Goal: Answer question/provide support: Share knowledge or assist other users

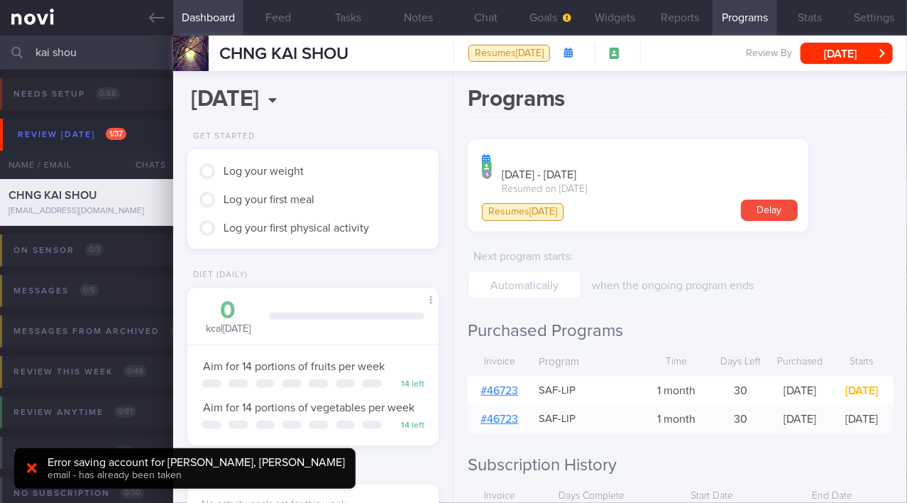
scroll to position [1318, 0]
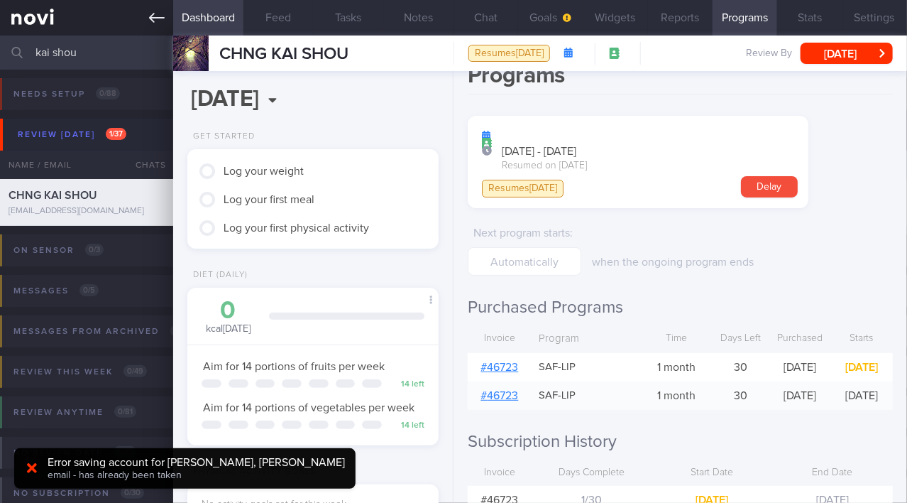
click at [148, 21] on link at bounding box center [86, 18] width 173 height 36
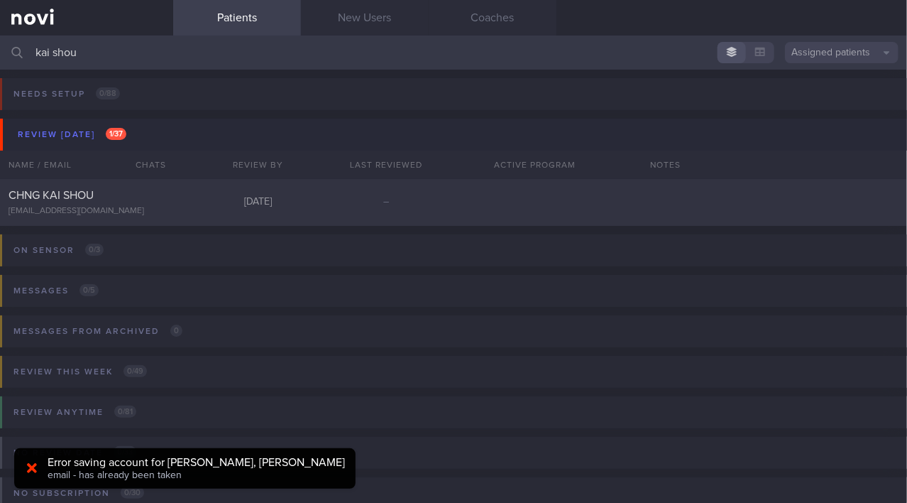
click at [109, 53] on input "kai shou" at bounding box center [453, 53] width 907 height 34
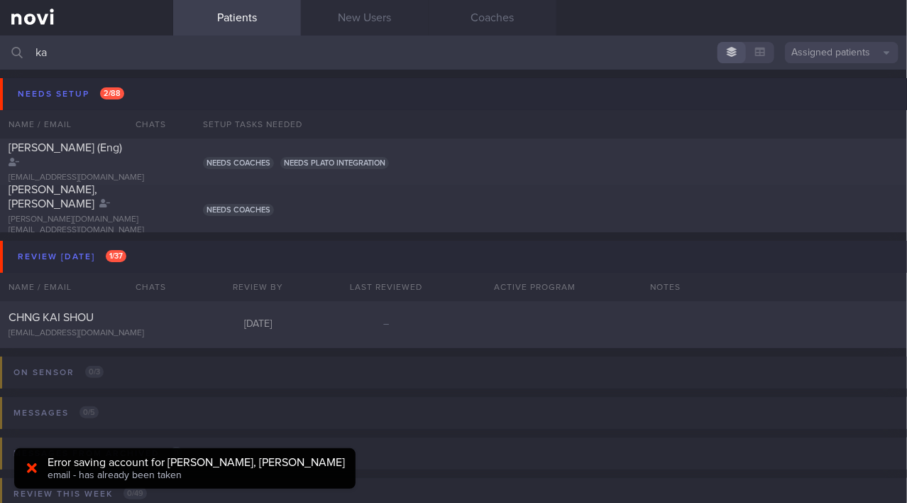
type input "k"
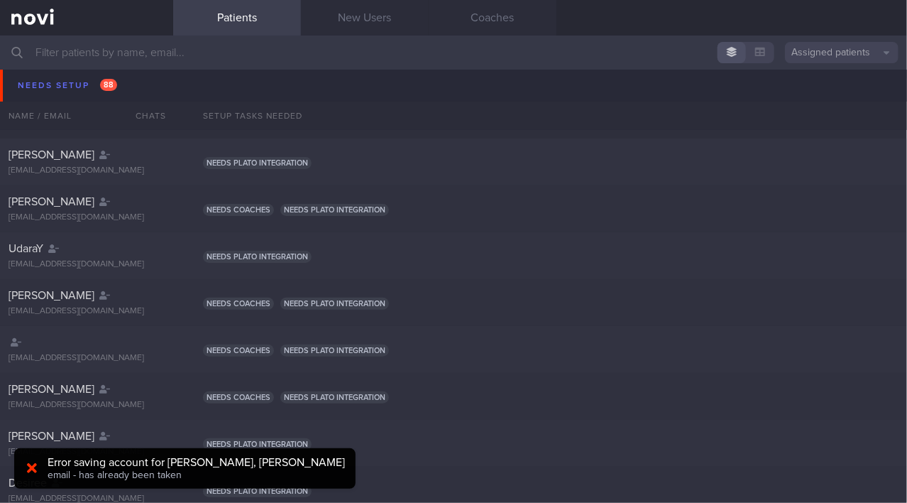
scroll to position [141, 0]
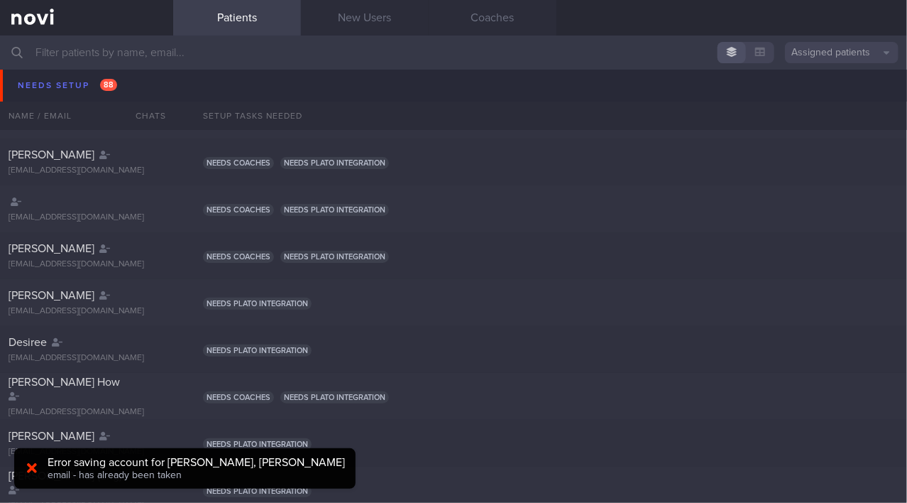
click at [364, 31] on link "New Users" at bounding box center [365, 18] width 128 height 36
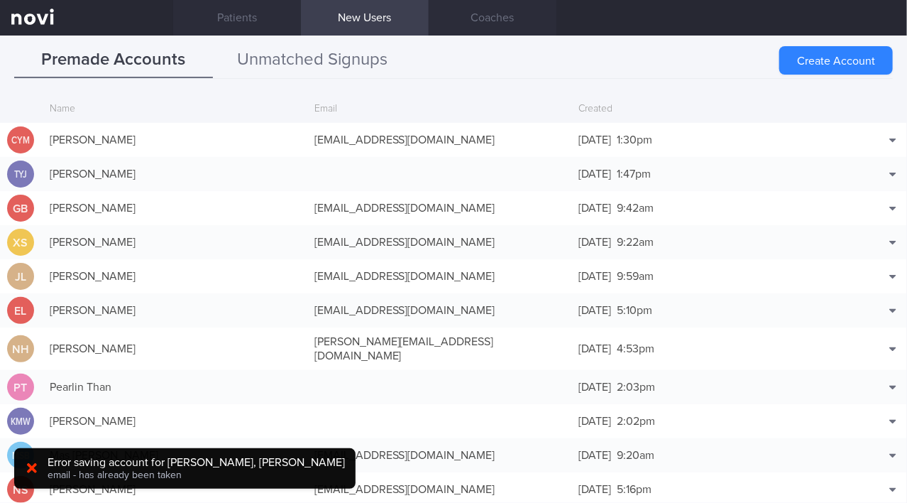
click at [348, 60] on button "Unmatched Signups" at bounding box center [312, 61] width 199 height 36
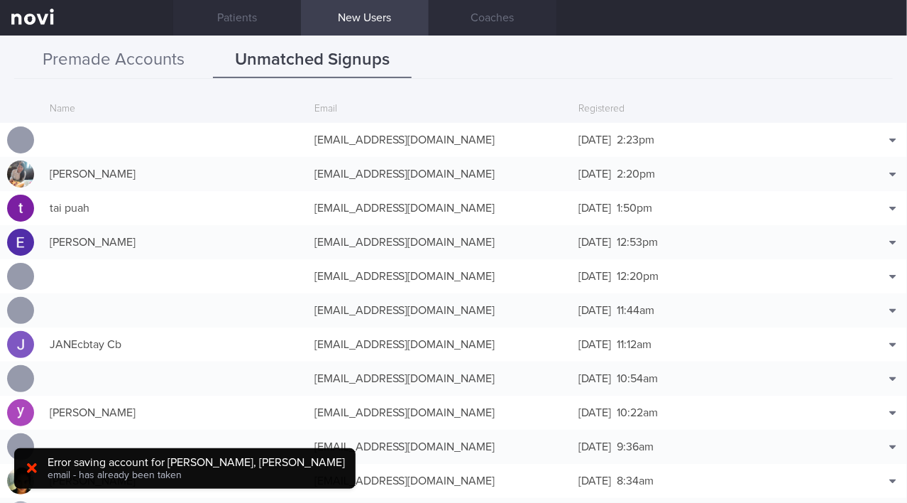
click at [171, 55] on button "Premade Accounts" at bounding box center [113, 61] width 199 height 36
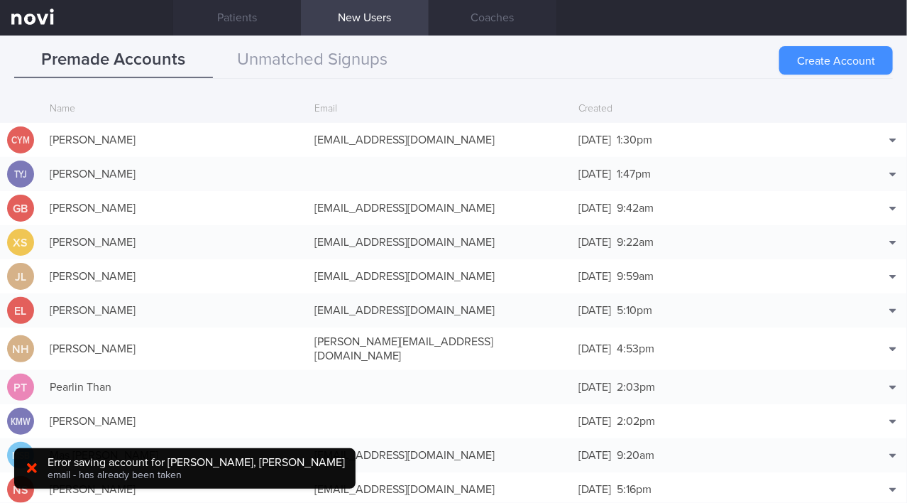
click at [829, 53] on button "Create Account" at bounding box center [837, 60] width 114 height 28
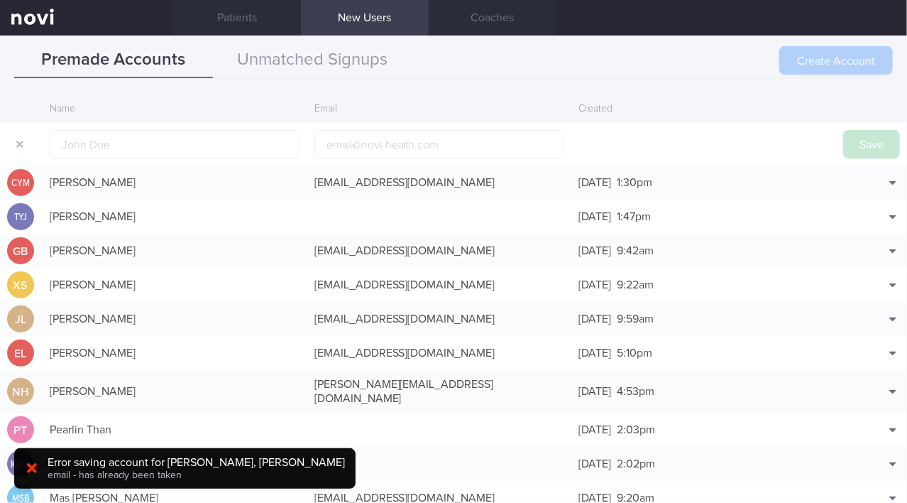
click at [817, 67] on div "Create Account" at bounding box center [837, 60] width 114 height 28
click at [33, 471] on icon at bounding box center [32, 468] width 10 height 14
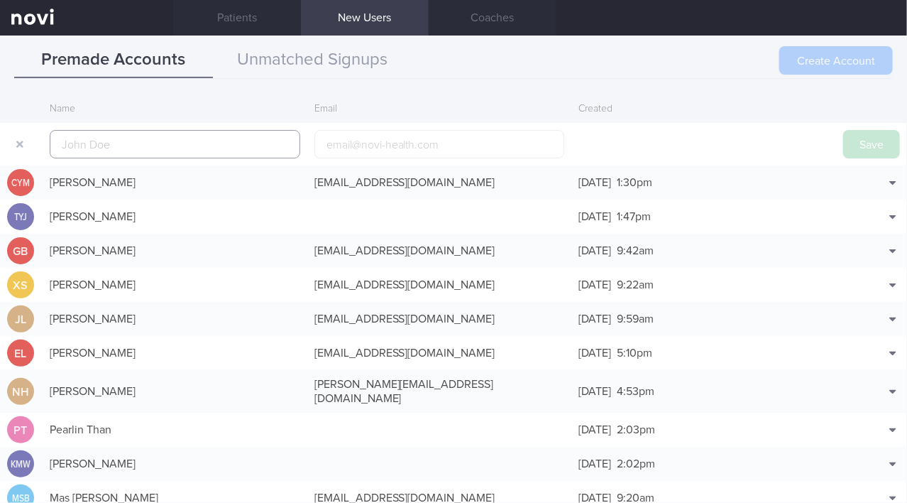
scroll to position [34, 0]
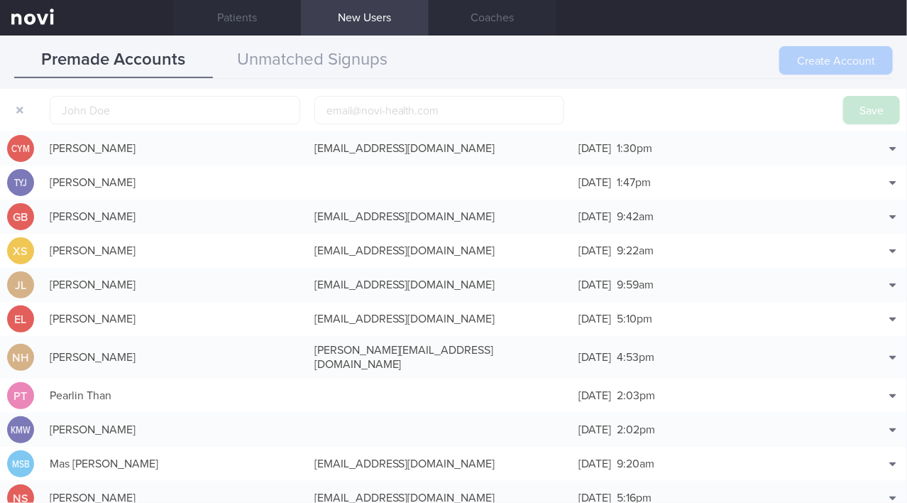
click at [827, 59] on div "Create Account" at bounding box center [837, 60] width 114 height 28
click at [97, 108] on input "text" at bounding box center [175, 110] width 251 height 28
paste input "[PERSON_NAME], [PERSON_NAME]"
type input "[PERSON_NAME], [PERSON_NAME]"
click at [361, 109] on input "email" at bounding box center [440, 110] width 251 height 28
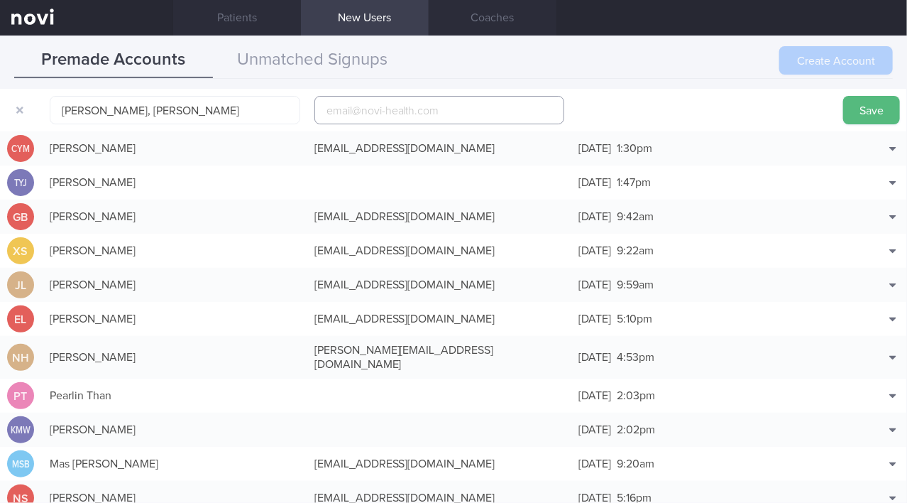
paste input "ims992003@yahoo.com.sg"
type input "ims992003@yahoo.com.sg"
click at [854, 107] on button "Save" at bounding box center [872, 110] width 57 height 28
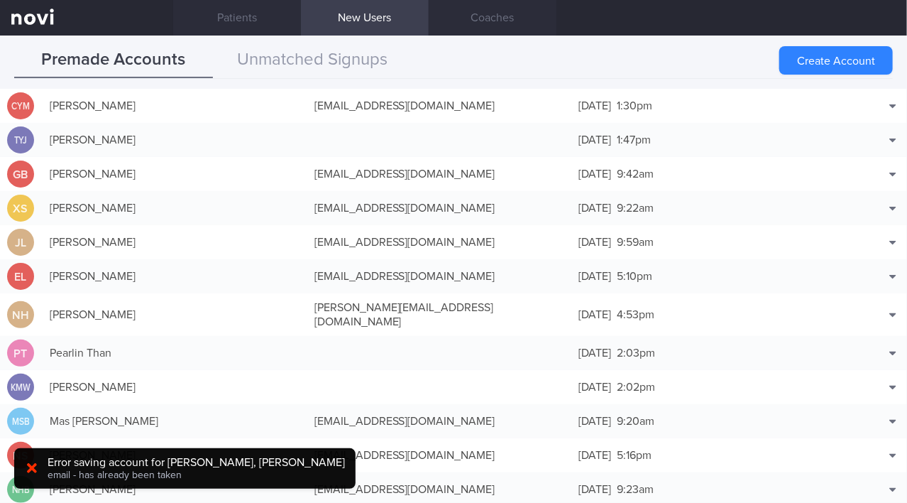
drag, startPoint x: 806, startPoint y: 53, endPoint x: 783, endPoint y: 47, distance: 23.4
click at [807, 52] on button "Create Account" at bounding box center [837, 60] width 114 height 28
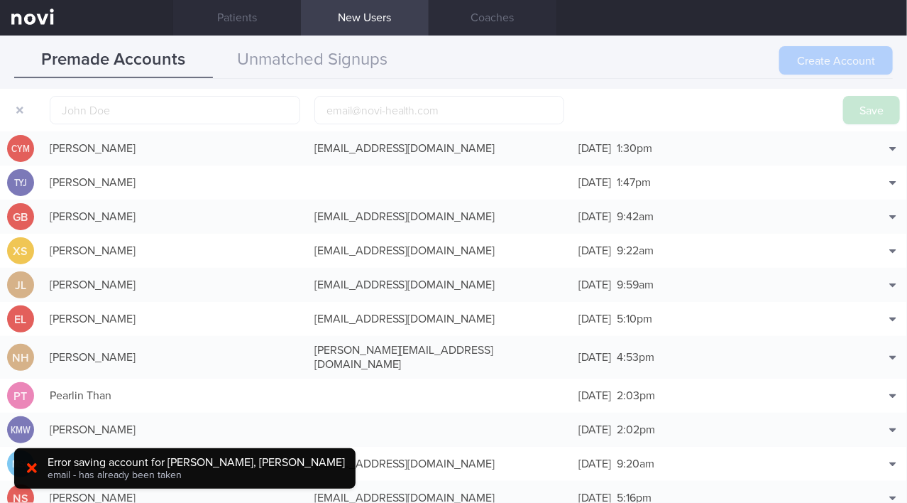
scroll to position [44, 0]
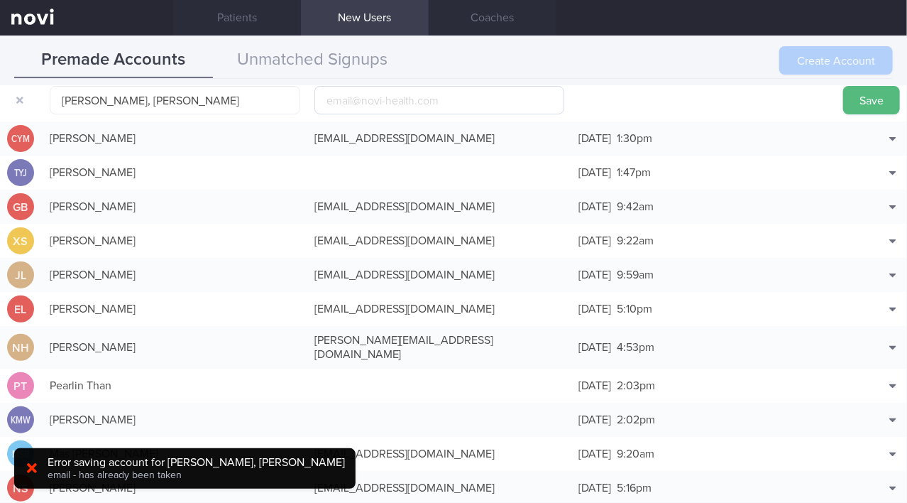
type input "[PERSON_NAME], [PERSON_NAME]"
click at [383, 102] on input "email" at bounding box center [440, 100] width 251 height 28
paste input "[EMAIL_ADDRESS][DOMAIN_NAME]"
click at [381, 98] on input "[EMAIL_ADDRESS][DOMAIN_NAME]" at bounding box center [440, 100] width 251 height 28
type input "ims992003a@gmail.com"
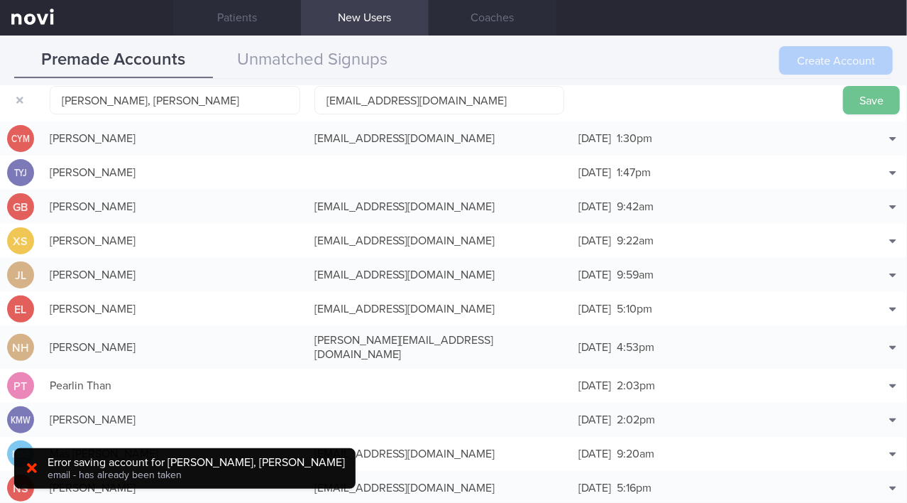
click at [844, 107] on button "Save" at bounding box center [872, 100] width 57 height 28
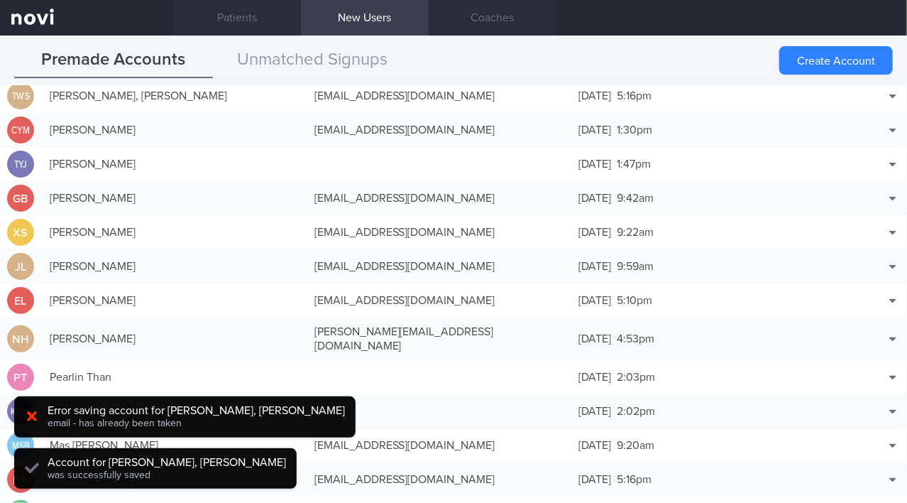
scroll to position [35, 0]
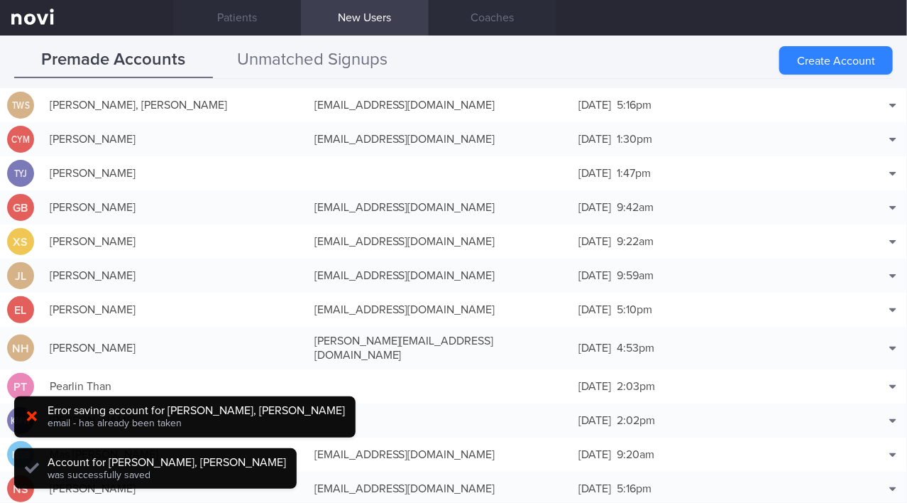
click at [308, 55] on button "Unmatched Signups" at bounding box center [312, 61] width 199 height 36
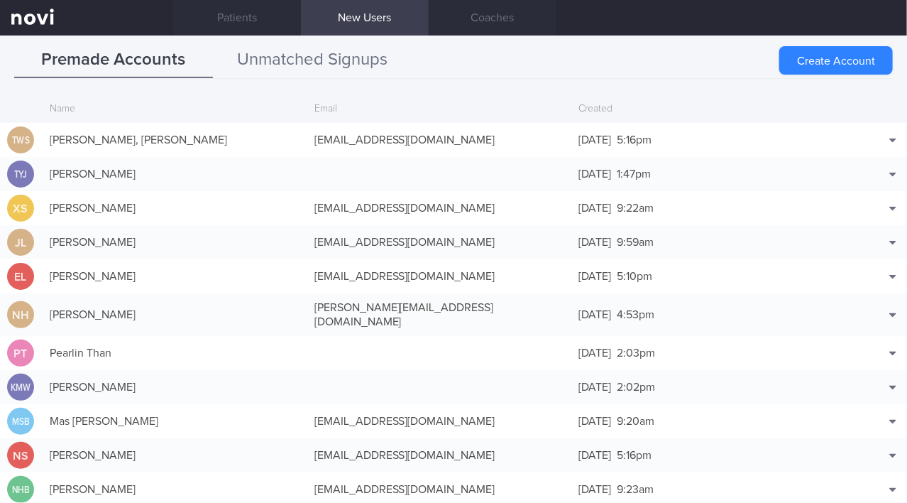
click at [315, 54] on button "Unmatched Signups" at bounding box center [312, 61] width 199 height 36
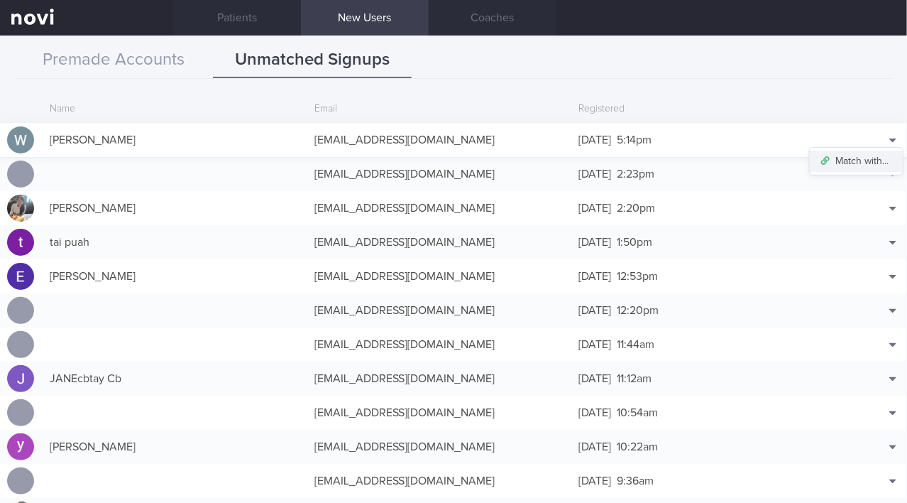
click at [879, 157] on button "Match with..." at bounding box center [856, 161] width 93 height 21
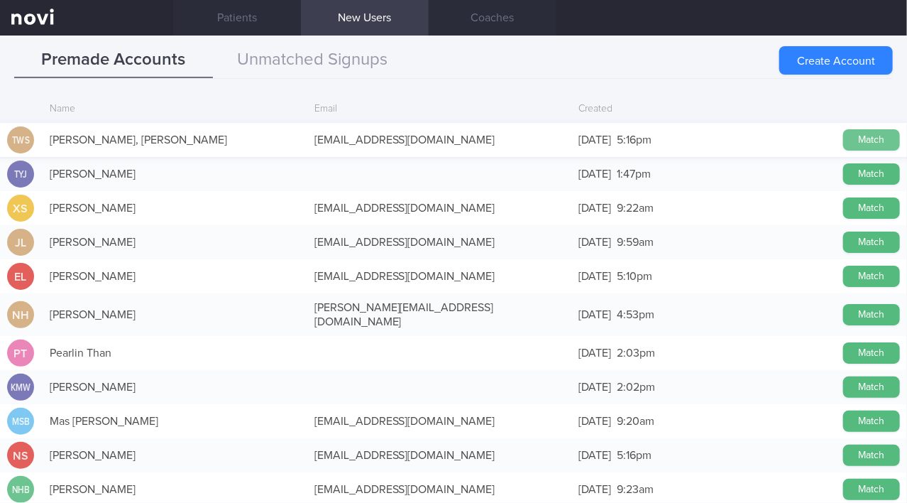
click at [867, 136] on button "Match" at bounding box center [872, 139] width 57 height 21
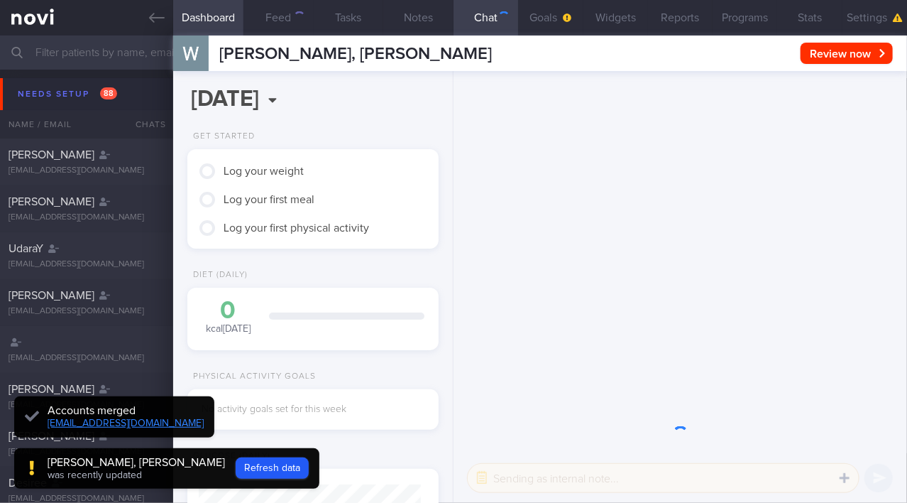
scroll to position [108, 217]
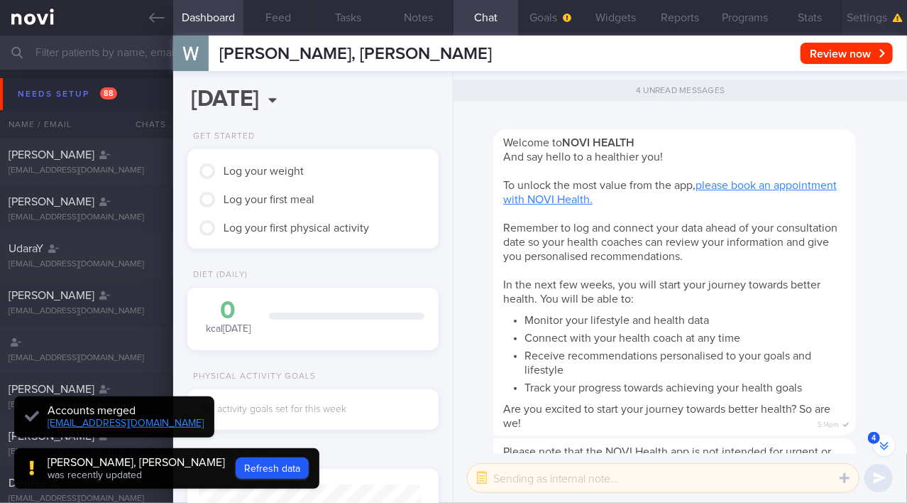
click at [868, 13] on button "Settings" at bounding box center [875, 18] width 65 height 36
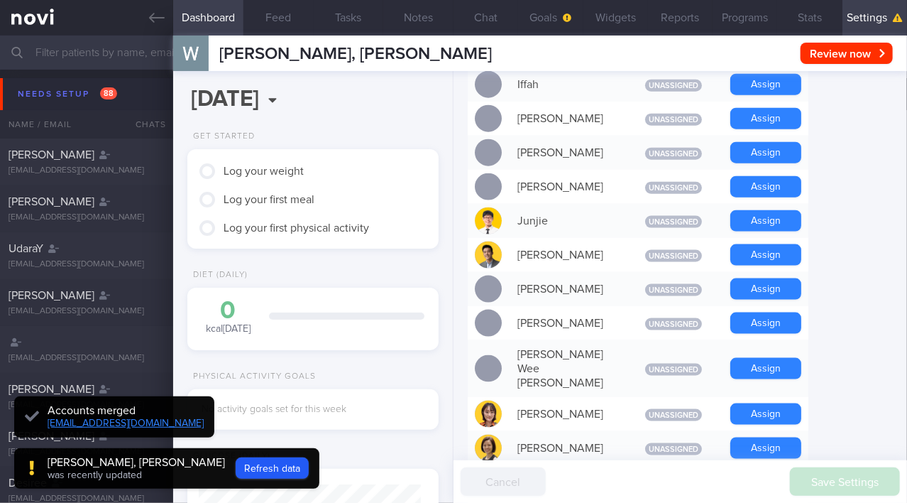
scroll to position [774, 0]
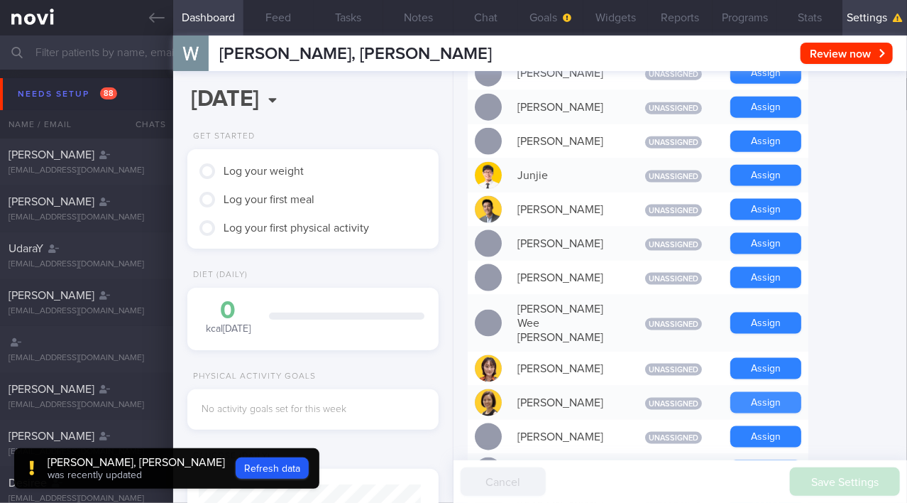
click at [790, 392] on button "Assign" at bounding box center [766, 402] width 71 height 21
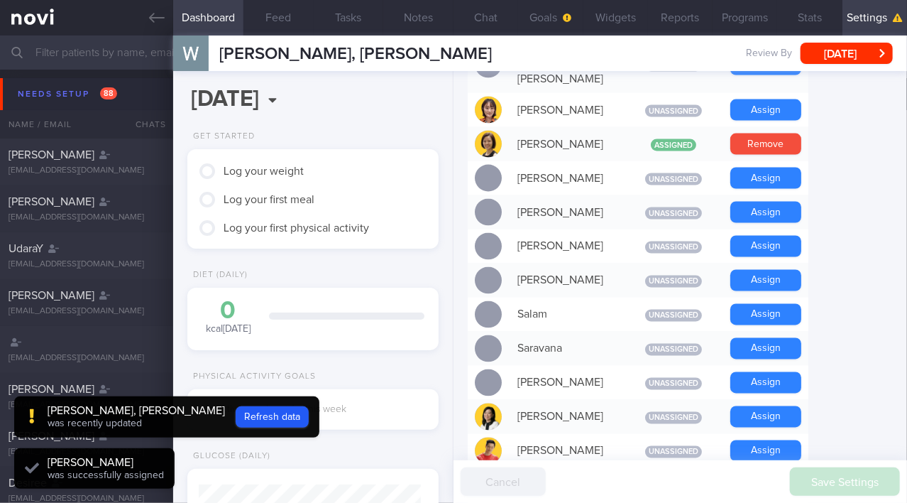
scroll to position [1067, 0]
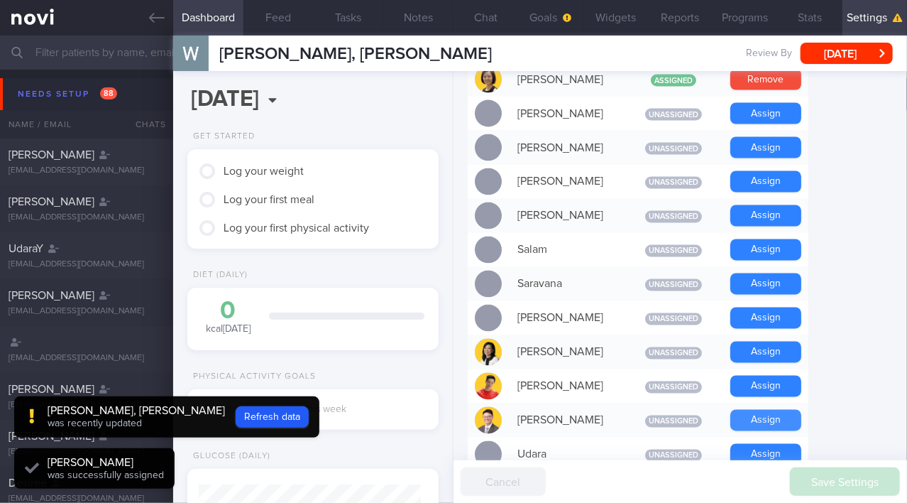
click at [777, 410] on button "Assign" at bounding box center [766, 420] width 71 height 21
click at [489, 16] on button "Chat" at bounding box center [486, 18] width 65 height 36
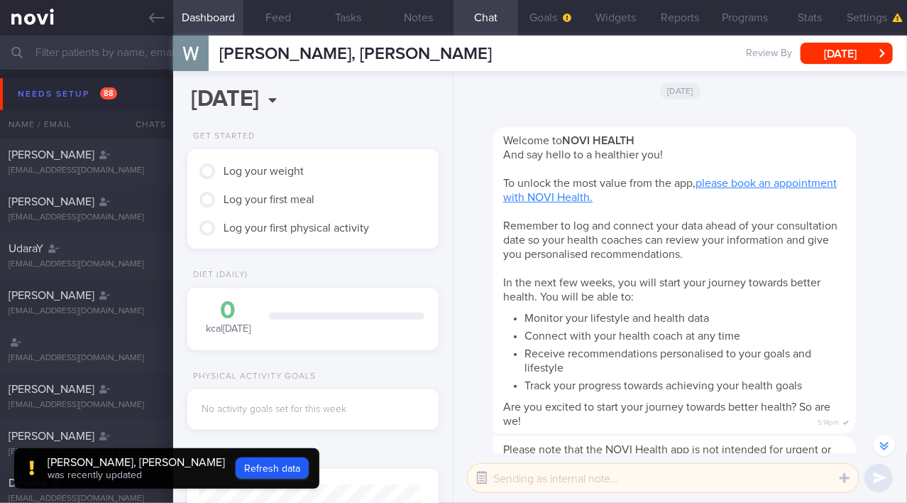
click at [486, 477] on button "button" at bounding box center [482, 478] width 26 height 26
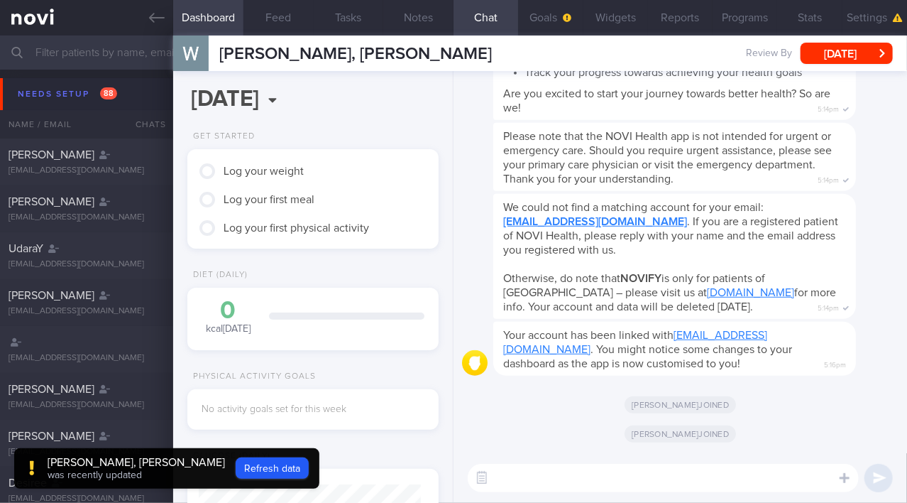
click at [528, 482] on textarea at bounding box center [663, 478] width 391 height 28
type textarea "Hi [PERSON_NAME]"
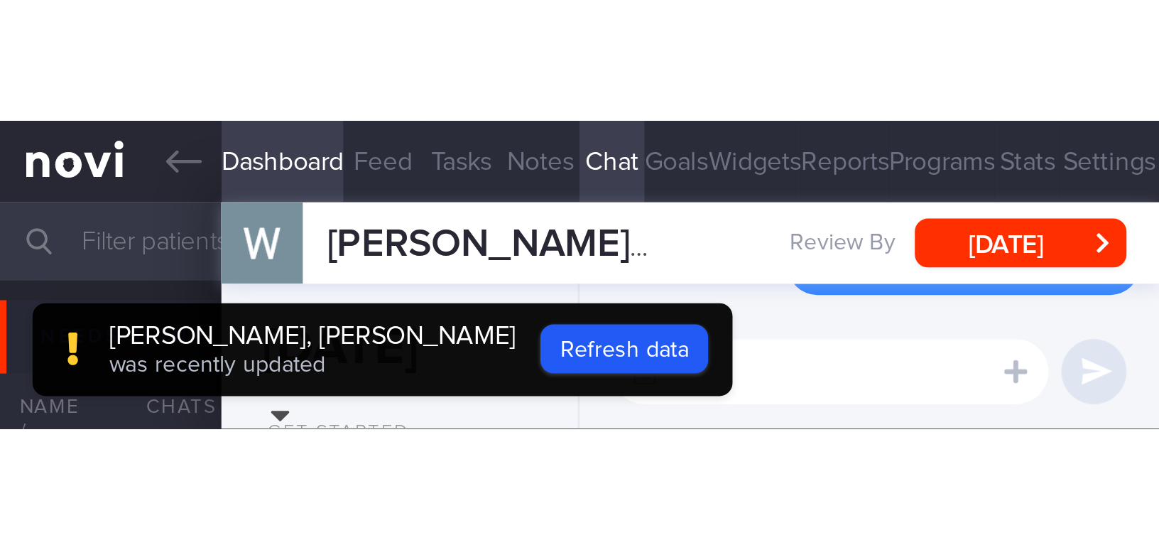
scroll to position [146, 293]
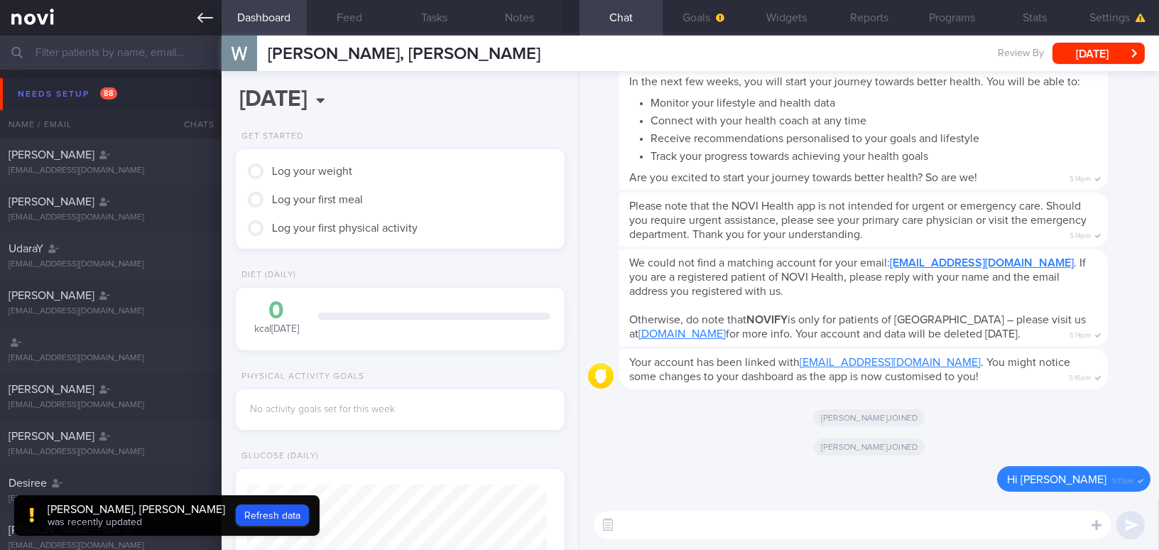
click at [186, 21] on link at bounding box center [111, 18] width 222 height 36
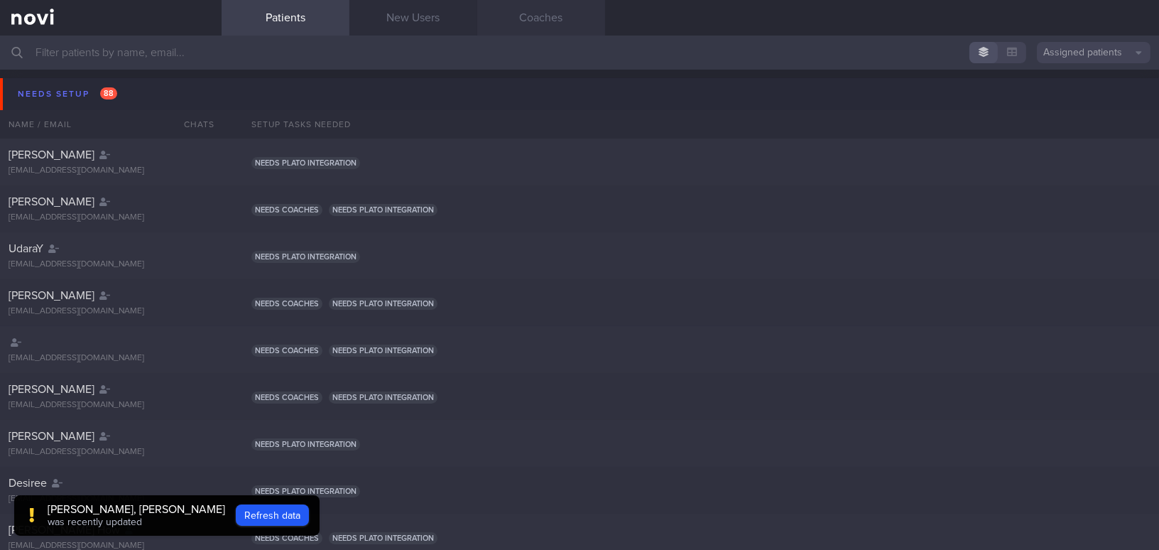
click at [518, 19] on link "Coaches" at bounding box center [541, 18] width 128 height 36
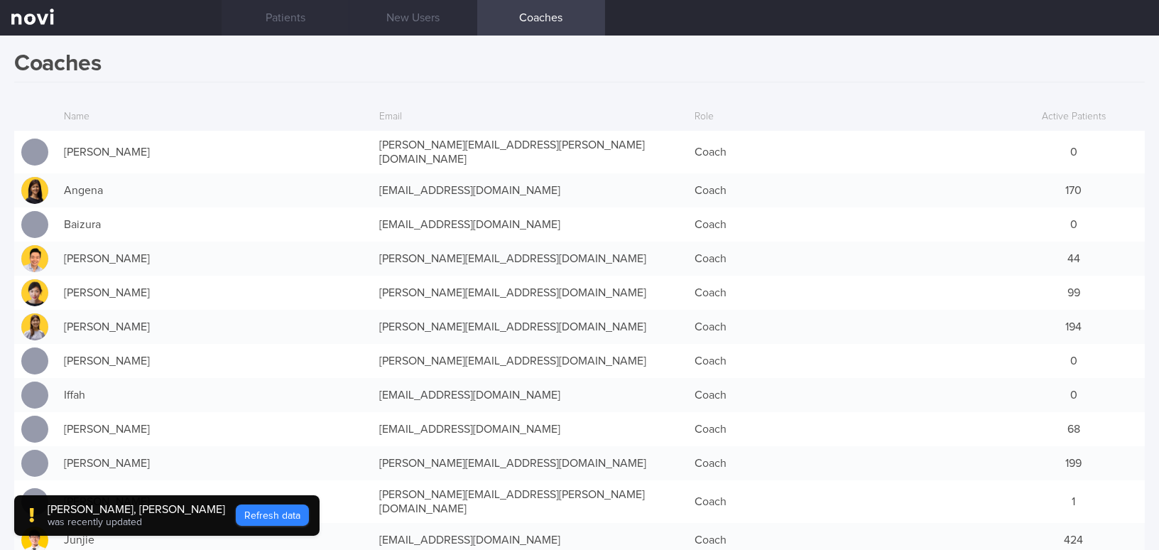
click at [240, 502] on button "Refresh data" at bounding box center [272, 514] width 73 height 21
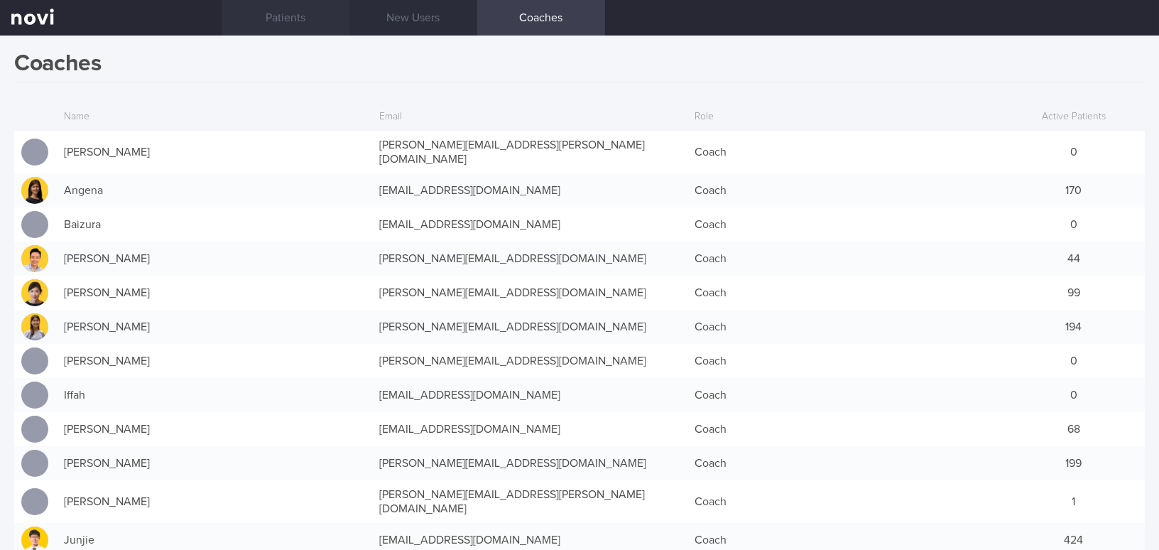
click at [295, 6] on link "Patients" at bounding box center [286, 18] width 128 height 36
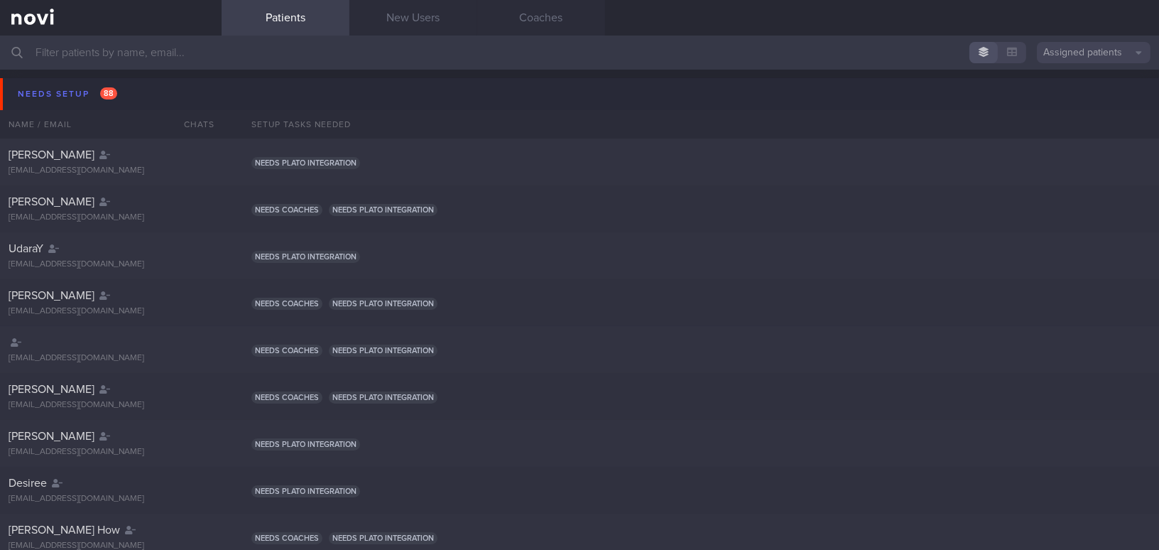
click at [202, 46] on input "text" at bounding box center [579, 53] width 1159 height 34
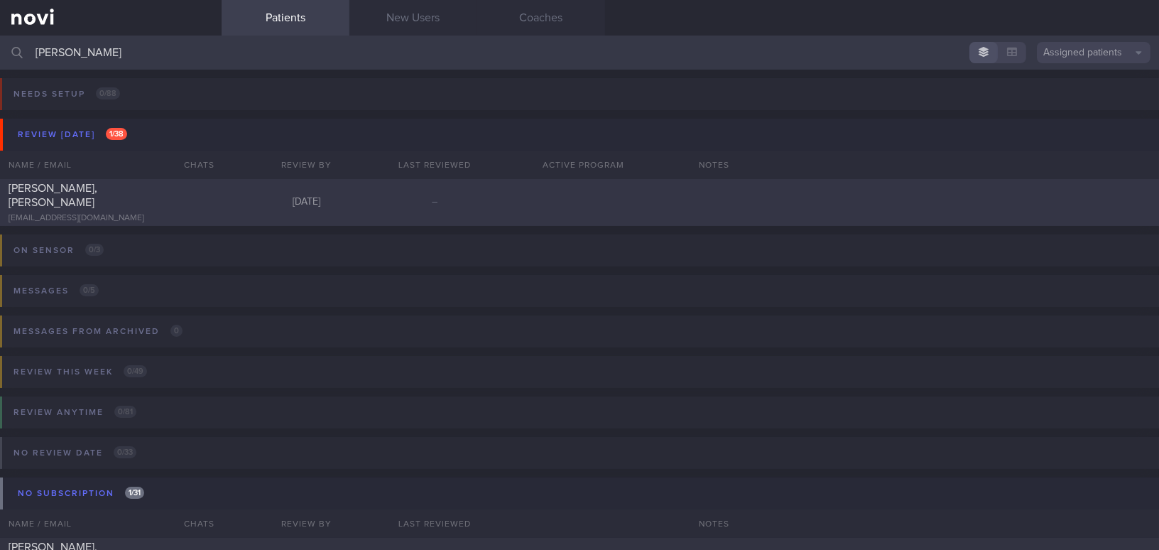
type input "[PERSON_NAME]"
click at [173, 204] on div "TAN WEI SHENG, WILSON ims992003@gmail.com" at bounding box center [111, 202] width 222 height 43
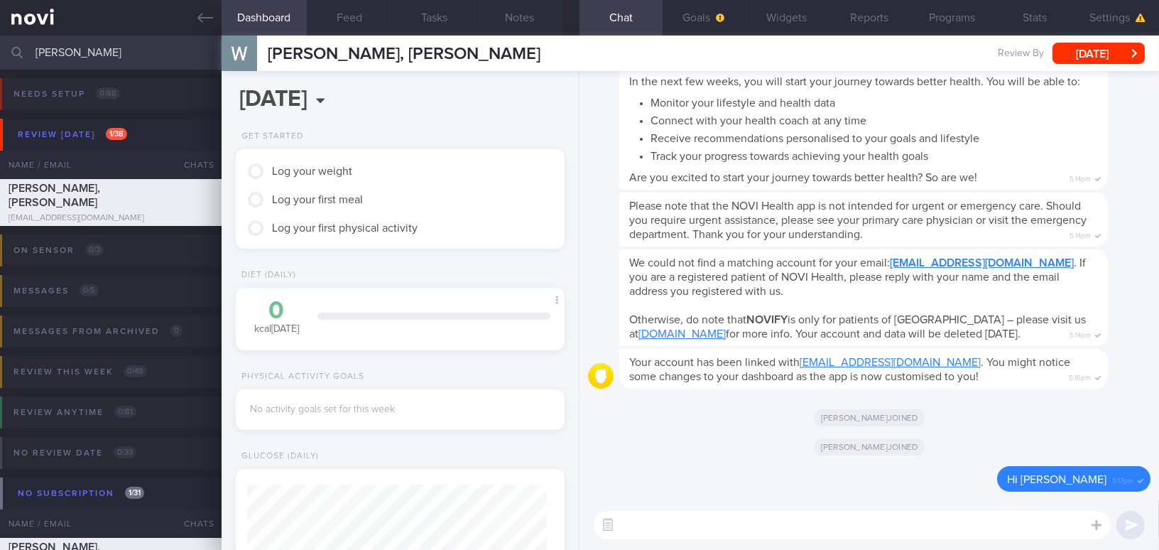
scroll to position [150, 299]
click at [907, 11] on button "Settings" at bounding box center [1117, 18] width 83 height 36
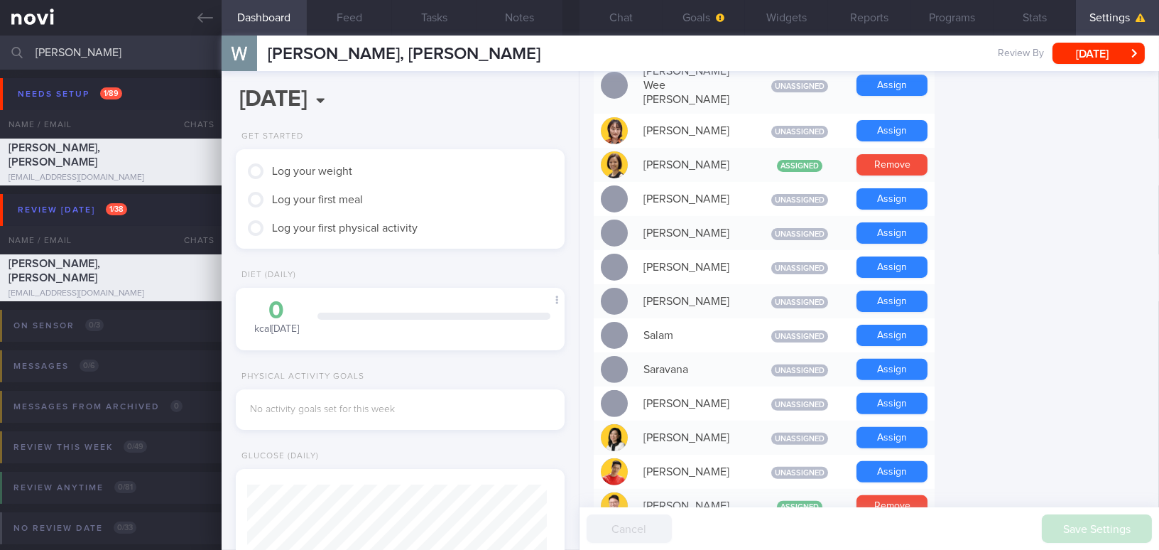
scroll to position [1097, 0]
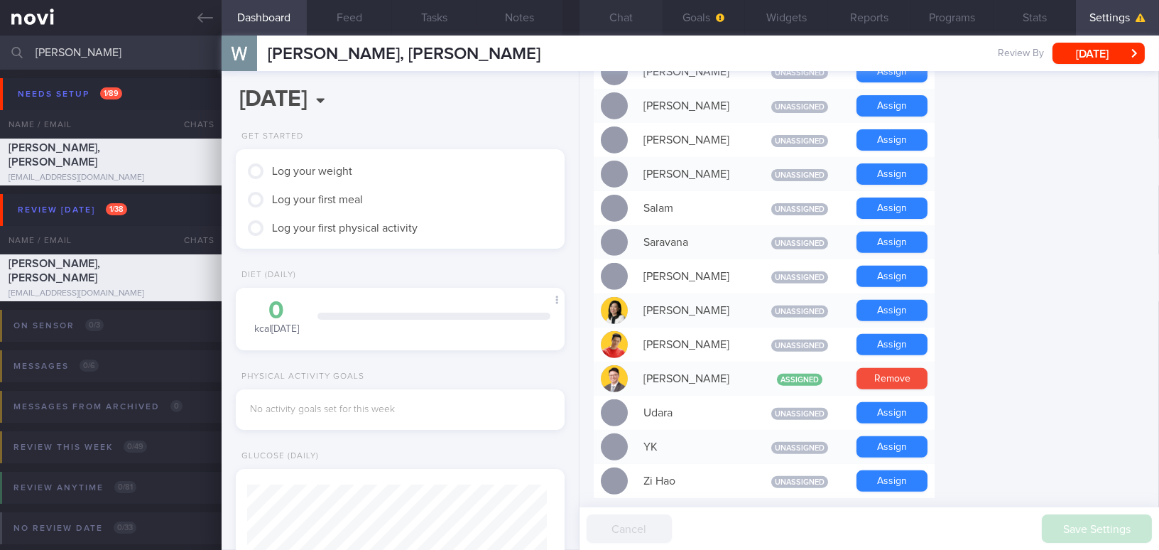
click at [641, 19] on button "Chat" at bounding box center [620, 18] width 83 height 36
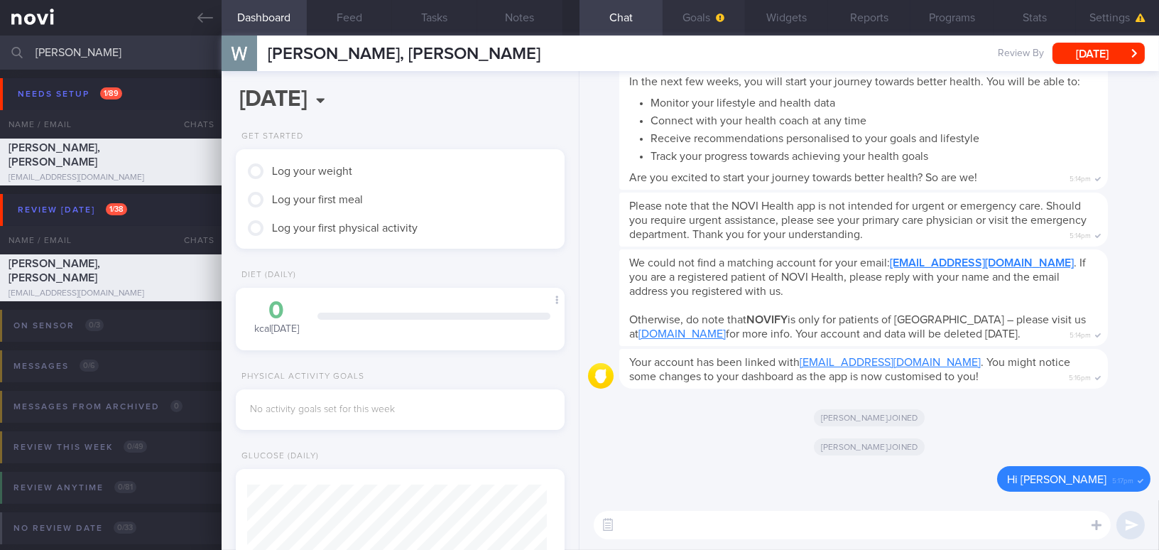
click at [714, 16] on span "button" at bounding box center [718, 17] width 11 height 11
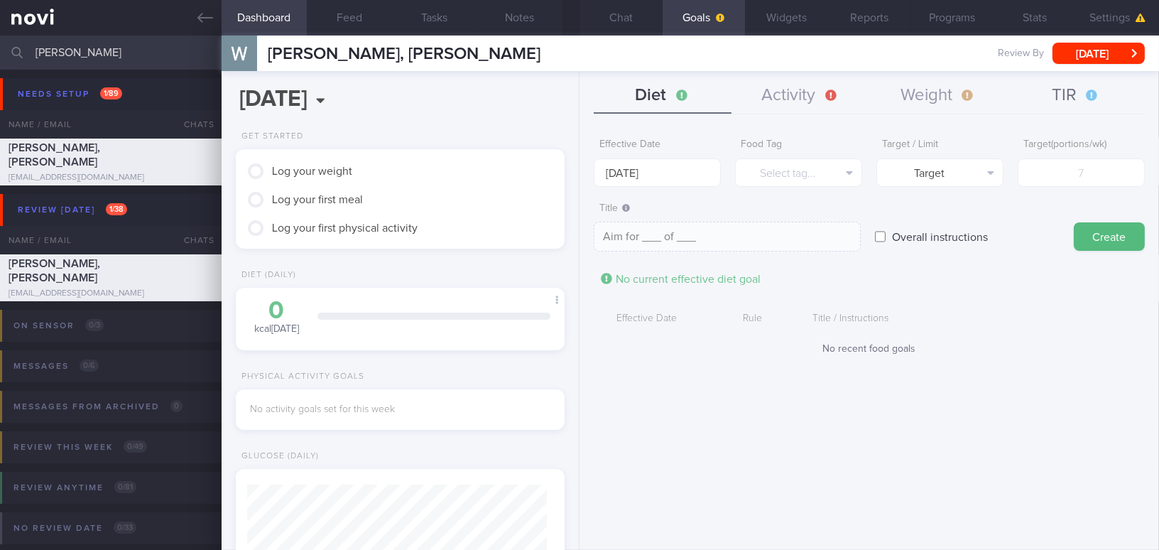
click at [1061, 93] on button "TIR" at bounding box center [1076, 96] width 138 height 36
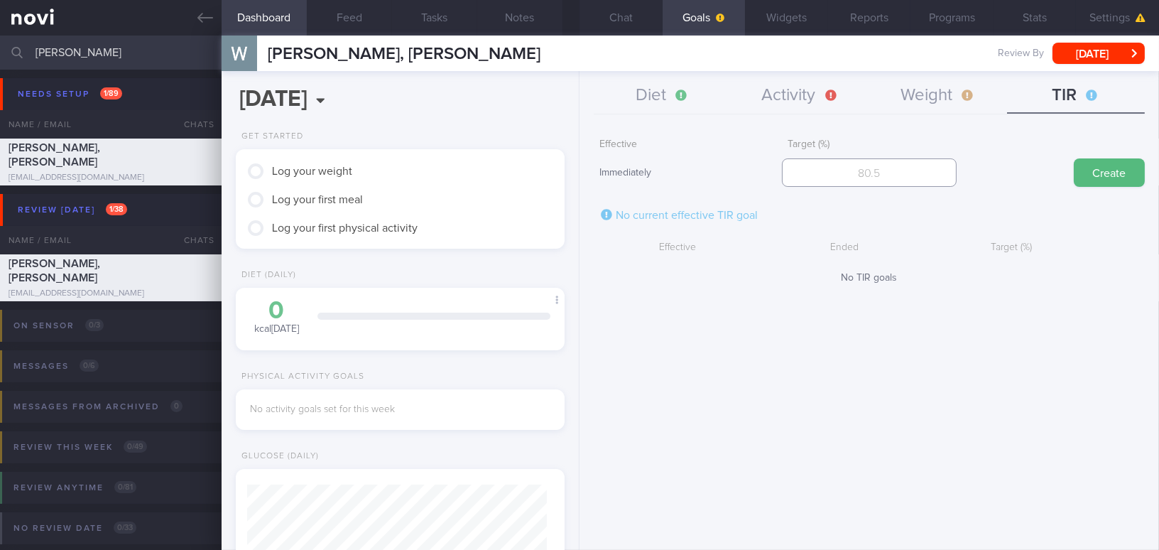
click at [905, 175] on input "number" at bounding box center [869, 172] width 174 height 28
type input "95"
click at [1095, 180] on button "Create" at bounding box center [1109, 172] width 71 height 28
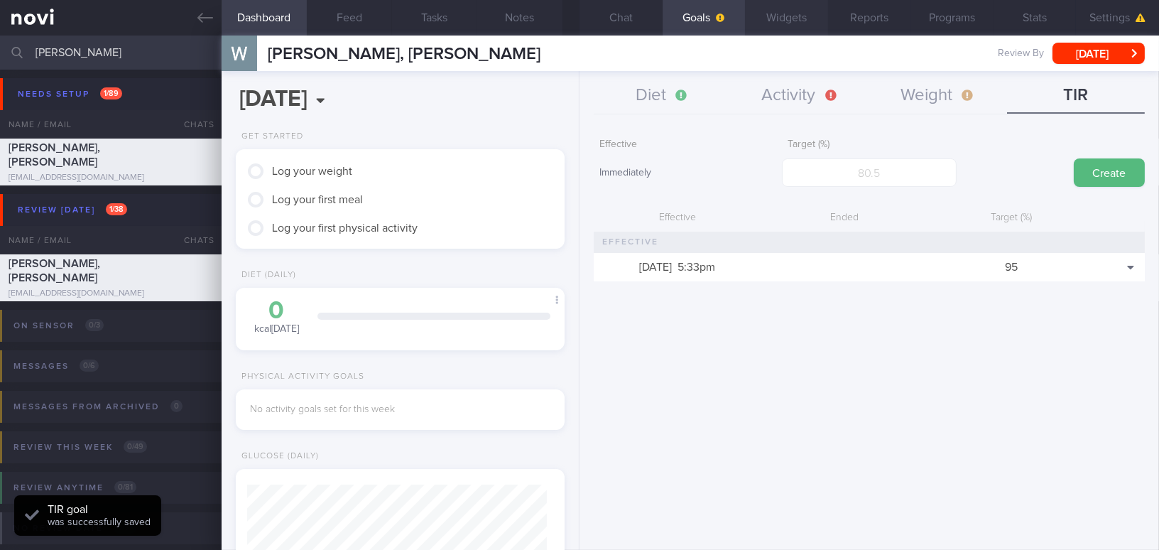
click at [783, 18] on button "Widgets" at bounding box center [786, 18] width 83 height 36
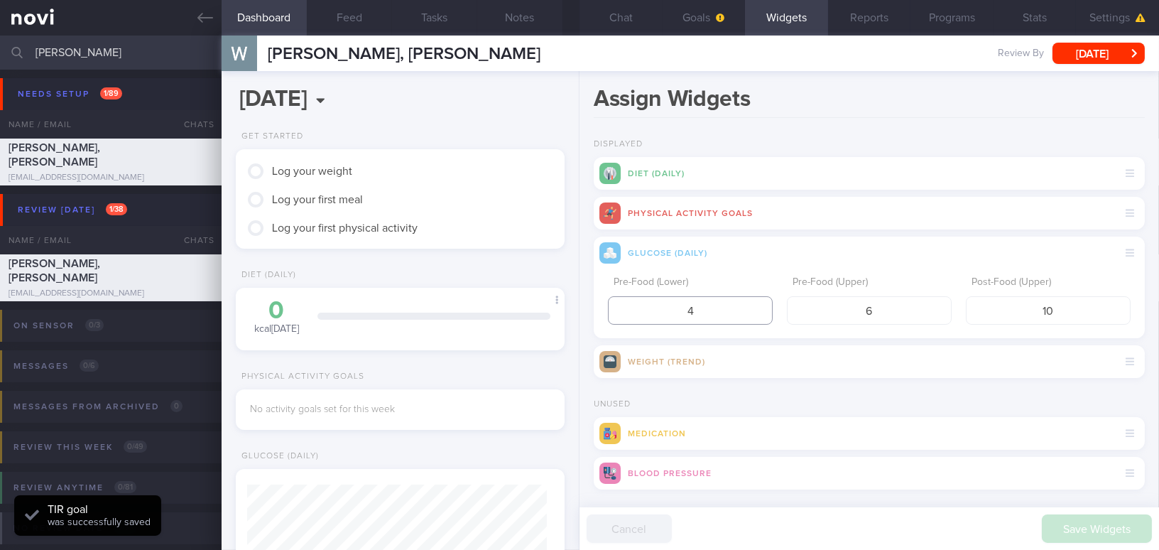
drag, startPoint x: 708, startPoint y: 310, endPoint x: 625, endPoint y: 307, distance: 83.1
click at [625, 307] on input "4" at bounding box center [690, 310] width 165 height 28
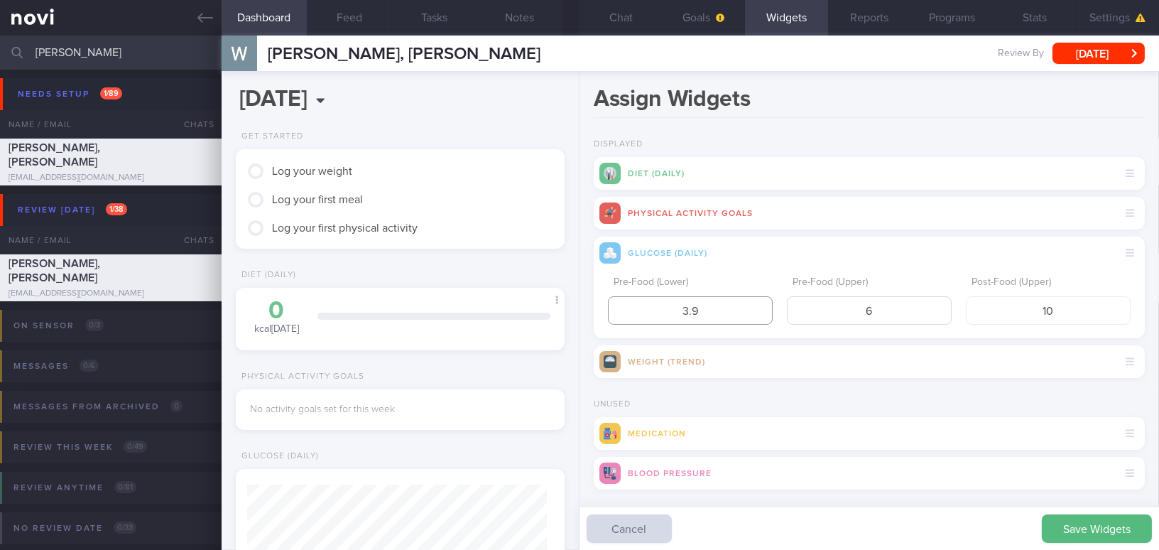
type input "3.9"
drag, startPoint x: 834, startPoint y: 301, endPoint x: 800, endPoint y: 305, distance: 33.6
click at [800, 305] on input "6" at bounding box center [869, 310] width 165 height 28
type input "5"
drag, startPoint x: 1047, startPoint y: 312, endPoint x: 942, endPoint y: 311, distance: 105.1
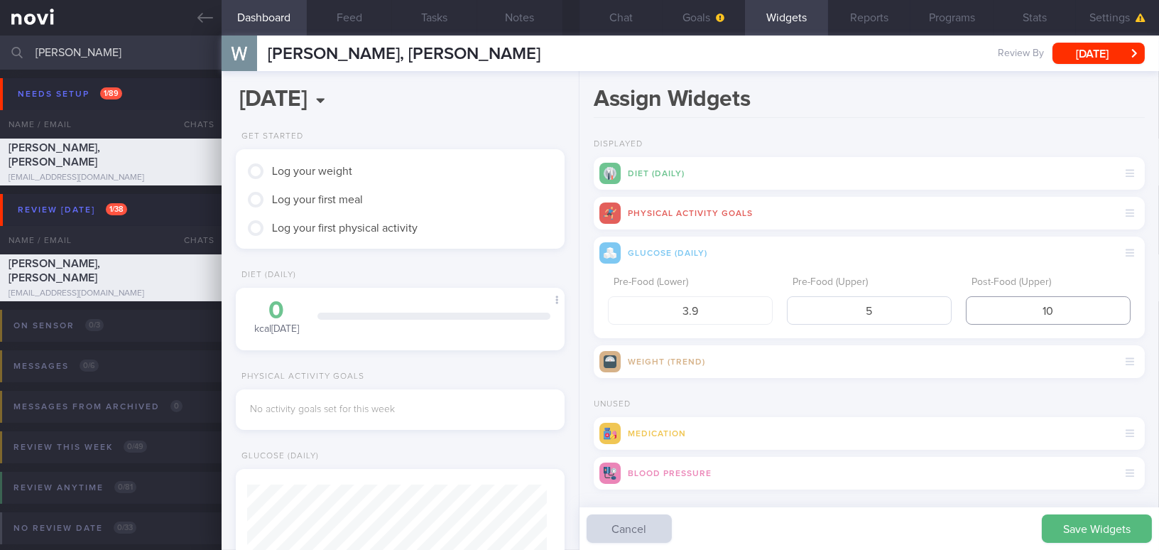
click at [942, 311] on div "Pre-Food (Lower) 3.9 Pre-Food (Upper) 5 Post-Food (Upper) 10" at bounding box center [869, 296] width 523 height 55
type input "7.8"
click at [1096, 525] on button "Save Widgets" at bounding box center [1097, 528] width 110 height 28
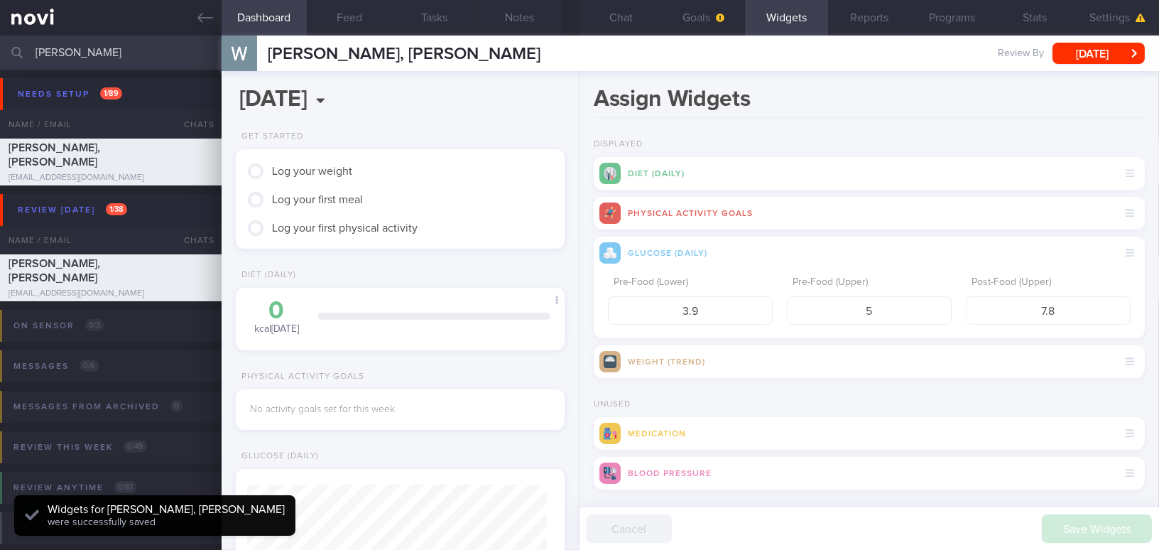
scroll to position [150, 299]
click at [686, 18] on button "Goals" at bounding box center [704, 18] width 83 height 36
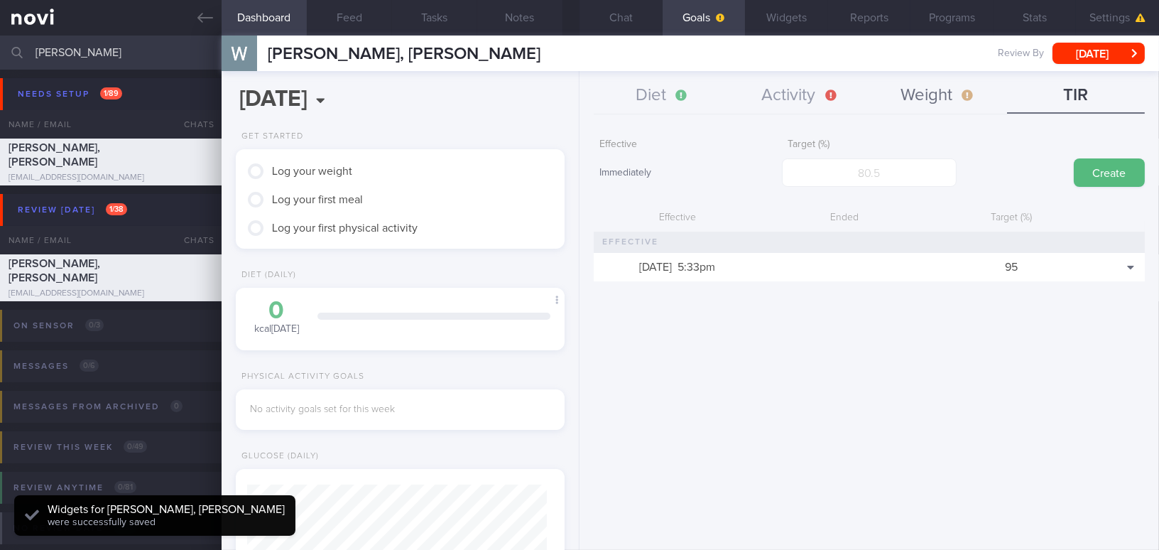
click at [917, 94] on button "Weight" at bounding box center [938, 96] width 138 height 36
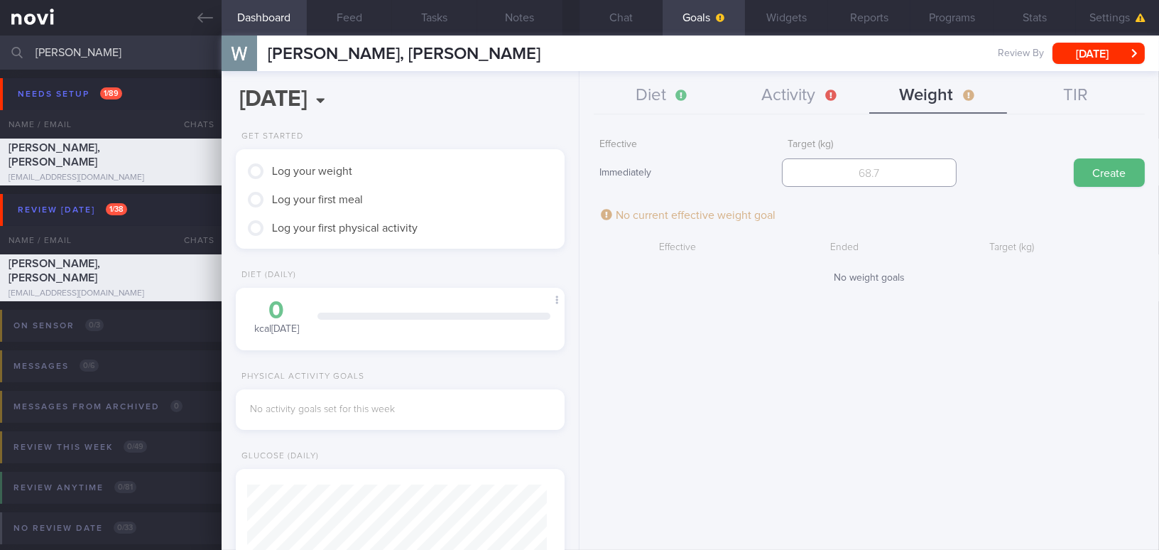
click at [888, 175] on input "number" at bounding box center [869, 172] width 174 height 28
type input "74"
click at [1104, 173] on button "Create" at bounding box center [1109, 172] width 71 height 28
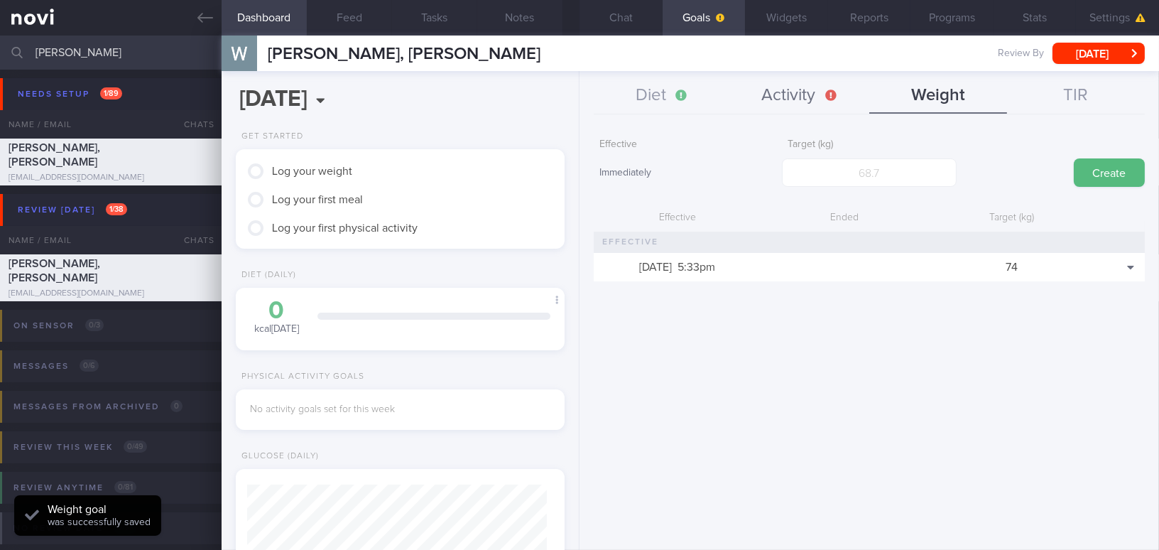
click at [794, 96] on button "Activity" at bounding box center [800, 96] width 138 height 36
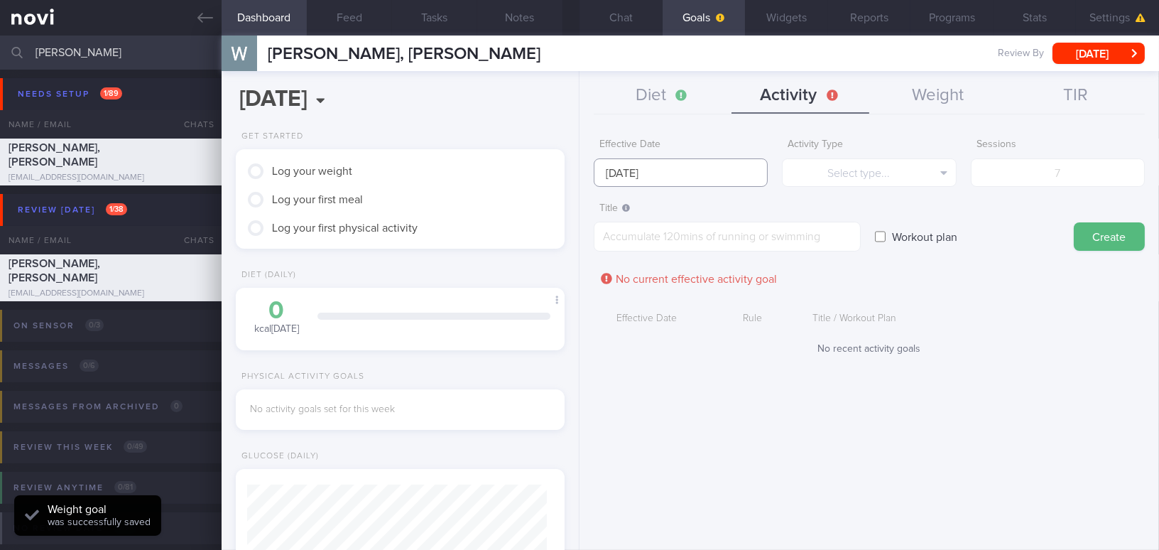
click at [653, 170] on input "[DATE]" at bounding box center [681, 172] width 174 height 28
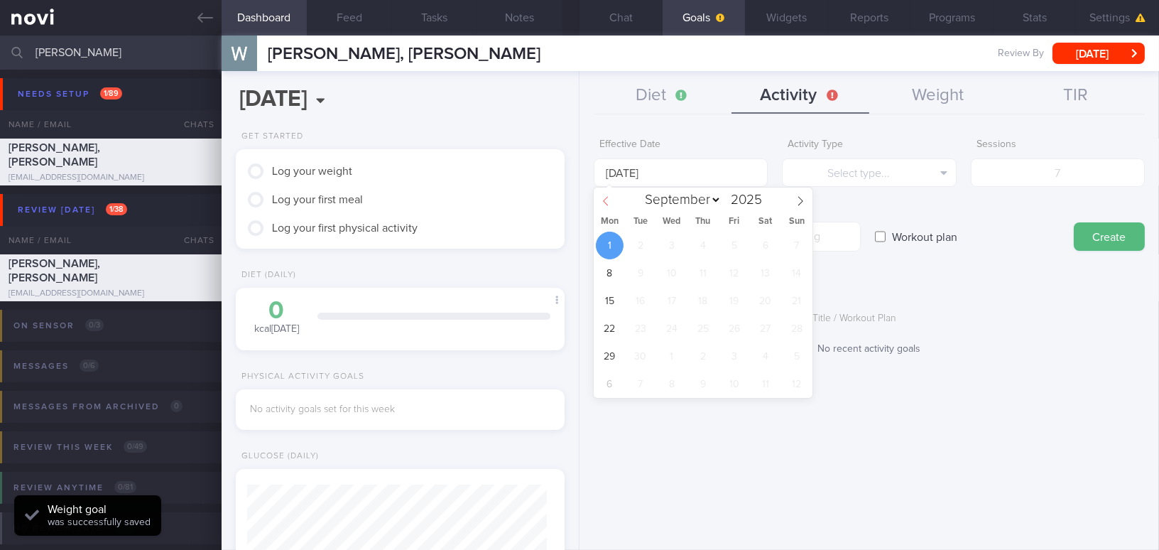
click at [606, 195] on span at bounding box center [606, 199] width 24 height 24
select select "7"
click at [609, 364] on span "25" at bounding box center [610, 356] width 28 height 28
type input "[DATE]"
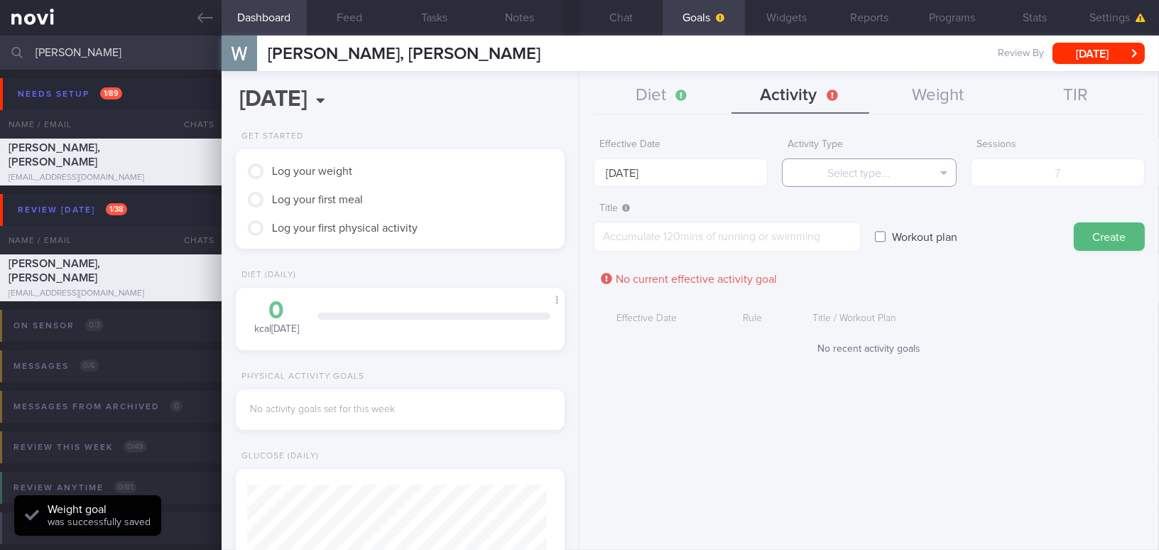
click at [810, 180] on button "Select type..." at bounding box center [869, 172] width 174 height 28
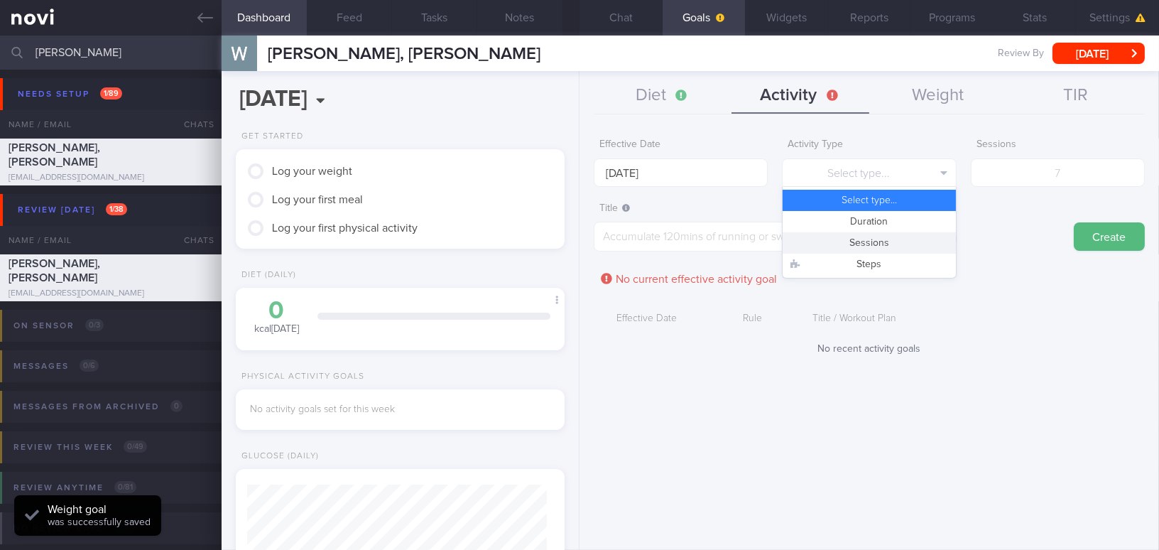
click at [817, 242] on button "Sessions" at bounding box center [869, 242] width 173 height 21
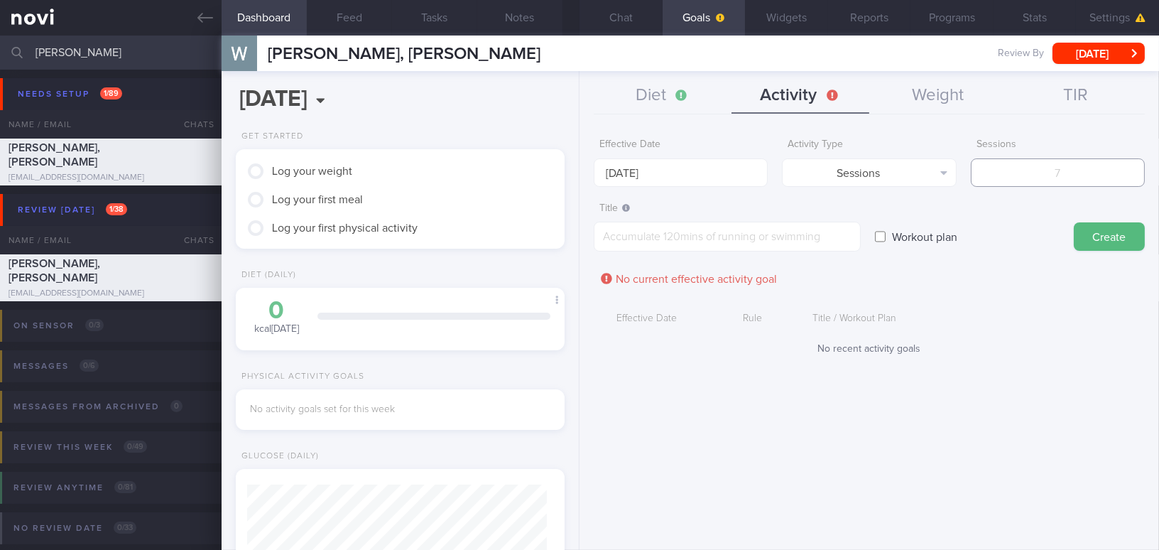
click at [1011, 165] on input "number" at bounding box center [1058, 172] width 174 height 28
type input "3"
click at [755, 250] on textarea at bounding box center [727, 237] width 267 height 30
click at [665, 240] on textarea at bounding box center [727, 237] width 267 height 30
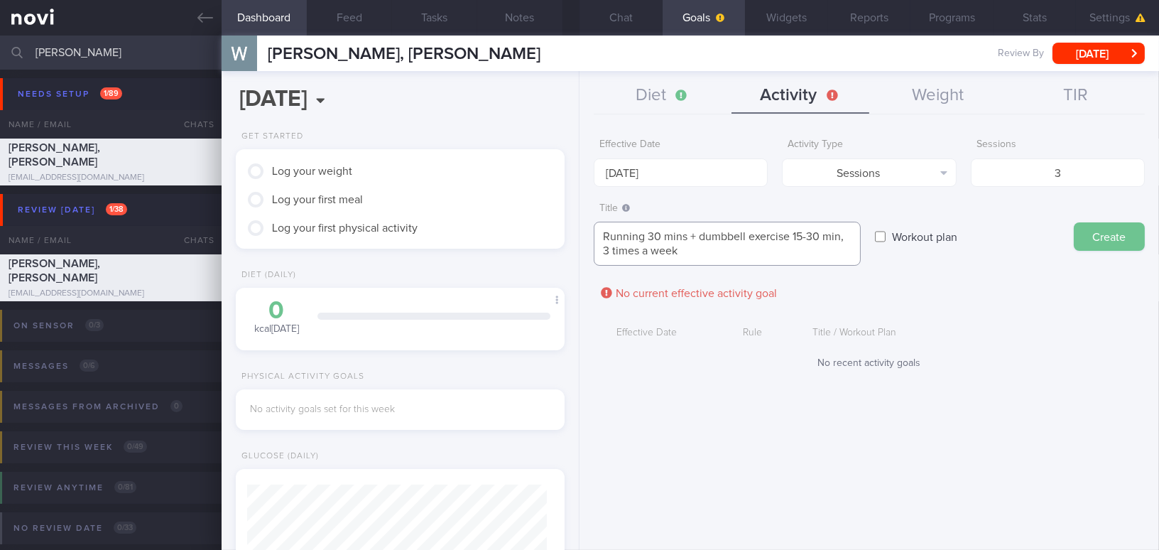
type textarea "Running 30 mins + dumbbell exercise 15-30 min, 3 times a week"
click at [1125, 235] on button "Create" at bounding box center [1109, 236] width 71 height 28
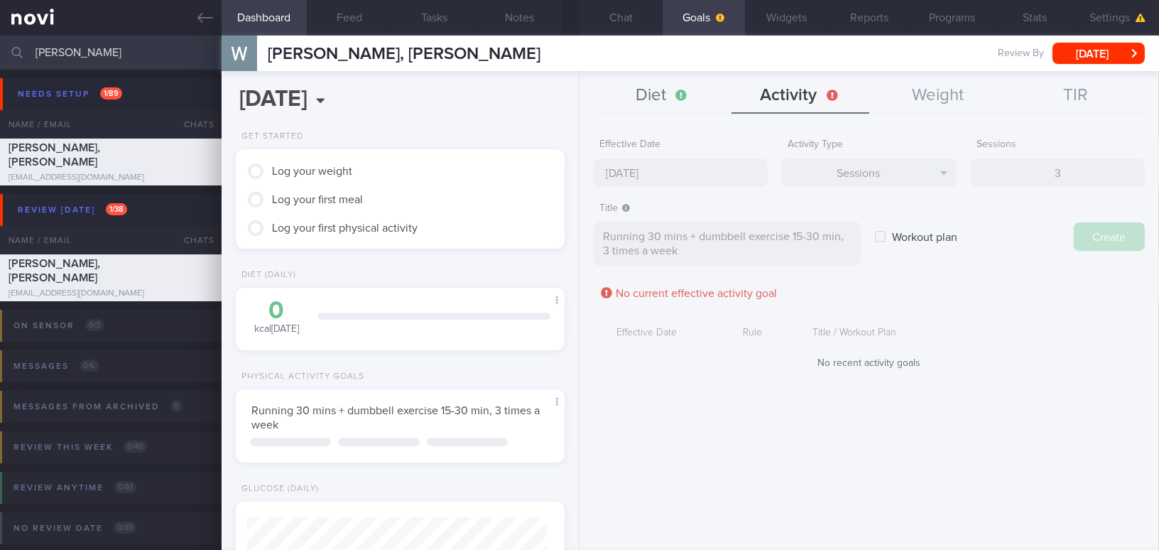
type input "[DATE]"
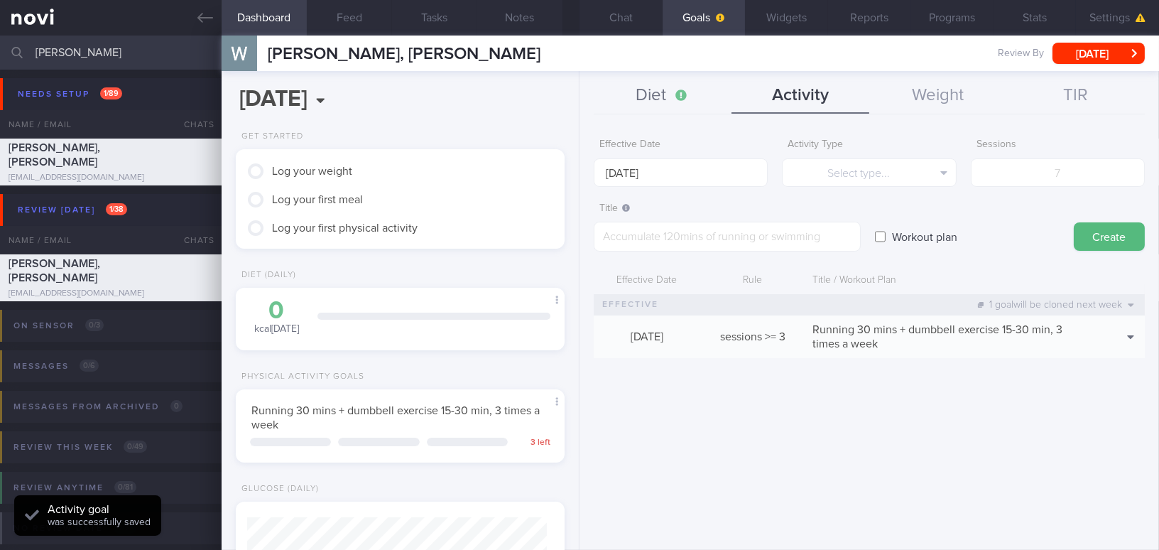
click at [654, 94] on button "Diet" at bounding box center [663, 96] width 138 height 36
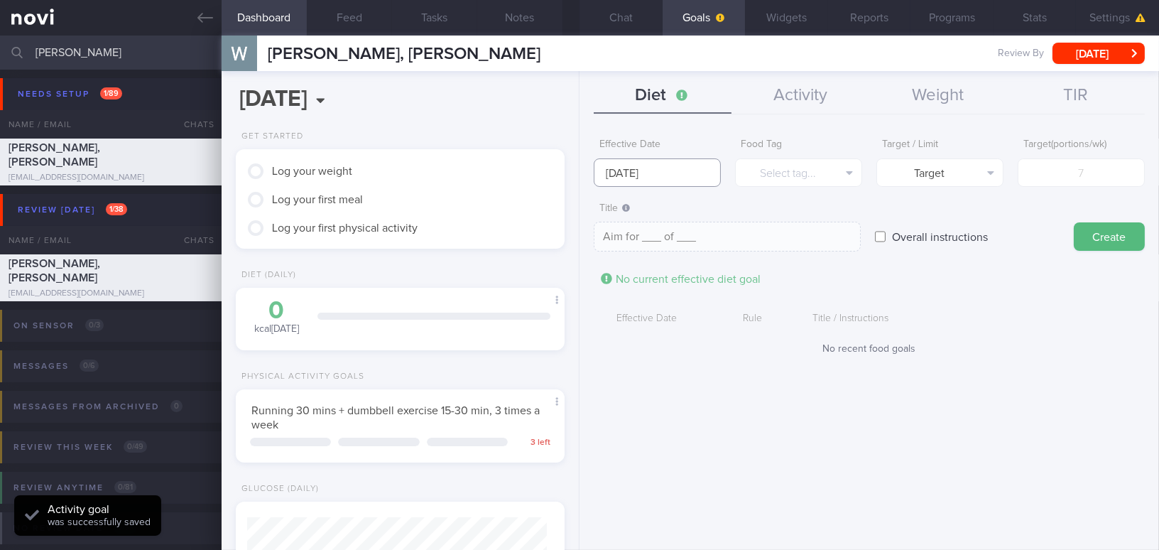
click at [616, 164] on input "[DATE]" at bounding box center [657, 172] width 127 height 28
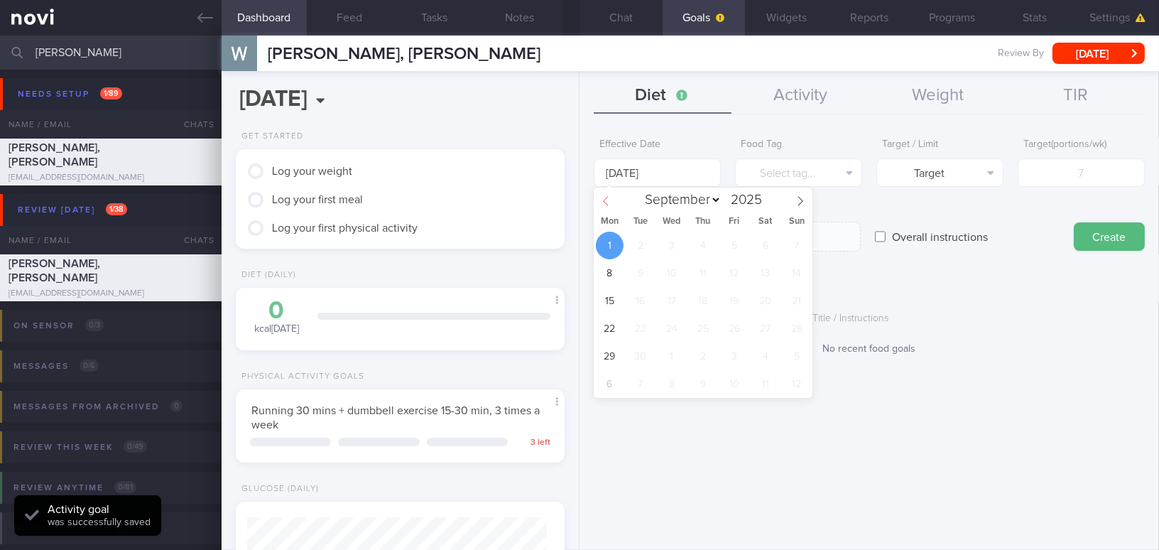
click at [606, 195] on span at bounding box center [606, 199] width 24 height 24
select select "7"
click at [611, 359] on span "25" at bounding box center [610, 356] width 28 height 28
type input "[DATE]"
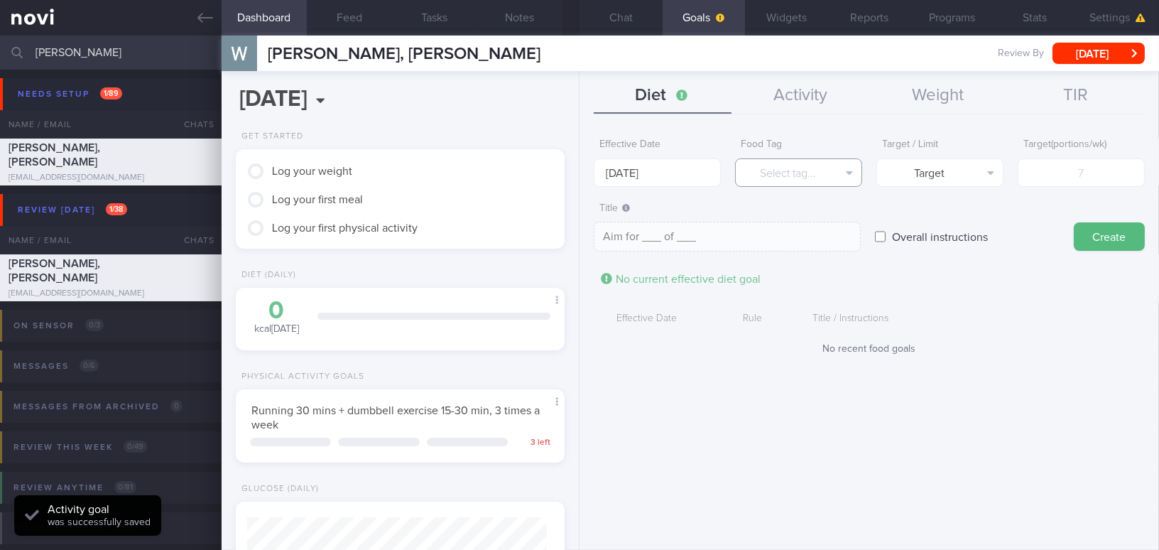
click at [813, 178] on button "Select tag..." at bounding box center [798, 172] width 127 height 28
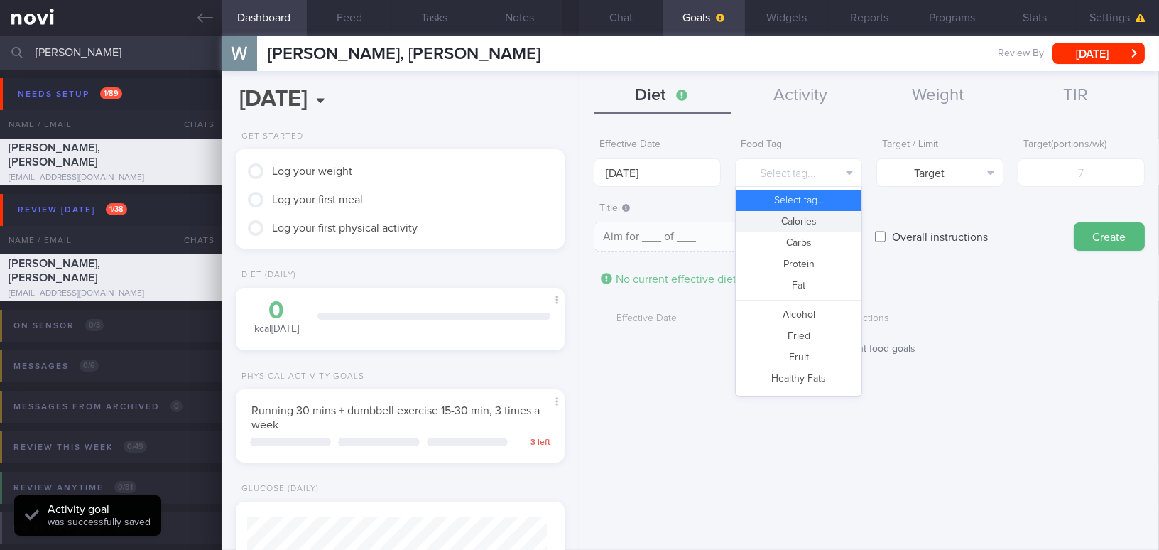
click at [812, 222] on button "Calories" at bounding box center [799, 221] width 126 height 21
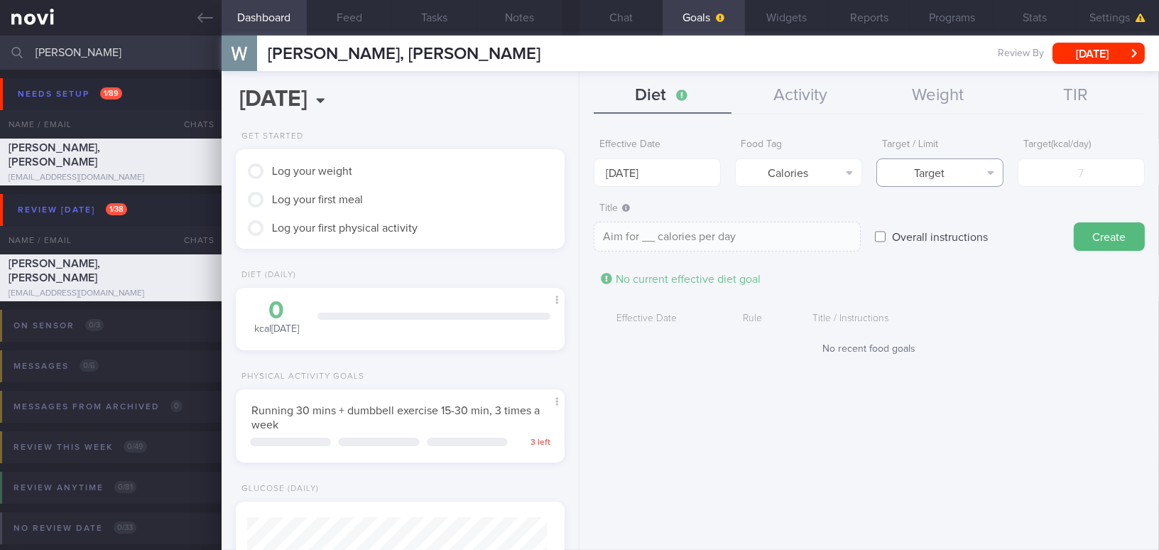
click at [947, 180] on button "Target" at bounding box center [939, 172] width 127 height 28
click at [947, 220] on button "Limit" at bounding box center [940, 221] width 126 height 21
type textarea "Keep to __ calories per day"
click at [1066, 174] on input "number" at bounding box center [1081, 172] width 127 height 28
type input "1"
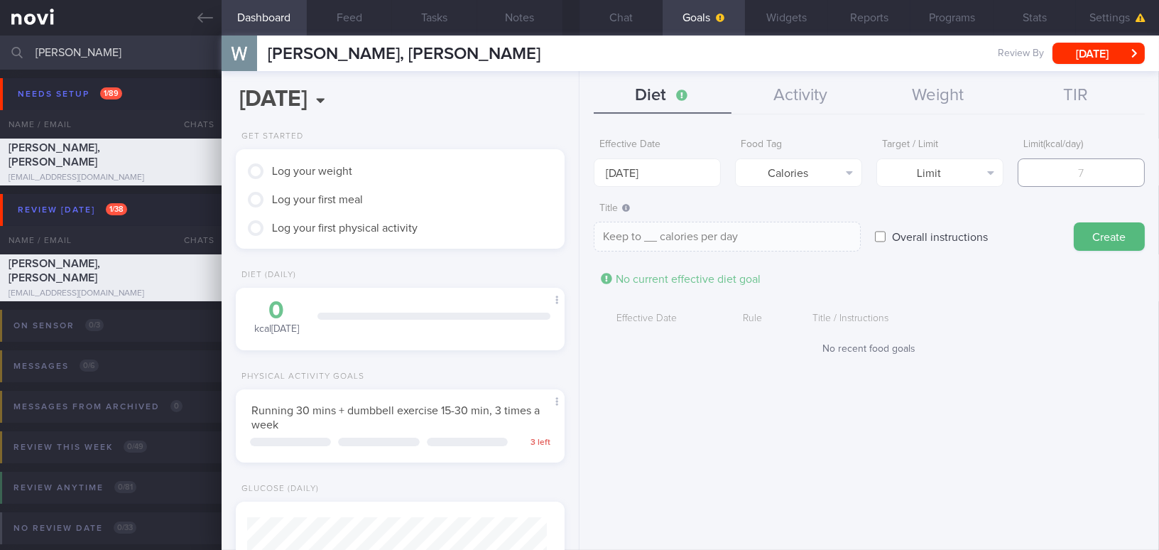
type textarea "Keep to 1 calories per day"
type input "16"
type textarea "Keep to 16 calories per day"
type input "160"
type textarea "Keep to 160 calories per day"
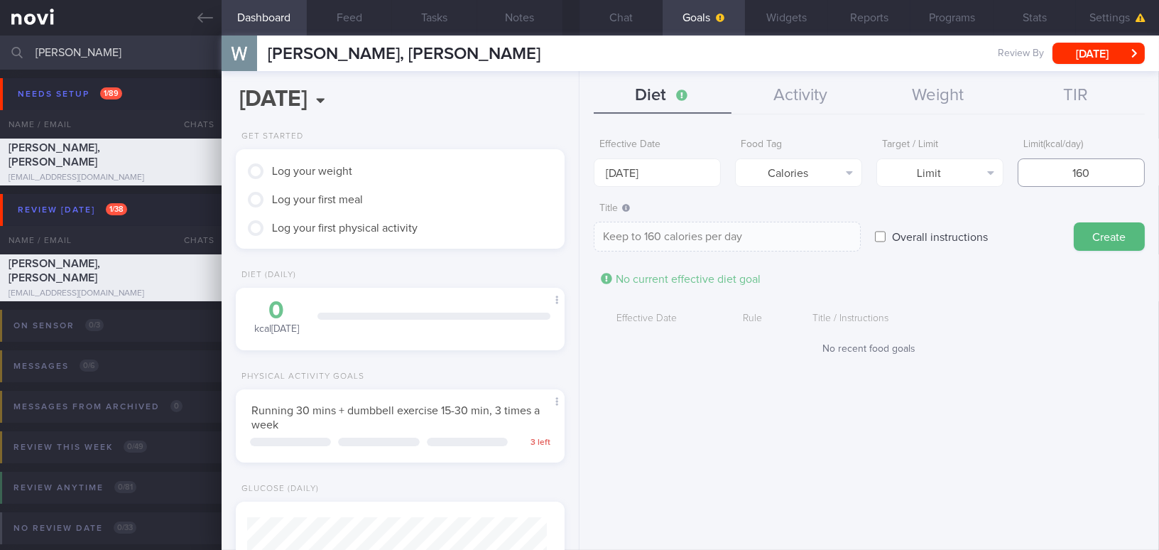
type input "1600"
type textarea "Keep to 1600 calories per day"
type input "1600"
click at [1091, 229] on button "Create" at bounding box center [1109, 236] width 71 height 28
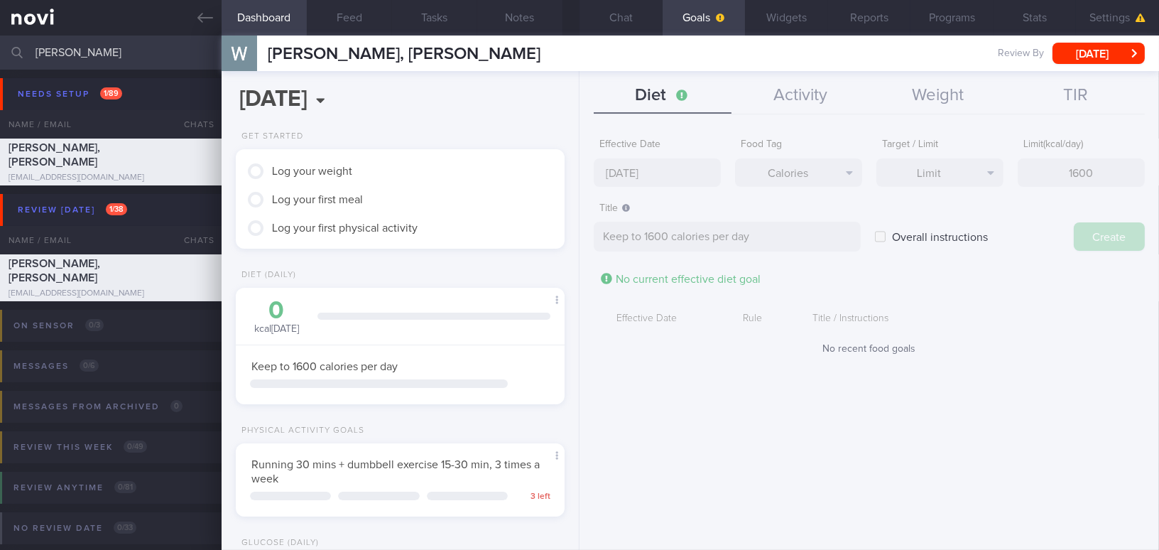
type input "[DATE]"
type textarea "Aim for ___ of ___"
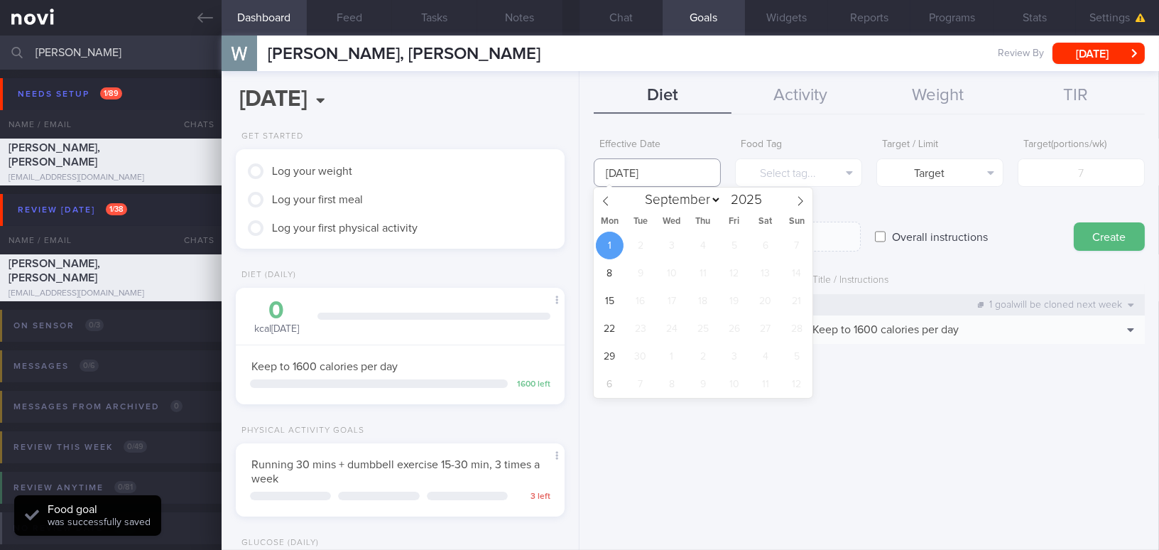
click at [658, 175] on input "[DATE]" at bounding box center [657, 172] width 127 height 28
click at [601, 203] on icon at bounding box center [606, 201] width 10 height 10
select select "7"
click at [606, 354] on span "25" at bounding box center [610, 356] width 28 height 28
type input "[DATE]"
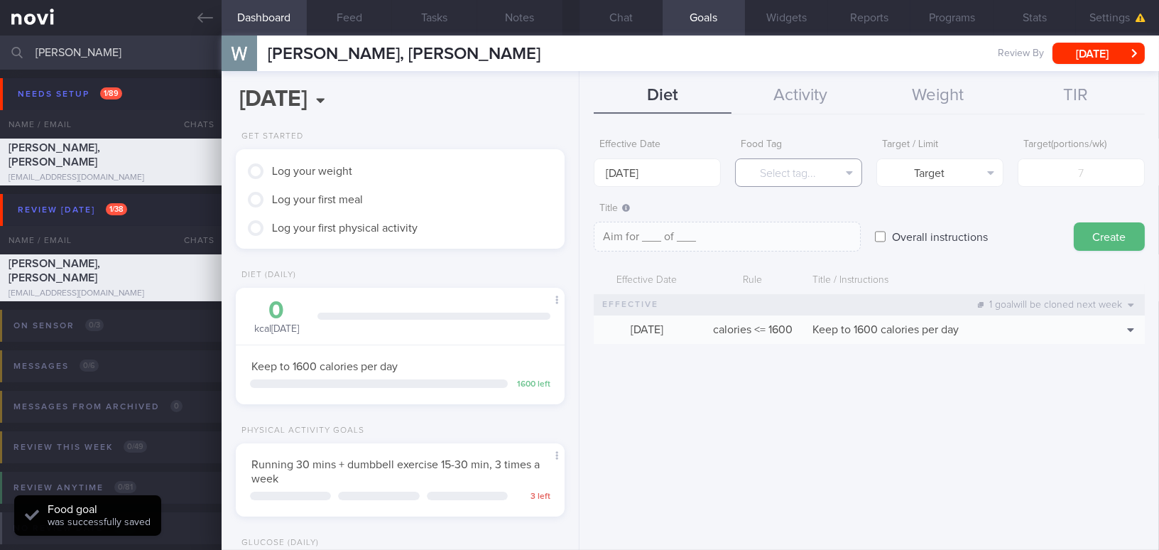
click at [806, 175] on button "Select tag..." at bounding box center [798, 172] width 127 height 28
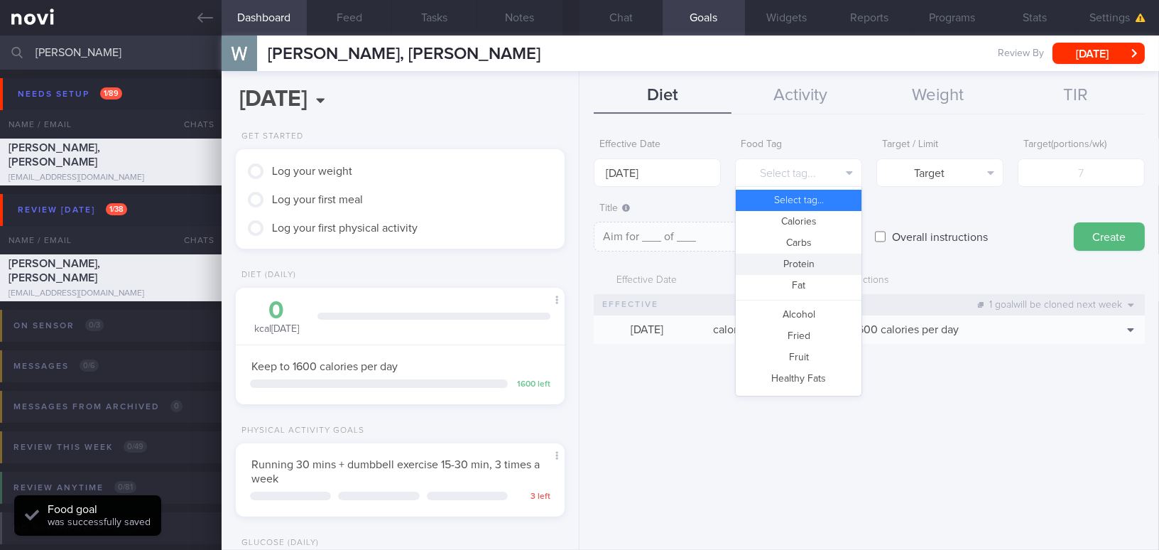
click at [807, 262] on button "Protein" at bounding box center [799, 264] width 126 height 21
type textarea "Aim for __g of protein per day"
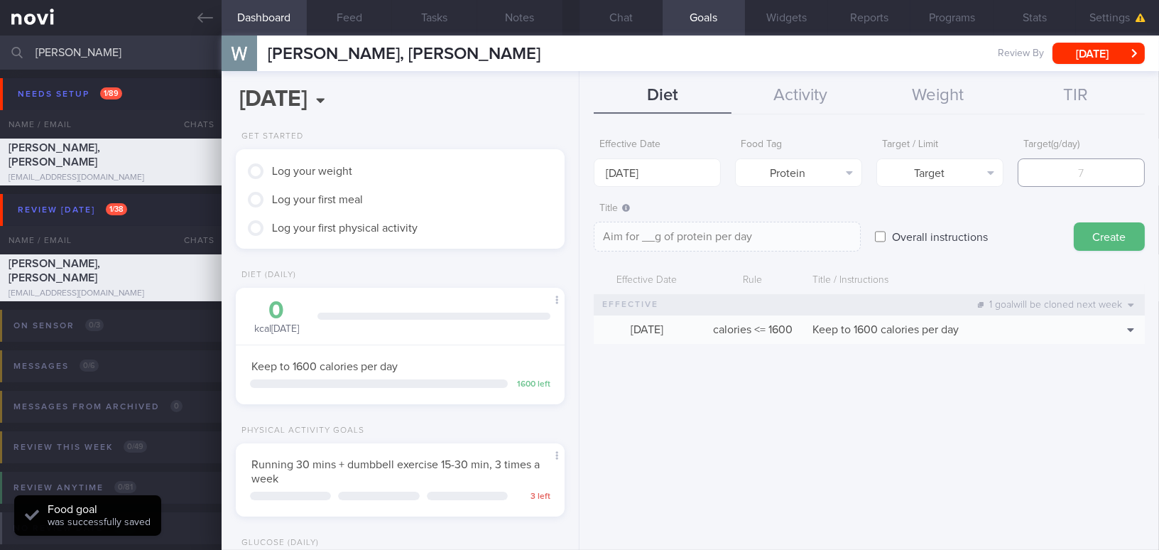
click at [1064, 162] on input "number" at bounding box center [1081, 172] width 127 height 28
type input "8"
type textarea "Aim for 8g of protein per day"
type input "80"
type textarea "Aim for 80g of protein per day"
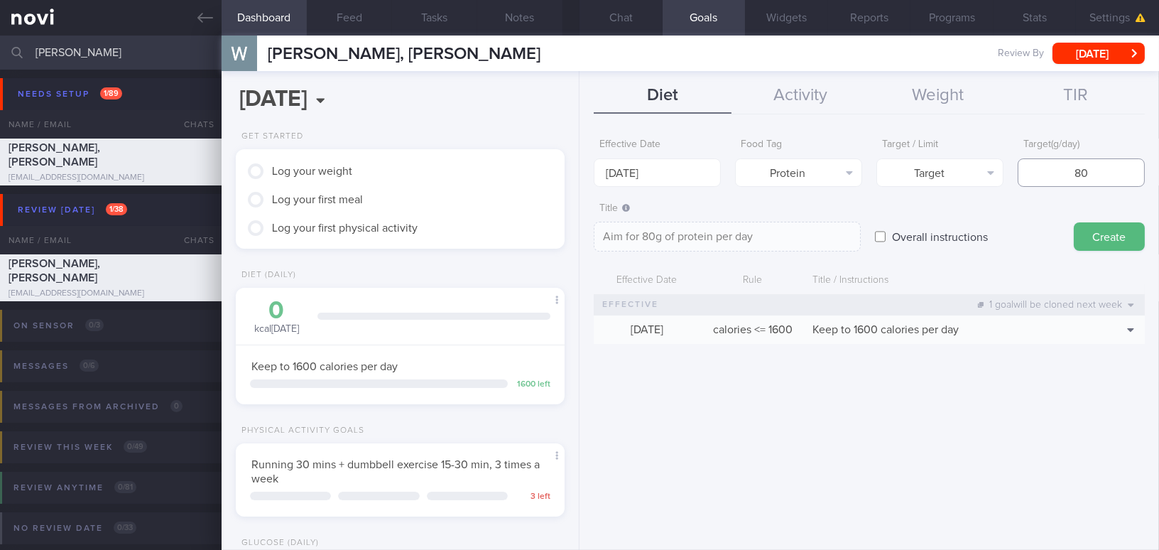
type input "80"
click at [1090, 241] on button "Create" at bounding box center [1109, 236] width 71 height 28
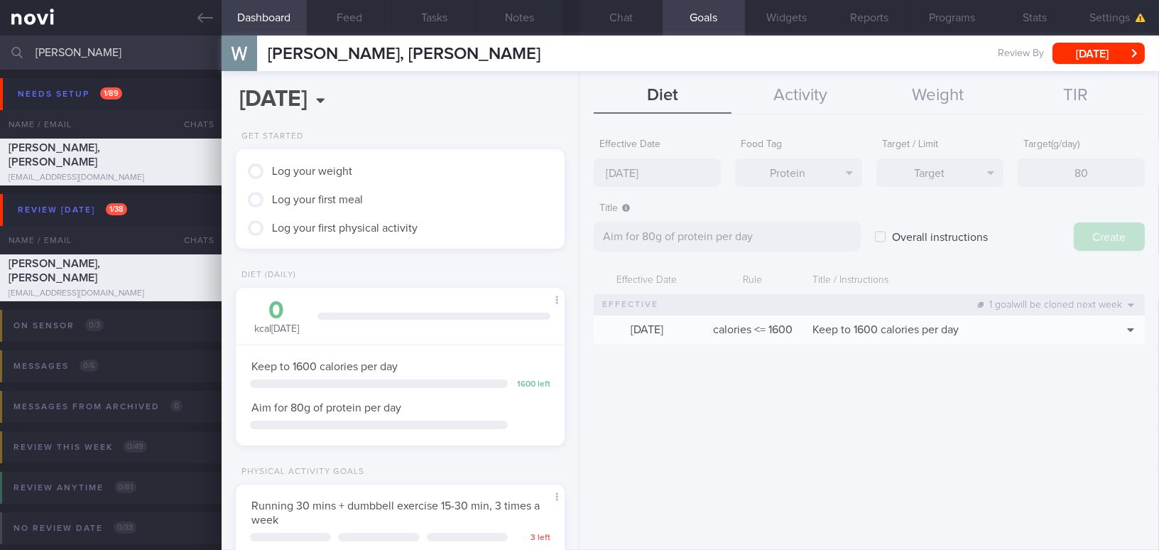
type input "[DATE]"
type textarea "Aim for ___ of ___"
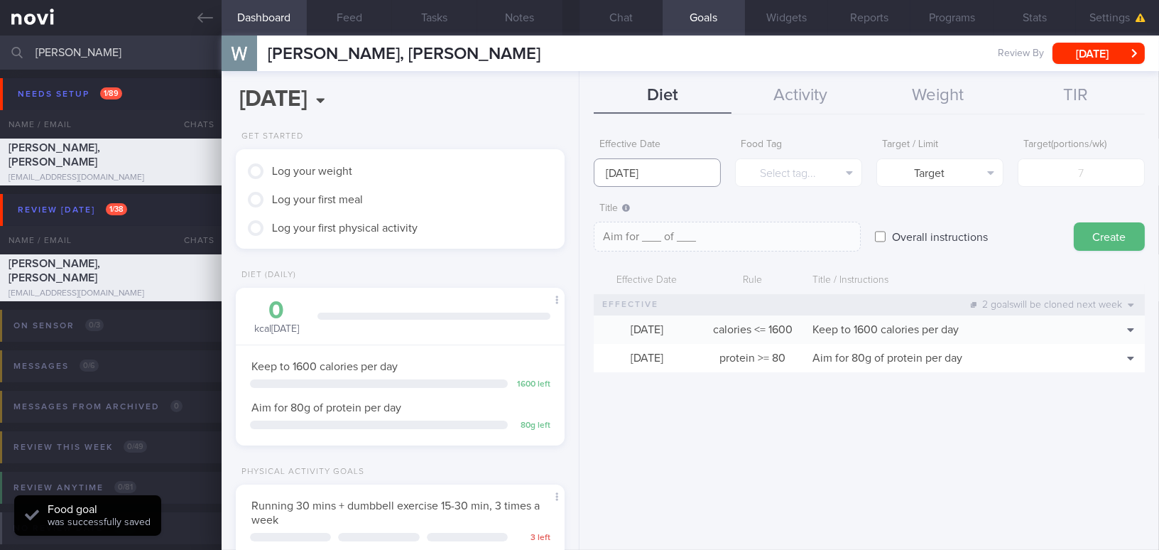
click at [638, 177] on input "[DATE]" at bounding box center [657, 172] width 127 height 28
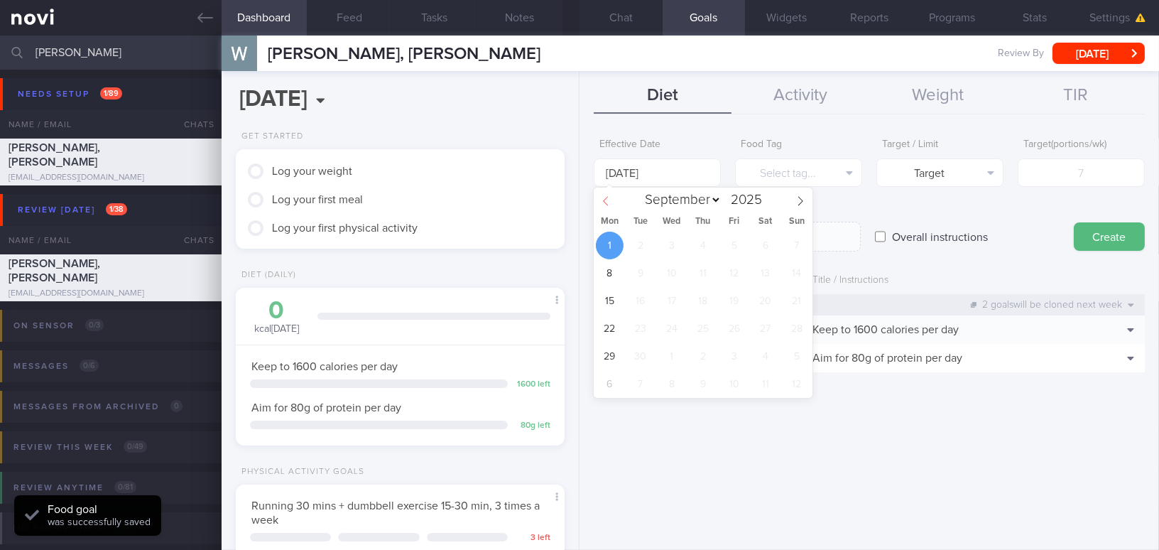
click at [609, 199] on icon at bounding box center [606, 201] width 10 height 10
select select "7"
click at [611, 354] on span "25" at bounding box center [610, 356] width 28 height 28
type input "[DATE]"
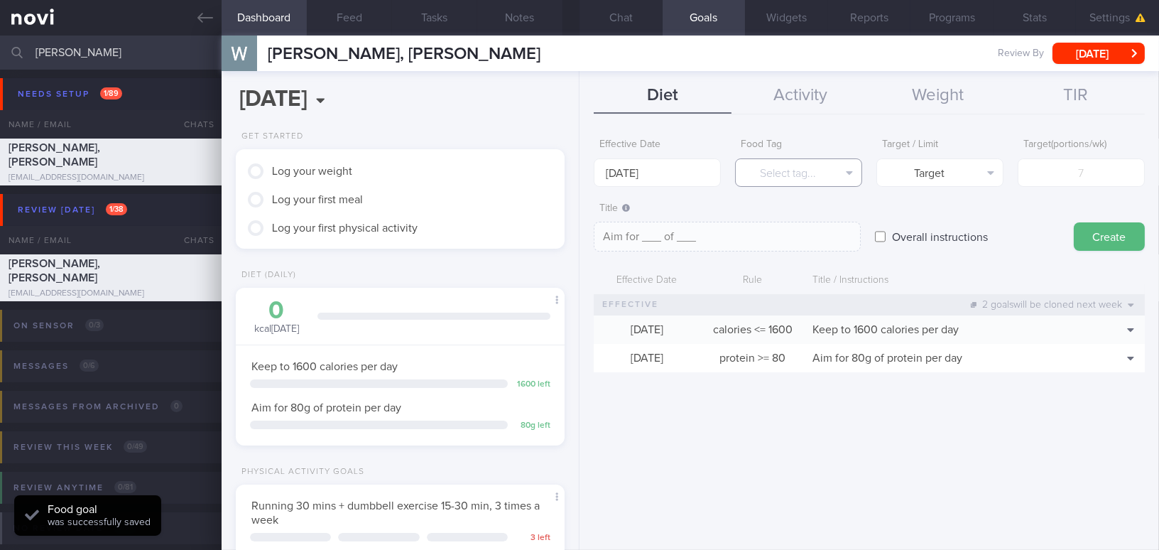
click at [780, 162] on button "Select tag..." at bounding box center [798, 172] width 127 height 28
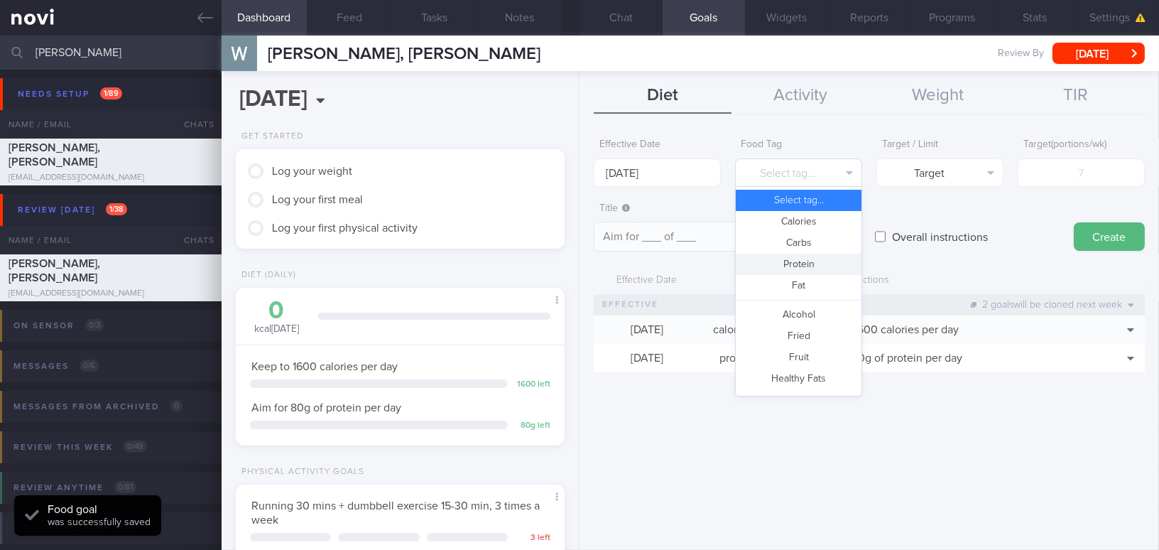
scroll to position [376, 0]
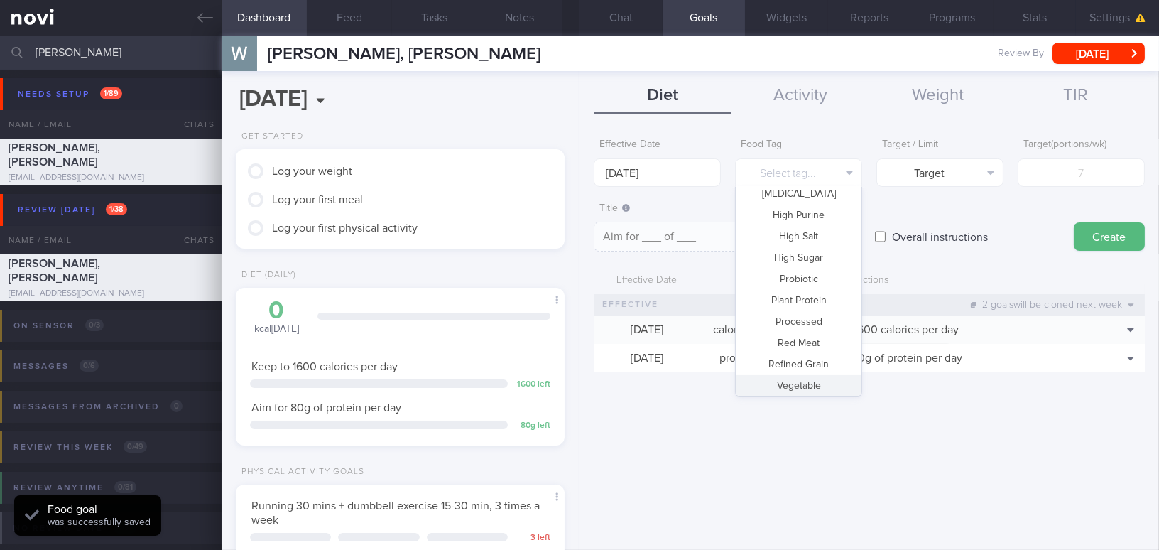
click at [818, 386] on button "Vegetable" at bounding box center [799, 385] width 126 height 21
type textarea "Aim for __ portions of vegetables per week"
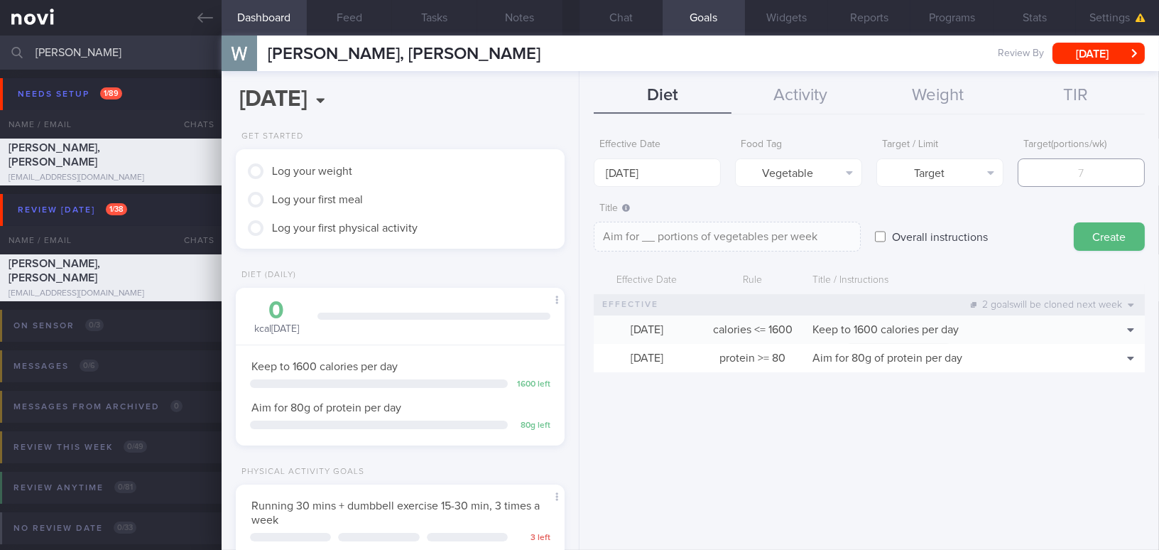
click at [1073, 178] on input "number" at bounding box center [1081, 172] width 127 height 28
type input "1"
type textarea "Aim for 1 portions of vegetables per week"
type input "14"
type textarea "Aim for 14 portions of vegetables per week"
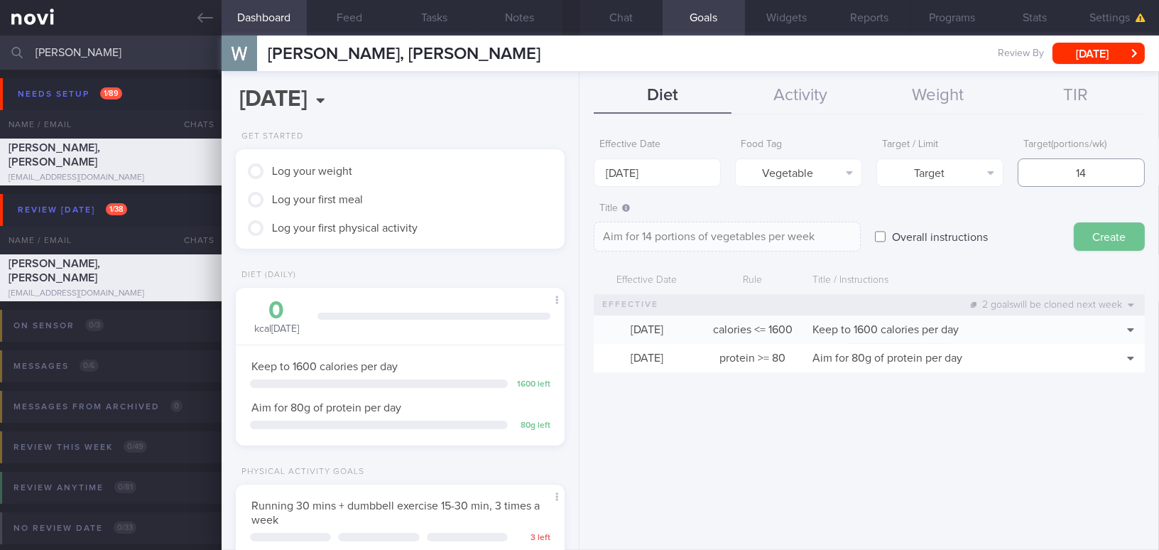
type input "14"
click at [1099, 230] on button "Create" at bounding box center [1109, 236] width 71 height 28
type input "1 Sep 2025"
type textarea "Aim for ___ of ___"
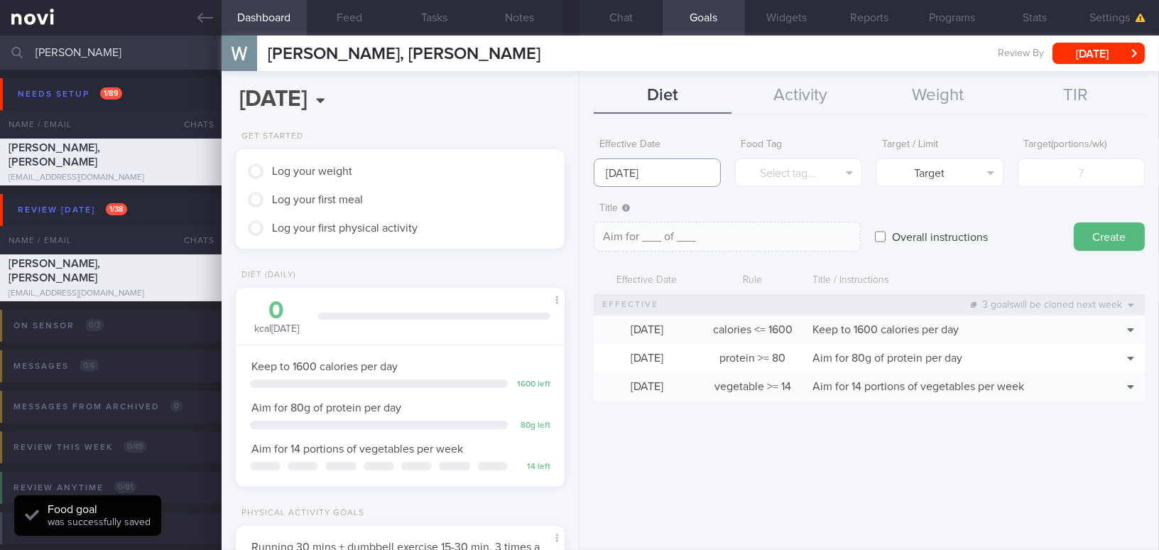
click at [623, 176] on input "1 Sep 2025" at bounding box center [657, 172] width 127 height 28
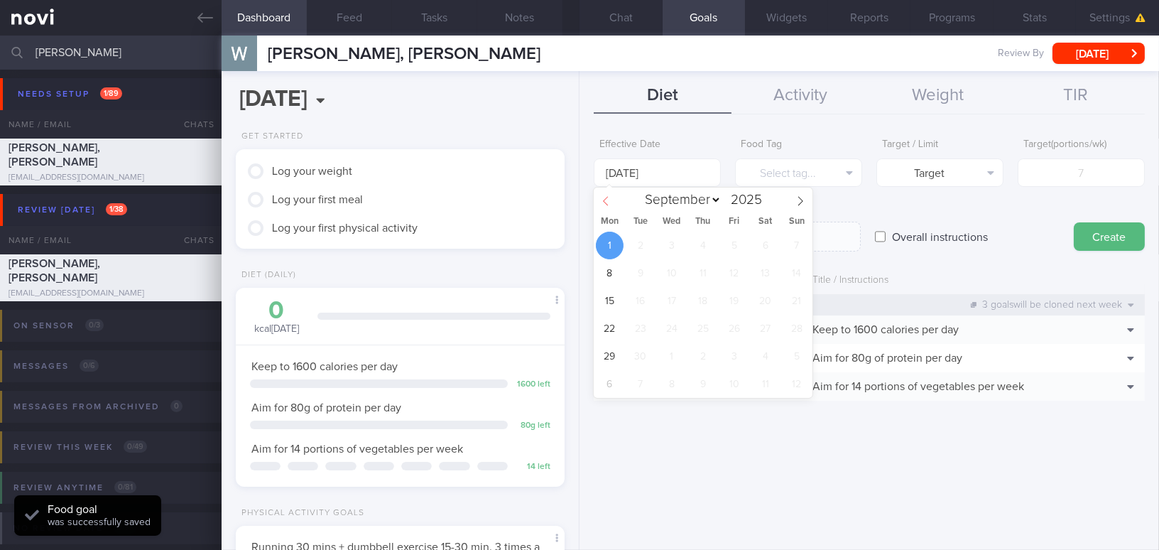
click at [601, 202] on icon at bounding box center [606, 201] width 10 height 10
select select "7"
click at [610, 349] on span "25" at bounding box center [610, 356] width 28 height 28
type input "25 Aug 2025"
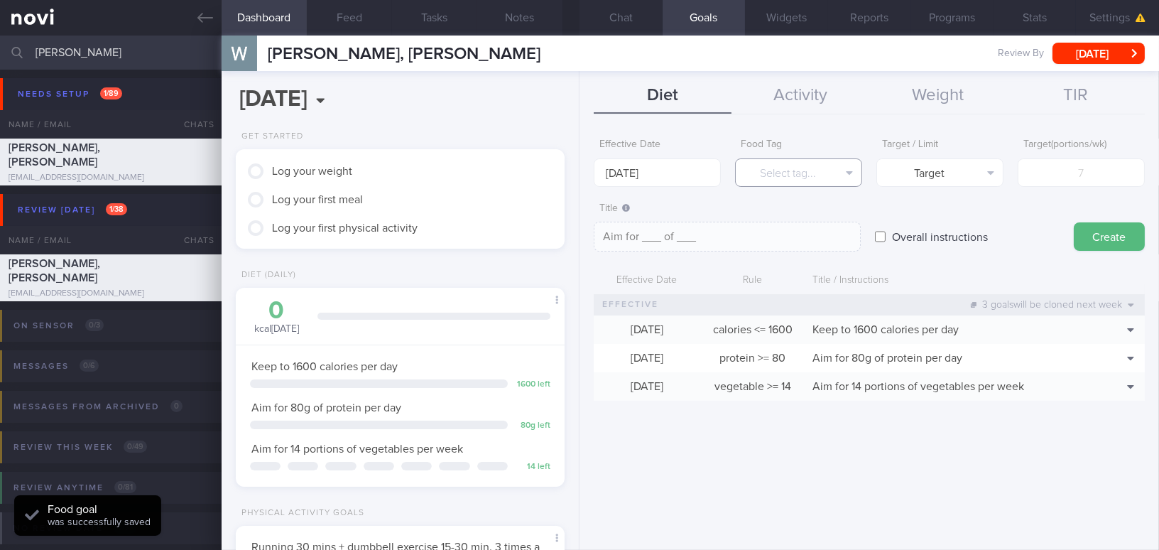
click at [780, 173] on button "Select tag..." at bounding box center [798, 172] width 127 height 28
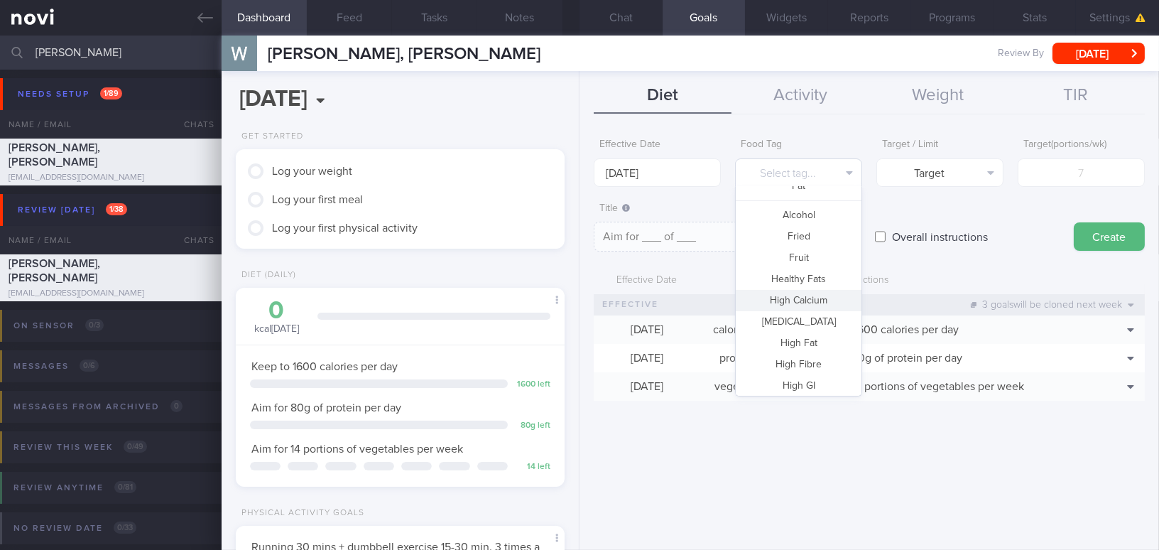
scroll to position [0, 0]
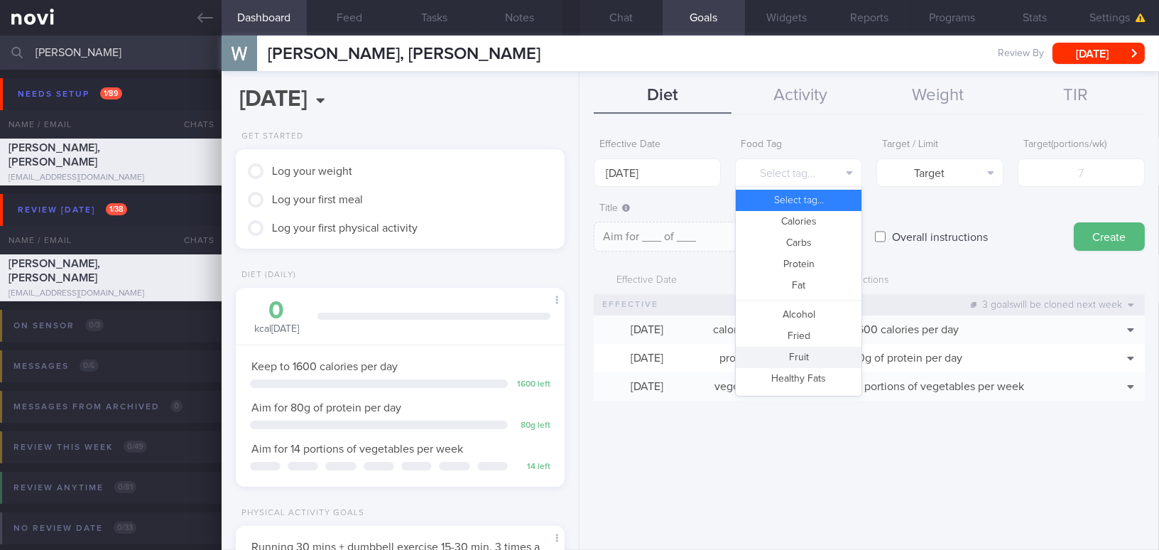
click at [806, 351] on button "Fruit" at bounding box center [799, 357] width 126 height 21
type textarea "Aim for __ portions of fruits per week"
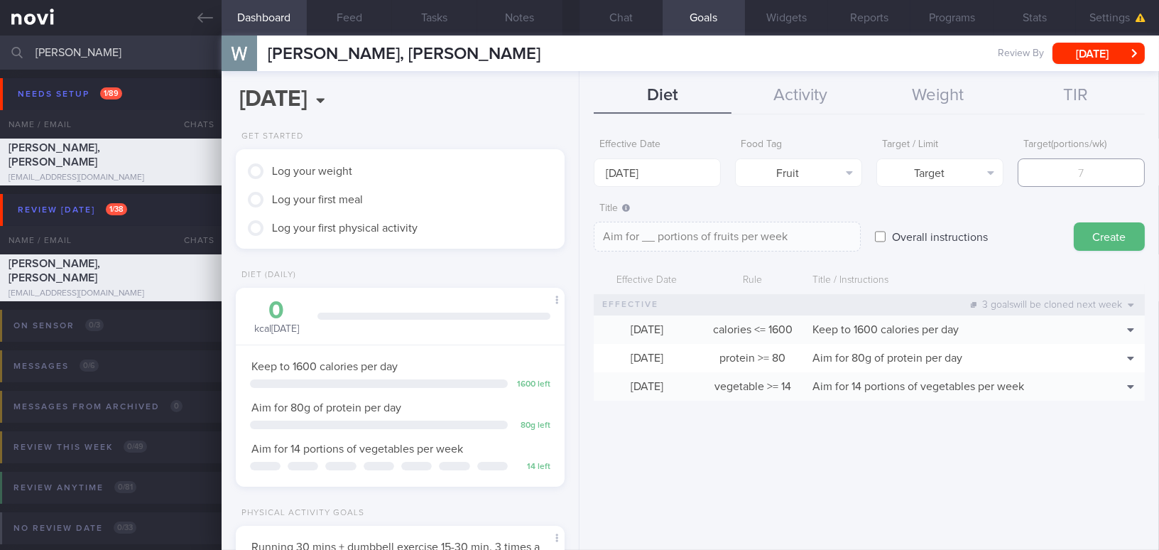
click at [1050, 165] on input "number" at bounding box center [1081, 172] width 127 height 28
type input "1"
type textarea "Aim for 1 portions of fruits per week"
type input "14"
type textarea "Aim for 14 portions of fruits per week"
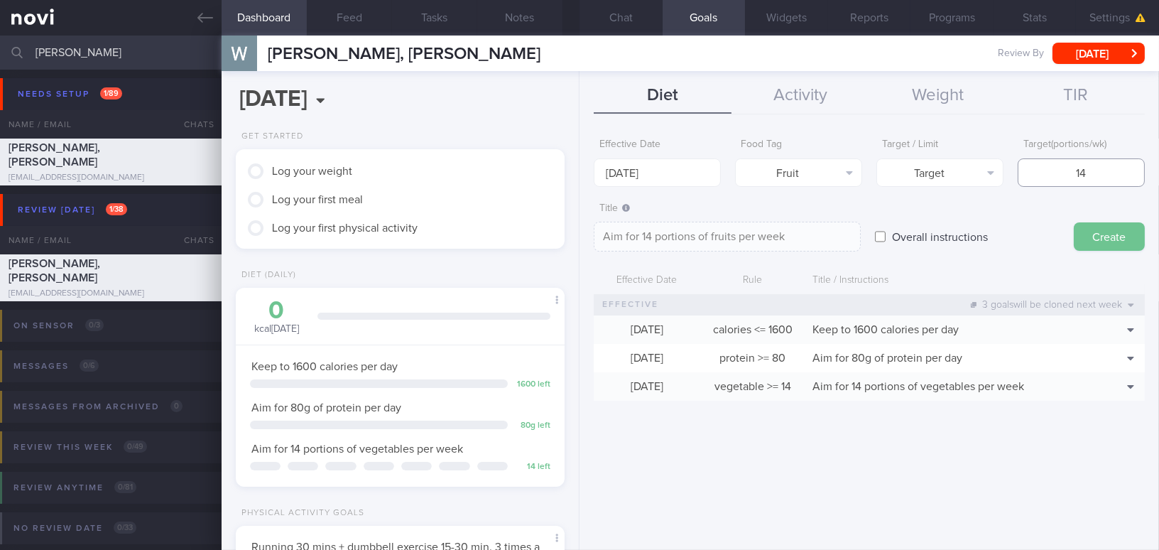
type input "14"
click at [1108, 236] on button "Create" at bounding box center [1109, 236] width 71 height 28
type input "1 Sep 2025"
type textarea "Aim for ___ of ___"
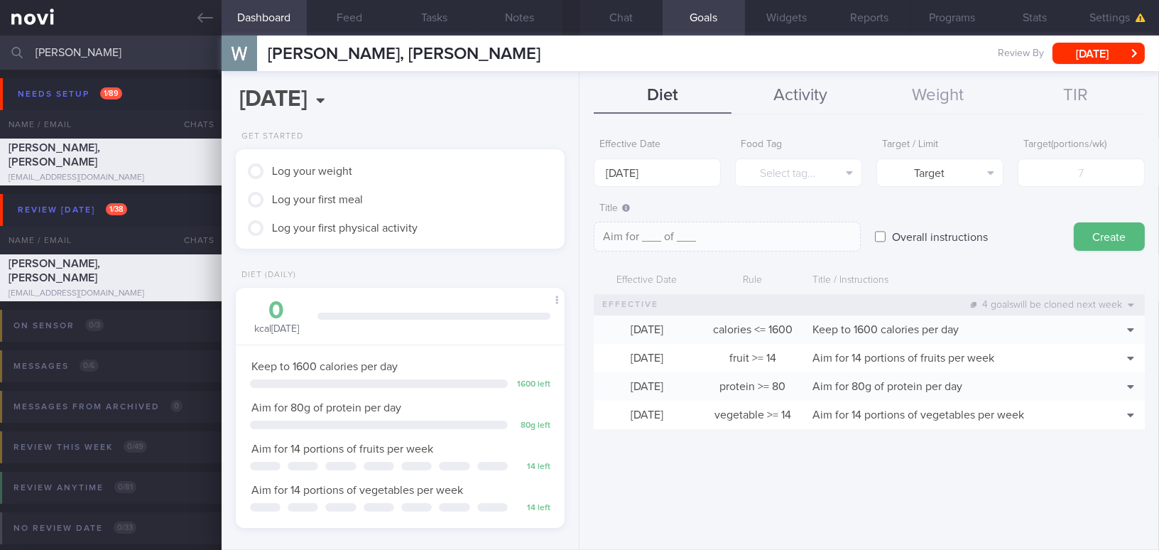
click at [794, 92] on button "Activity" at bounding box center [800, 96] width 138 height 36
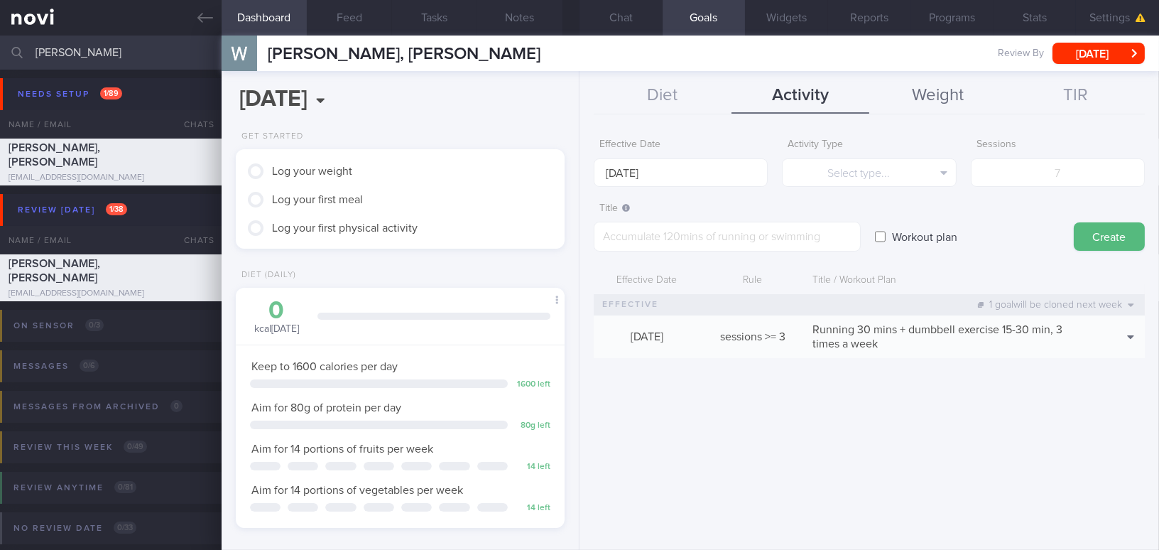
click at [931, 92] on button "Weight" at bounding box center [938, 96] width 138 height 36
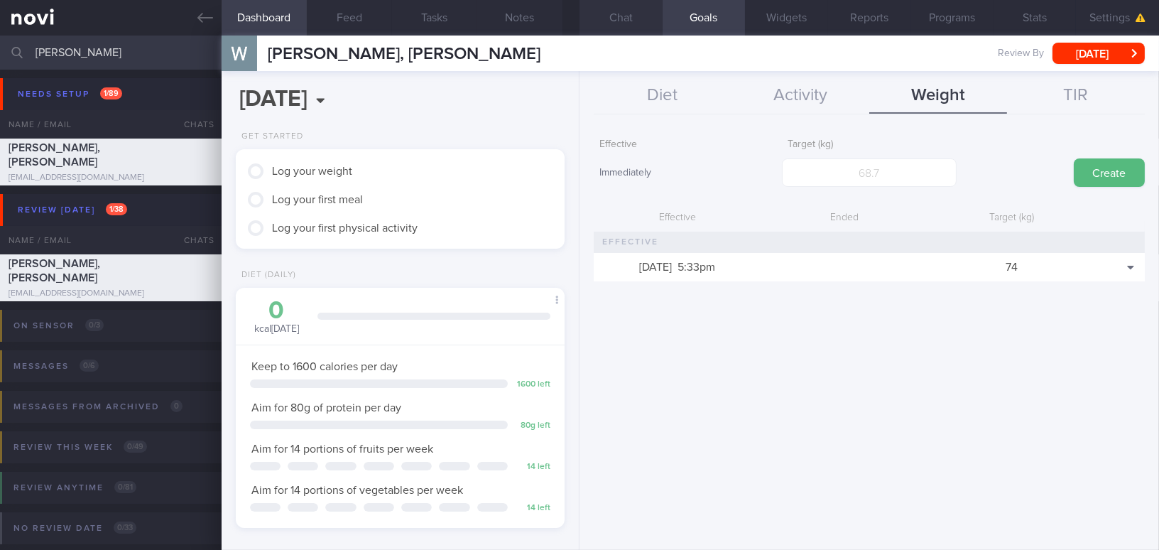
click at [617, 18] on button "Chat" at bounding box center [620, 18] width 83 height 36
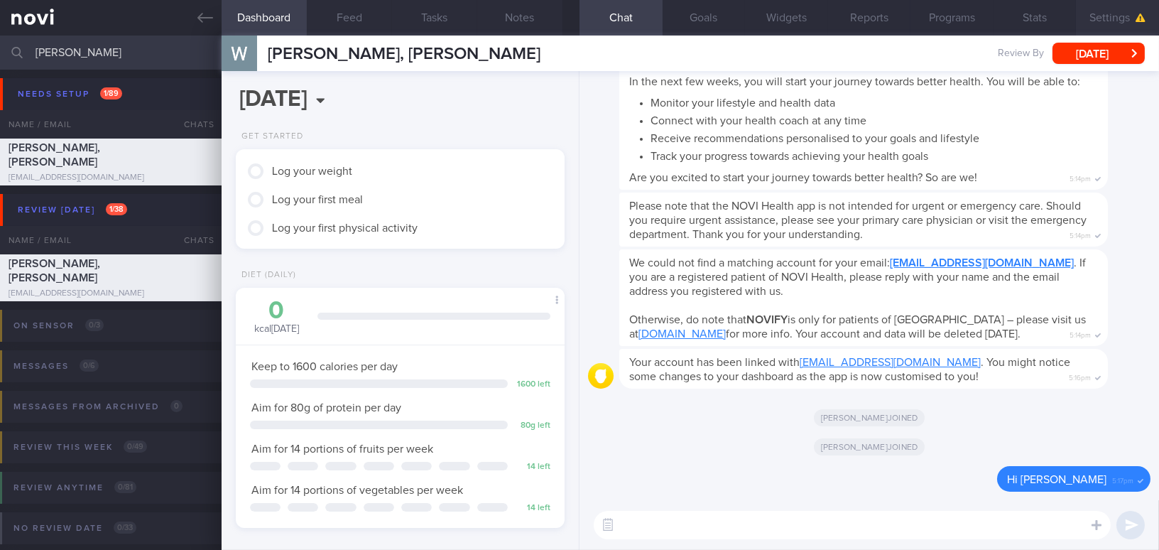
click at [1120, 21] on button "Settings" at bounding box center [1117, 18] width 83 height 36
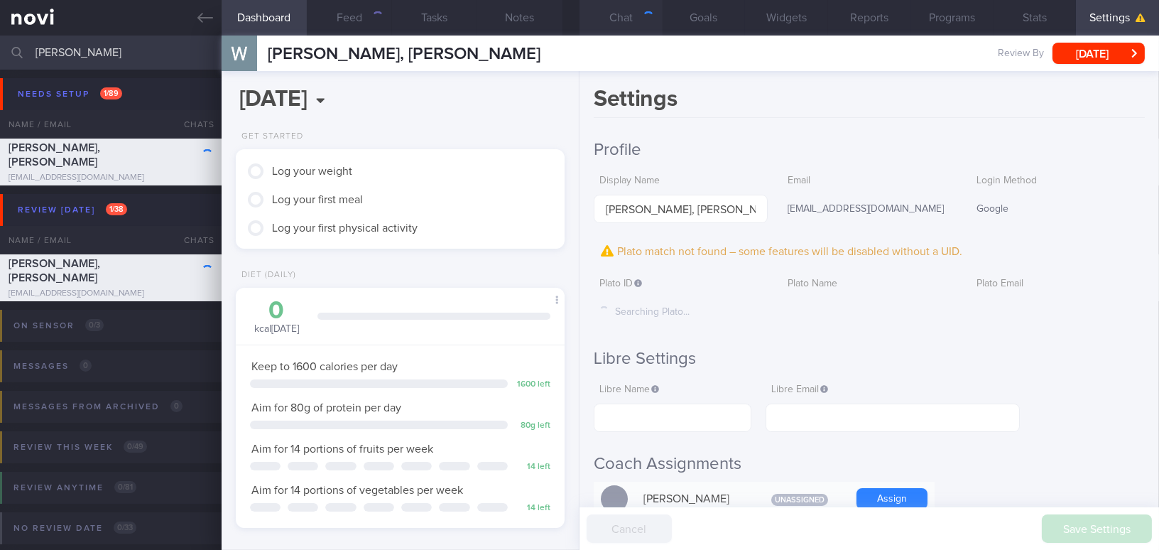
scroll to position [150, 299]
click at [620, 17] on button "Chat" at bounding box center [620, 18] width 83 height 36
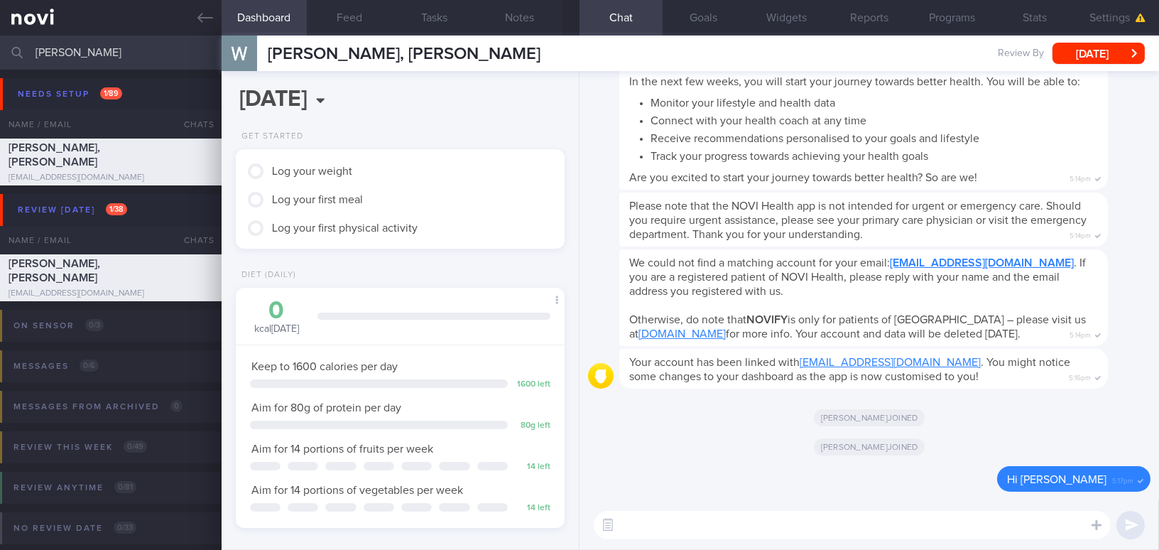
click at [747, 516] on textarea at bounding box center [852, 525] width 517 height 28
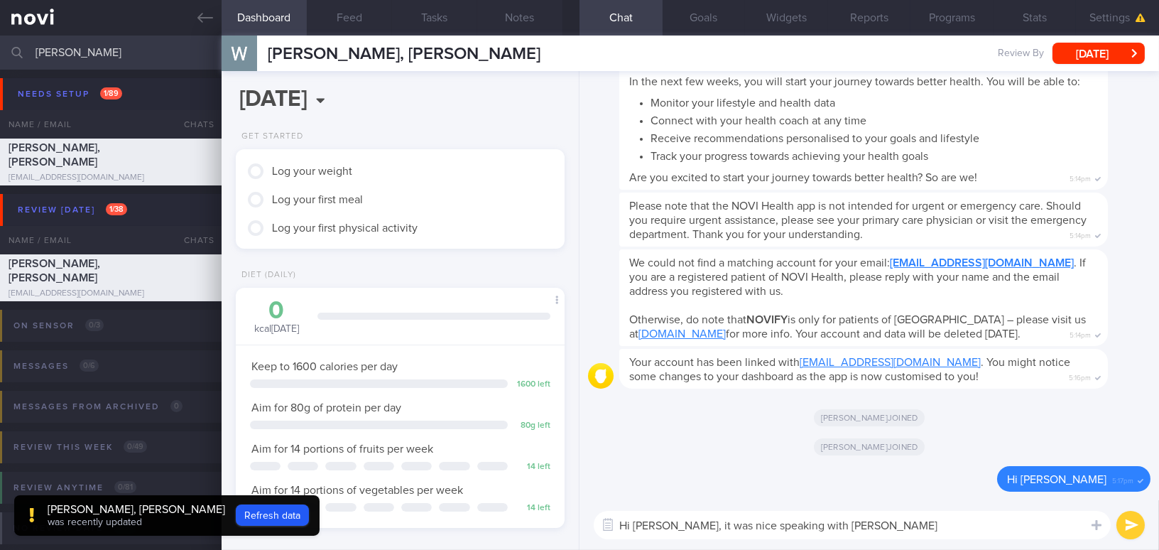
drag, startPoint x: 810, startPoint y: 524, endPoint x: 474, endPoint y: 507, distance: 336.3
click at [474, 507] on div "Dashboard Feed Tasks Notes Chat Goals Widgets Reports Programs Stats Settings T…" at bounding box center [690, 293] width 937 height 514
paste textarea "[Name], It was a pleasure speaking with you [DATE]. The Lifestyle Improvement P…"
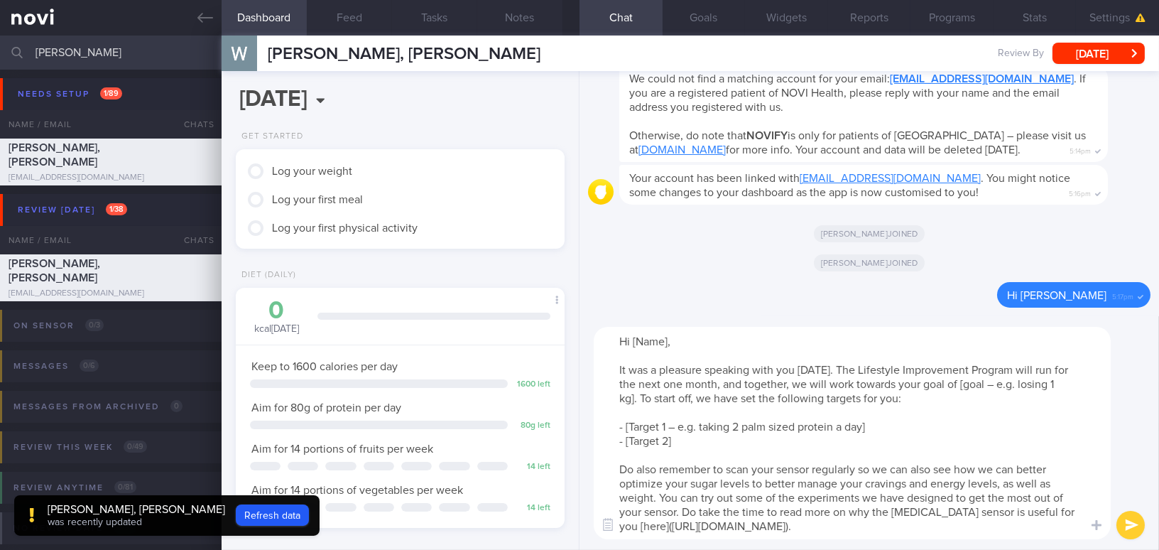
drag, startPoint x: 632, startPoint y: 339, endPoint x: 670, endPoint y: 338, distance: 37.6
click at [670, 338] on textarea "Hi [Name], It was a pleasure speaking with you [DATE]. The Lifestyle Improvemen…" at bounding box center [852, 433] width 517 height 212
drag, startPoint x: 939, startPoint y: 383, endPoint x: 997, endPoint y: 379, distance: 57.6
click at [997, 379] on textarea "Hi [PERSON_NAME], It was a pleasure speaking with you [DATE]. The Lifestyle Imp…" at bounding box center [852, 433] width 517 height 212
click at [980, 384] on textarea "Hi [PERSON_NAME], It was a pleasure speaking with you [DATE]. The Lifestyle Imp…" at bounding box center [852, 433] width 517 height 212
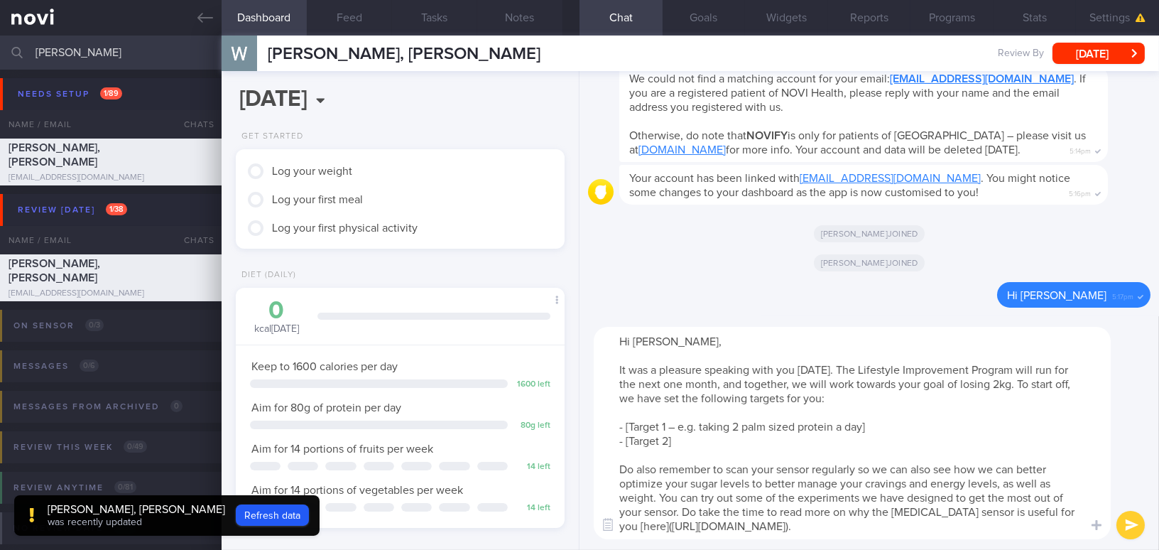
drag, startPoint x: 658, startPoint y: 495, endPoint x: 685, endPoint y: 509, distance: 30.5
click at [685, 509] on textarea "Hi [PERSON_NAME], It was a pleasure speaking with you [DATE]. The Lifestyle Imp…" at bounding box center [852, 433] width 517 height 212
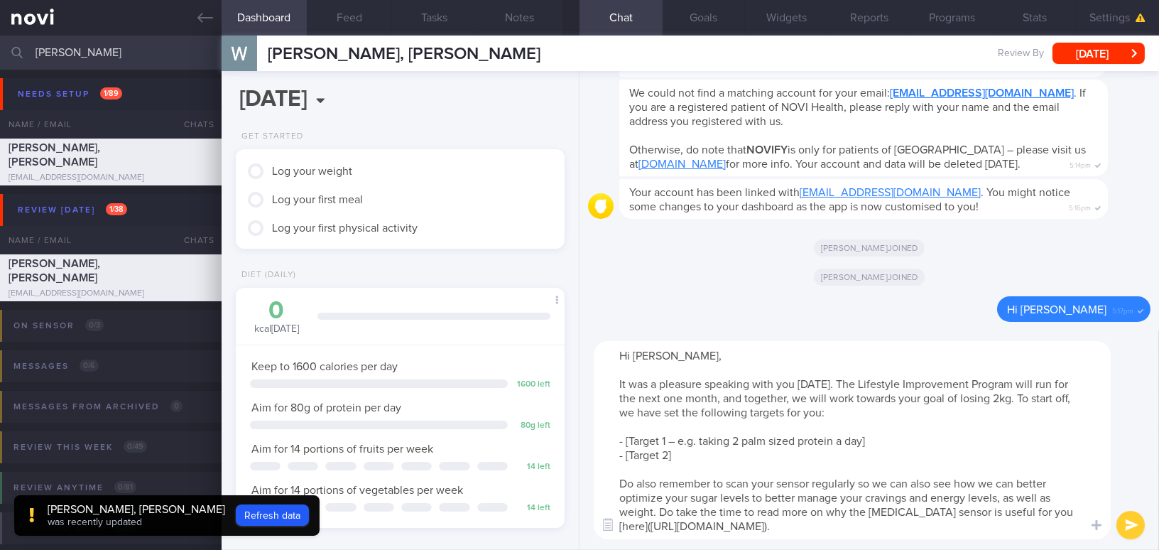
drag, startPoint x: 609, startPoint y: 439, endPoint x: 689, endPoint y: 453, distance: 81.5
click at [689, 453] on textarea "Hi [PERSON_NAME], It was a pleasure speaking with you [DATE]. The Lifestyle Imp…" at bounding box center [852, 440] width 517 height 198
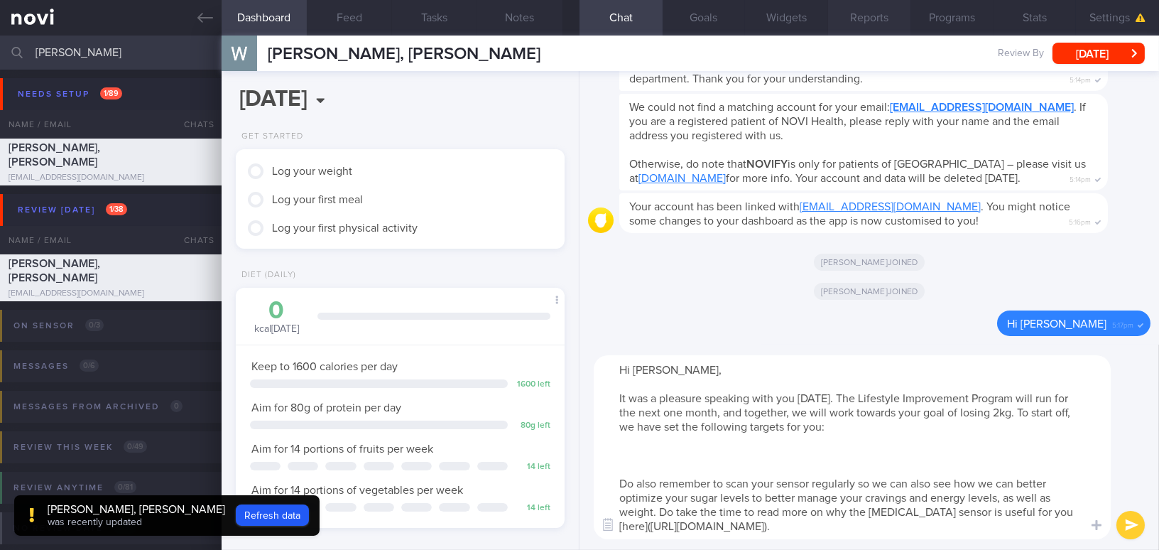
type textarea "Hi [PERSON_NAME], It was a pleasure speaking with you [DATE]. The Lifestyle Imp…"
click at [696, 18] on button "Goals" at bounding box center [704, 18] width 83 height 36
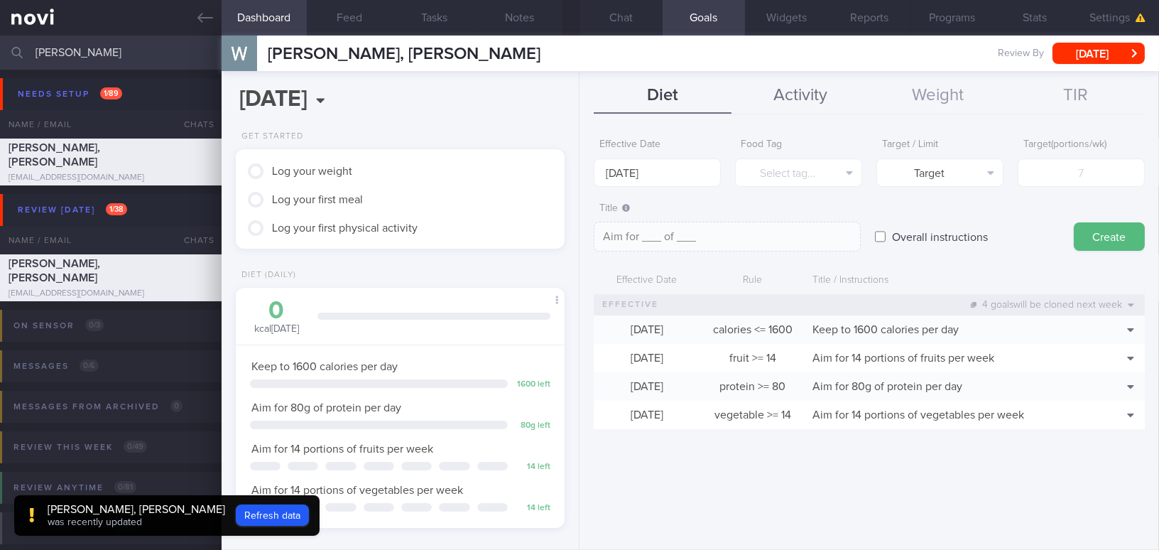
click at [812, 89] on button "Activity" at bounding box center [800, 96] width 138 height 36
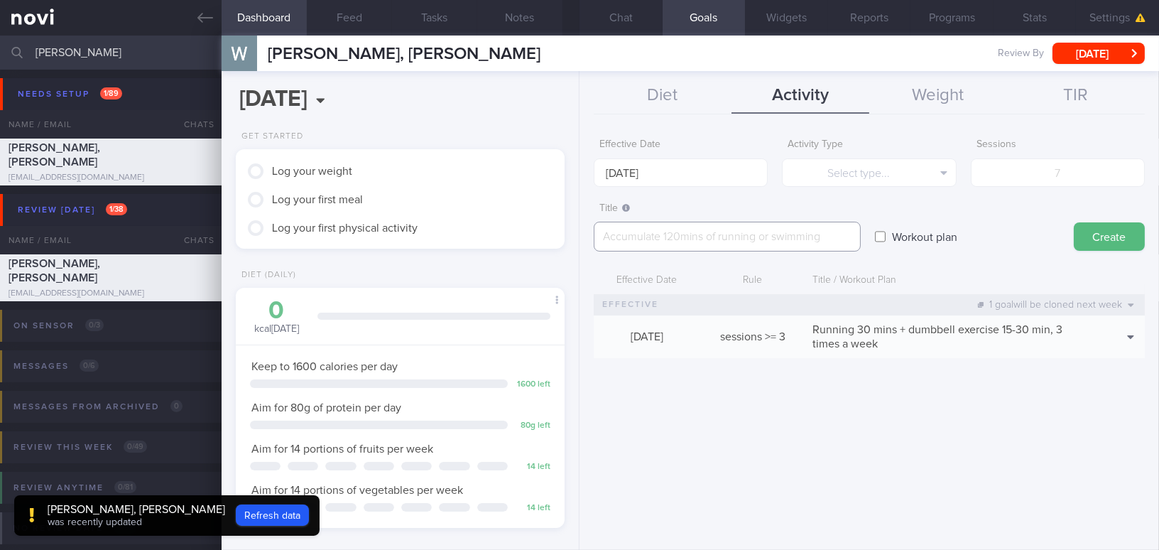
click at [766, 233] on textarea at bounding box center [727, 237] width 267 height 30
paste textarea "[Beginner Dumbbell Workout 1]([URL][DOMAIN_NAME]) [Beginner Dumbbell Workout 2]…"
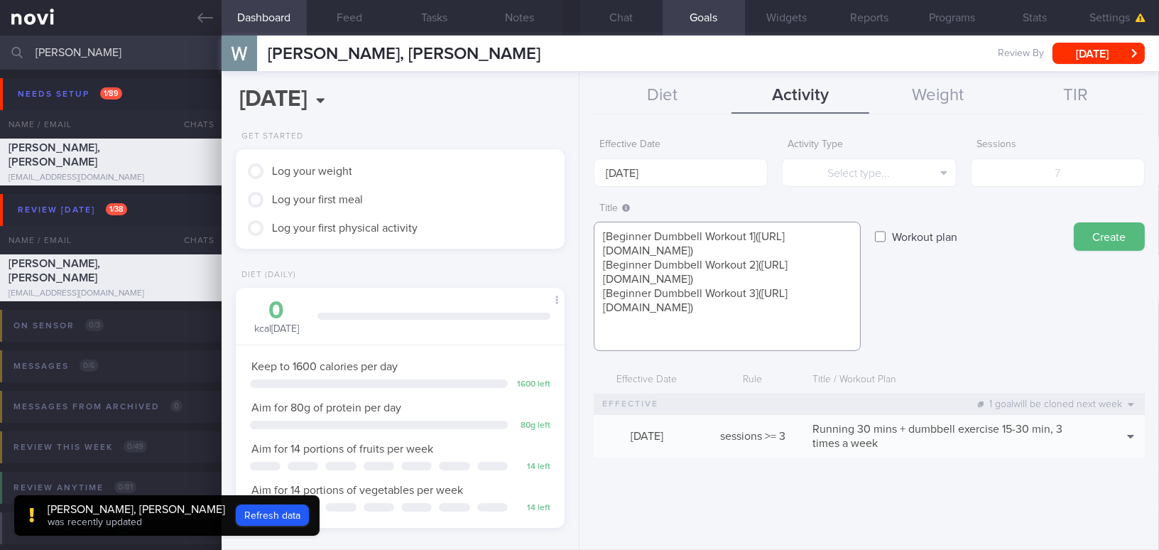
scroll to position [28, 0]
type textarea "[Beginner Dumbbell Workout 1]([URL][DOMAIN_NAME]) [Beginner Dumbbell Workout 2]…"
click at [642, 177] on input "[DATE]" at bounding box center [681, 172] width 174 height 28
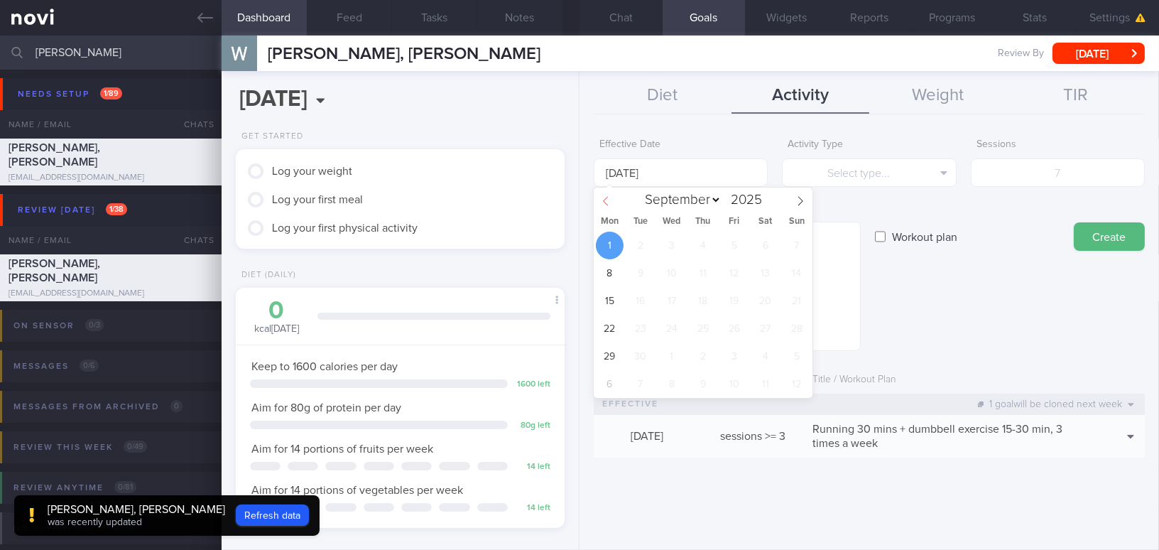
click at [604, 198] on icon at bounding box center [606, 201] width 10 height 10
select select "7"
click at [618, 355] on span "25" at bounding box center [610, 356] width 28 height 28
type input "[DATE]"
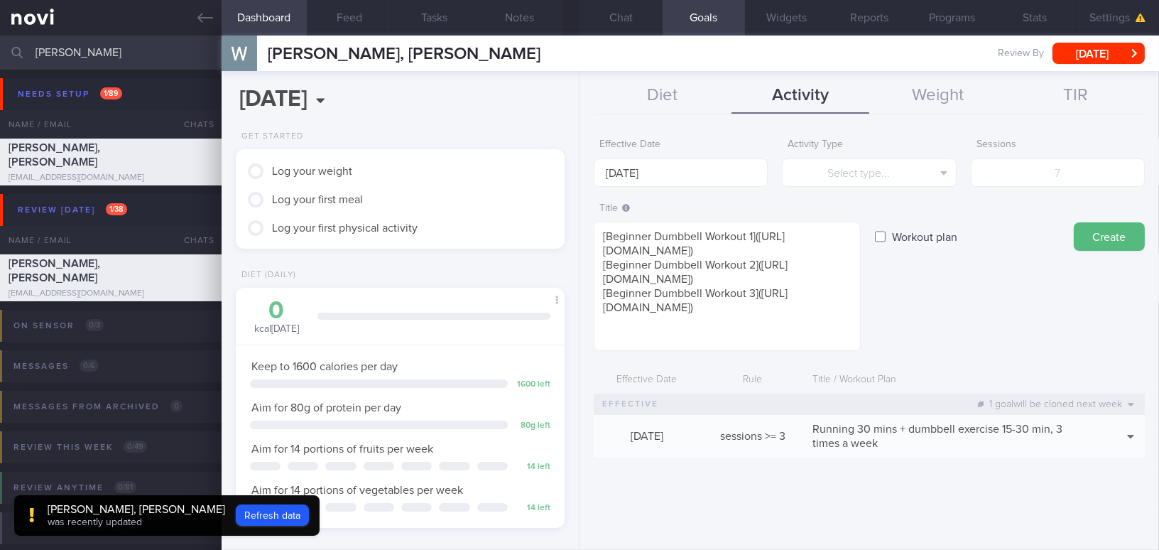
click at [0, 0] on span "26" at bounding box center [0, 0] width 0 height 0
click at [834, 309] on textarea "[Beginner Dumbbell Workout 1](https://www.youtube.com/watch?v=RPi9aJGuRDM) [Beg…" at bounding box center [727, 286] width 267 height 129
click at [734, 330] on textarea "[Beginner Dumbbell Workout 1](https://www.youtube.com/watch?v=RPi9aJGuRDM) [Beg…" at bounding box center [727, 286] width 267 height 129
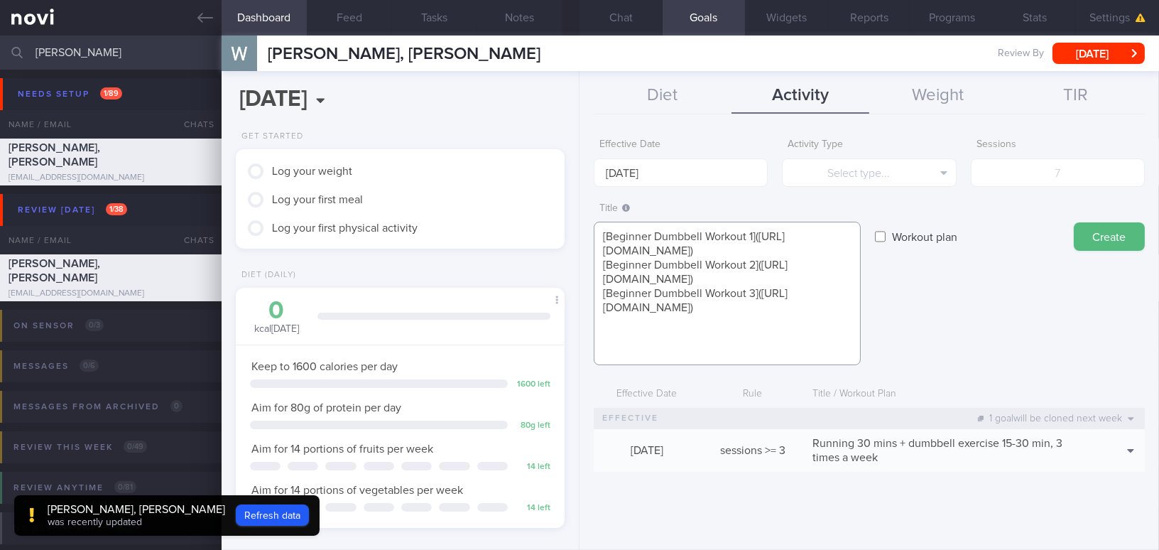
paste textarea "• Home-based youtube channels recommendations: [Move with Nicole](https://www.y…"
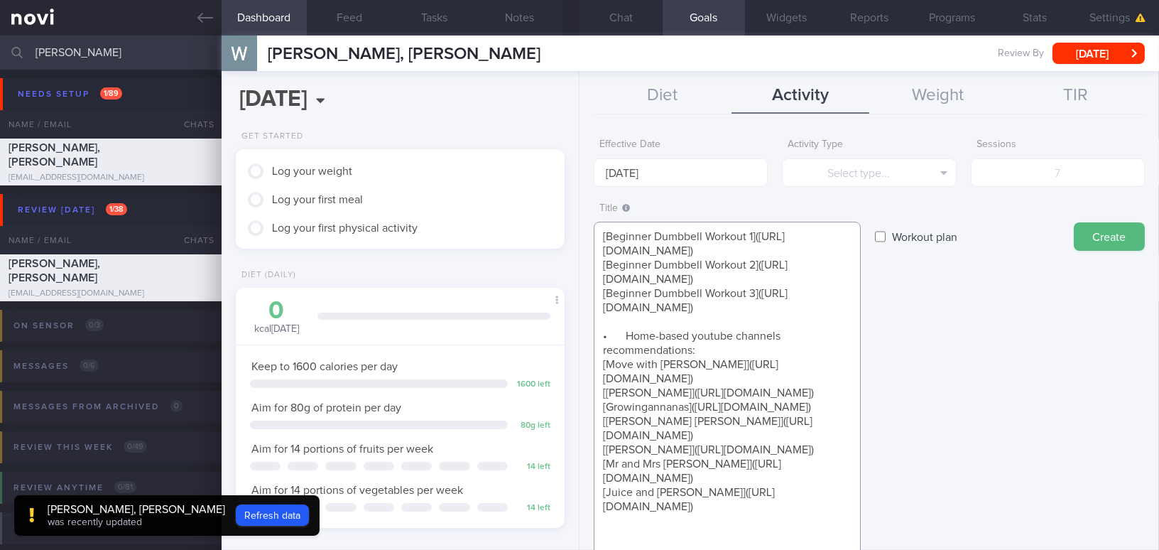
click at [630, 351] on textarea "[Beginner Dumbbell Workout 1](https://www.youtube.com/watch?v=RPi9aJGuRDM) [Beg…" at bounding box center [727, 414] width 267 height 384
click at [693, 364] on textarea "[Beginner Dumbbell Workout 1](https://www.youtube.com/watch?v=RPi9aJGuRDM) [Beg…" at bounding box center [727, 414] width 267 height 384
type textarea "[Beginner Dumbbell Workout 1](https://www.youtube.com/watch?v=RPi9aJGuRDM) [Beg…"
click at [878, 236] on input "Workout plan" at bounding box center [880, 236] width 11 height 28
checkbox input "true"
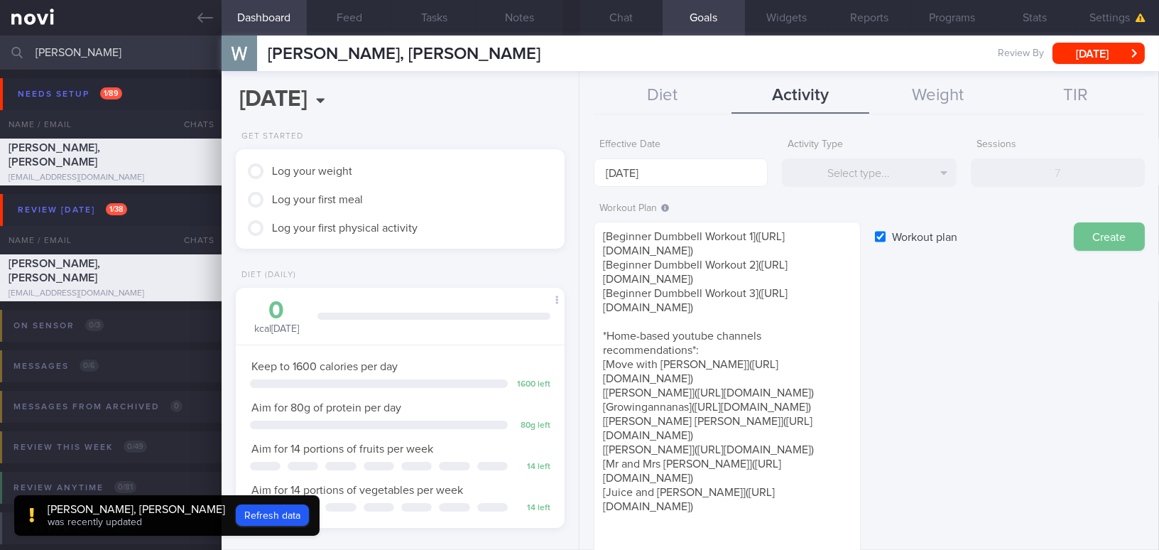
click at [1096, 239] on button "Create" at bounding box center [1109, 236] width 71 height 28
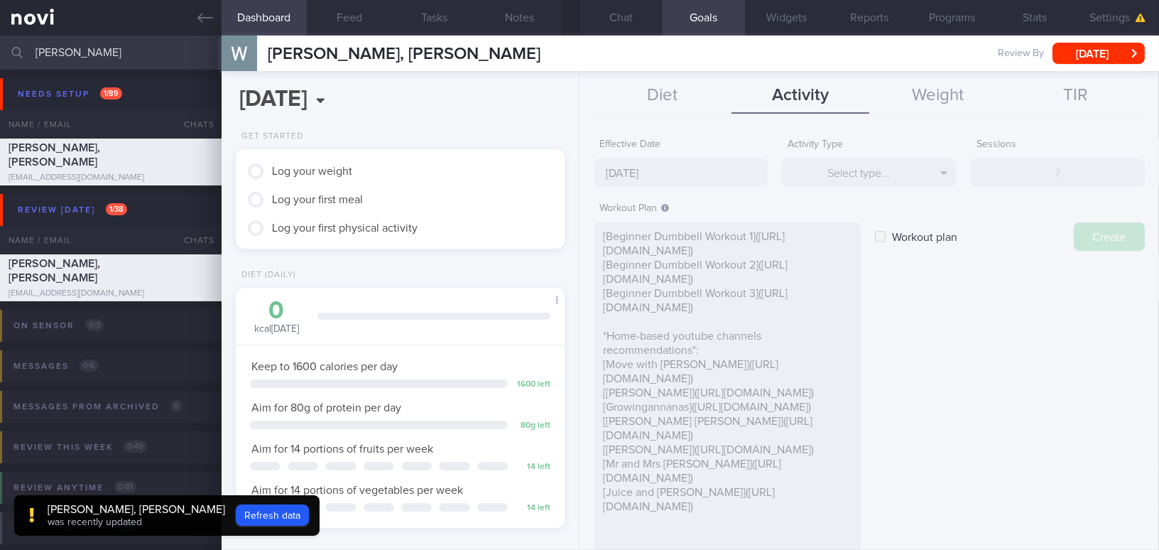
type input "[DATE]"
checkbox input "false"
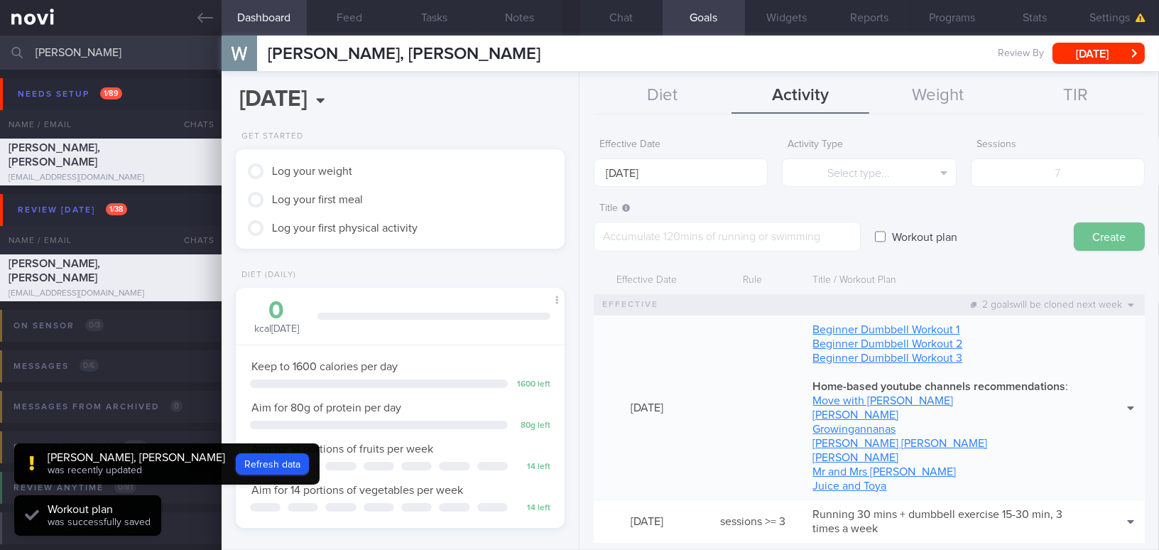
scroll to position [0, 0]
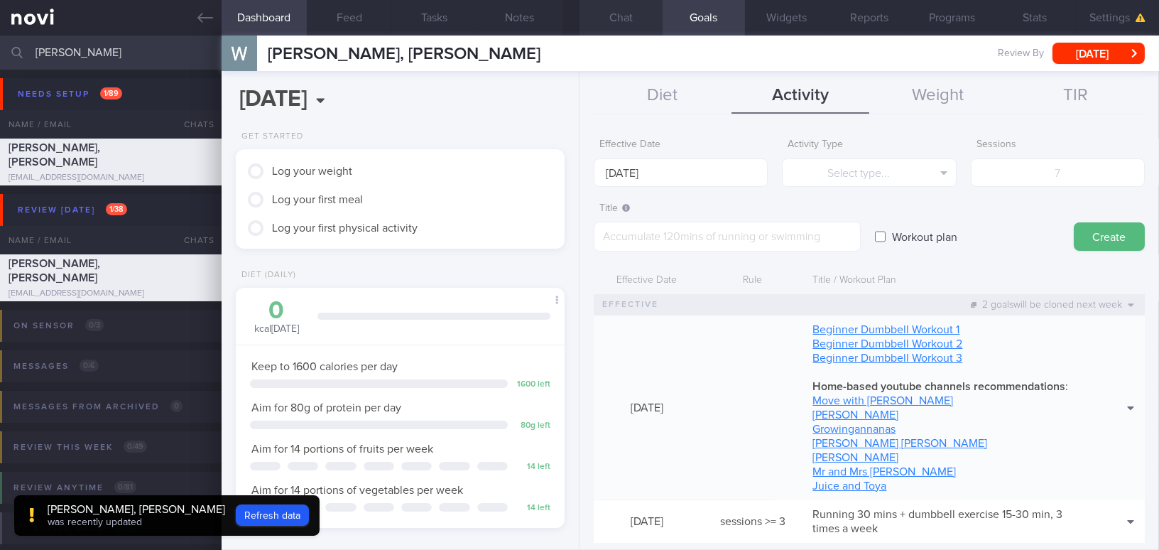
click at [628, 15] on button "Chat" at bounding box center [620, 18] width 83 height 36
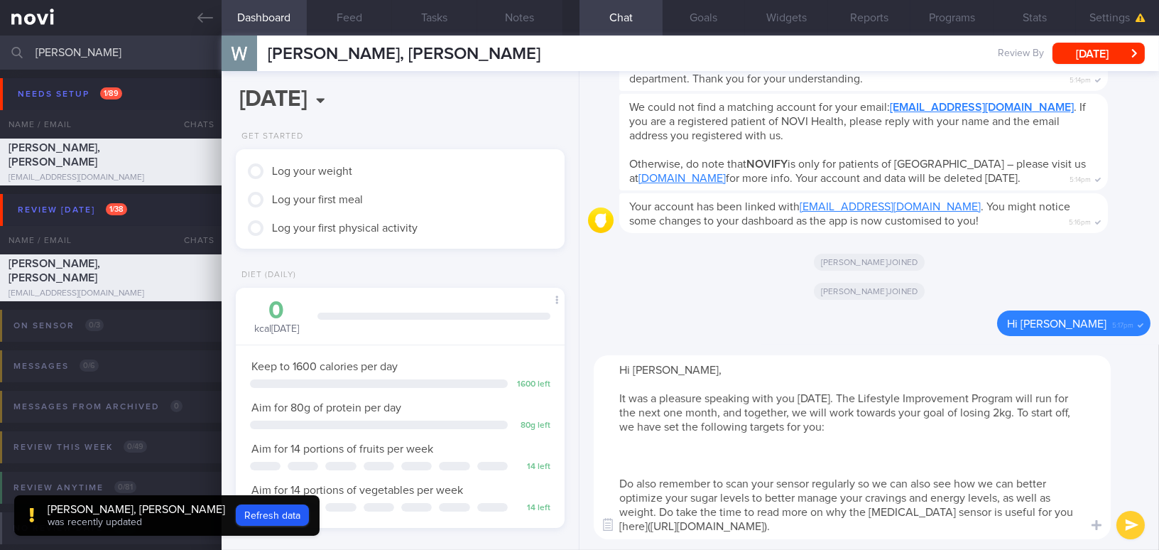
click at [637, 450] on textarea "Hi Wilson, It was a pleasure speaking with you today. The Lifestyle Improvement…" at bounding box center [852, 447] width 517 height 184
paste textarea "1. Have regular meals. 2. Adopt the My Healthy Plate concept for lunch and dinn…"
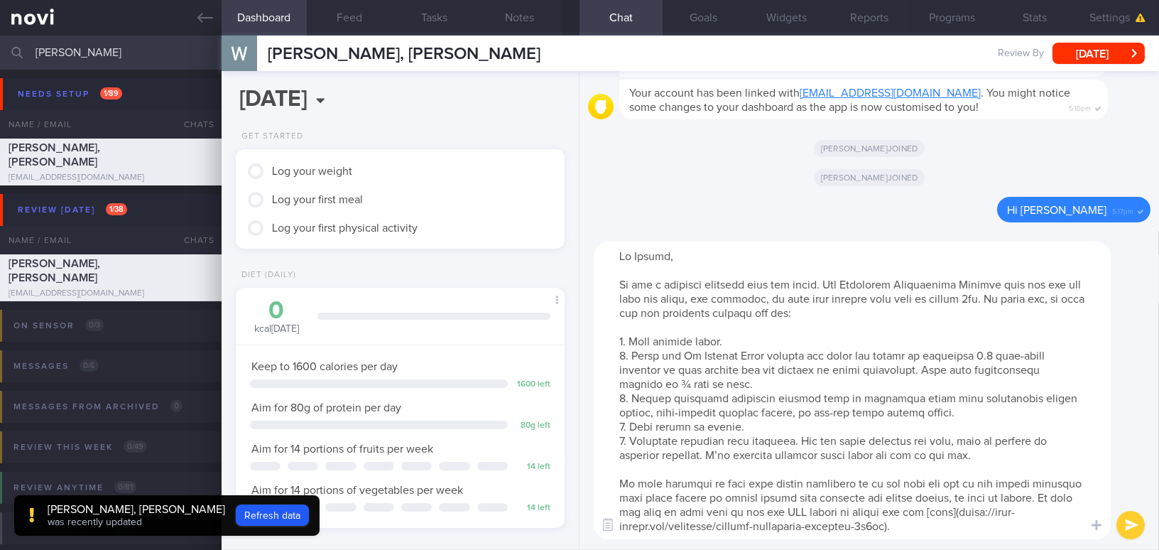
drag, startPoint x: 760, startPoint y: 366, endPoint x: 778, endPoint y: 368, distance: 18.5
click at [778, 368] on textarea at bounding box center [852, 390] width 517 height 298
click at [627, 383] on textarea at bounding box center [852, 390] width 517 height 298
click at [796, 413] on textarea at bounding box center [852, 390] width 517 height 298
click at [798, 437] on textarea at bounding box center [852, 390] width 517 height 298
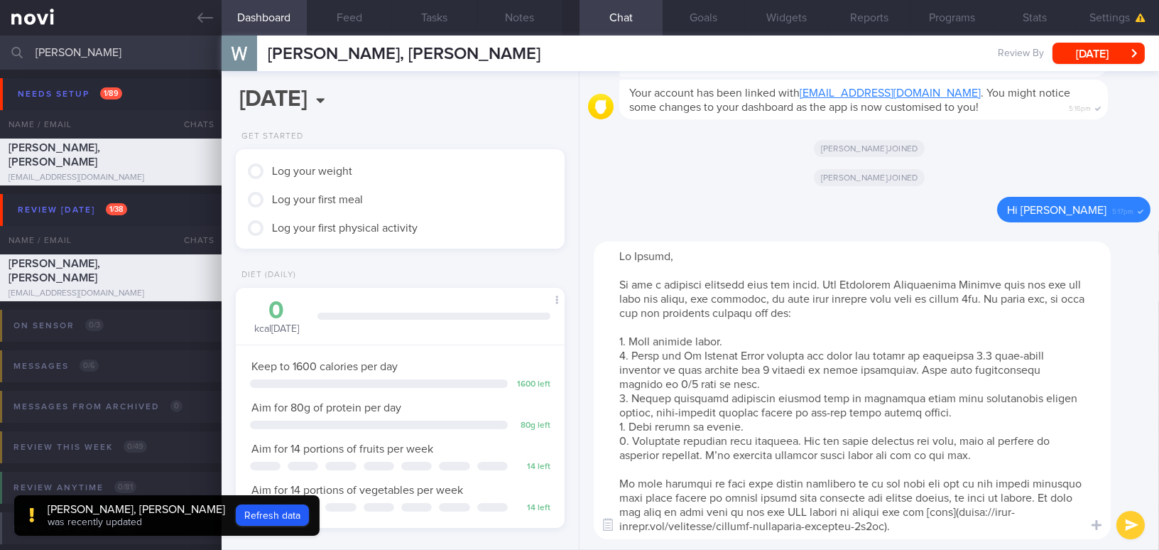
click at [818, 440] on textarea at bounding box center [852, 390] width 517 height 298
drag, startPoint x: 952, startPoint y: 440, endPoint x: 721, endPoint y: 455, distance: 231.3
click at [721, 455] on textarea at bounding box center [852, 390] width 517 height 298
click at [1035, 438] on textarea at bounding box center [852, 390] width 517 height 298
click at [1018, 529] on textarea at bounding box center [852, 390] width 517 height 298
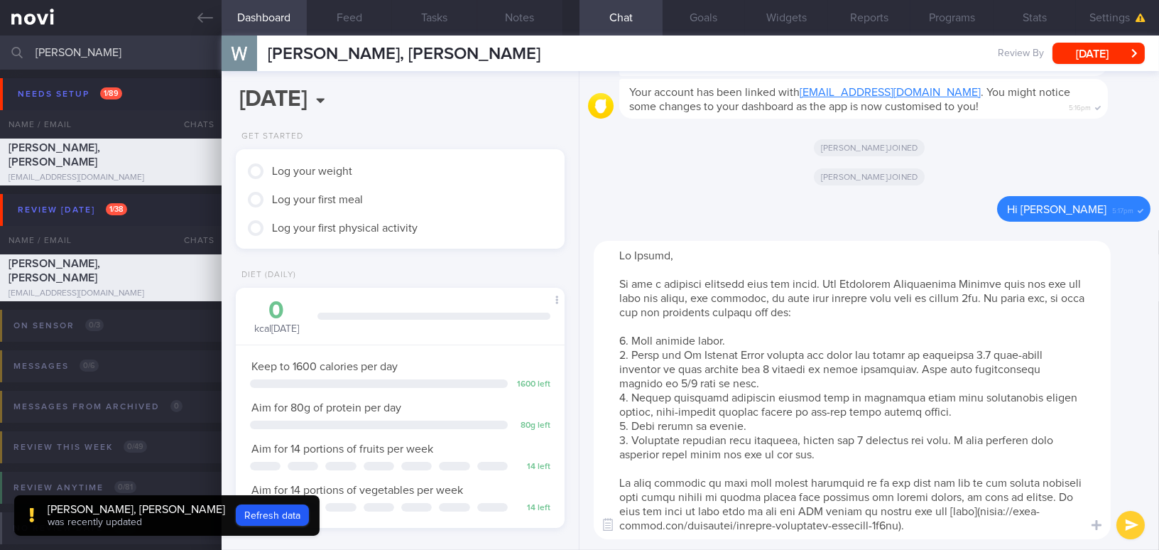
scroll to position [13, 0]
type textarea "Hi Wilson, It was a pleasure speaking with you today. The Lifestyle Improvement…"
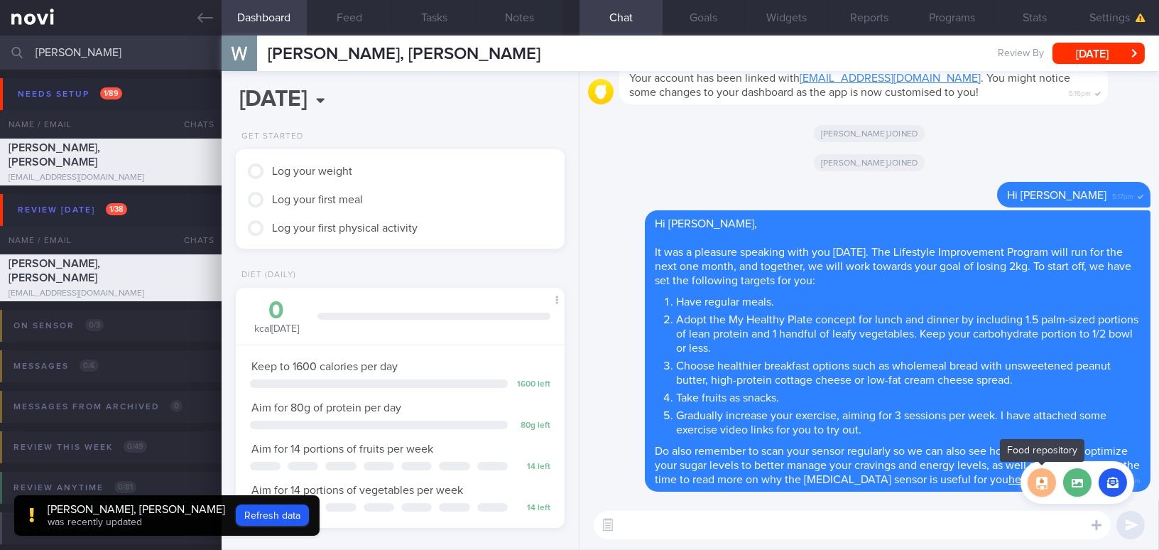
click at [1046, 480] on button "button" at bounding box center [1041, 482] width 28 height 28
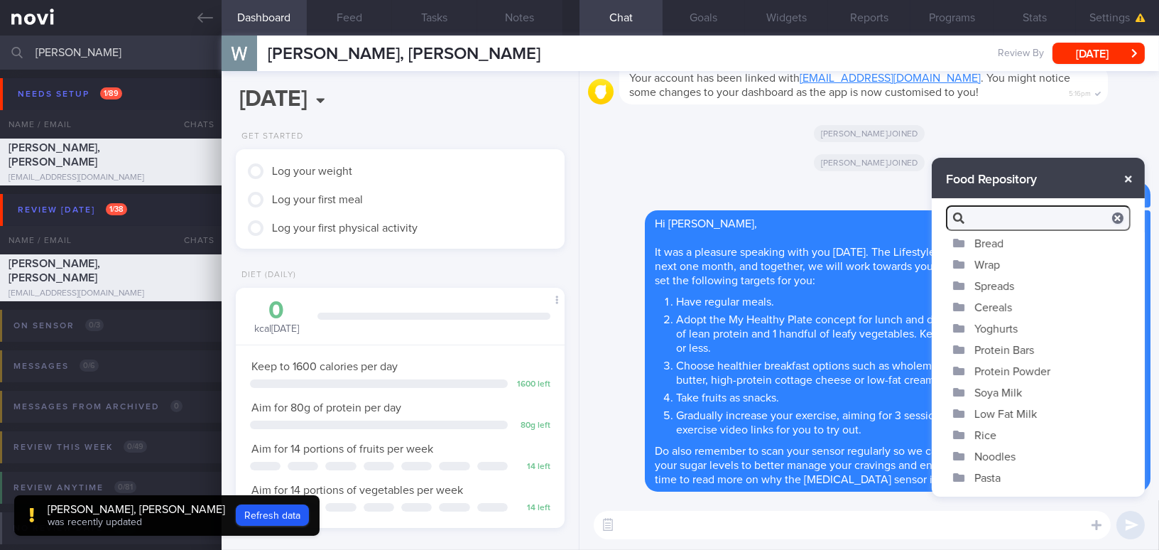
click at [1122, 180] on button "button" at bounding box center [1129, 179] width 26 height 26
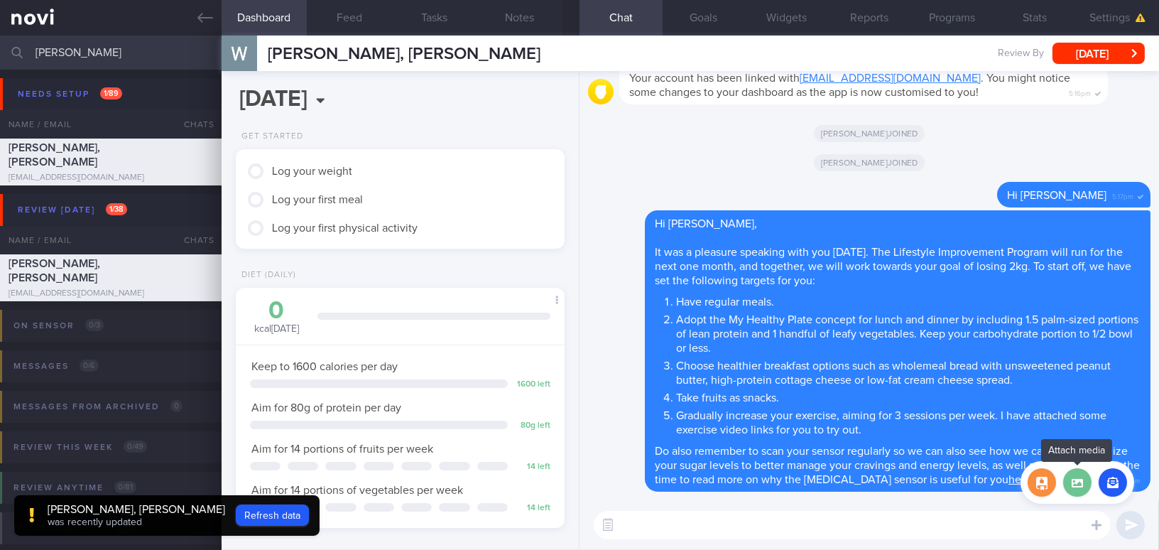
click at [1083, 481] on label at bounding box center [1077, 482] width 28 height 28
click at [0, 0] on input "file" at bounding box center [0, 0] width 0 height 0
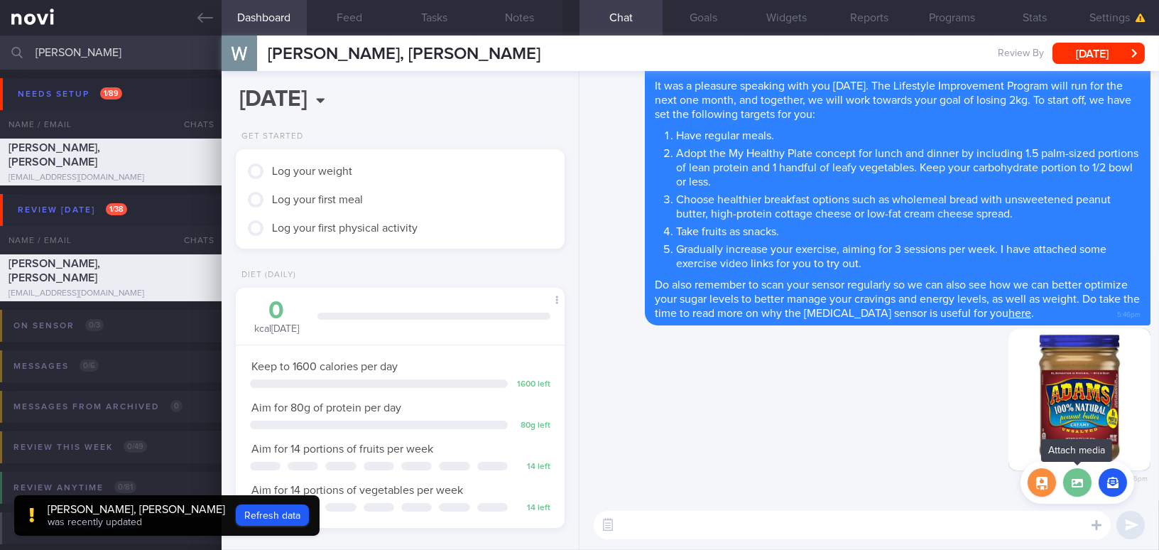
click at [1076, 485] on label at bounding box center [1077, 482] width 28 height 28
click at [0, 0] on input "file" at bounding box center [0, 0] width 0 height 0
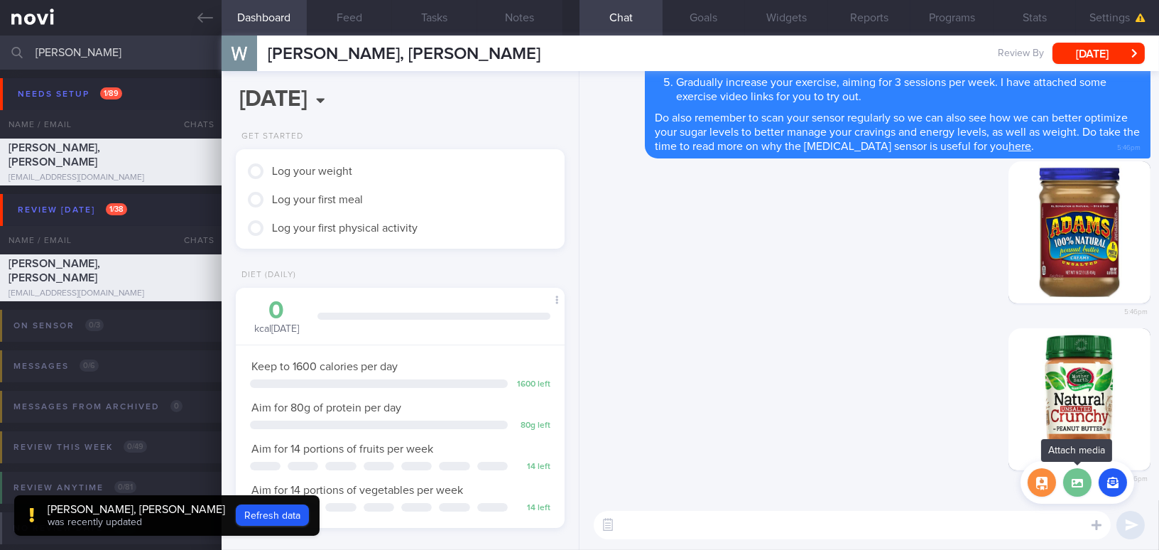
click at [1073, 491] on label at bounding box center [1077, 482] width 28 height 28
click at [0, 0] on input "file" at bounding box center [0, 0] width 0 height 0
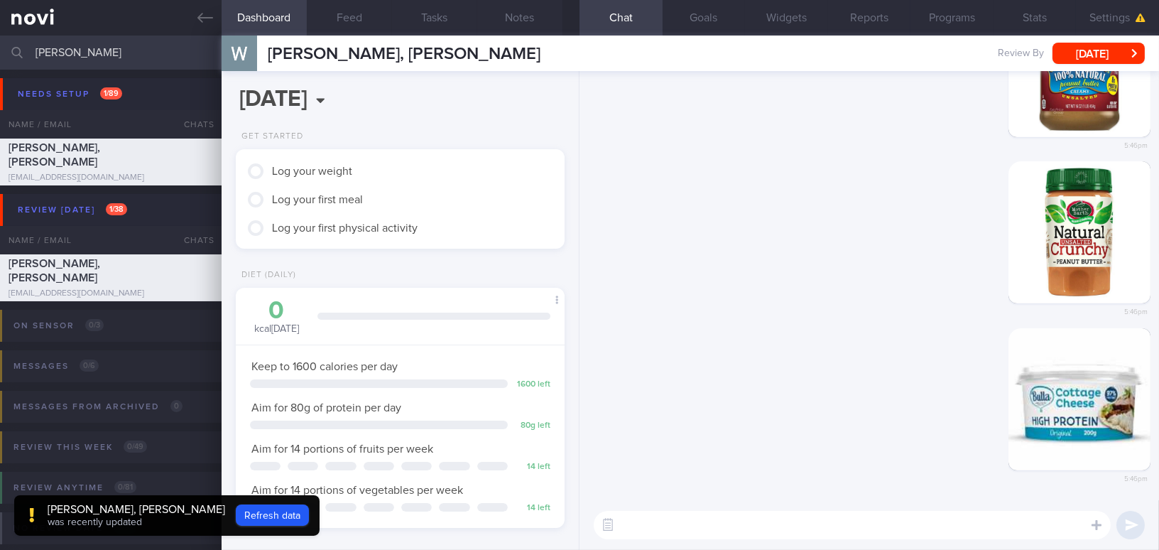
click at [856, 520] on textarea at bounding box center [852, 525] width 517 height 28
type textarea "Here are some examples of spread for your consideration!"
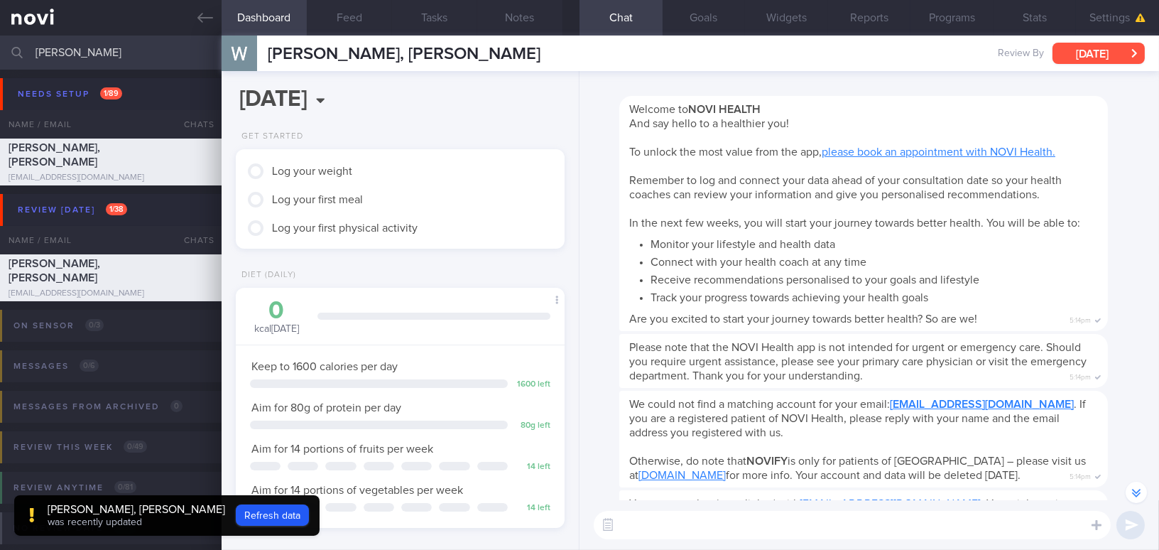
scroll to position [-966, 0]
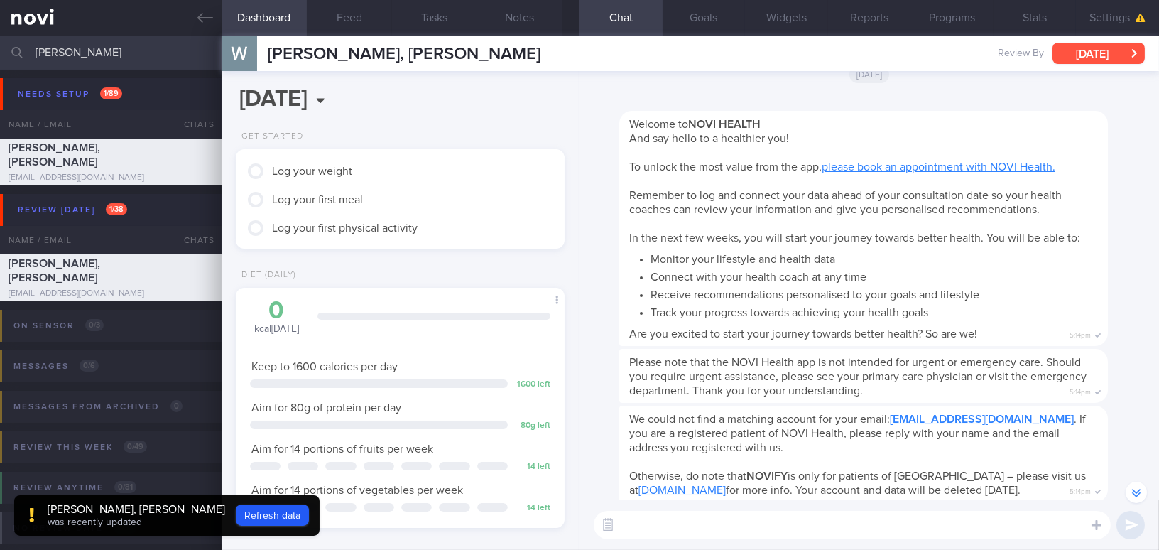
click at [1081, 50] on button "[DATE]" at bounding box center [1098, 53] width 92 height 21
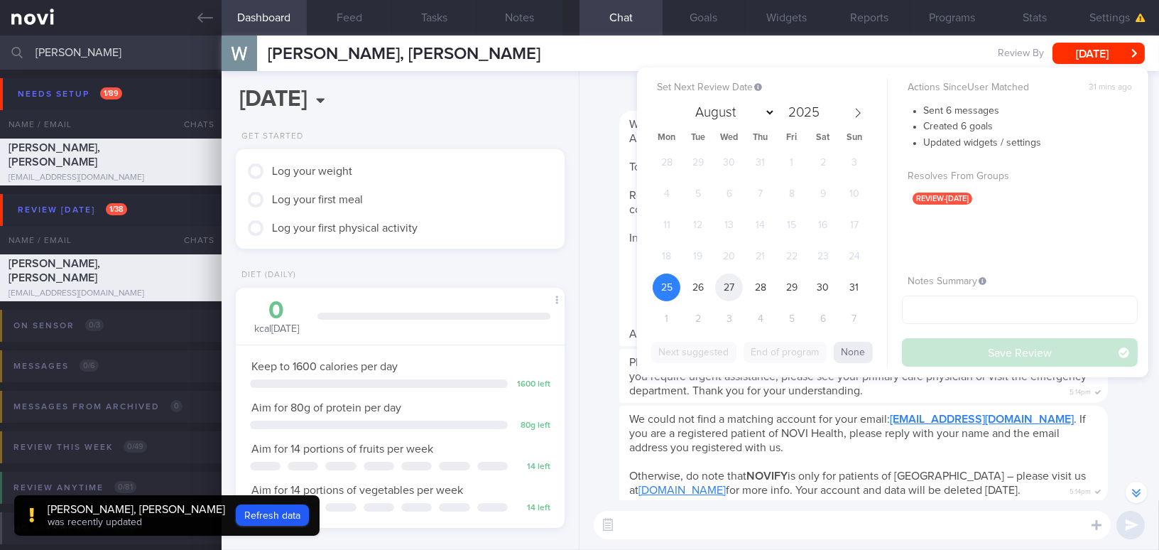
click at [729, 292] on span "27" at bounding box center [729, 287] width 28 height 28
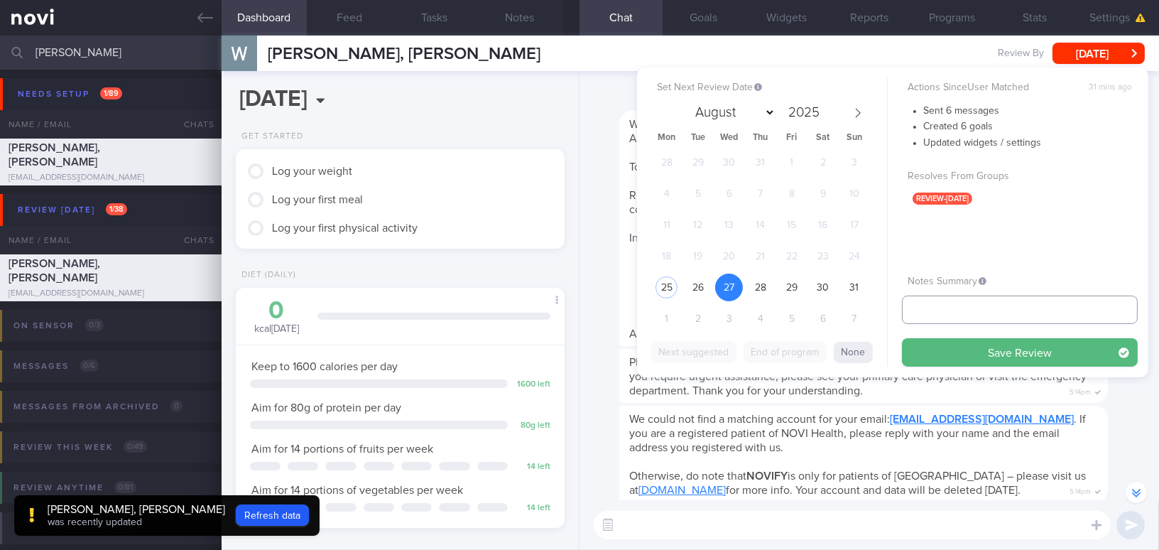
click at [950, 313] on input "text" at bounding box center [1020, 309] width 236 height 28
type input "SAF LIP"
click at [937, 342] on button "Save Review" at bounding box center [1020, 352] width 236 height 28
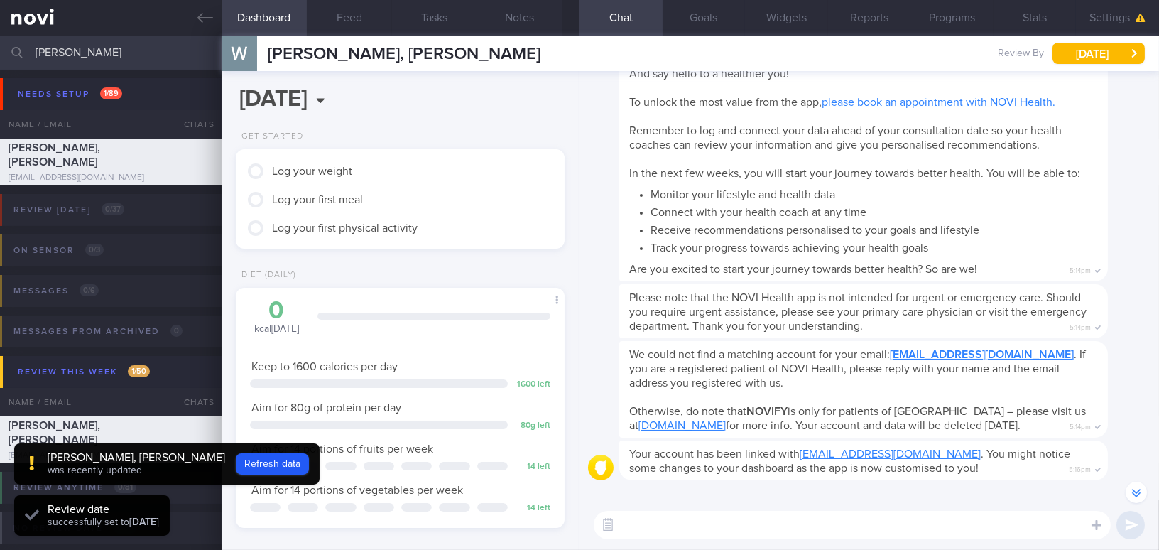
scroll to position [-983, 0]
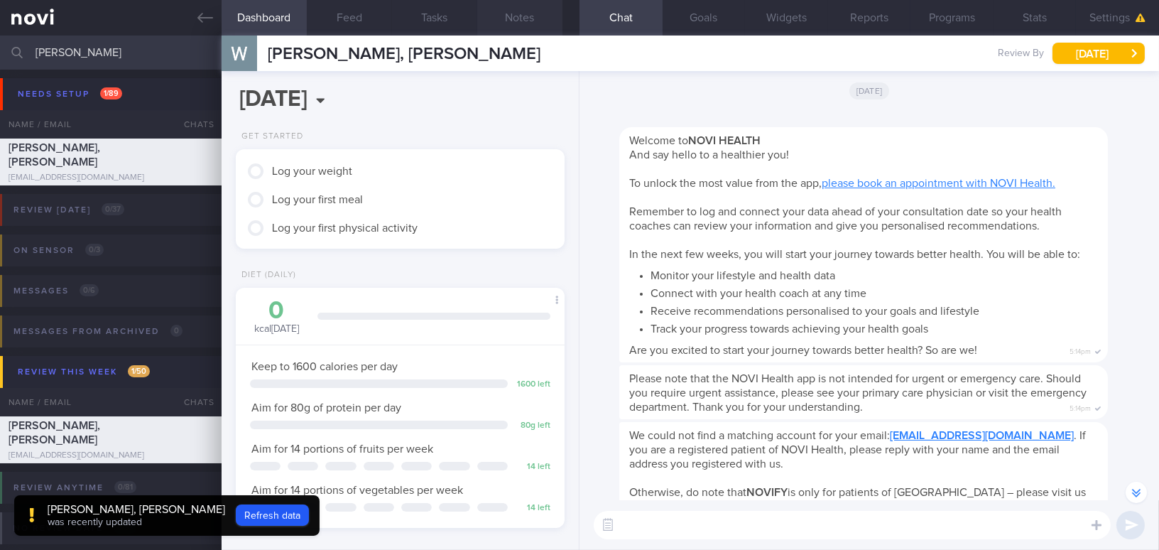
click at [512, 16] on button "Notes" at bounding box center [519, 18] width 85 height 36
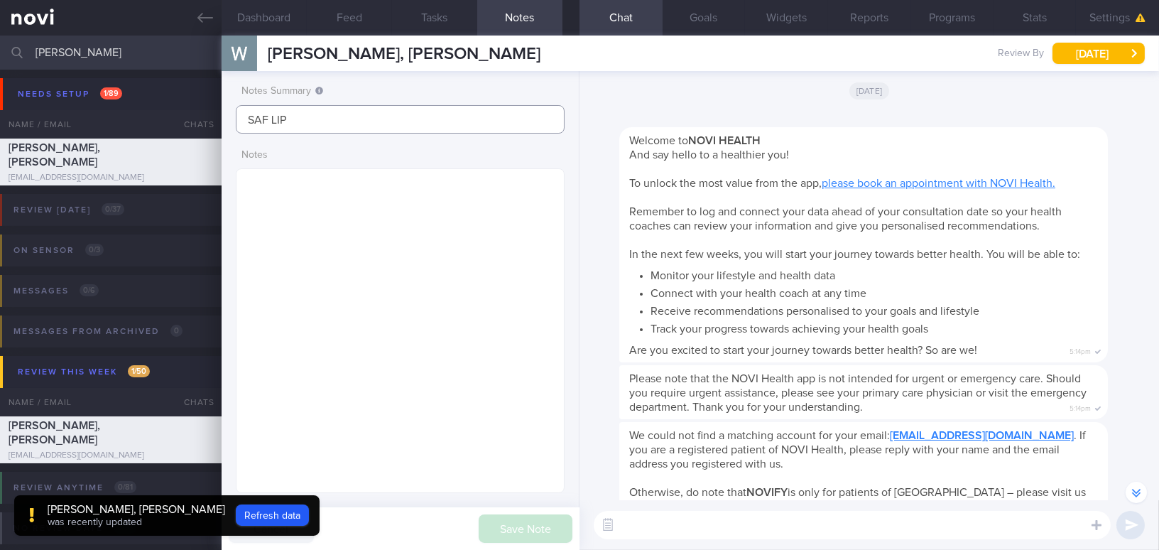
click at [389, 126] on input "SAF LIP" at bounding box center [400, 119] width 329 height 28
type input "SAF LIP; to update Libre"
click at [523, 543] on div "Save Note Cancel" at bounding box center [401, 528] width 358 height 43
click at [525, 527] on button "Save Note" at bounding box center [526, 528] width 94 height 28
type input "SAF LIP; to update Libre"
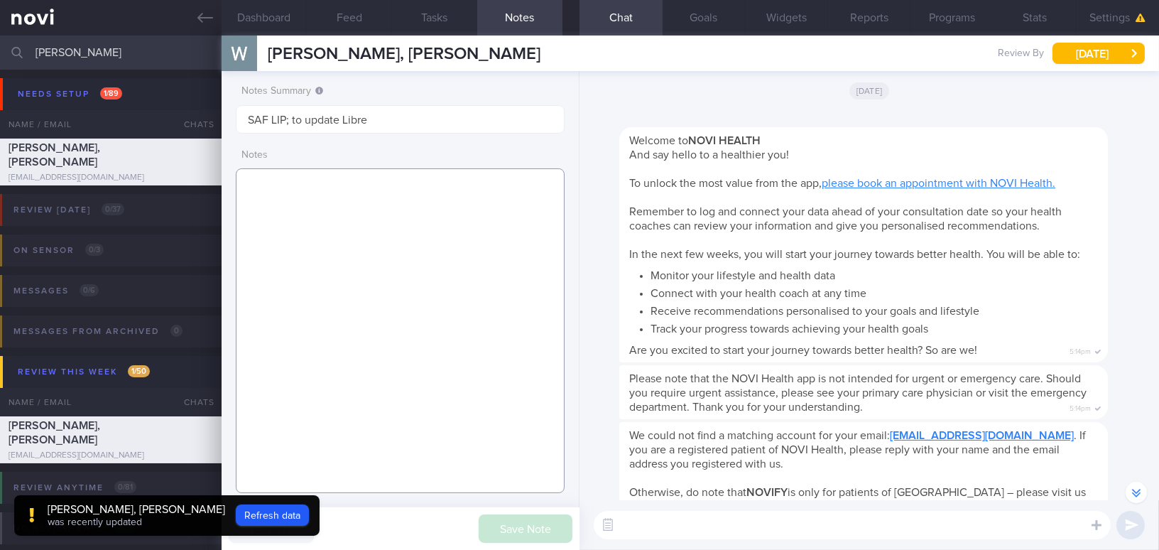
click at [388, 192] on textarea at bounding box center [400, 330] width 329 height 325
paste textarea "42 year old Gentleman - Married with 2 kids (11 and 5 yo) Occupation SAF Regula…"
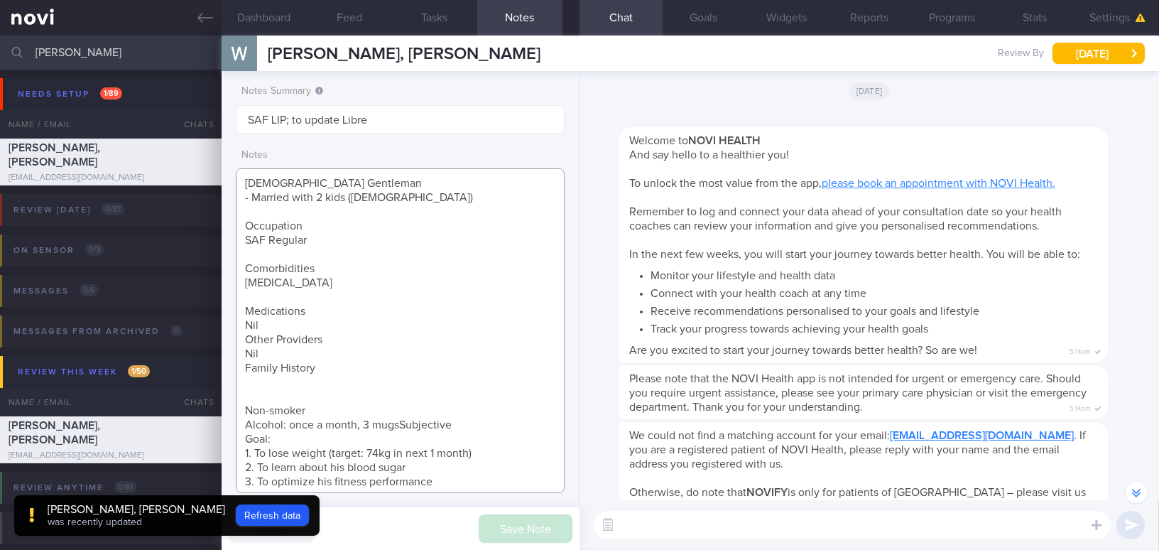
scroll to position [122, 0]
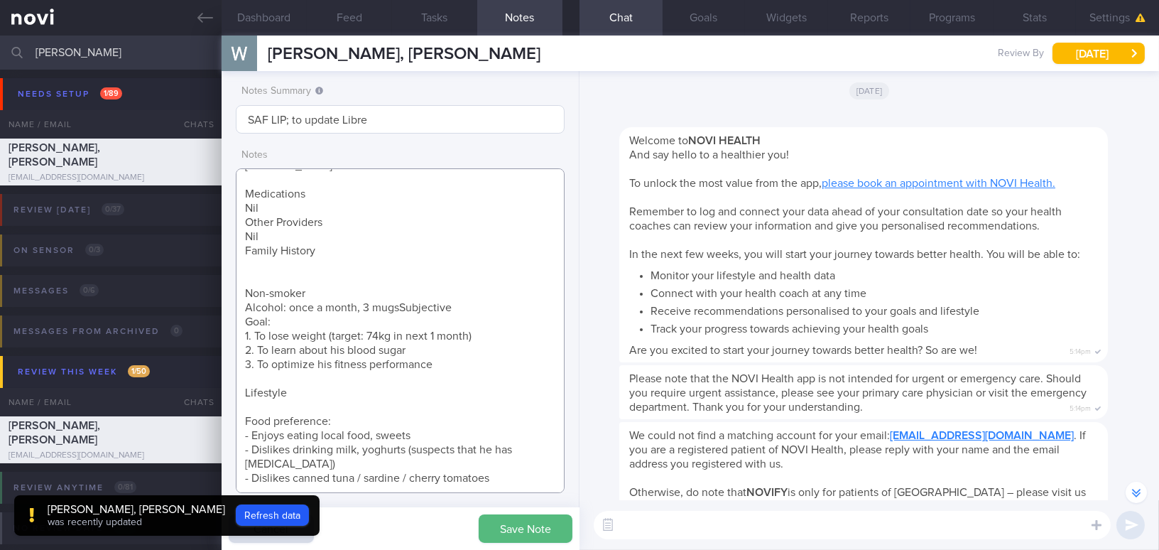
type textarea "42 year old Gentleman - Married with 2 kids (11 and 5 yo) Occupation SAF Regula…"
click at [393, 118] on input "SAF LIP; to update Libre" at bounding box center [400, 119] width 329 height 28
click at [293, 119] on input "SAF LIP; to update Libre" at bounding box center [400, 119] width 329 height 28
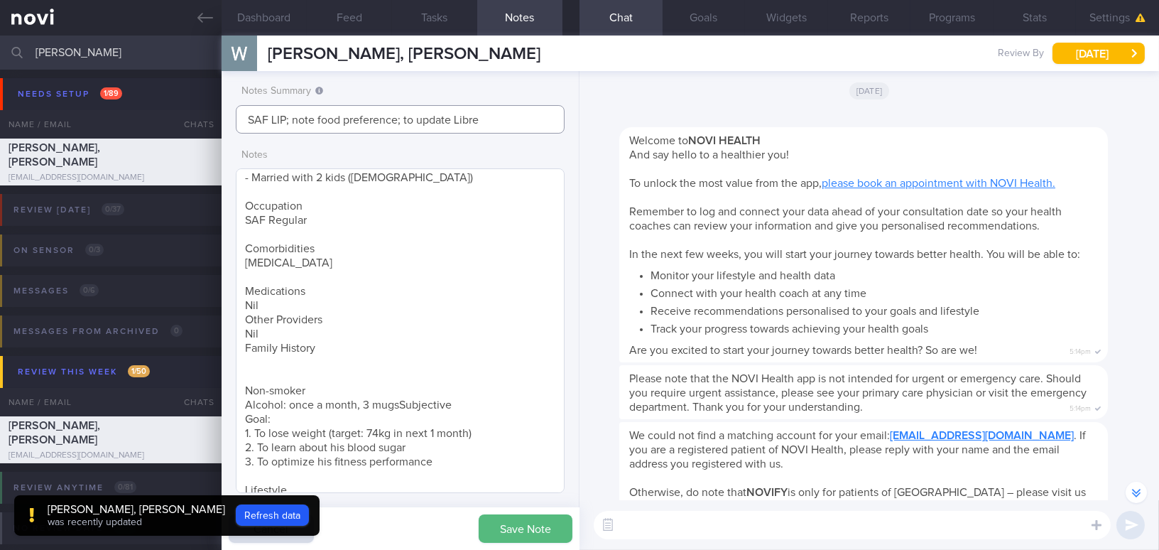
scroll to position [0, 0]
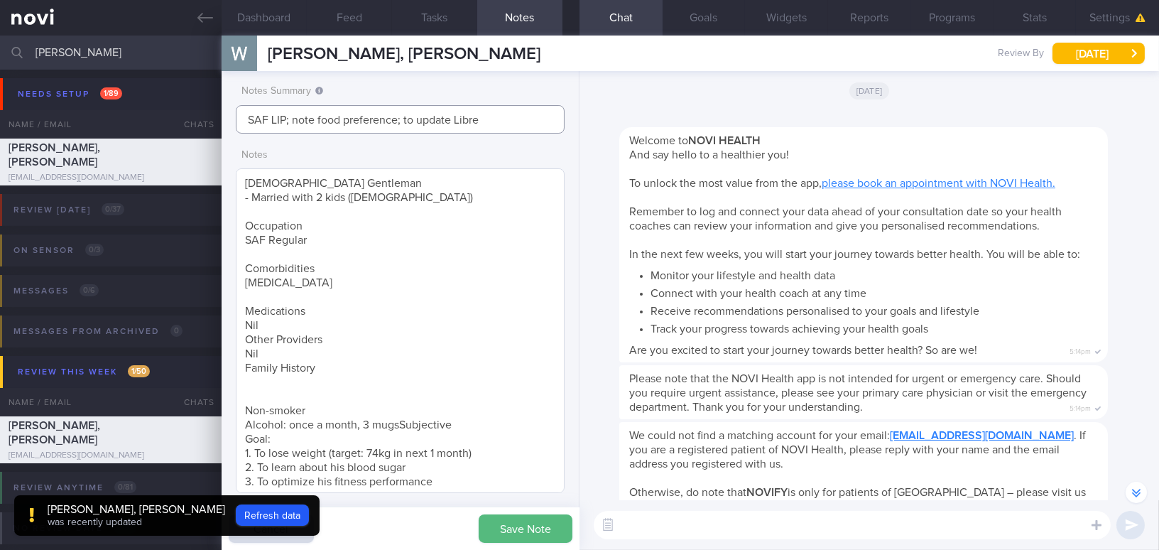
type input "SAF LIP; note food preference; to update Libre"
click at [291, 324] on textarea "42 year old Gentleman - Married with 2 kids (11 and 5 yo) Occupation SAF Regula…" at bounding box center [400, 330] width 329 height 325
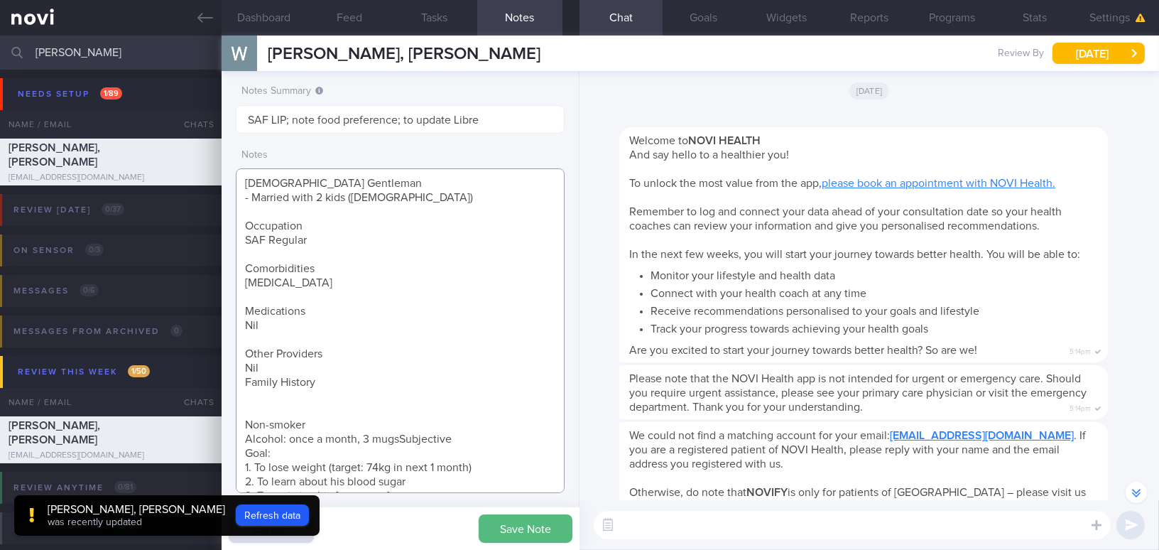
click at [292, 367] on textarea "42 year old Gentleman - Married with 2 kids (11 and 5 yo) Occupation SAF Regula…" at bounding box center [400, 330] width 329 height 325
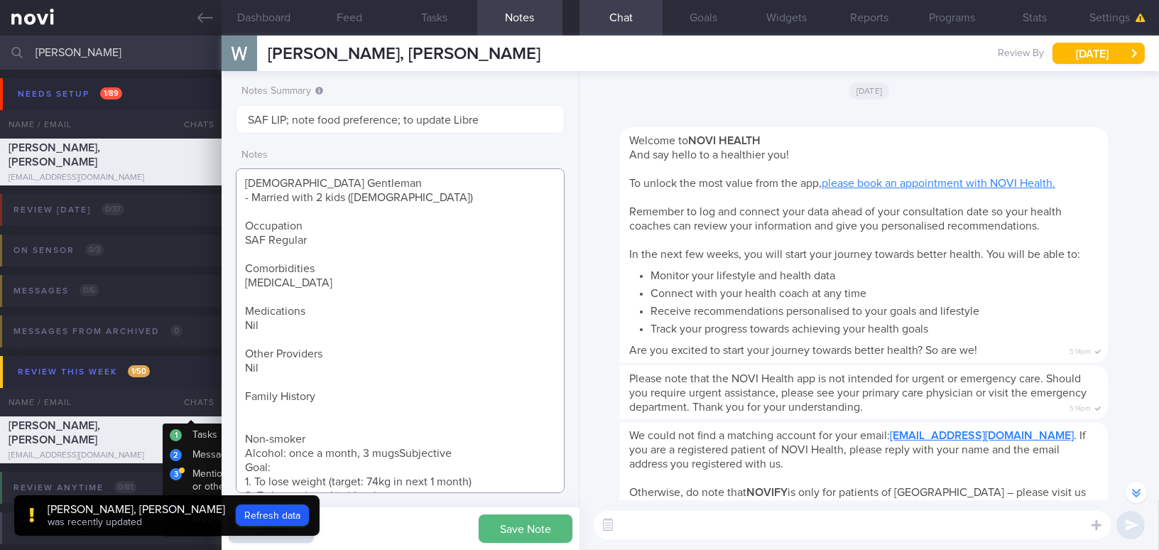
drag, startPoint x: 320, startPoint y: 396, endPoint x: 196, endPoint y: 392, distance: 123.6
click at [196, 392] on div "Patients New Users Coaches wilson Assigned patients Assigned patients All activ…" at bounding box center [579, 293] width 1159 height 514
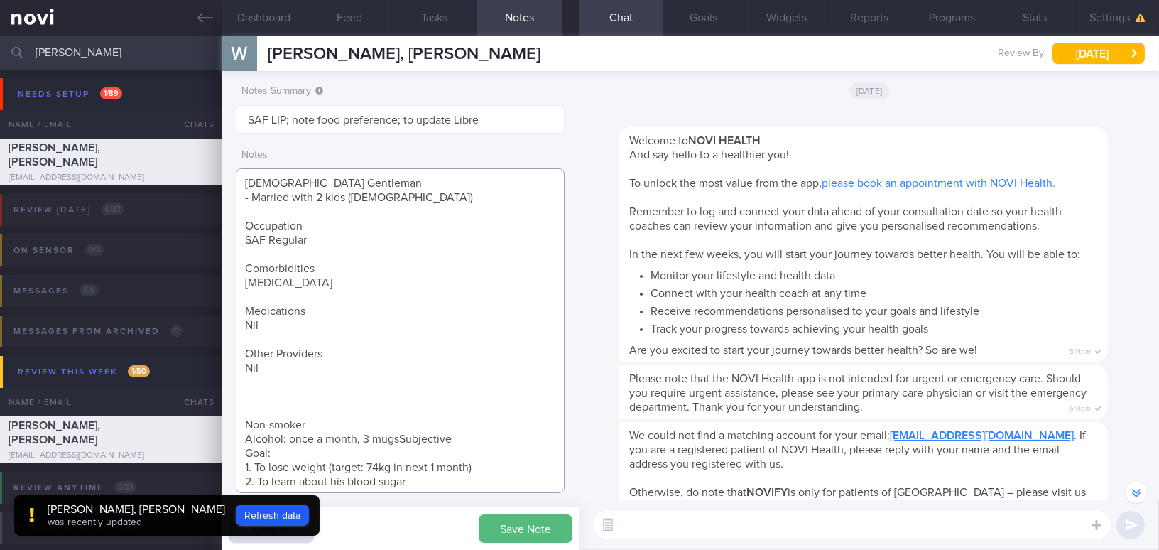
click at [268, 406] on textarea "42 year old Gentleman - Married with 2 kids (11 and 5 yo) Occupation SAF Regula…" at bounding box center [400, 330] width 329 height 325
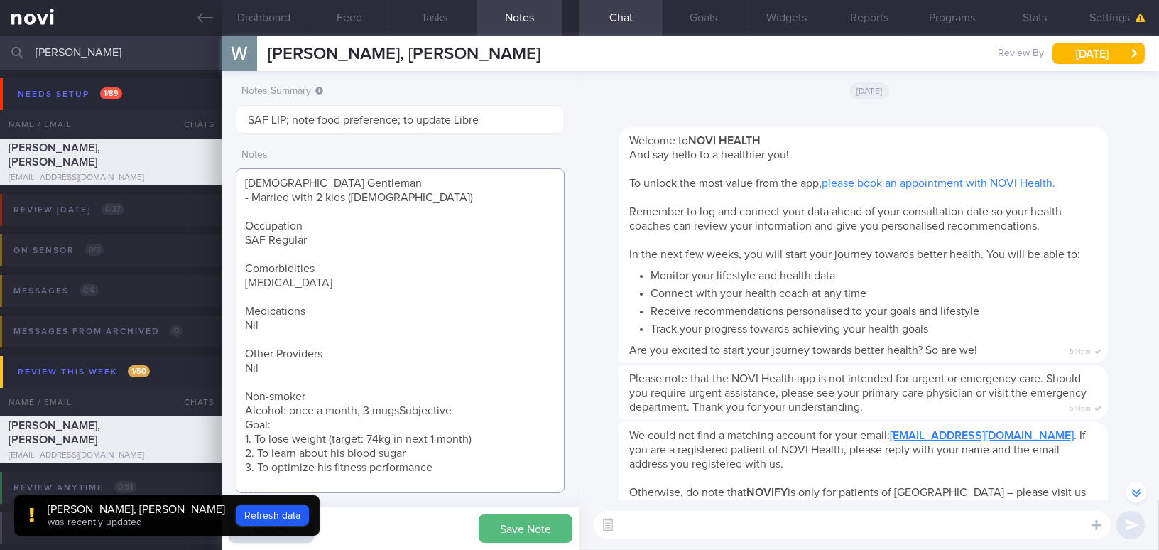
click at [465, 410] on textarea "42 year old Gentleman - Married with 2 kids (11 and 5 yo) Occupation SAF Regula…" at bounding box center [400, 330] width 329 height 325
click at [395, 408] on textarea "42 year old Gentleman - Married with 2 kids (11 and 5 yo) Occupation SAF Regula…" at bounding box center [400, 330] width 329 height 325
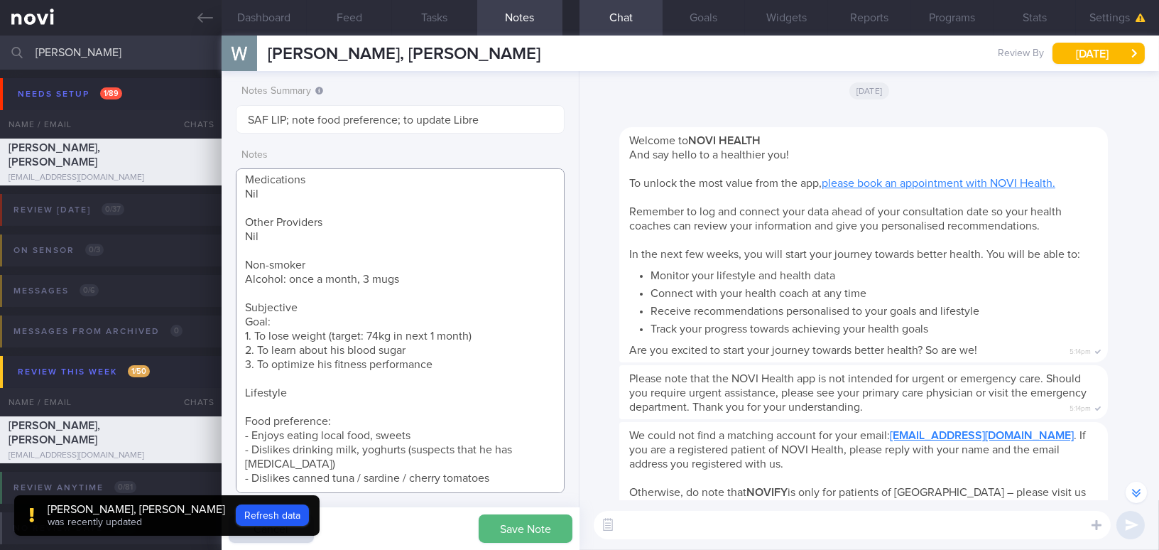
scroll to position [144, 0]
click at [514, 467] on textarea "42 year old Gentleman - Married with 2 kids (11 and 5 yo) Occupation SAF Regula…" at bounding box center [400, 330] width 329 height 325
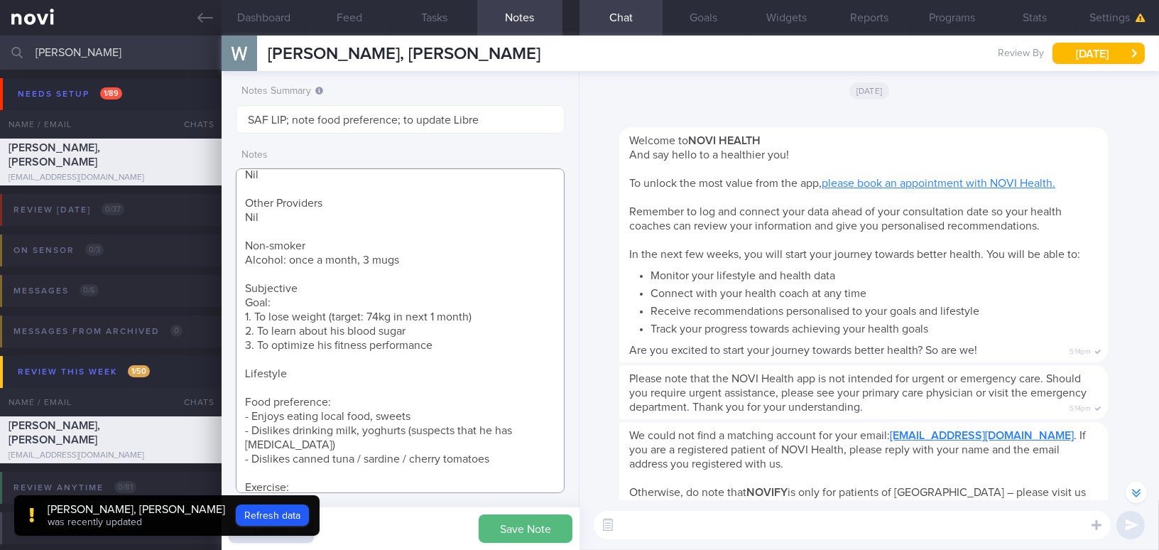
scroll to position [165, 0]
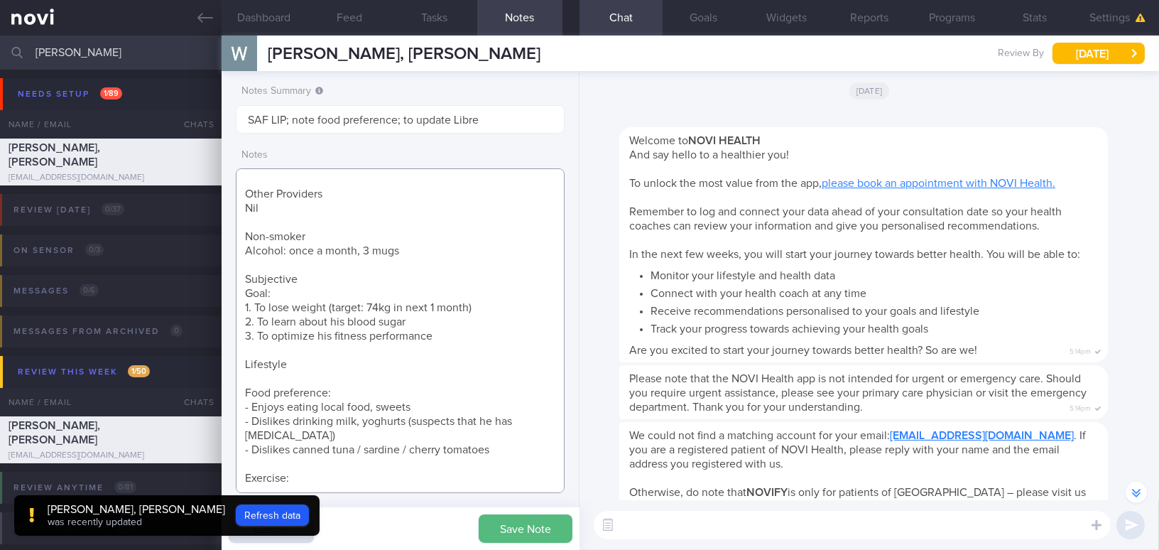
paste textarea "- Run 5km at least once weekly, 1/2 hour +/- weight lifting"
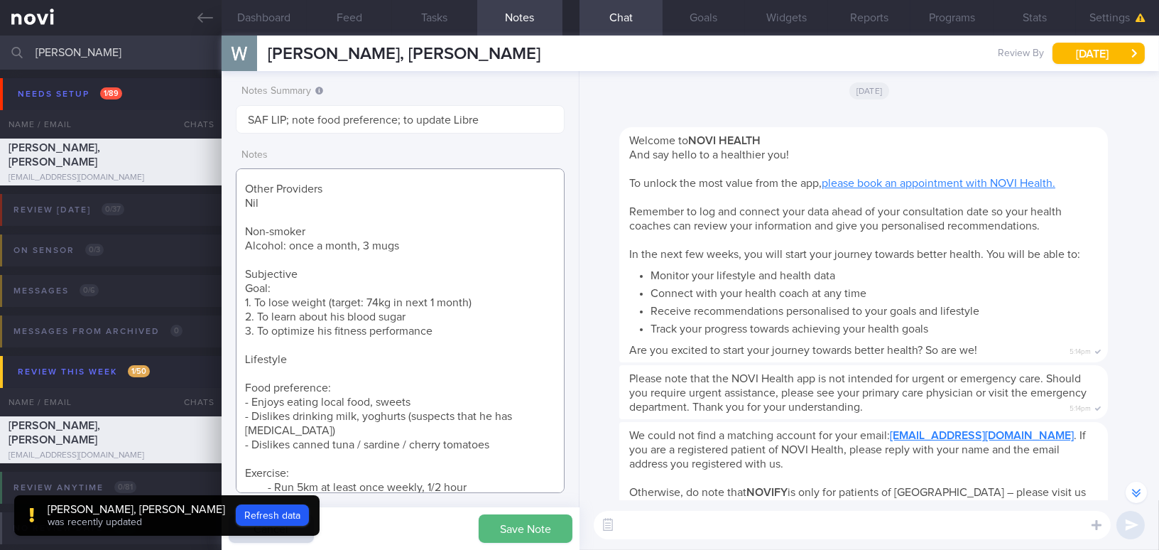
scroll to position [179, 0]
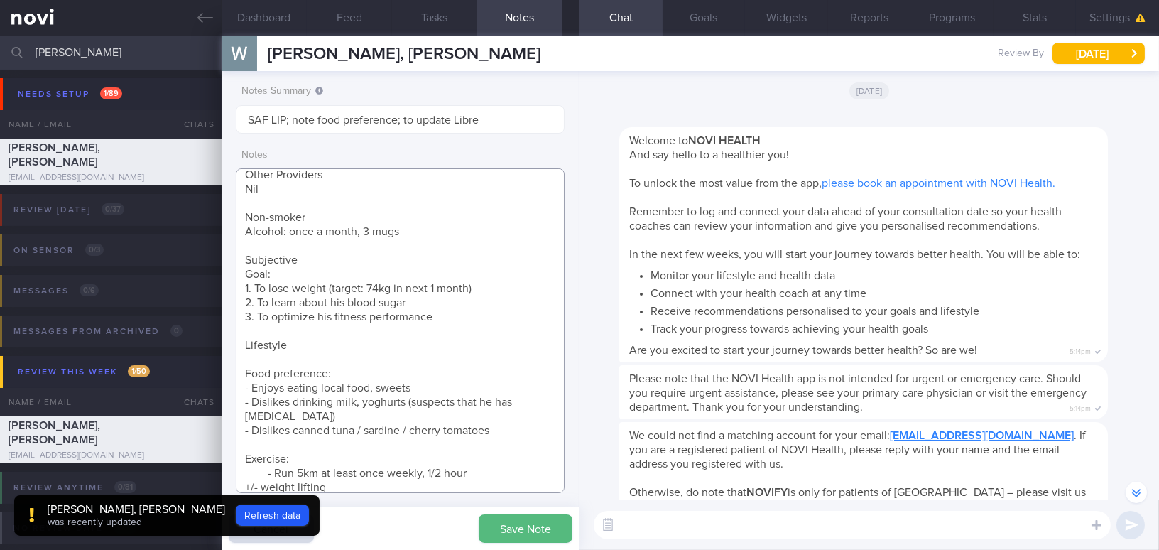
click at [266, 471] on textarea "42 year old Gentleman - Married with 2 kids (11 and 5 yo) Occupation SAF Regula…" at bounding box center [400, 330] width 329 height 325
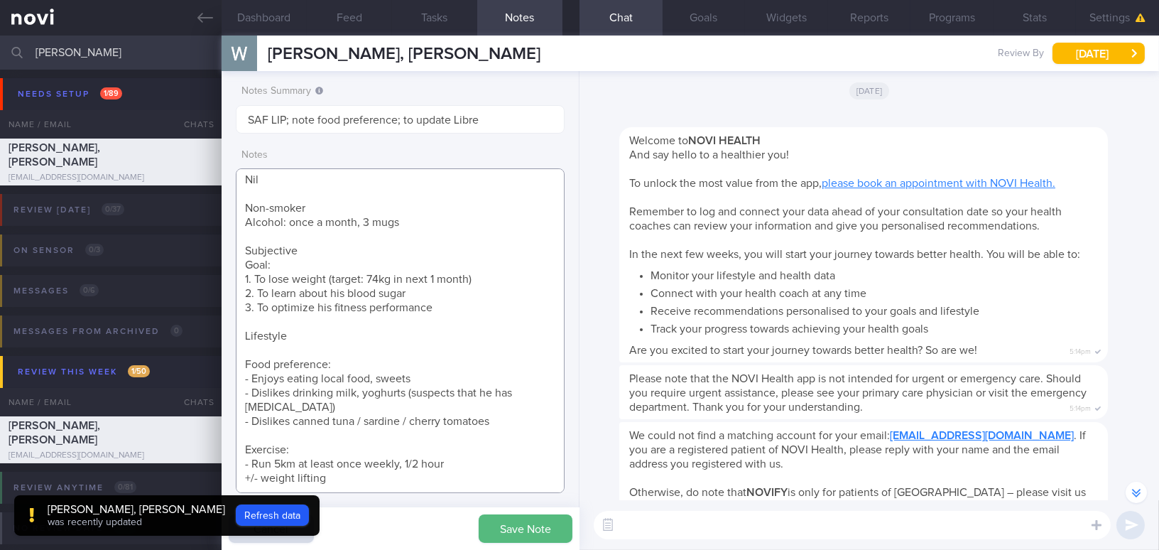
scroll to position [202, 0]
click at [333, 484] on textarea "42 year old Gentleman - Married with 2 kids (11 and 5 yo) Occupation SAF Regula…" at bounding box center [400, 330] width 329 height 325
type textarea "42 year old Gentleman - Married with 2 kids (11 and 5 yo) Occupation SAF Regula…"
click at [501, 528] on button "Save Note" at bounding box center [526, 528] width 94 height 28
type input "SAF LIP; note food preference; to update Libre"
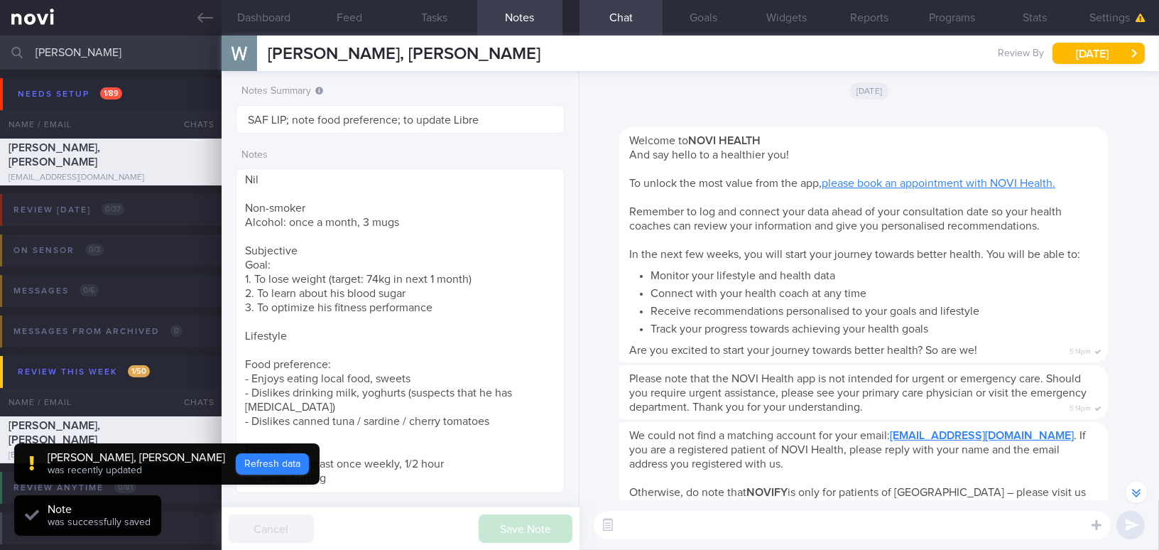
click at [249, 466] on button "Refresh data" at bounding box center [272, 463] width 73 height 21
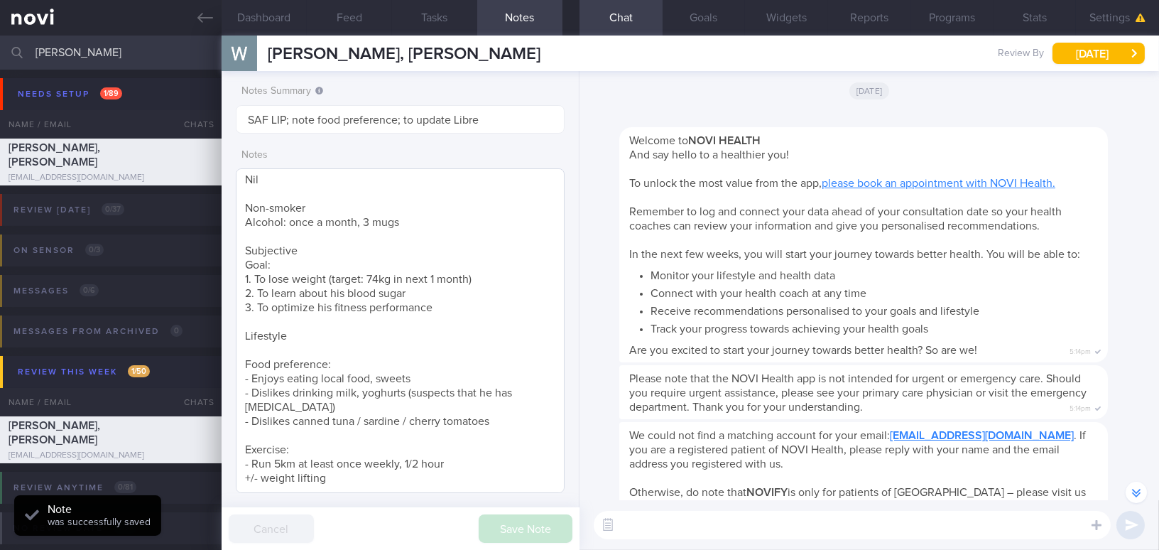
scroll to position [150, 299]
click at [339, 460] on textarea "42 year old Gentleman - Married with 2 kids (11 and 5 yo) Occupation SAF Regula…" at bounding box center [400, 330] width 329 height 325
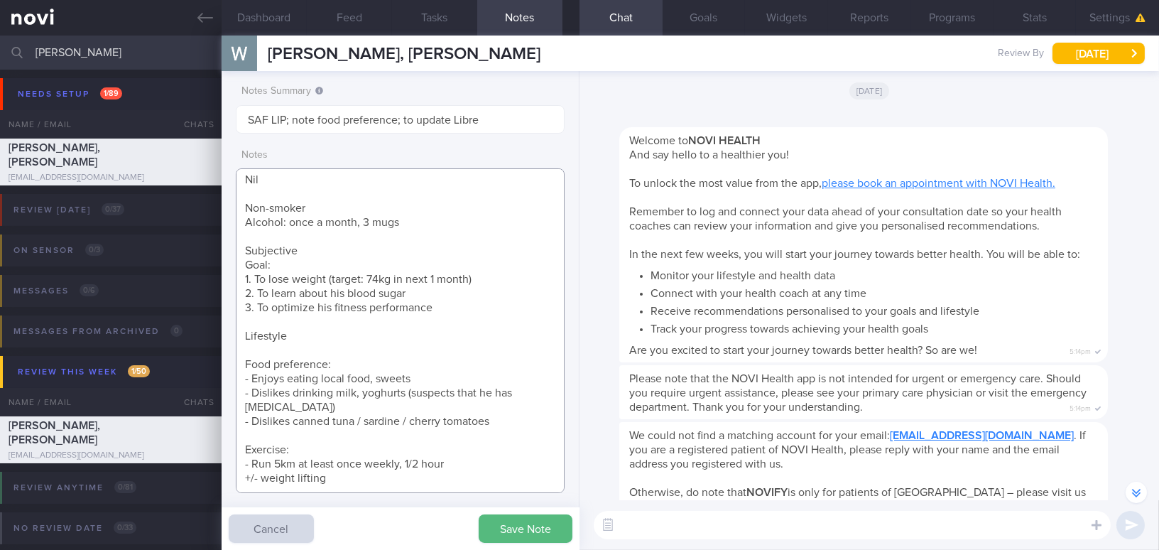
paste textarea "Increase exercise to 3 times a week (include both cardio and resistance trainin…"
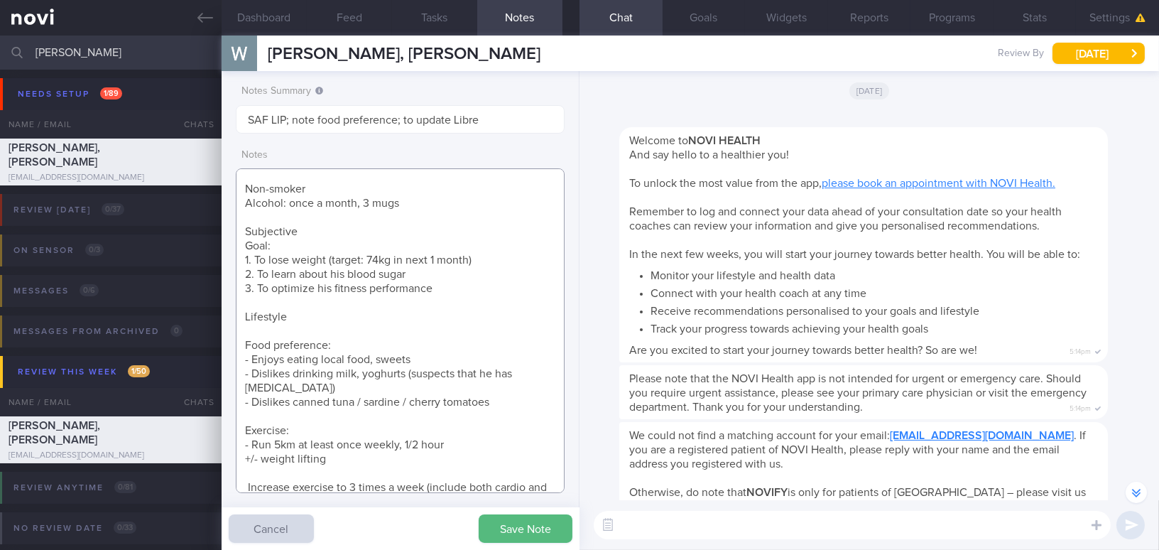
scroll to position [250, 0]
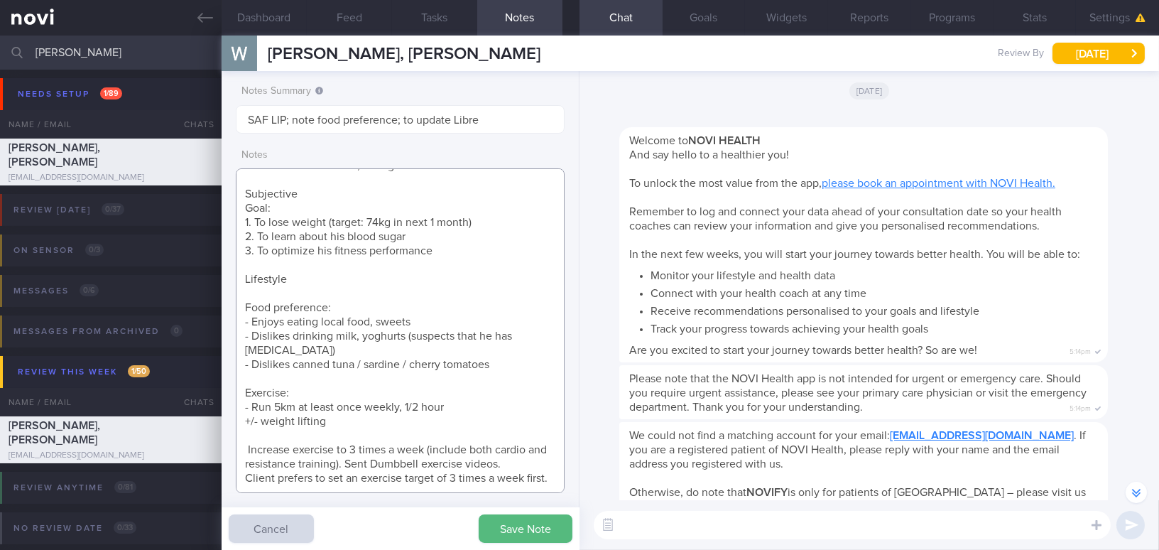
click at [247, 440] on textarea "42 year old Gentleman - Married with 2 kids (11 and 5 yo) Occupation SAF Regula…" at bounding box center [400, 330] width 329 height 325
click at [421, 459] on textarea "42 year old Gentleman - Married with 2 kids (11 and 5 yo) Occupation SAF Regula…" at bounding box center [400, 330] width 329 height 325
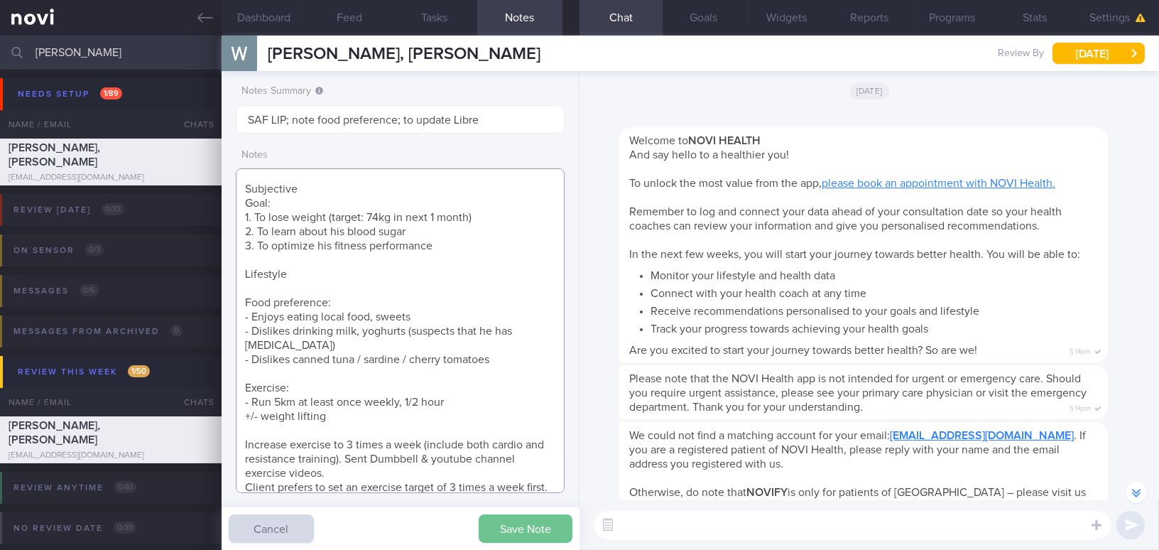
type textarea "42 year old Gentleman - Married with 2 kids (11 and 5 yo) Occupation SAF Regula…"
click at [545, 531] on button "Save Note" at bounding box center [526, 528] width 94 height 28
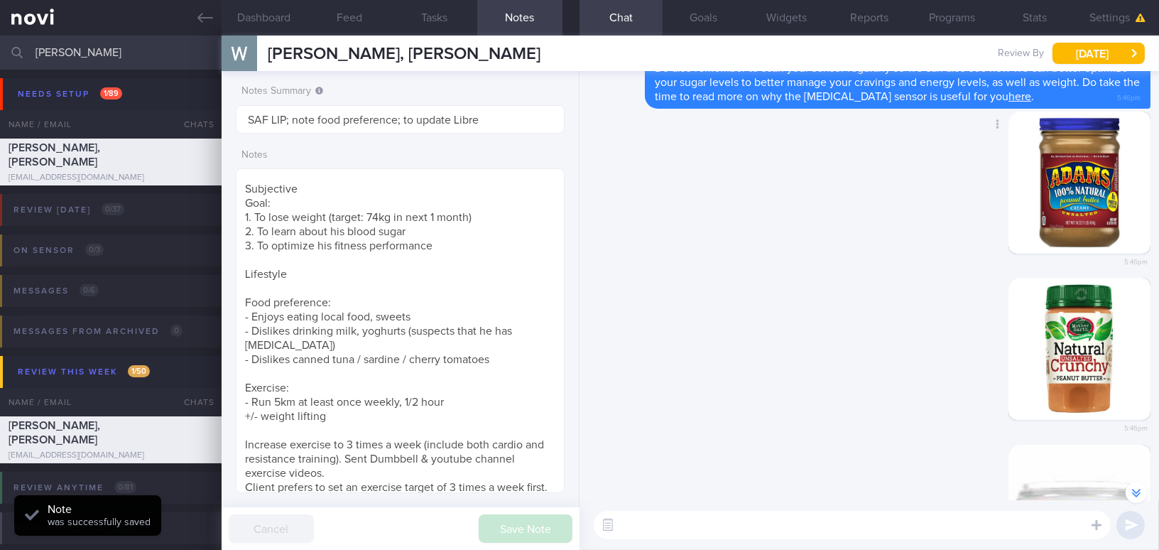
scroll to position [0, 0]
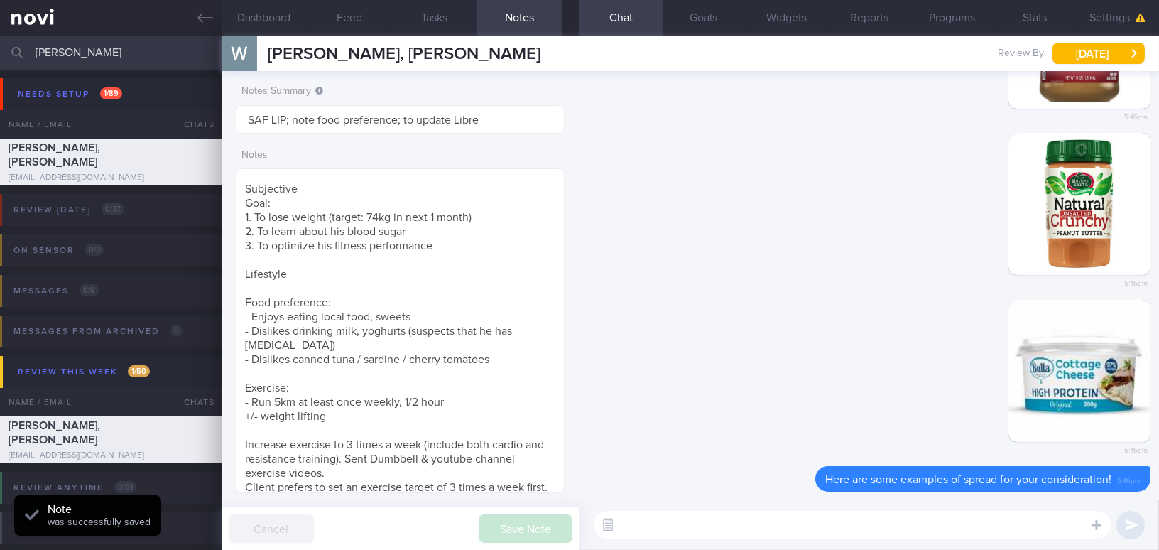
drag, startPoint x: 112, startPoint y: 54, endPoint x: -13, endPoint y: 48, distance: 125.8
click at [0, 48] on html "You are offline! Some functionality will be unavailable Patients New Users Coac…" at bounding box center [579, 275] width 1159 height 550
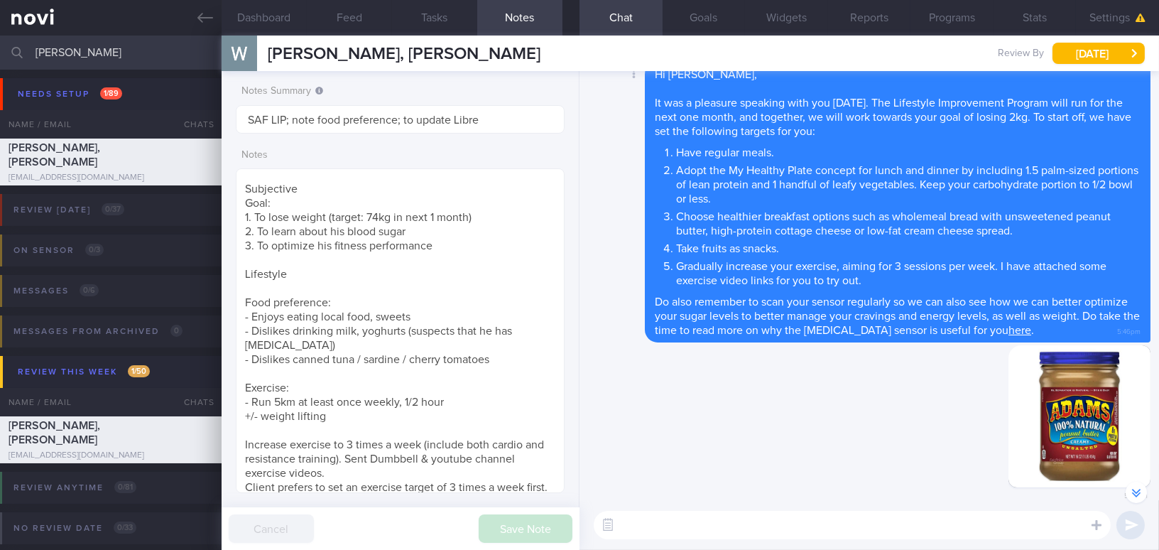
scroll to position [-387, 0]
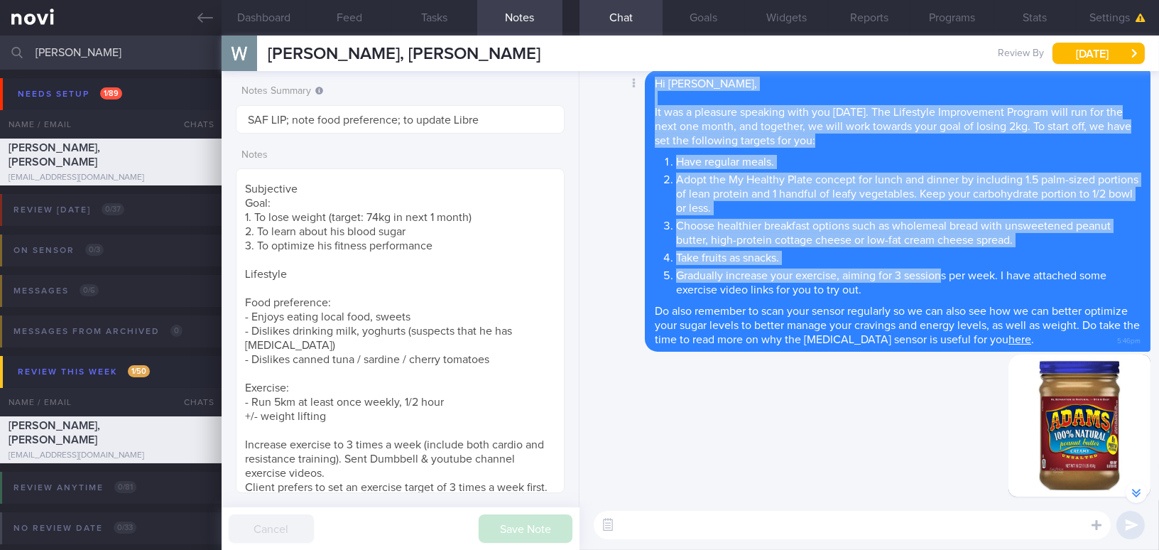
drag, startPoint x: 655, startPoint y: 81, endPoint x: 942, endPoint y: 270, distance: 343.5
click at [942, 270] on span "Hi Wilson, It was a pleasure speaking with you today. The Lifestyle Improvement…" at bounding box center [898, 211] width 486 height 267
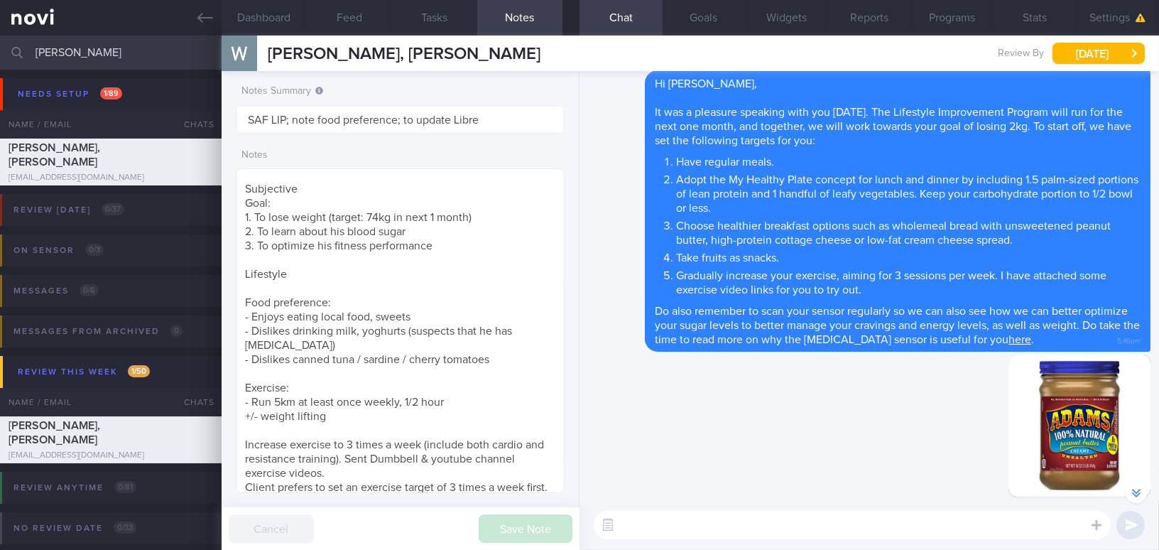
drag, startPoint x: 107, startPoint y: 52, endPoint x: 9, endPoint y: 50, distance: 97.3
click at [10, 50] on div "wilson Assigned patients Assigned patients All active patients Archived patients" at bounding box center [579, 53] width 1159 height 34
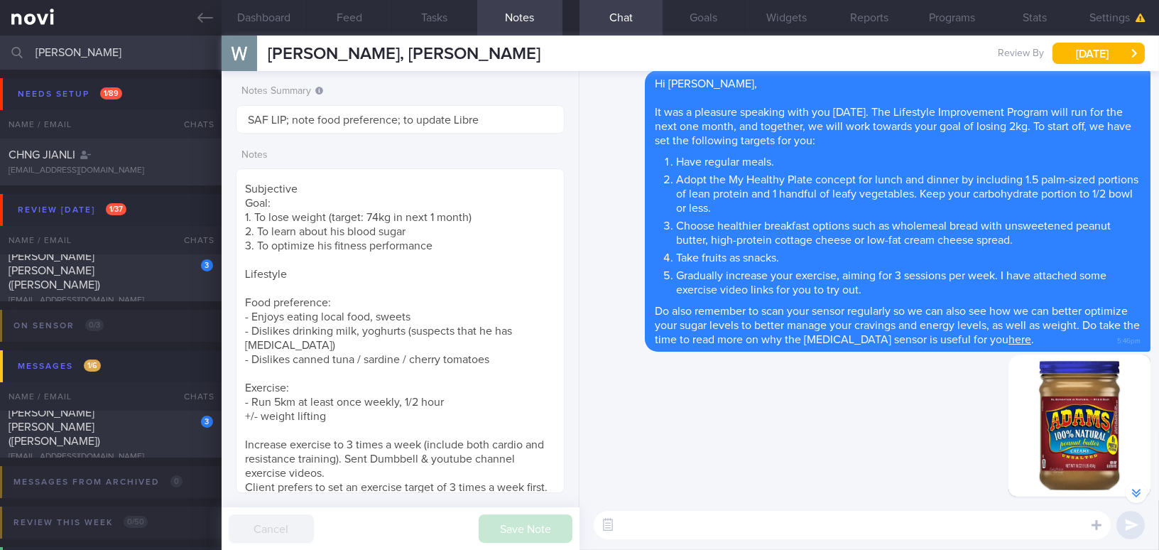
drag, startPoint x: 129, startPoint y: 53, endPoint x: -42, endPoint y: 42, distance: 170.8
click at [0, 42] on html "You are offline! Some functionality will be unavailable Patients New Users Coac…" at bounding box center [579, 275] width 1159 height 550
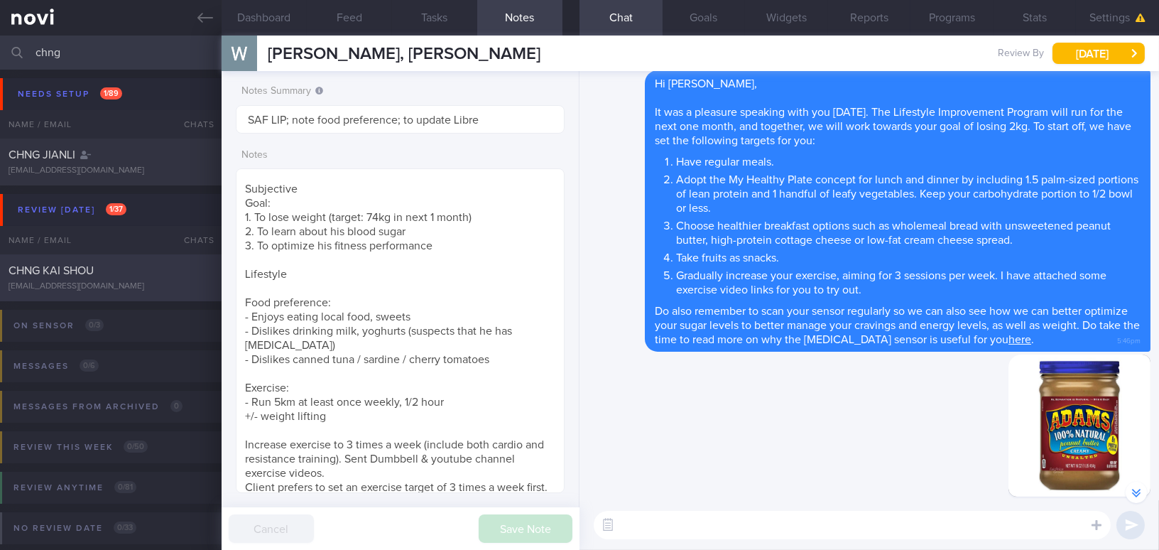
type input "chng"
click at [99, 276] on div "CHNG KAI SHOU" at bounding box center [109, 270] width 201 height 14
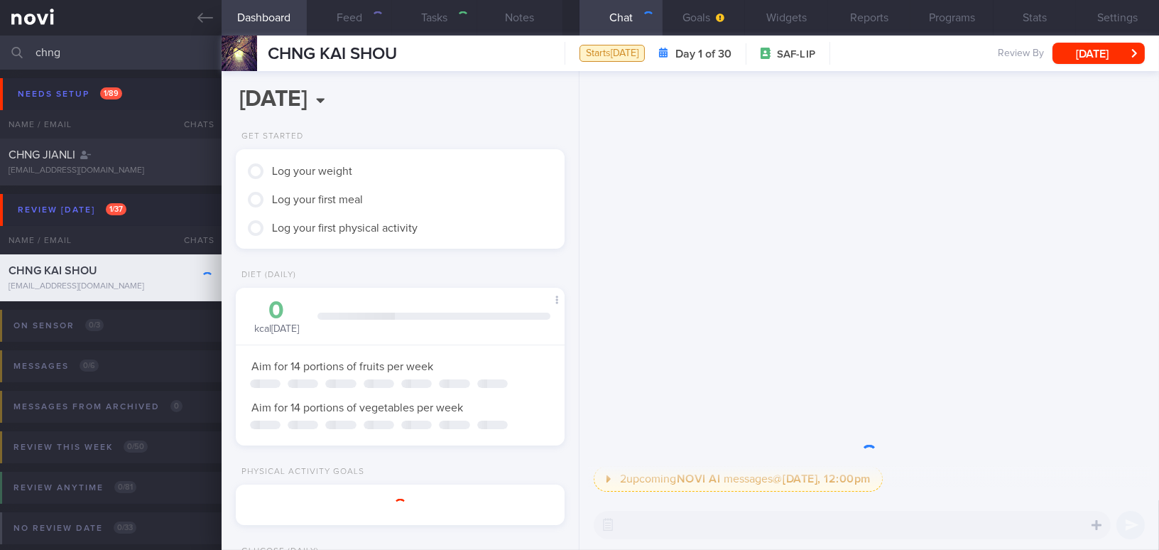
scroll to position [150, 299]
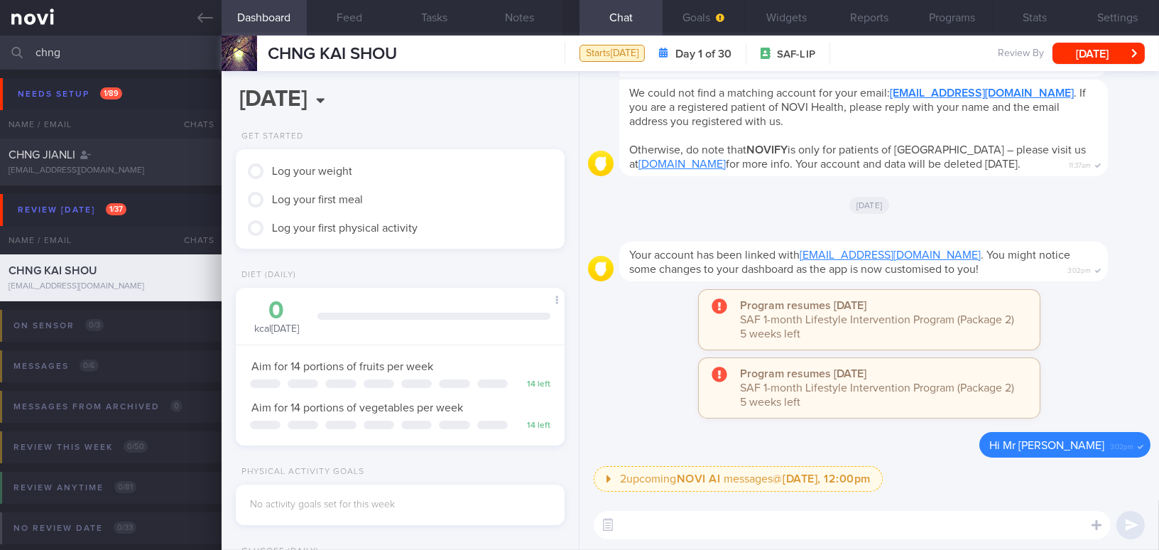
click at [805, 518] on textarea at bounding box center [852, 525] width 517 height 28
paste textarea "Hi [Name], It was a pleasure speaking with you today. The Lifestyle Improvement…"
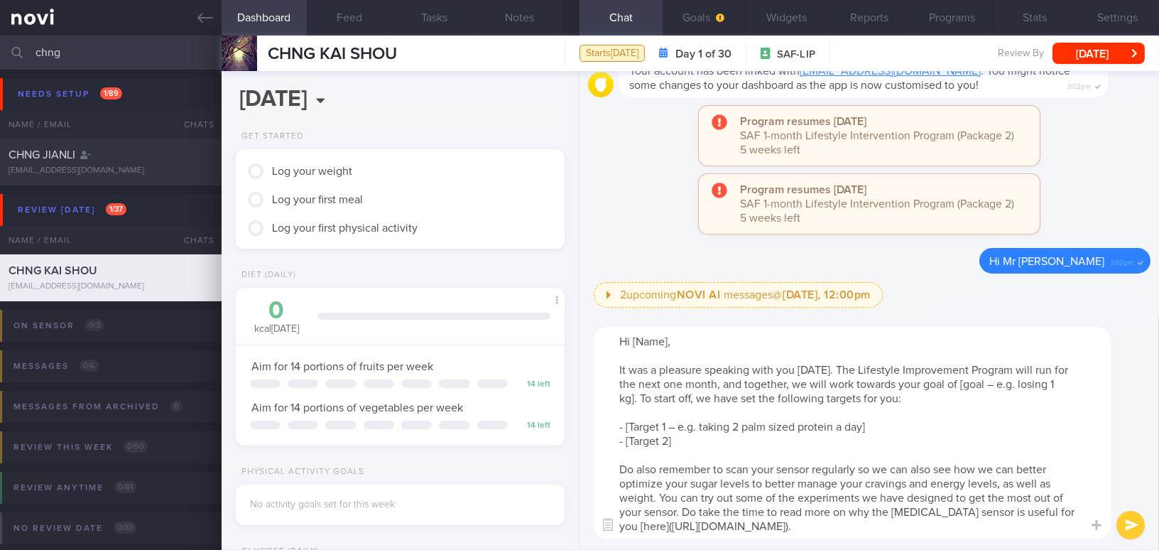
scroll to position [0, 0]
type textarea "Hi [Name], It was a pleasure speaking with you today. The Lifestyle Improvement…"
click at [716, 16] on icon "button" at bounding box center [720, 17] width 9 height 9
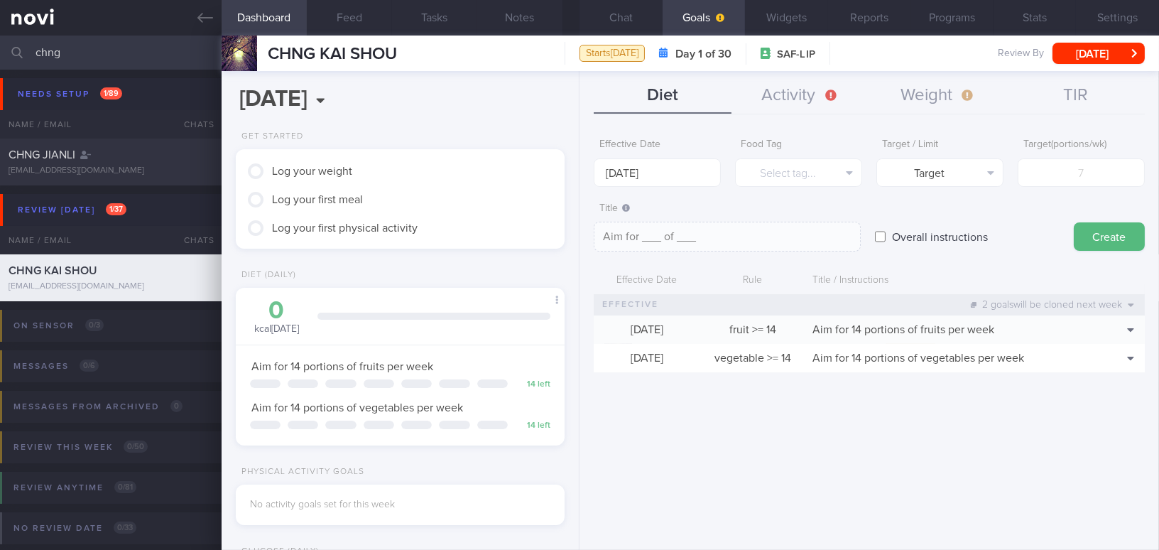
scroll to position [146, 293]
click at [648, 173] on input "[DATE]" at bounding box center [657, 172] width 127 height 28
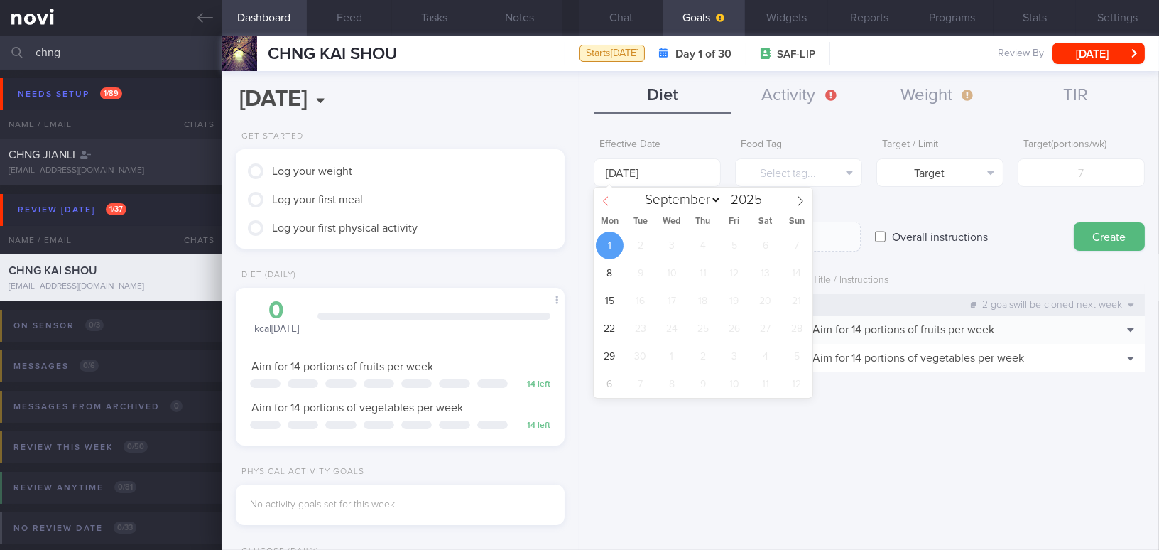
click at [611, 200] on span at bounding box center [606, 199] width 24 height 24
select select "7"
drag, startPoint x: 606, startPoint y: 355, endPoint x: 615, endPoint y: 349, distance: 10.8
click at [606, 355] on span "25" at bounding box center [610, 356] width 28 height 28
type input "[DATE]"
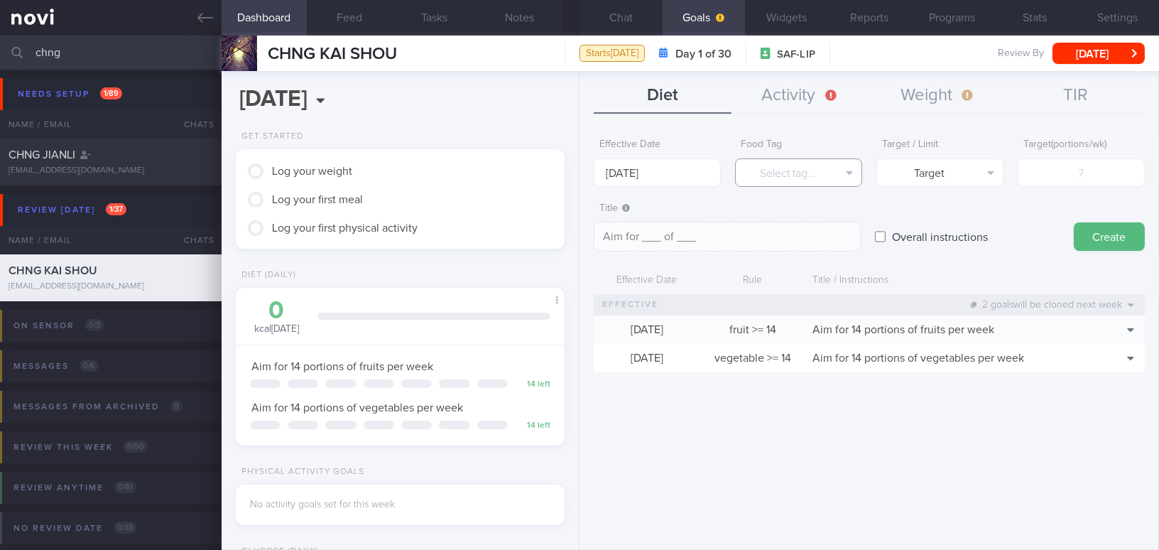
click at [837, 175] on button "Select tag..." at bounding box center [798, 172] width 127 height 28
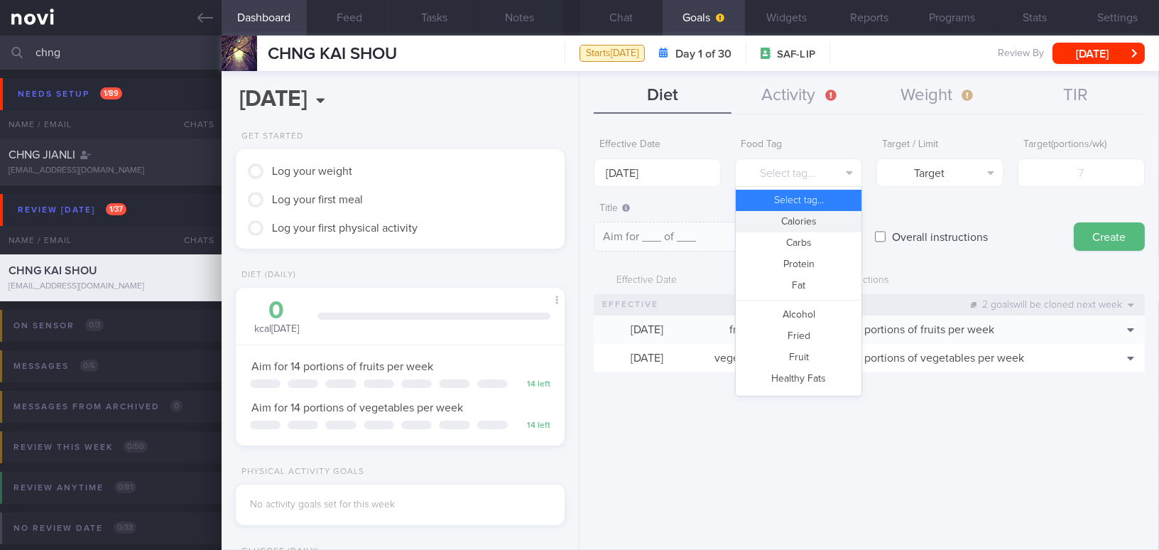
click at [814, 221] on button "Calories" at bounding box center [799, 221] width 126 height 21
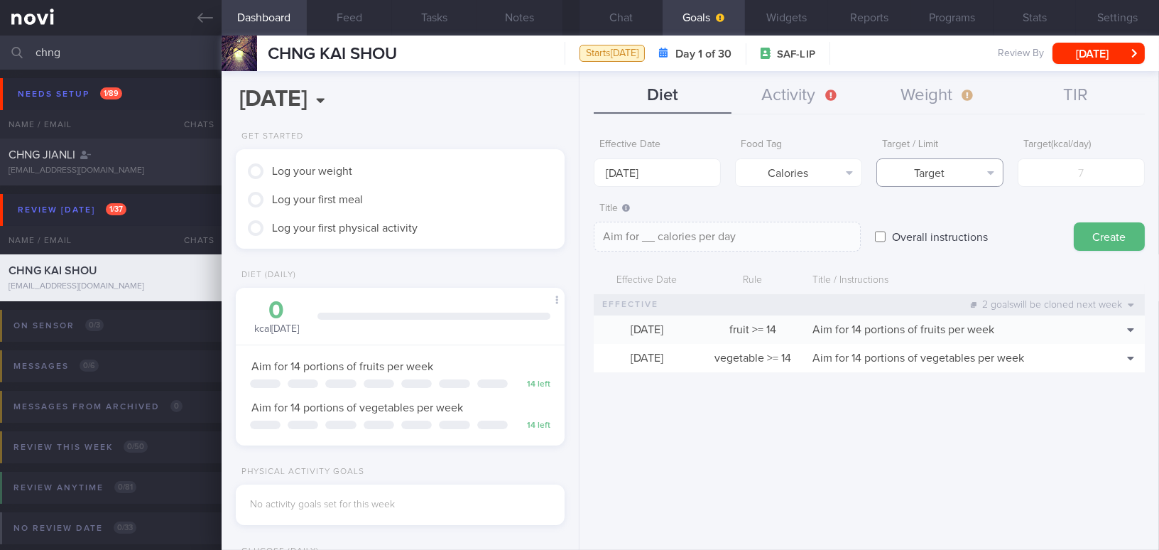
click at [942, 171] on button "Target" at bounding box center [939, 172] width 127 height 28
click at [942, 217] on button "Limit" at bounding box center [940, 221] width 126 height 21
type textarea "Keep to __ calories per day"
click at [1040, 179] on input "number" at bounding box center [1081, 172] width 127 height 28
type input "1"
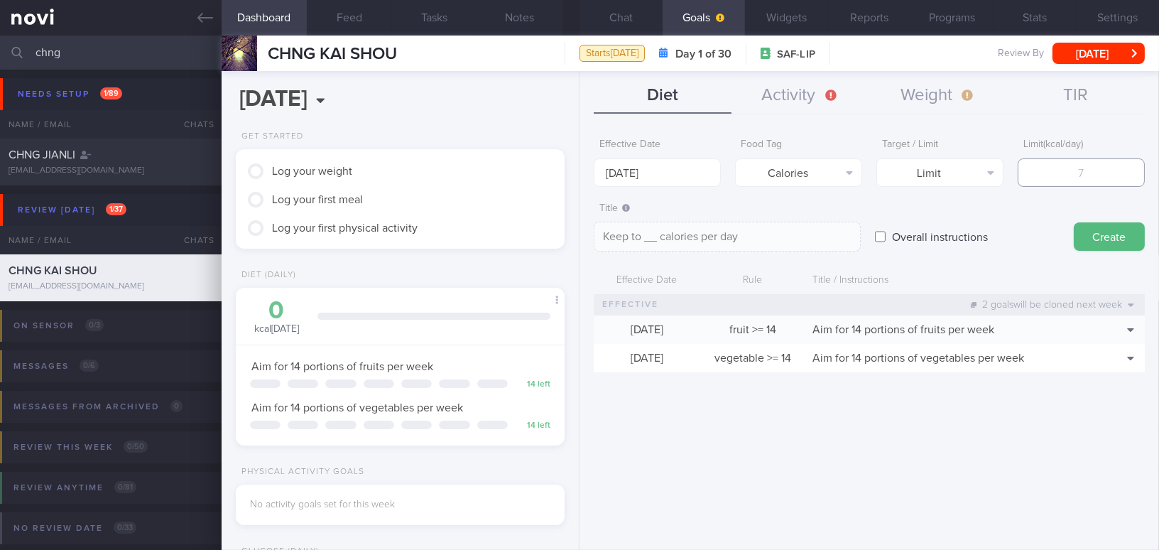
type textarea "Keep to 1 calories per day"
type input "16"
type textarea "Keep to 16 calories per day"
type input "160"
type textarea "Keep to 160 calories per day"
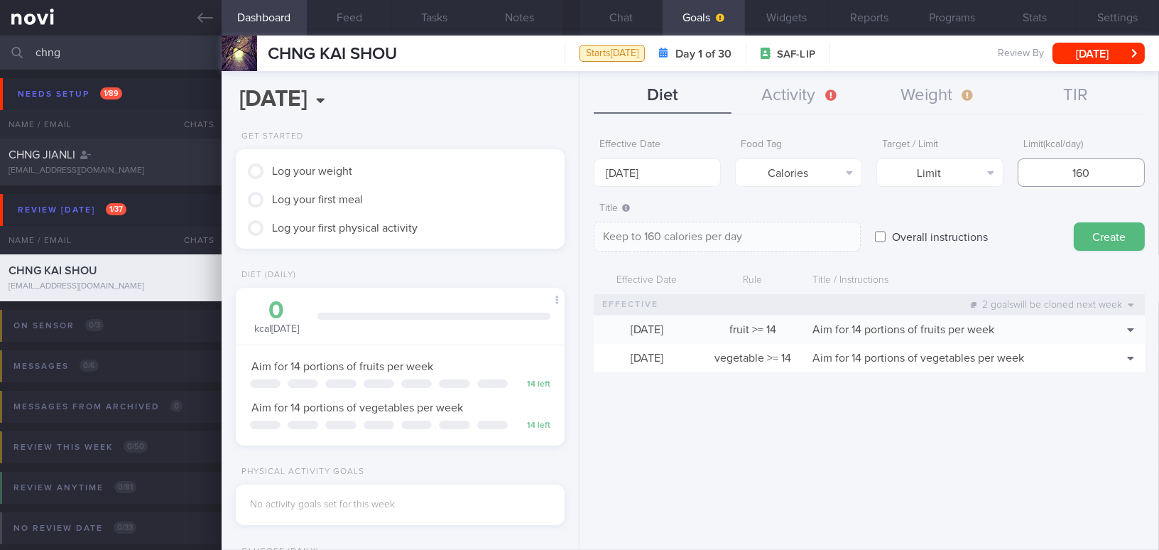
type input "1600"
type textarea "Keep to 1600 calories per day"
type input "1600"
click at [1111, 231] on button "Create" at bounding box center [1109, 236] width 71 height 28
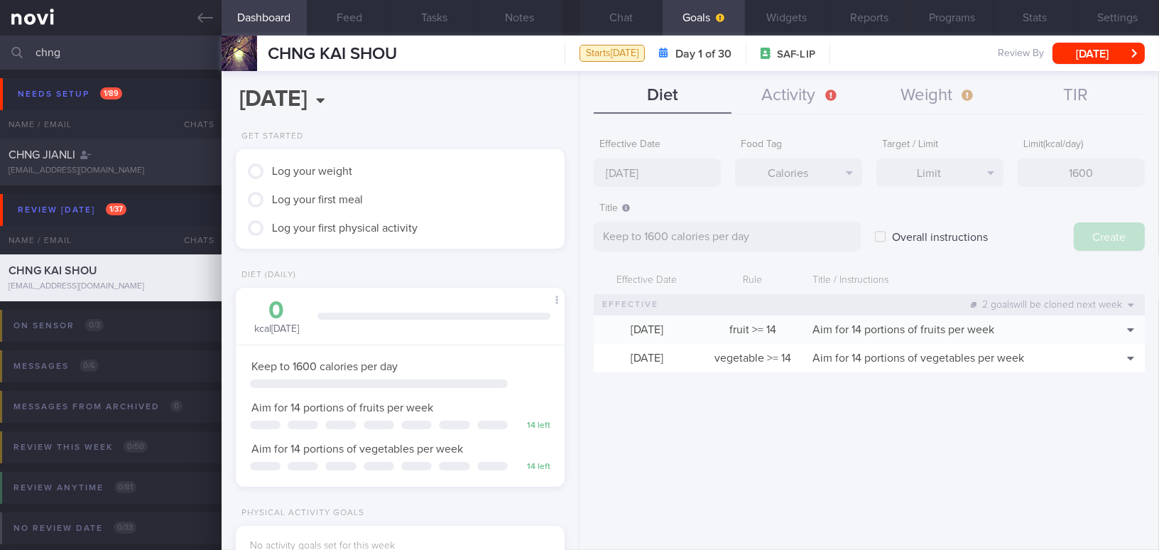
type input "[DATE]"
type textarea "Aim for ___ of ___"
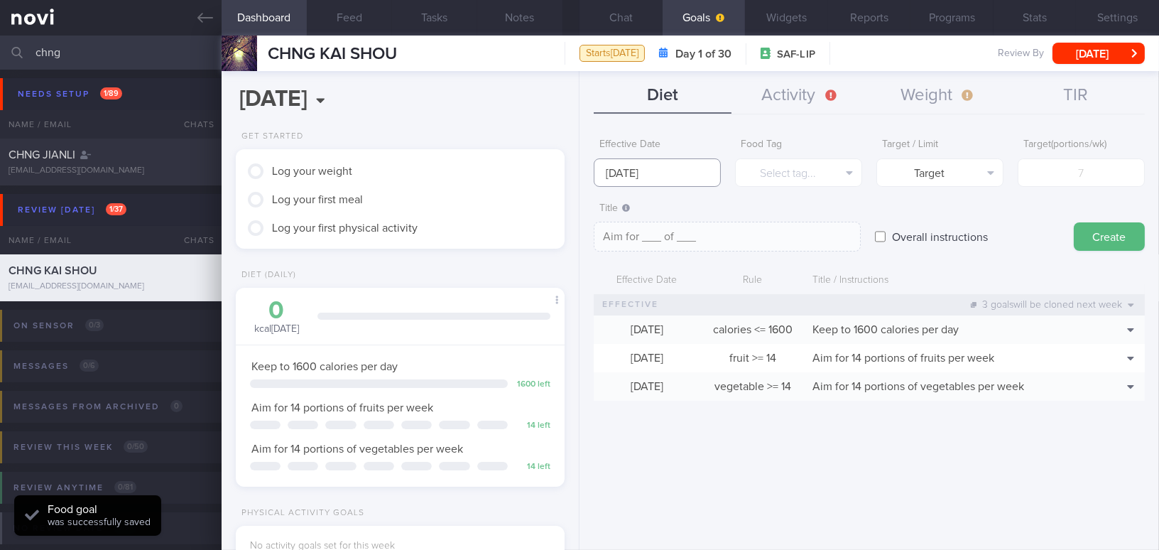
click at [645, 170] on input "[DATE]" at bounding box center [657, 172] width 127 height 28
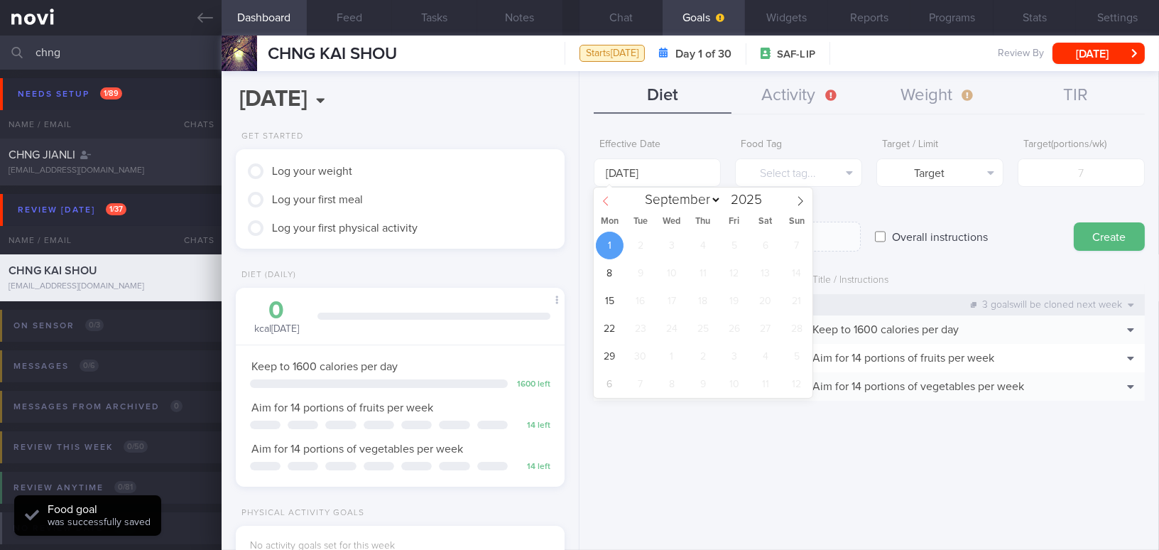
click at [614, 201] on span at bounding box center [606, 199] width 24 height 24
select select "7"
click at [609, 356] on span "25" at bounding box center [610, 356] width 28 height 28
type input "[DATE]"
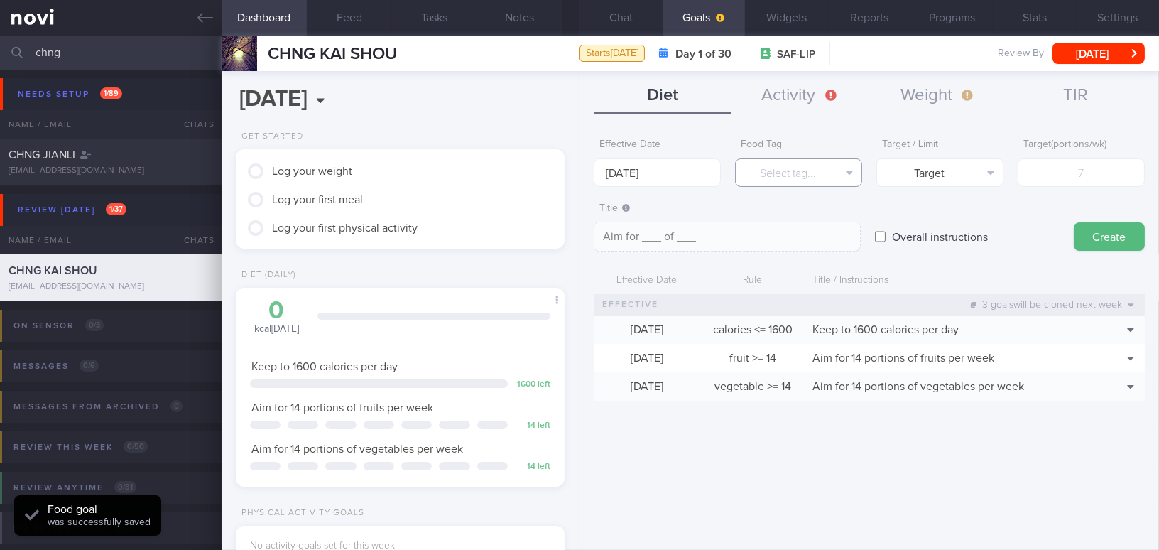
click at [785, 176] on button "Select tag..." at bounding box center [798, 172] width 127 height 28
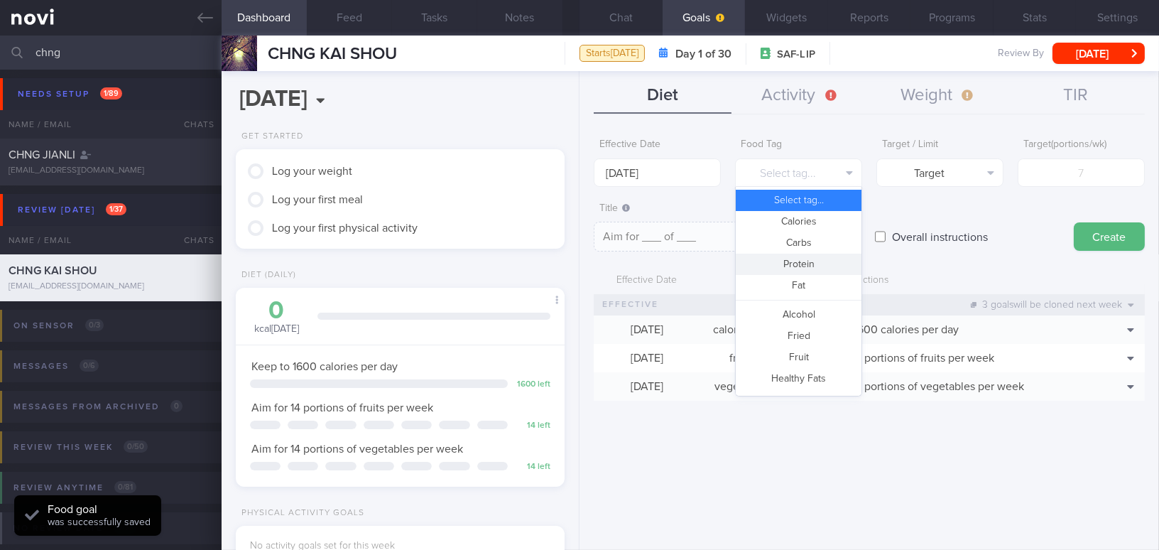
click at [793, 261] on button "Protein" at bounding box center [799, 264] width 126 height 21
type textarea "Aim for __g of protein per day"
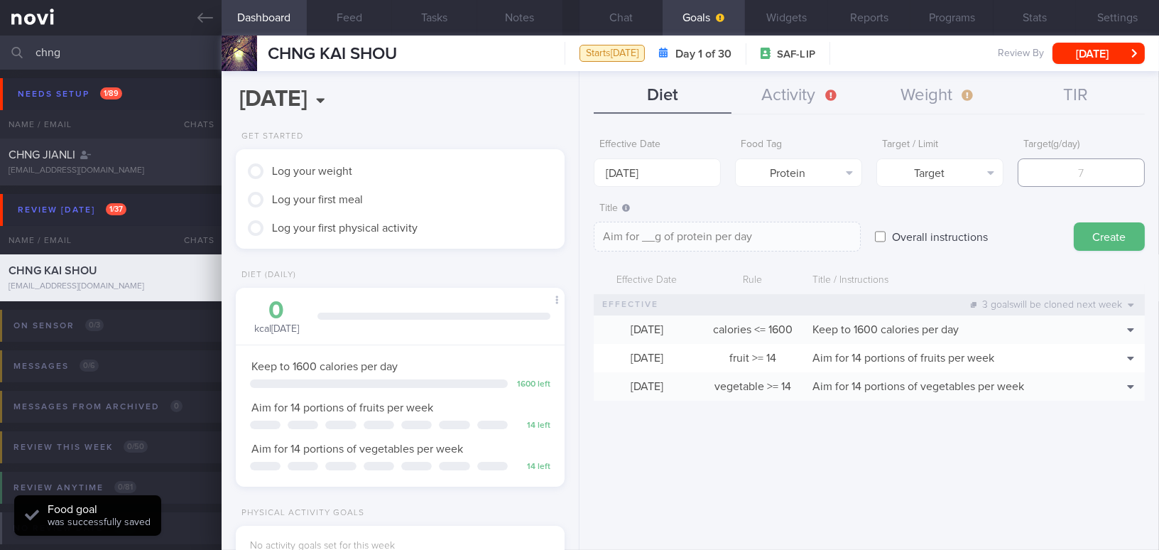
click at [1054, 170] on input "number" at bounding box center [1081, 172] width 127 height 28
type input "8"
type textarea "Aim for 8g of protein per day"
type input "80"
type textarea "Aim for 80g of protein per day"
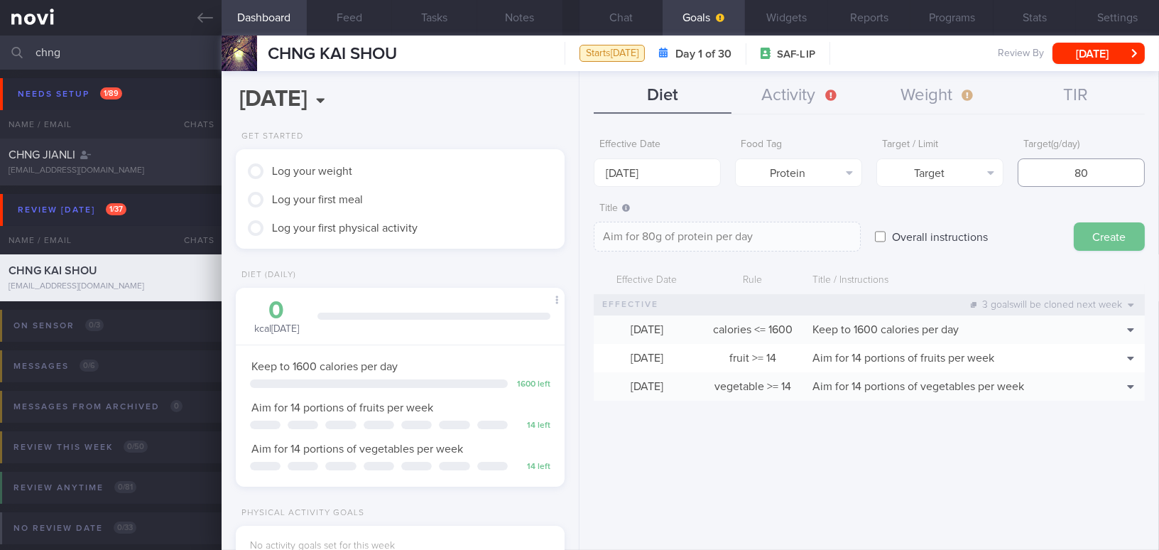
type input "80"
click at [1111, 239] on button "Create" at bounding box center [1109, 236] width 71 height 28
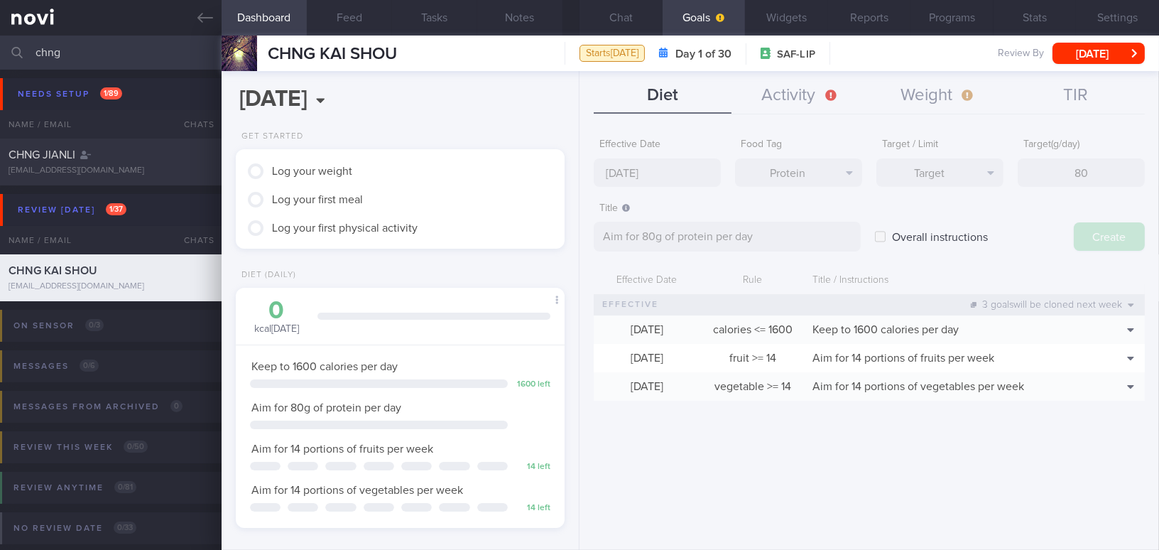
type input "1 Sep 2025"
type textarea "Aim for ___ of ___"
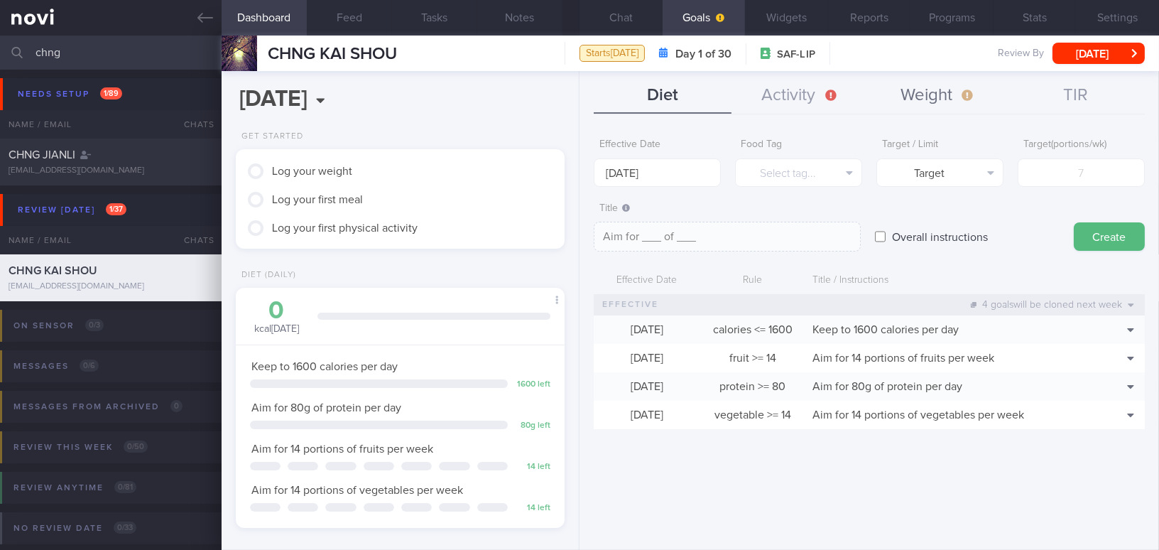
click at [930, 94] on button "Weight" at bounding box center [938, 96] width 138 height 36
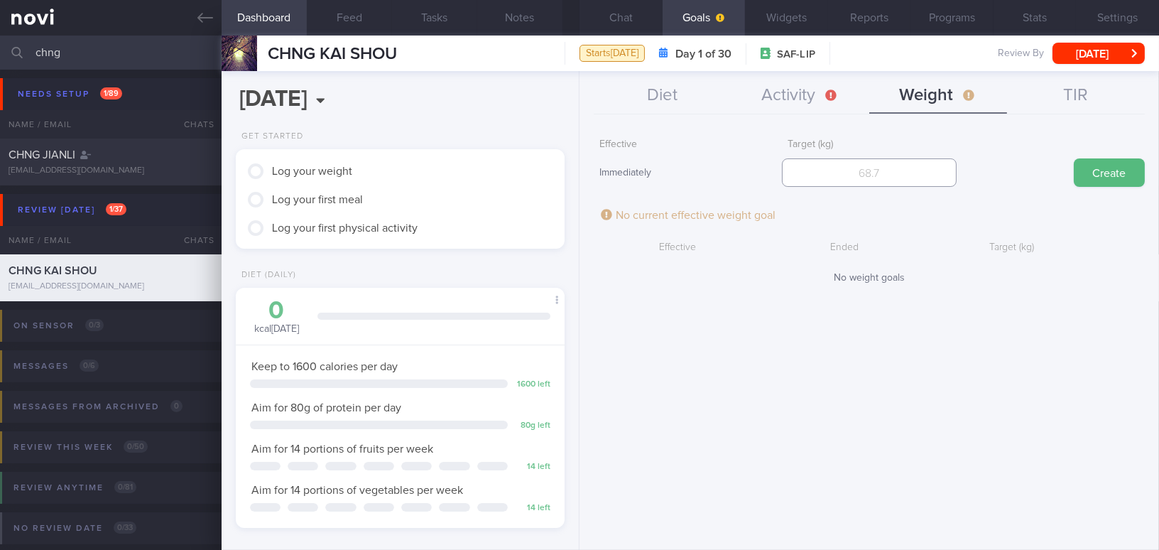
click at [900, 180] on input "number" at bounding box center [869, 172] width 174 height 28
type input "75"
click at [1087, 173] on button "Create" at bounding box center [1109, 172] width 71 height 28
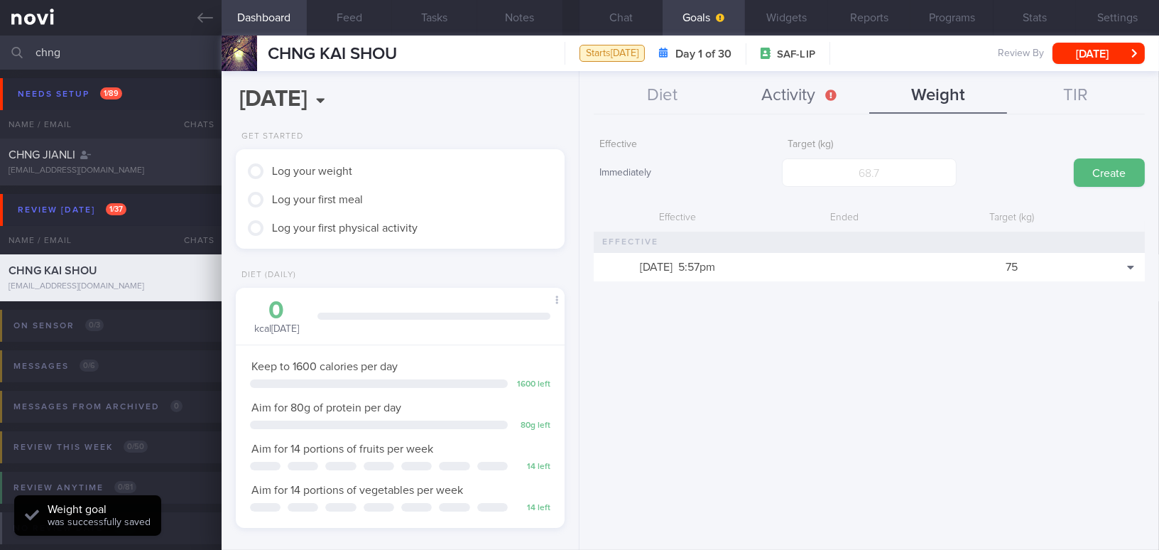
click at [802, 98] on button "Activity" at bounding box center [800, 96] width 138 height 36
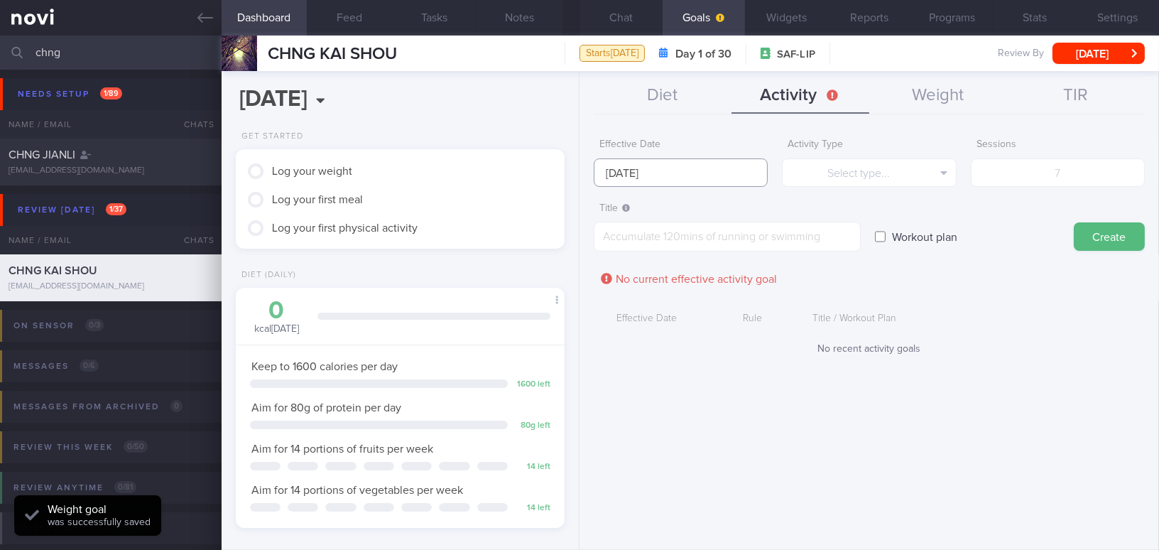
click at [663, 173] on input "1 Sep 2025" at bounding box center [681, 172] width 174 height 28
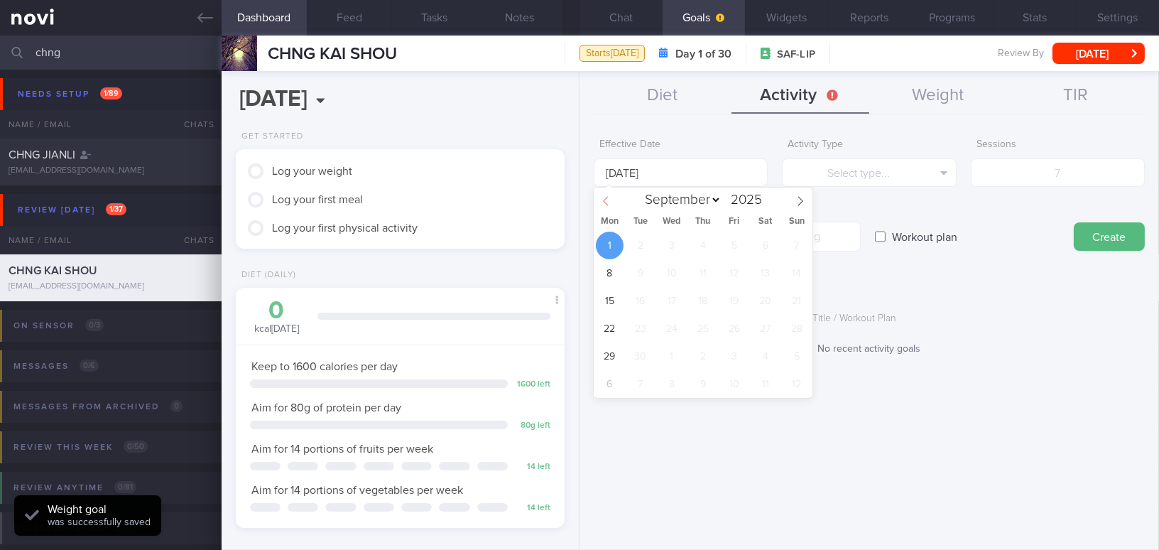
click at [604, 195] on span at bounding box center [606, 199] width 24 height 24
select select "7"
click at [609, 354] on span "25" at bounding box center [610, 356] width 28 height 28
type input "25 Aug 2025"
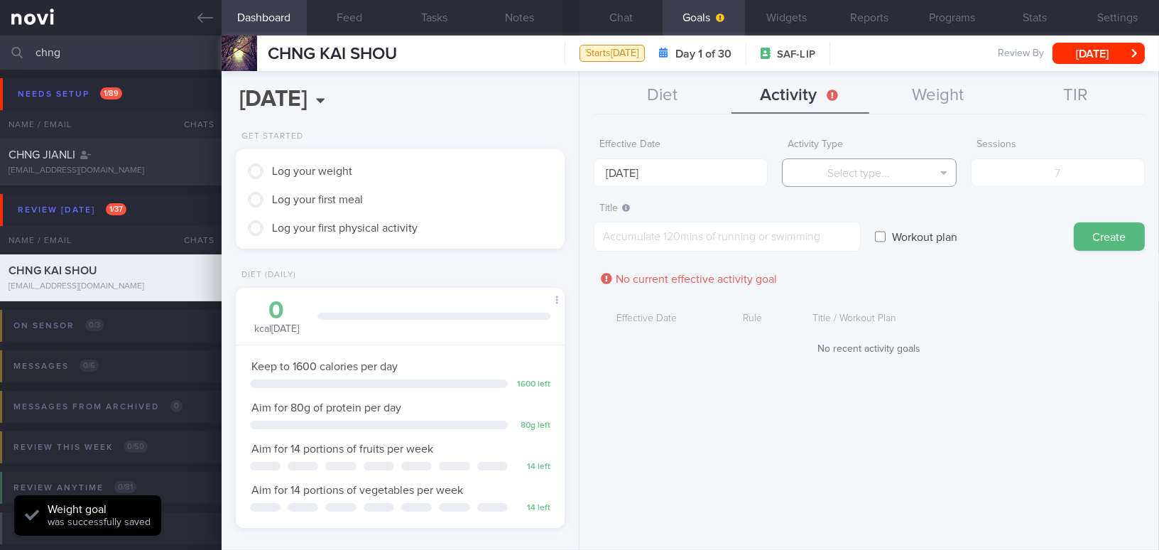
click at [881, 180] on button "Select type..." at bounding box center [869, 172] width 174 height 28
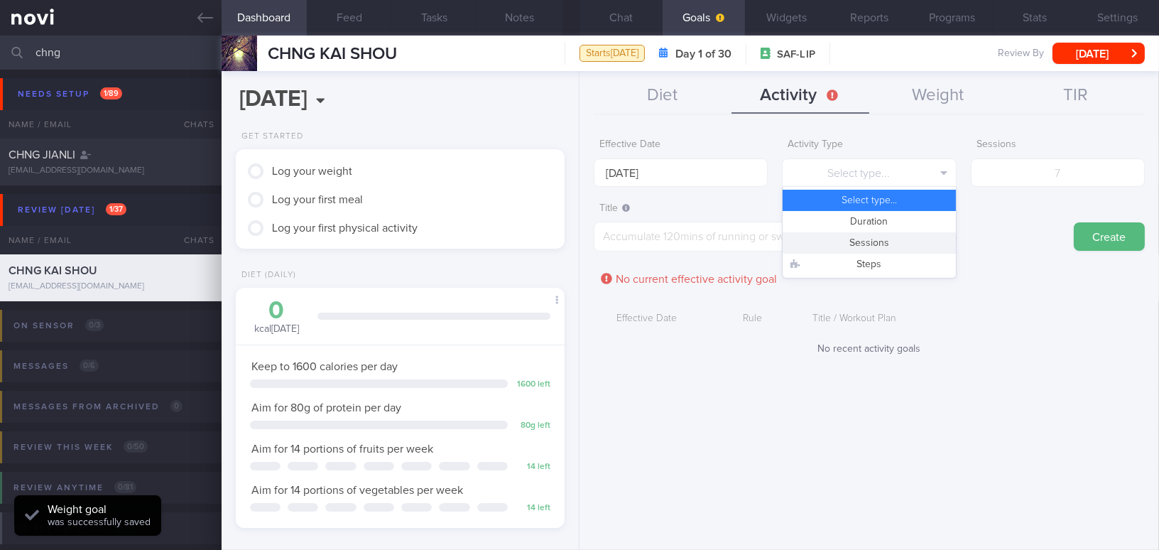
click at [874, 239] on button "Sessions" at bounding box center [869, 242] width 173 height 21
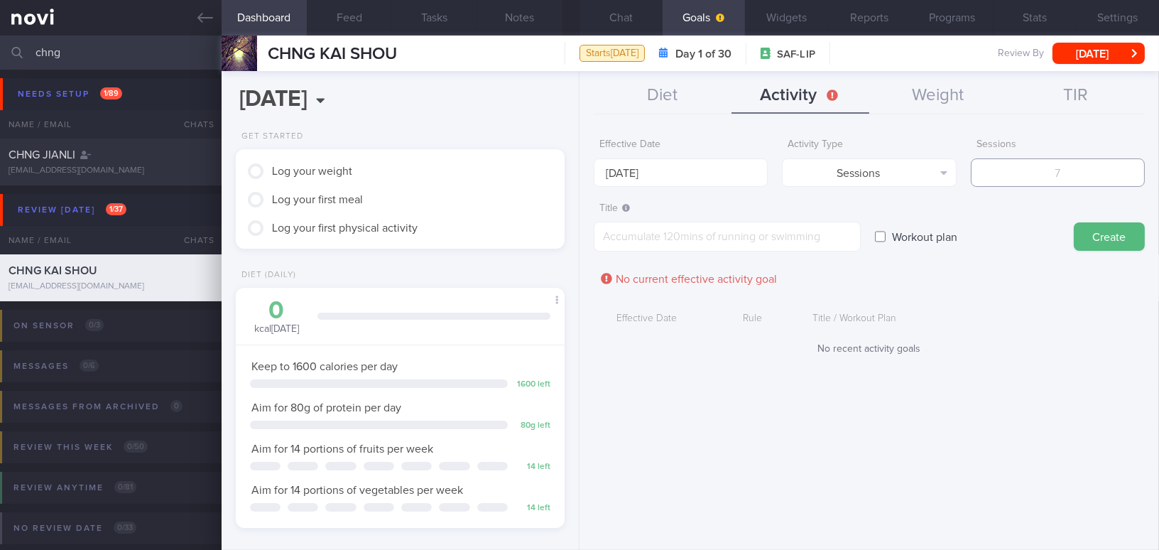
click at [1015, 180] on input "number" at bounding box center [1058, 172] width 174 height 28
type input "4"
click at [827, 234] on textarea at bounding box center [727, 237] width 267 height 30
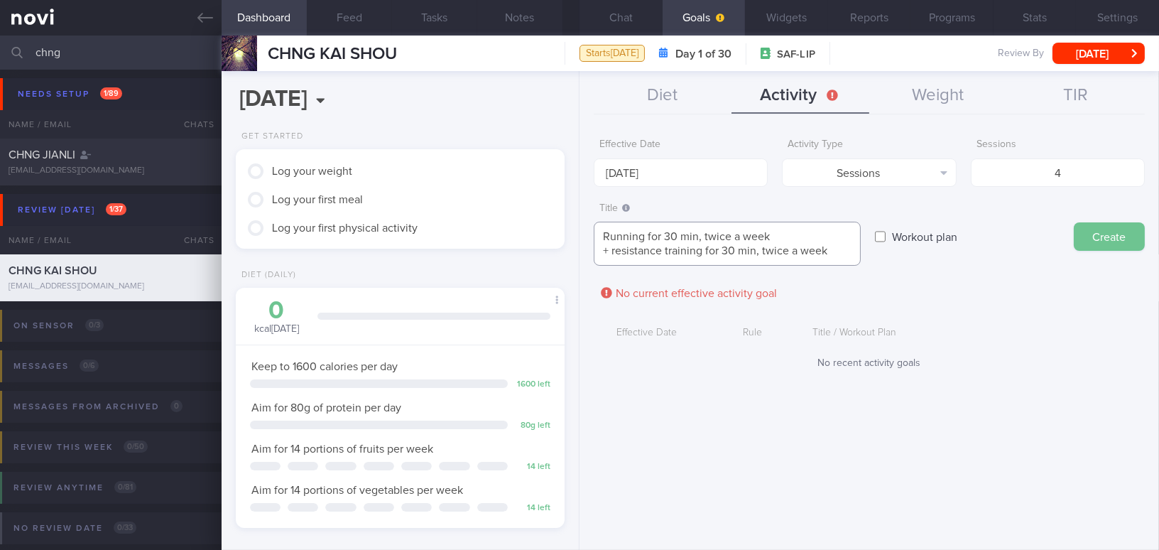
type textarea "Running for 30 min, twice a week + resistance training for 30 min, twice a week"
click at [1106, 236] on button "Create" at bounding box center [1109, 236] width 71 height 28
type input "1 Sep 2025"
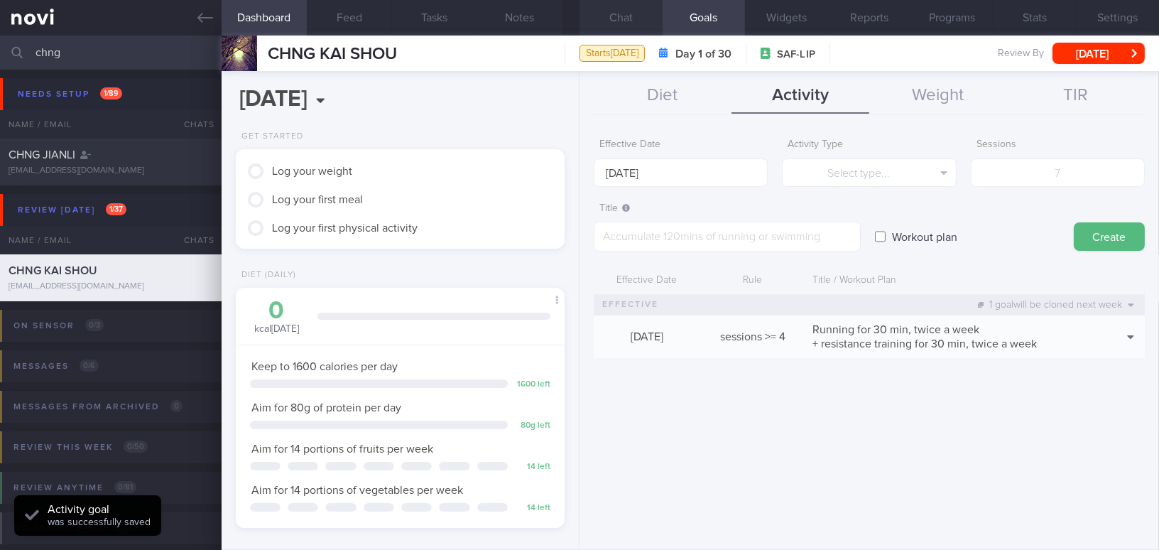
click at [619, 17] on button "Chat" at bounding box center [620, 18] width 83 height 36
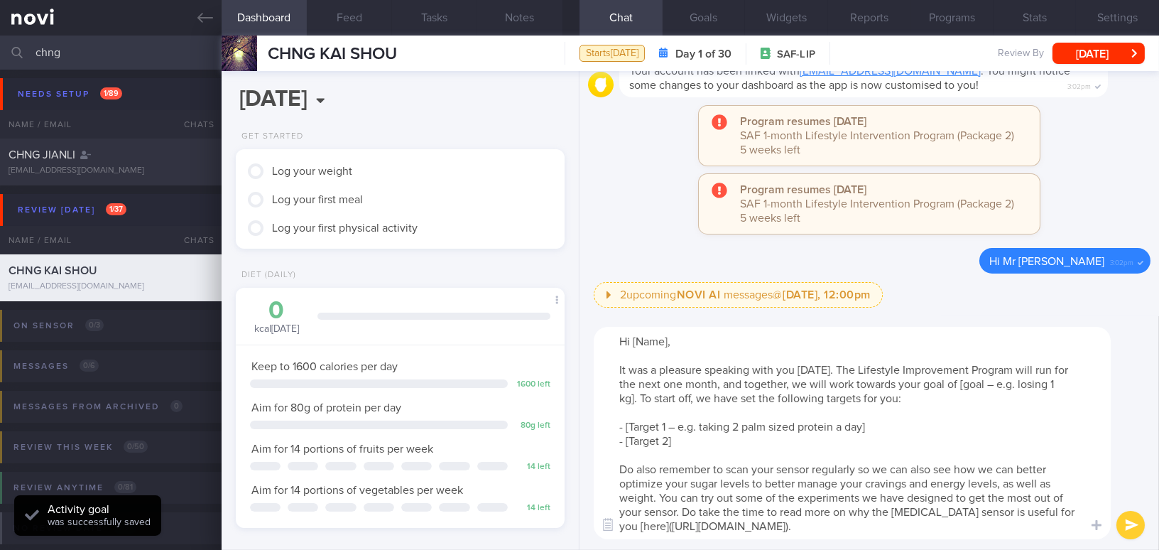
drag, startPoint x: 631, startPoint y: 338, endPoint x: 675, endPoint y: 331, distance: 44.6
click at [674, 339] on textarea "Hi [Name], It was a pleasure speaking with you today. The Lifestyle Improvement…" at bounding box center [852, 433] width 517 height 212
drag, startPoint x: 940, startPoint y: 383, endPoint x: 996, endPoint y: 381, distance: 56.2
click at [996, 381] on textarea "Hi Mr Chng, It was a pleasure speaking with you today. The Lifestyle Improvemen…" at bounding box center [852, 433] width 517 height 212
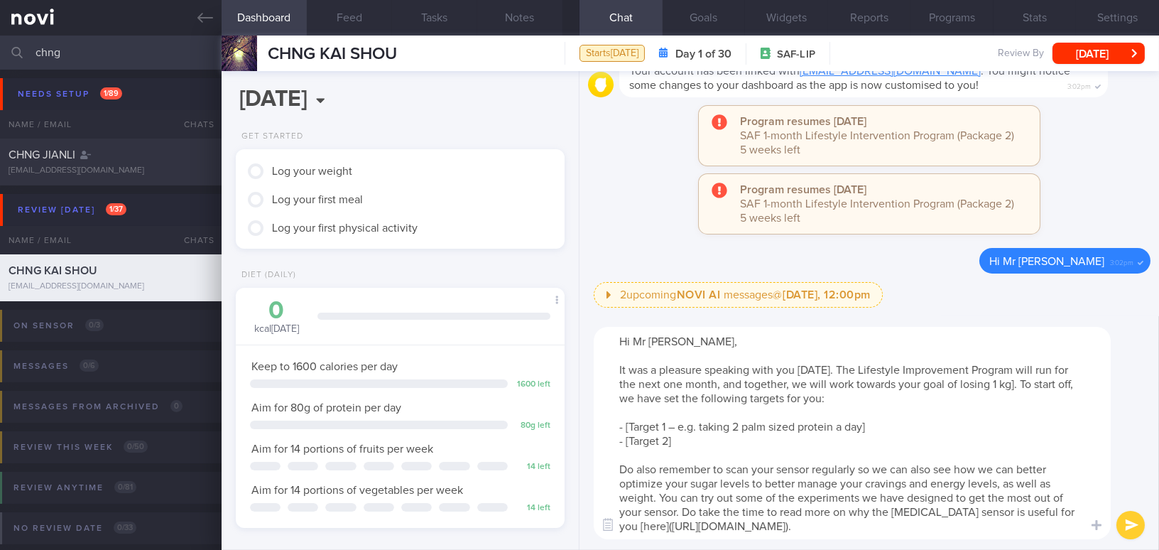
click at [979, 383] on textarea "Hi Mr Chng, It was a pleasure speaking with you today. The Lifestyle Improvemen…" at bounding box center [852, 433] width 517 height 212
click at [1007, 385] on textarea "Hi Mr Chng, It was a pleasure speaking with you today. The Lifestyle Improvemen…" at bounding box center [852, 433] width 517 height 212
click at [991, 382] on textarea "Hi Mr Chng, It was a pleasure speaking with you today. The Lifestyle Improvemen…" at bounding box center [852, 433] width 517 height 212
drag, startPoint x: 613, startPoint y: 425, endPoint x: 702, endPoint y: 440, distance: 90.1
click at [702, 440] on textarea "Hi Mr Chng, It was a pleasure speaking with you today. The Lifestyle Improvemen…" at bounding box center [852, 433] width 517 height 212
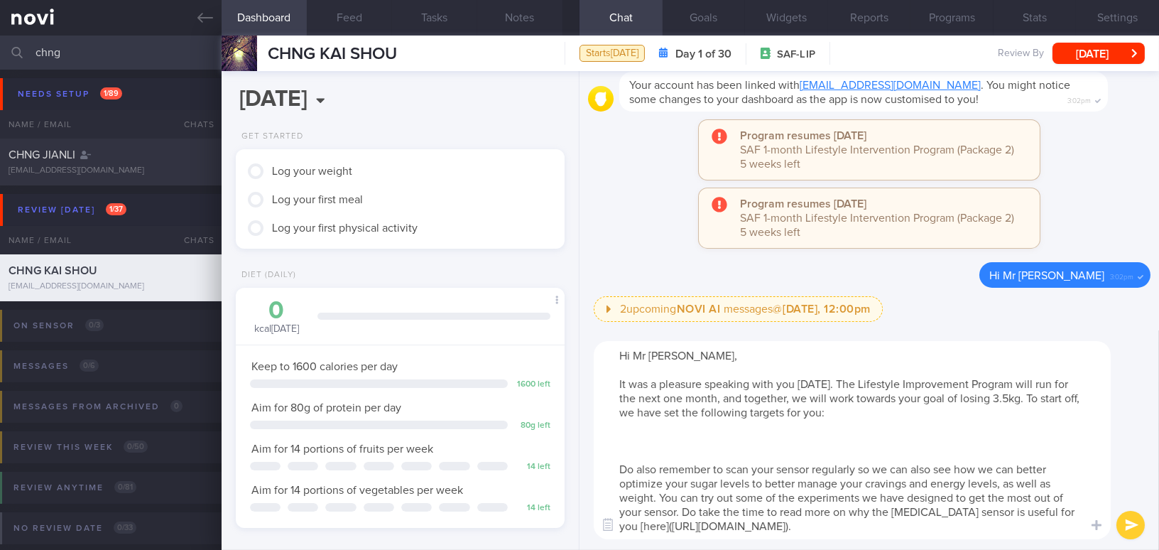
drag, startPoint x: 658, startPoint y: 495, endPoint x: 682, endPoint y: 508, distance: 27.7
click at [682, 508] on textarea "Hi Mr Chng, It was a pleasure speaking with you today. The Lifestyle Improvemen…" at bounding box center [852, 440] width 517 height 198
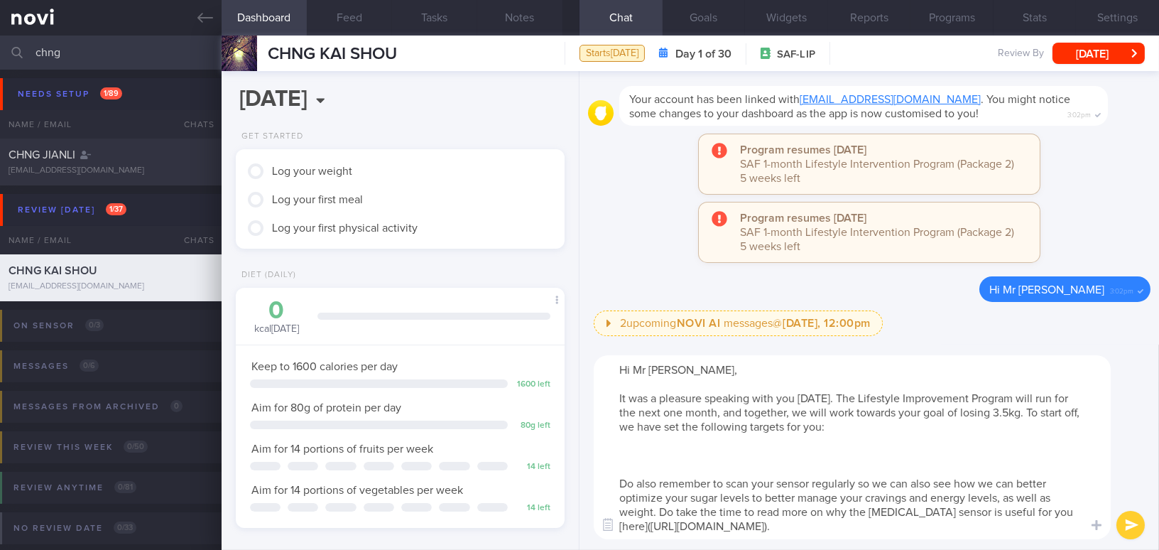
click at [650, 450] on textarea "Hi Mr Chng, It was a pleasure speaking with you today. The Lifestyle Improvemen…" at bounding box center [852, 447] width 517 height 184
paste textarea "1. Adopt the My Healthy Plate concept for lunch and dinner by including 1.5 pal…"
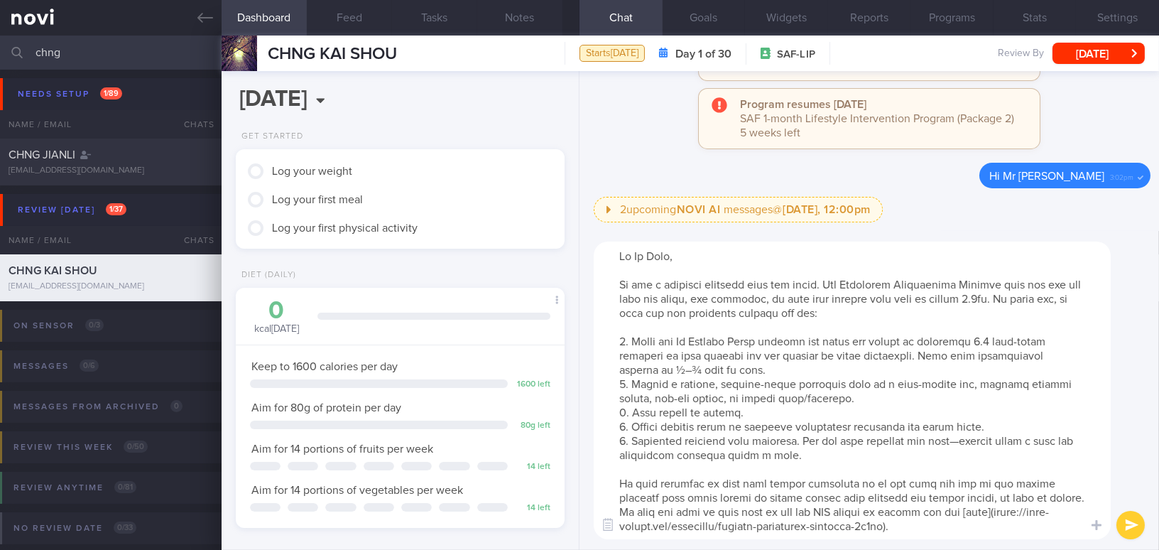
drag, startPoint x: 759, startPoint y: 357, endPoint x: 778, endPoint y: 358, distance: 18.5
click at [778, 358] on textarea at bounding box center [852, 390] width 517 height 298
click at [672, 398] on textarea at bounding box center [852, 390] width 517 height 298
click at [706, 398] on textarea at bounding box center [852, 390] width 517 height 298
drag, startPoint x: 796, startPoint y: 440, endPoint x: 856, endPoint y: 438, distance: 60.4
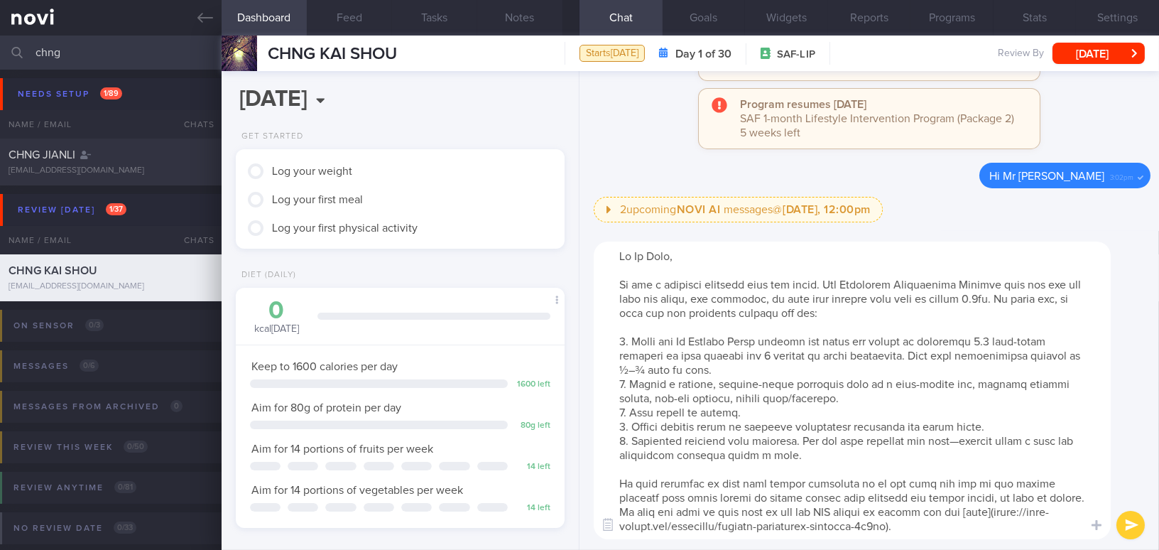
click at [856, 438] on textarea at bounding box center [852, 390] width 517 height 298
click at [944, 440] on textarea at bounding box center [852, 390] width 517 height 298
type textarea "Hi Mr Chng, It was a pleasure speaking with you today. The Lifestyle Improvemen…"
click at [1133, 528] on button "submit" at bounding box center [1130, 525] width 28 height 28
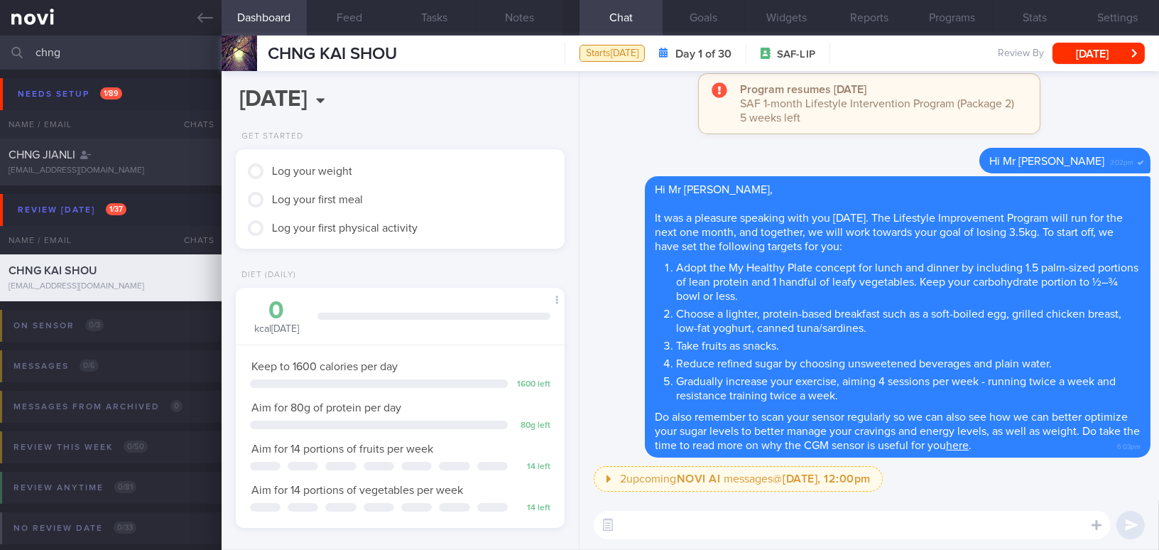
click at [998, 520] on textarea at bounding box center [852, 525] width 517 height 28
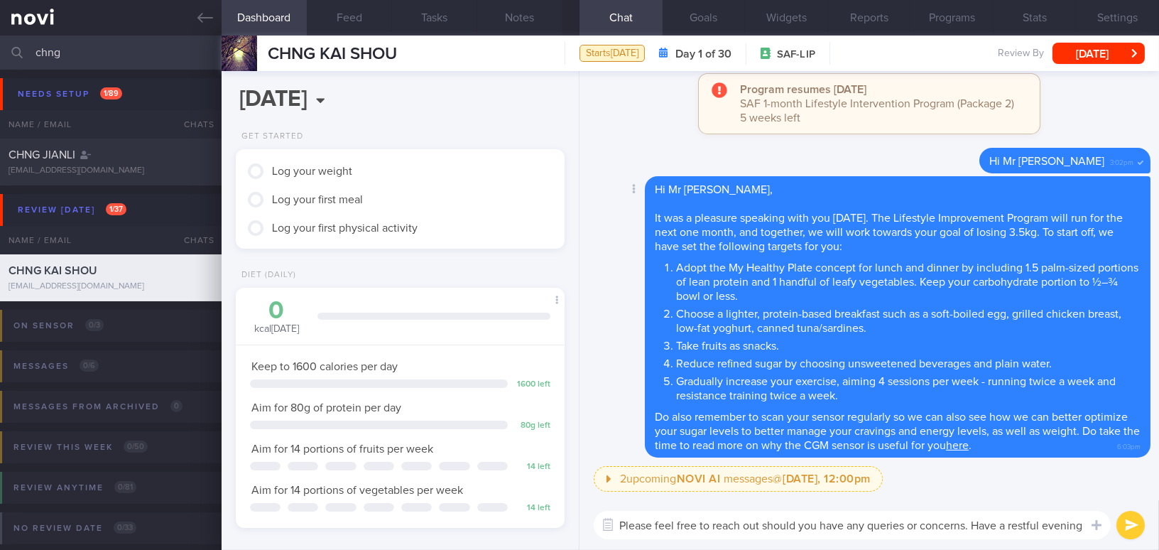
type textarea "Please feel free to reach out should you have any queries or concerns. Have a r…"
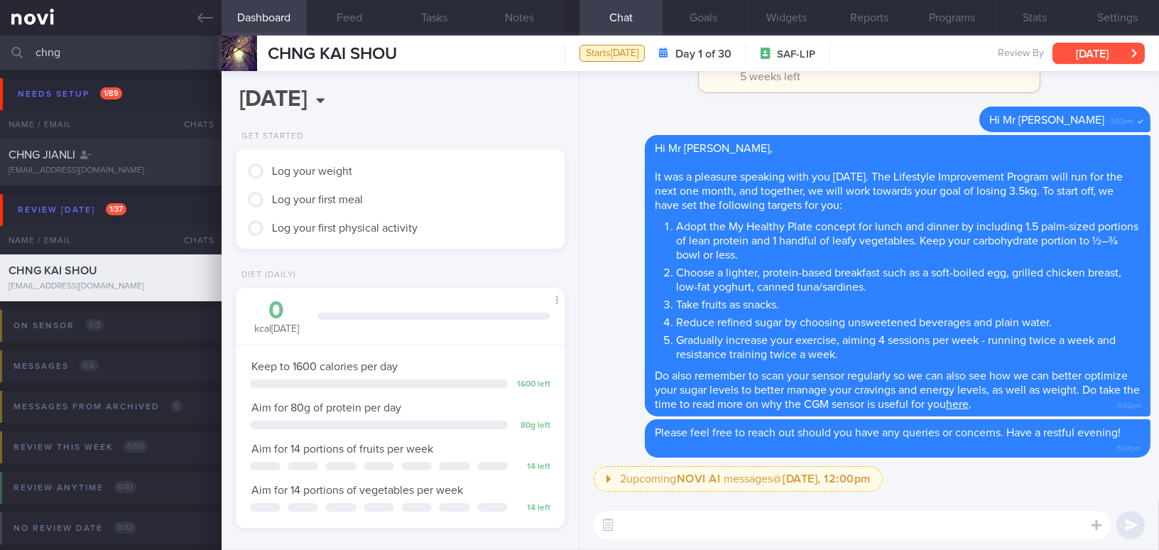
click at [1112, 56] on button "[DATE]" at bounding box center [1098, 53] width 92 height 21
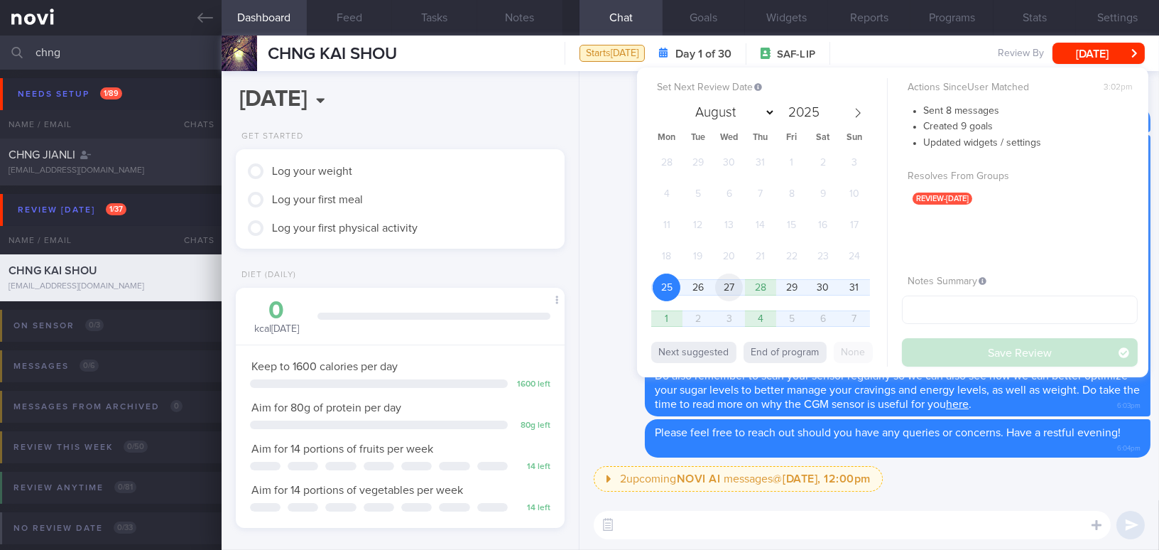
click at [732, 283] on span "27" at bounding box center [729, 287] width 28 height 28
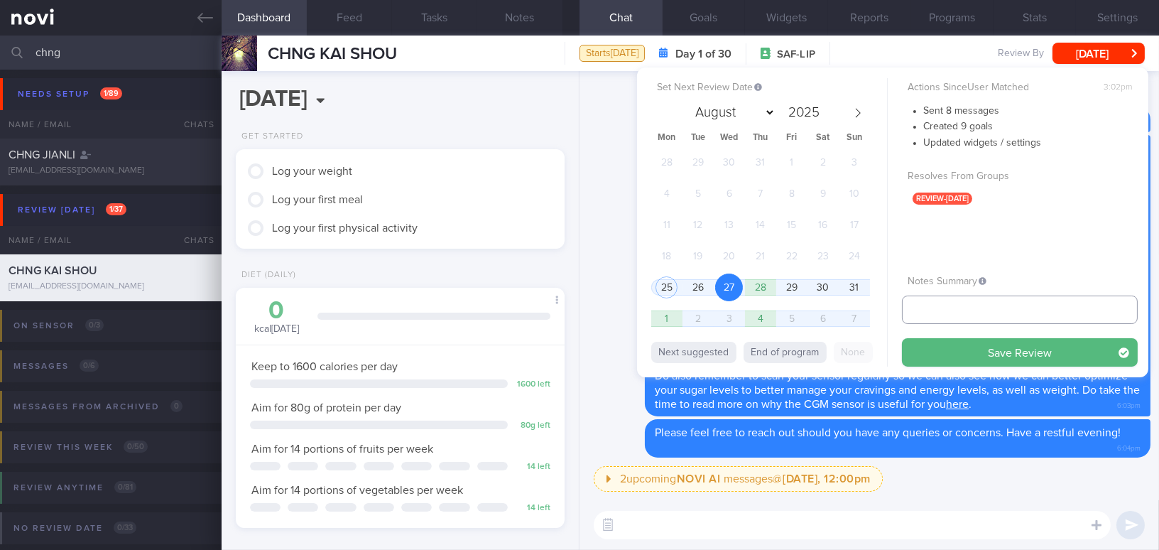
drag, startPoint x: 949, startPoint y: 314, endPoint x: 962, endPoint y: 295, distance: 23.0
click at [950, 314] on input "text" at bounding box center [1020, 309] width 236 height 28
type input "SAF LIP"
click at [950, 344] on button "Save Review" at bounding box center [1020, 352] width 236 height 28
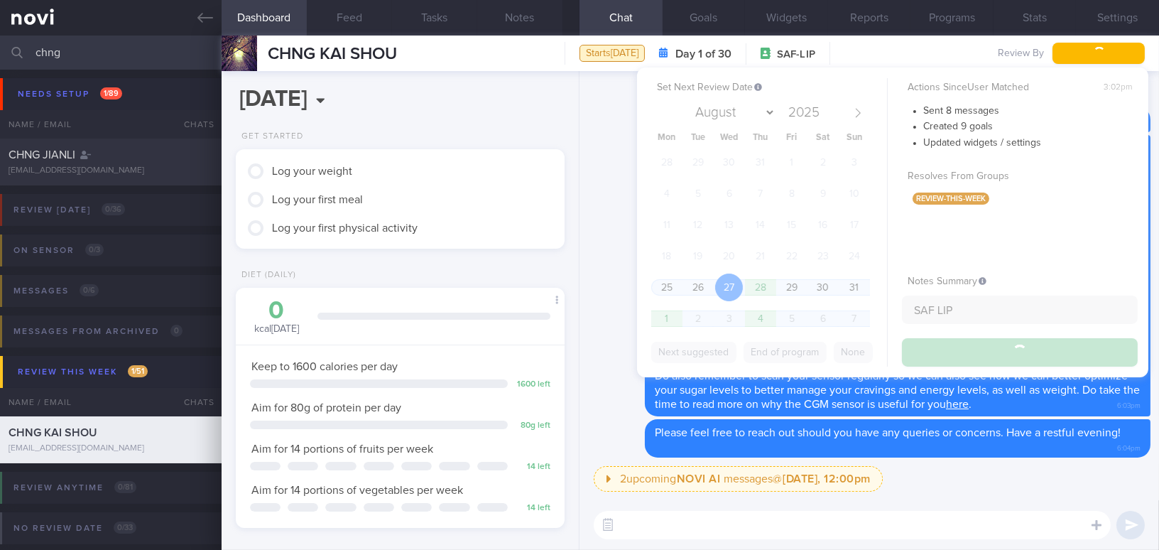
type input "SAF LIP"
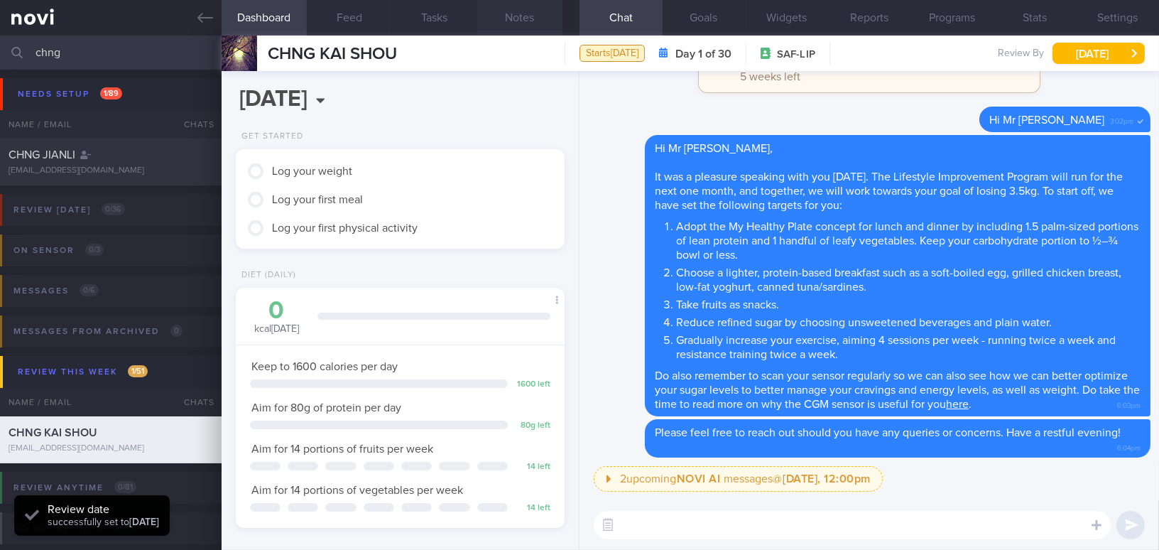
scroll to position [150, 299]
click at [513, 16] on button "Notes" at bounding box center [519, 18] width 85 height 36
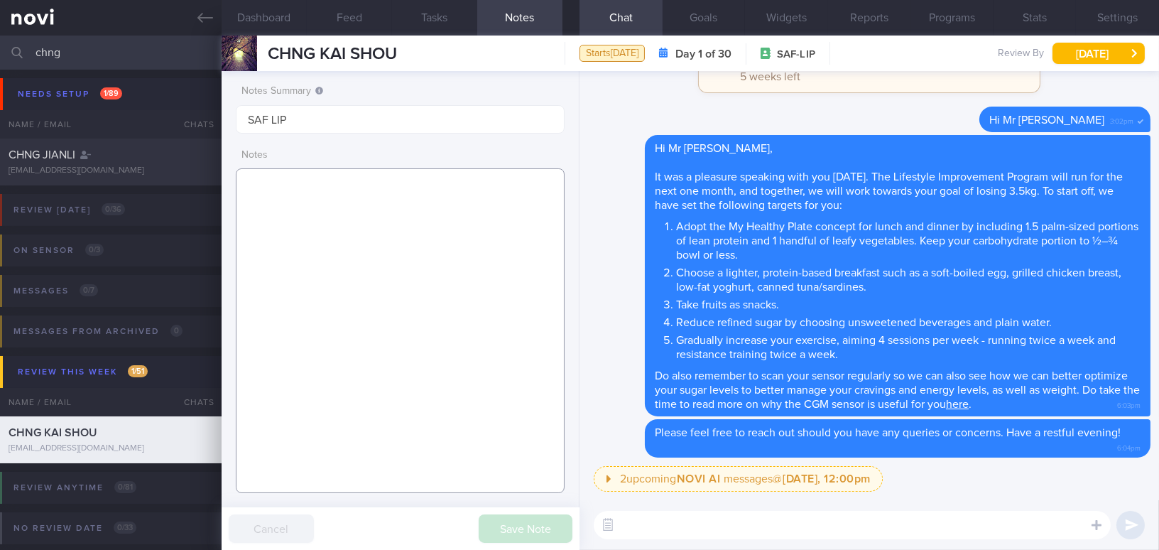
click at [400, 195] on textarea at bounding box center [400, 330] width 329 height 325
paste textarea "31 year old Gentleman - Married with 1 son, 2+ yo Occupation SAF Regular Comorb…"
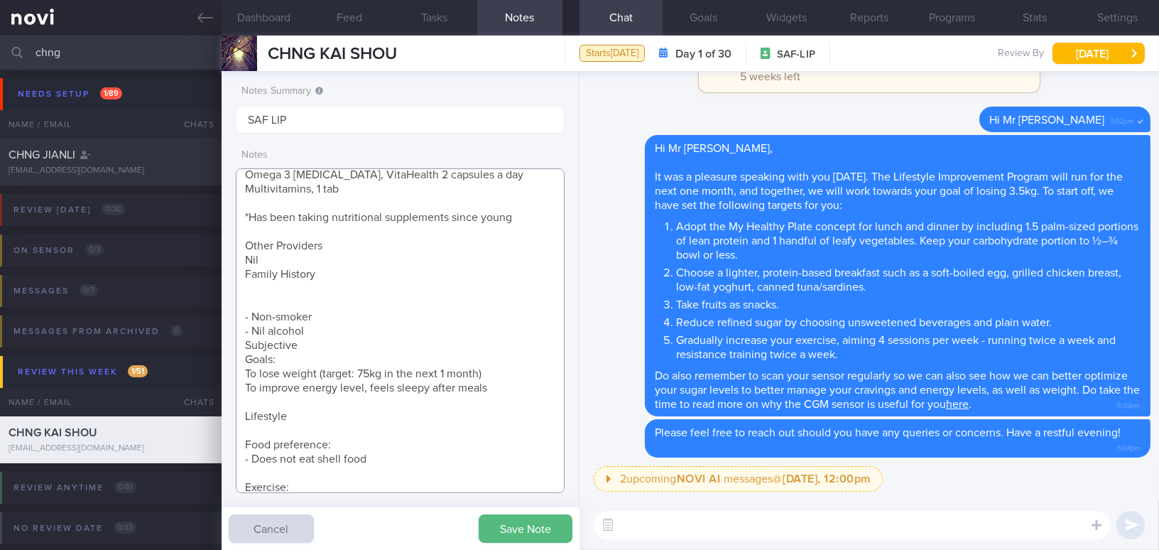
scroll to position [179, 0]
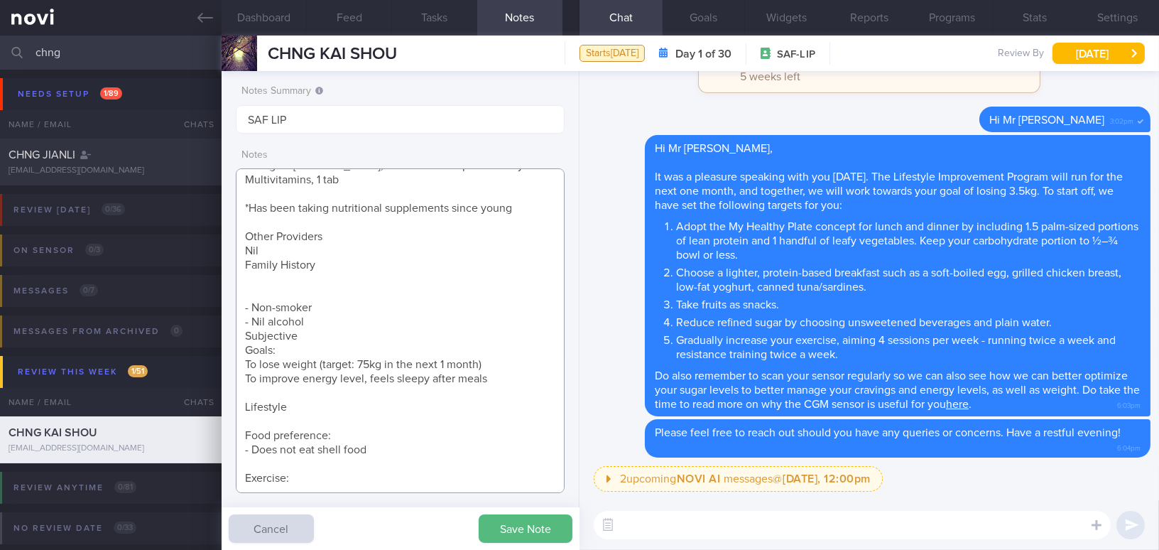
paste textarea "Running 3 times a week, but inconsistent. Distance about 3-5km. - On average 2 …"
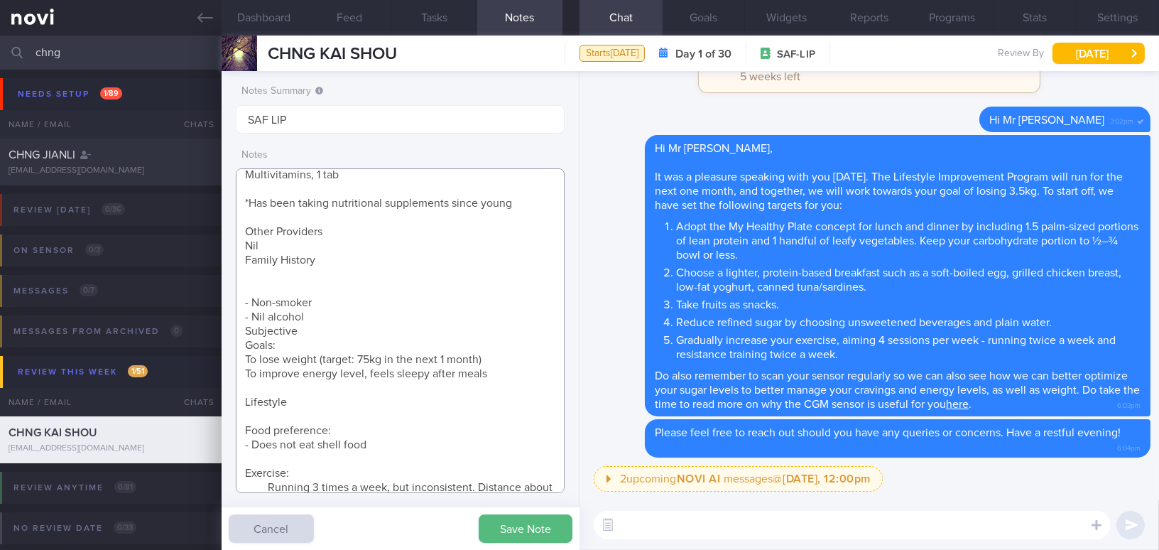
scroll to position [207, 0]
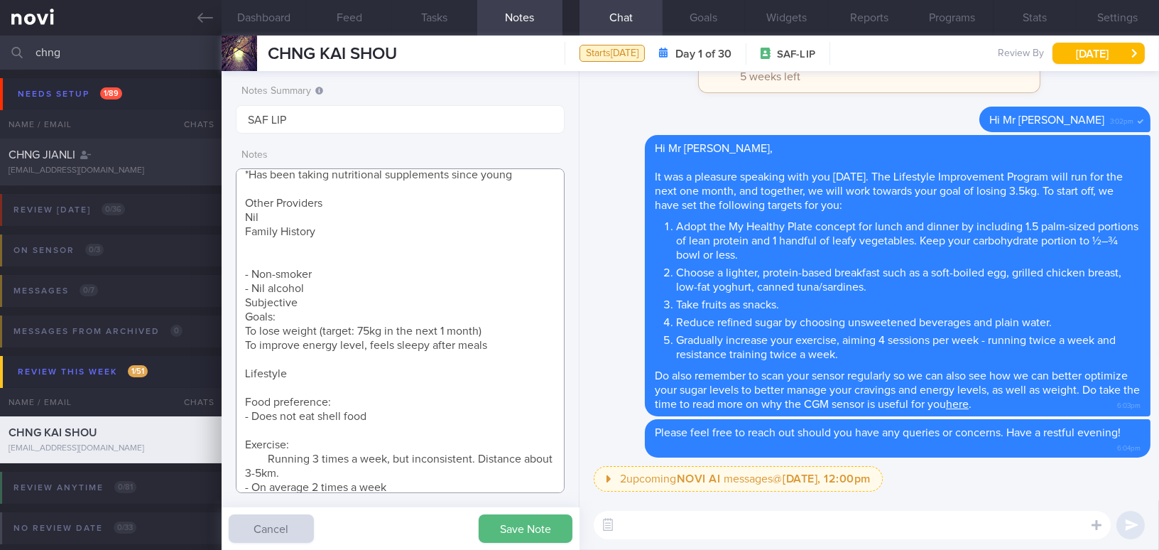
click at [273, 455] on textarea "31 year old Gentleman - Married with 1 son, 2+ yo Occupation SAF Regular Comorb…" at bounding box center [400, 330] width 329 height 325
click at [242, 300] on textarea "31 year old Gentleman - Married with 1 son, 2+ yo Occupation SAF Regular Comorb…" at bounding box center [400, 330] width 329 height 325
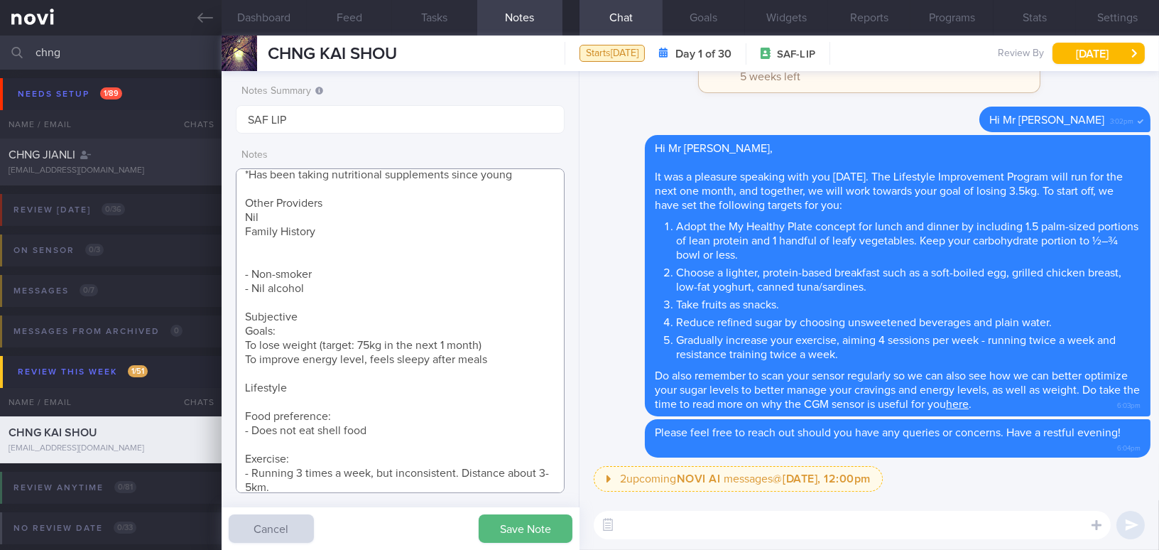
drag, startPoint x: 245, startPoint y: 231, endPoint x: 341, endPoint y: 234, distance: 95.9
click at [341, 234] on textarea "31 year old Gentleman - Married with 1 son, 2+ yo Occupation SAF Regular Comorb…" at bounding box center [400, 330] width 329 height 325
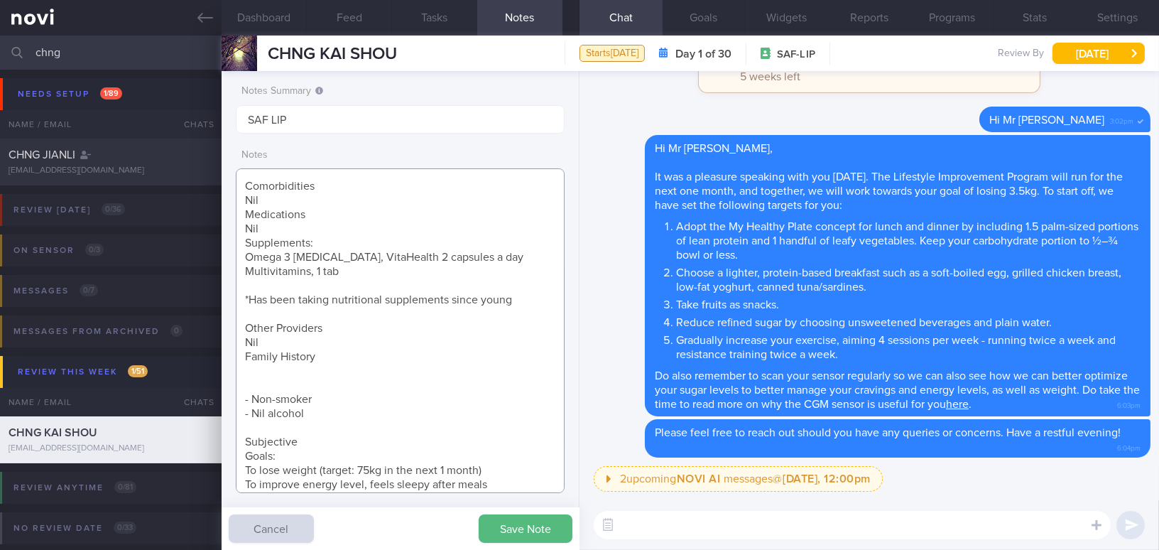
scroll to position [78, 0]
click at [341, 373] on textarea "31 year old Gentleman - Married with 1 son, 2+ yo Occupation SAF Regular Comorb…" at bounding box center [400, 330] width 329 height 325
drag, startPoint x: 285, startPoint y: 363, endPoint x: 220, endPoint y: 331, distance: 72.7
click at [220, 331] on div "Patients New Users Coaches chng Assigned patients Assigned patients All active …" at bounding box center [579, 293] width 1159 height 514
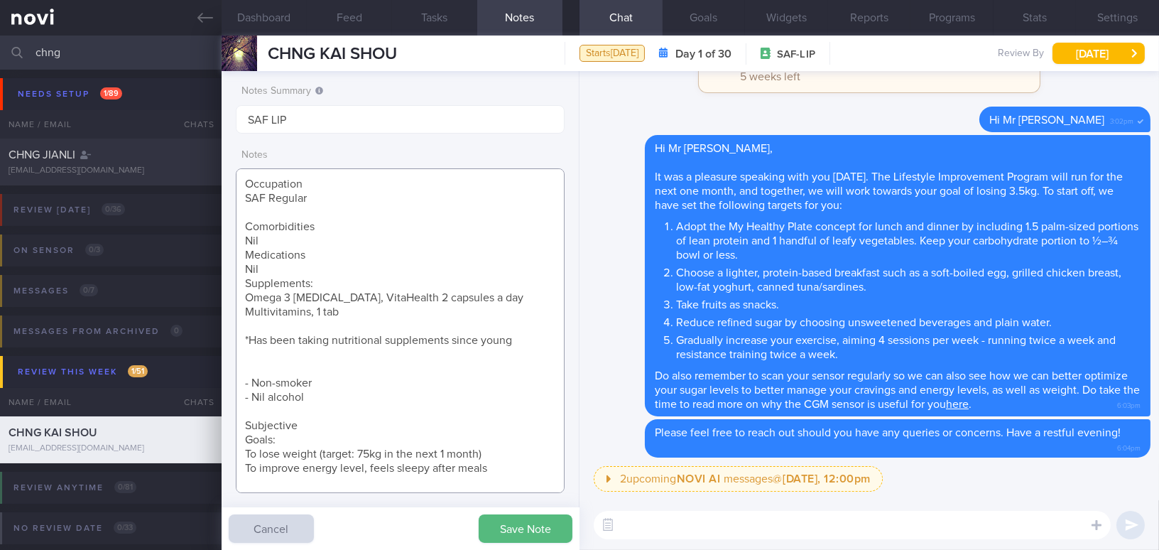
scroll to position [13, 0]
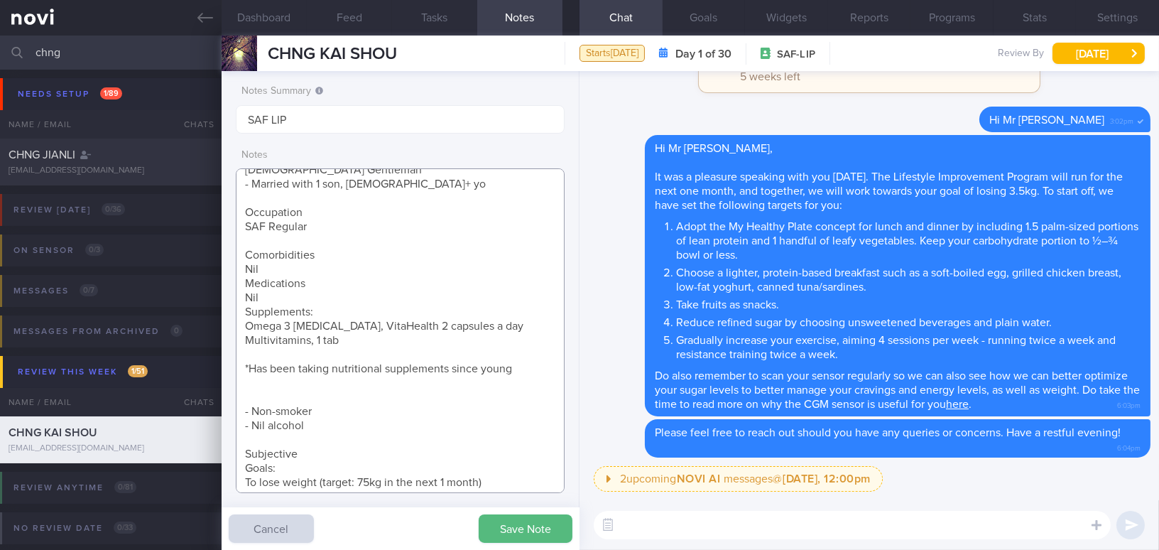
click at [244, 280] on textarea "31 year old Gentleman - Married with 1 son, 2+ yo Occupation SAF Regular Comorb…" at bounding box center [400, 330] width 329 height 325
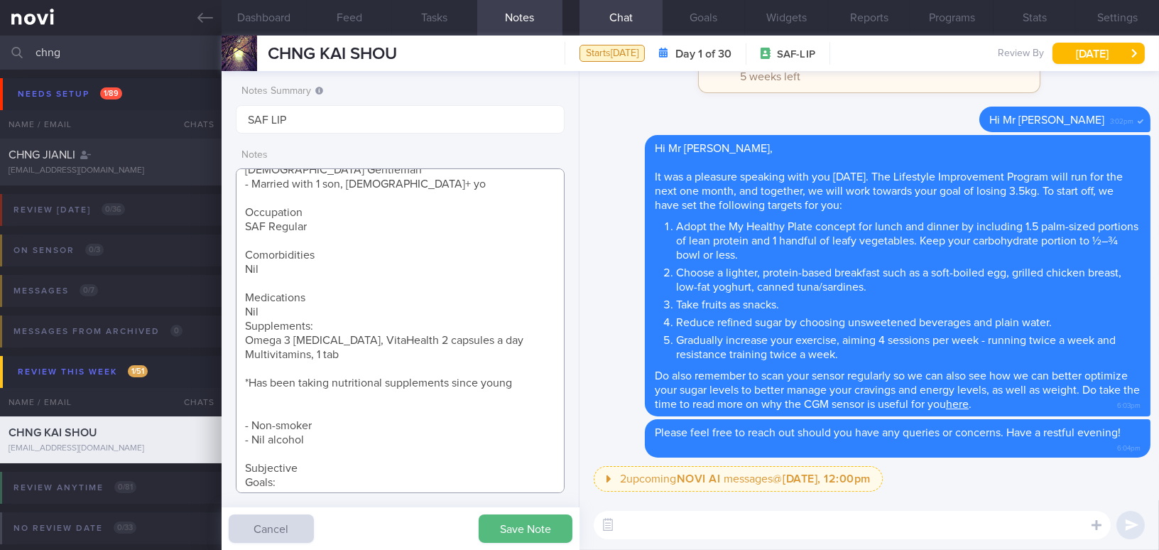
click at [246, 323] on textarea "31 year old Gentleman - Married with 1 son, 2+ yo Occupation SAF Regular Comorb…" at bounding box center [400, 330] width 329 height 325
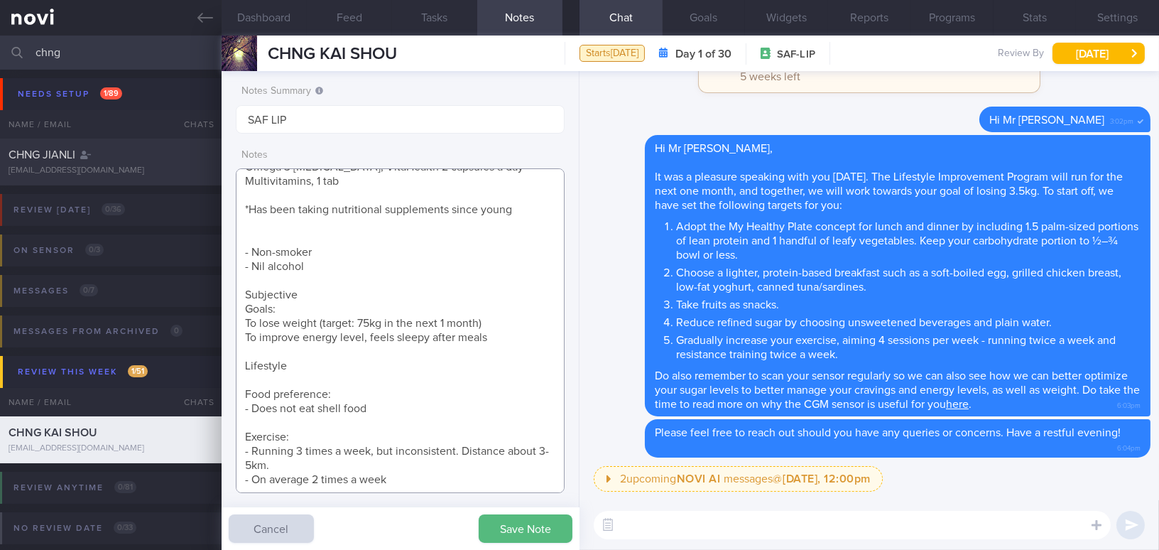
scroll to position [202, 0]
drag, startPoint x: 305, startPoint y: 290, endPoint x: 194, endPoint y: 293, distance: 110.8
click at [194, 293] on div "Patients New Users Coaches chng Assigned patients Assigned patients All active …" at bounding box center [579, 293] width 1159 height 514
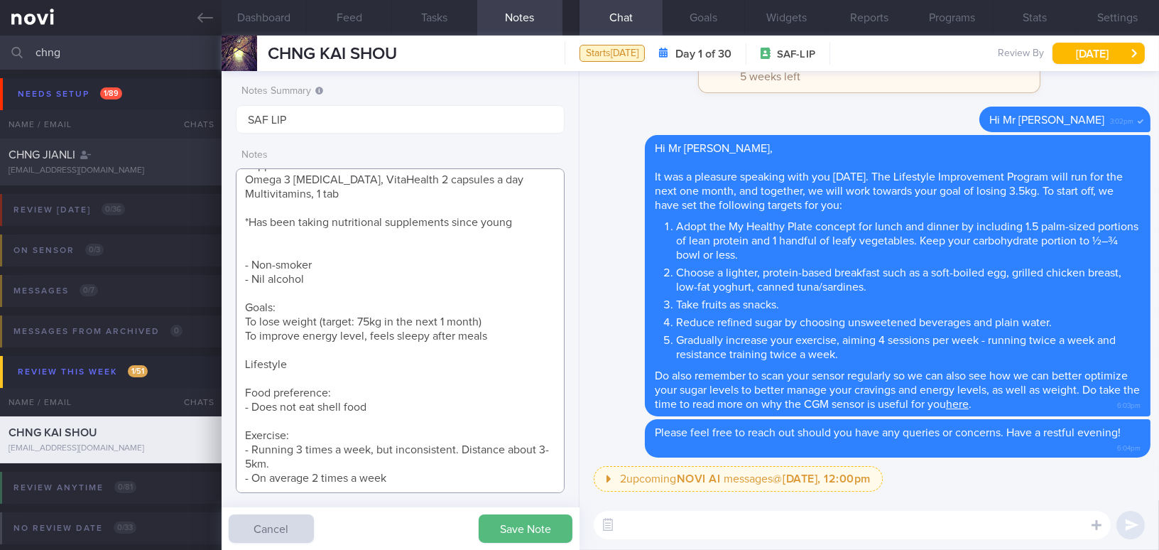
scroll to position [187, 0]
click at [264, 249] on textarea "31 year old Gentleman - Married with 1 son, 2+ yo Occupation SAF Regular Comorb…" at bounding box center [400, 330] width 329 height 325
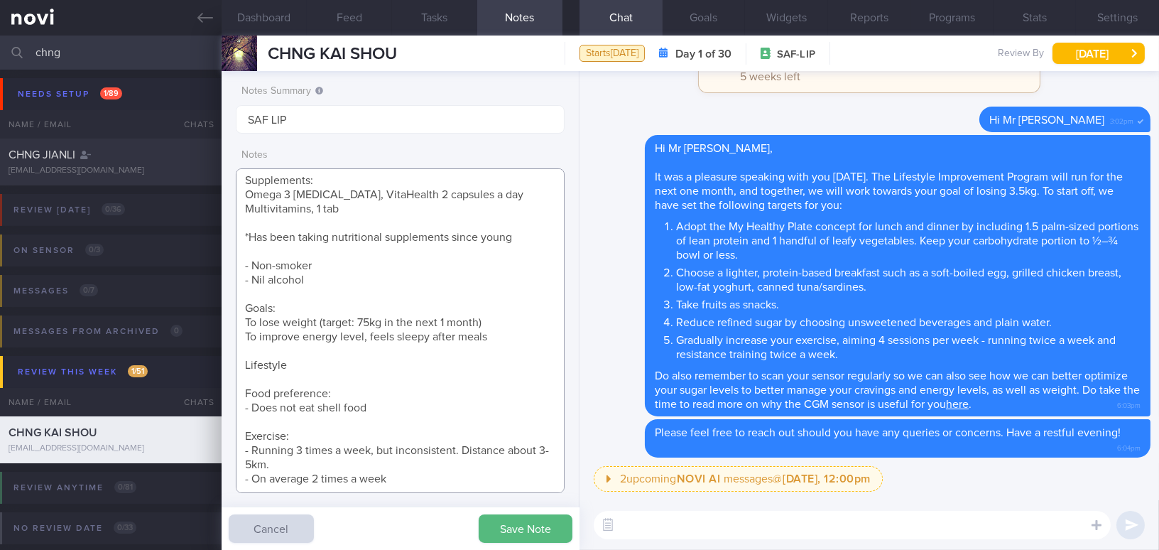
scroll to position [173, 0]
type textarea "31 year old Gentleman - Married with 1 son, 2+ yo Occupation SAF Regular Comorb…"
click at [513, 523] on button "Save Note" at bounding box center [526, 528] width 94 height 28
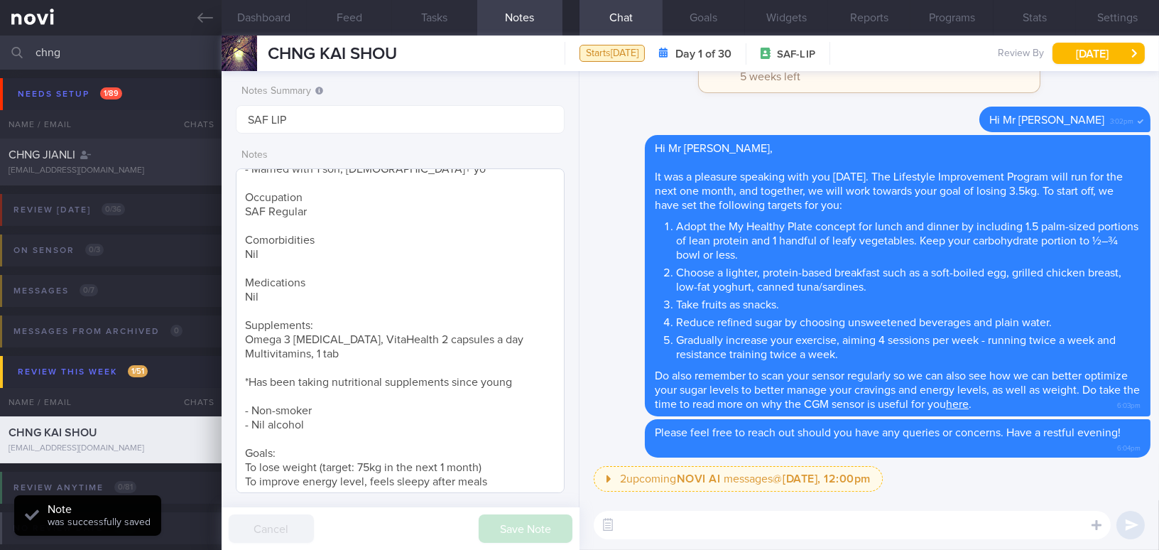
scroll to position [0, 0]
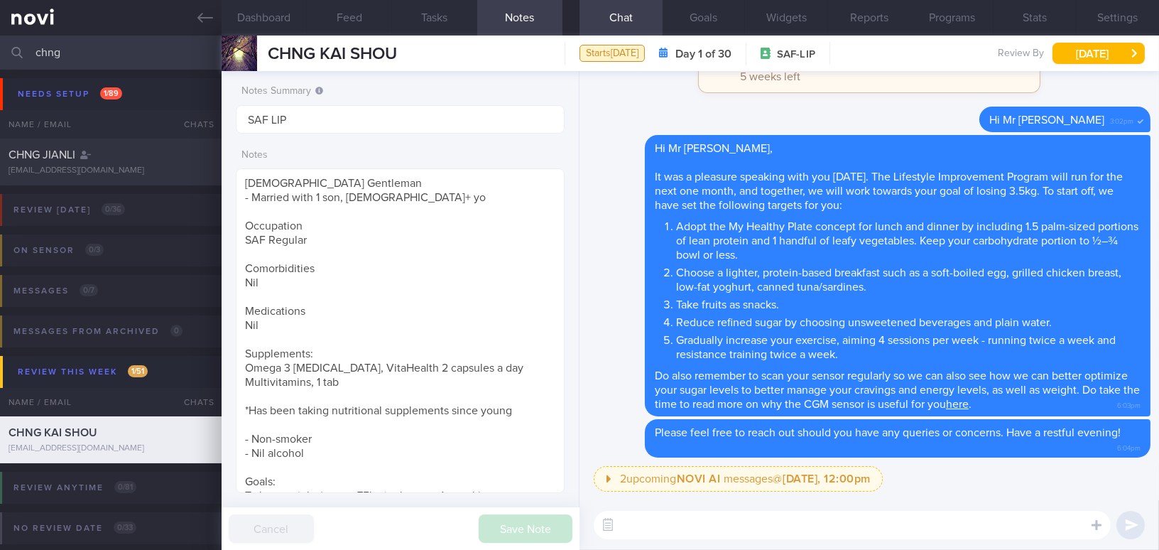
drag, startPoint x: 87, startPoint y: 48, endPoint x: -51, endPoint y: 47, distance: 138.5
click at [0, 47] on html "You are offline! Some functionality will be unavailable Patients New Users Coac…" at bounding box center [579, 275] width 1159 height 550
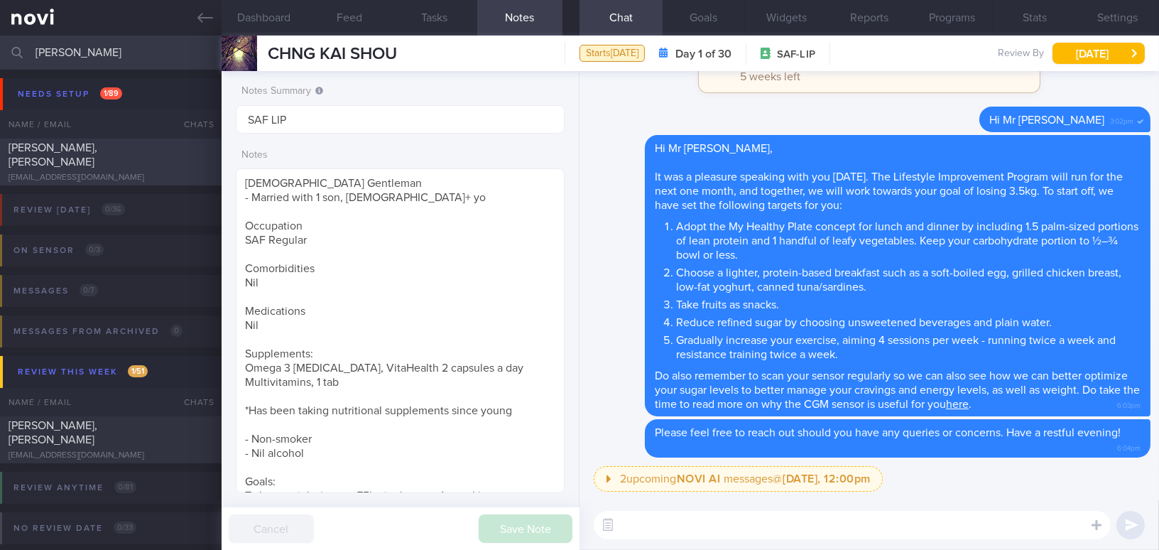
type input "wilson"
click at [97, 160] on div "[PERSON_NAME], [PERSON_NAME]" at bounding box center [109, 155] width 201 height 28
type input "SAF LIP; note food preference; to update Libre"
type textarea "42 year old Gentleman - Married with 2 kids (11 and 5 yo) Occupation SAF Regula…"
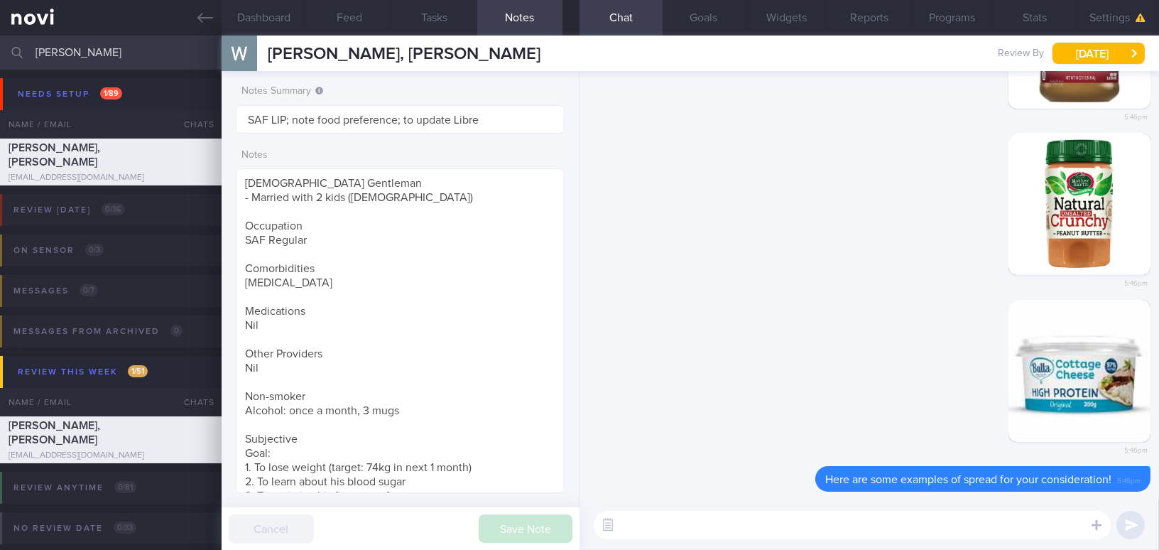
click at [752, 519] on textarea at bounding box center [852, 525] width 517 height 28
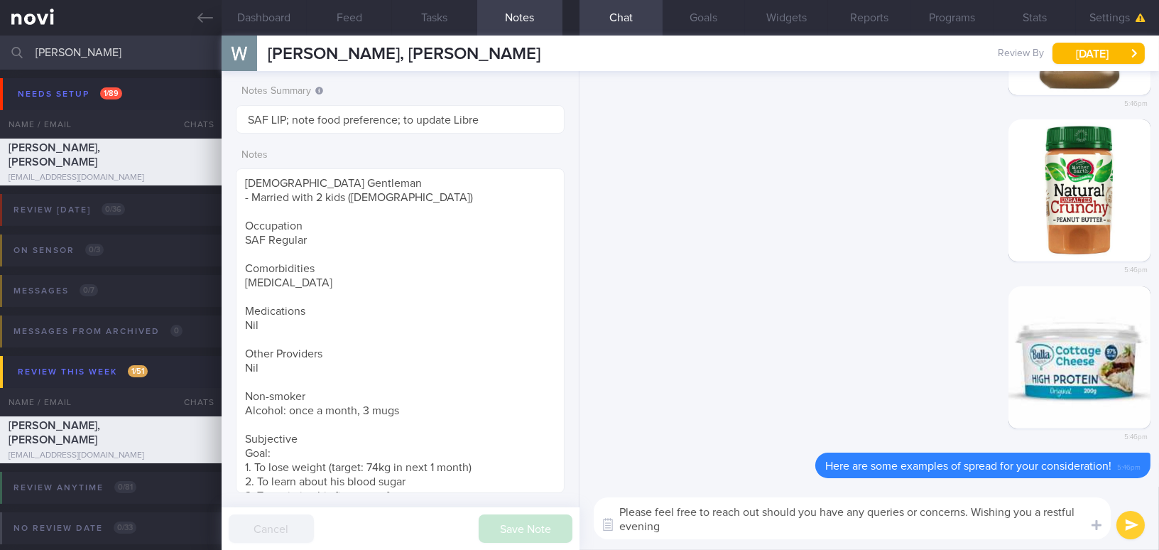
type textarea "Please feel free to reach out should you have any queries or concerns. Wishing …"
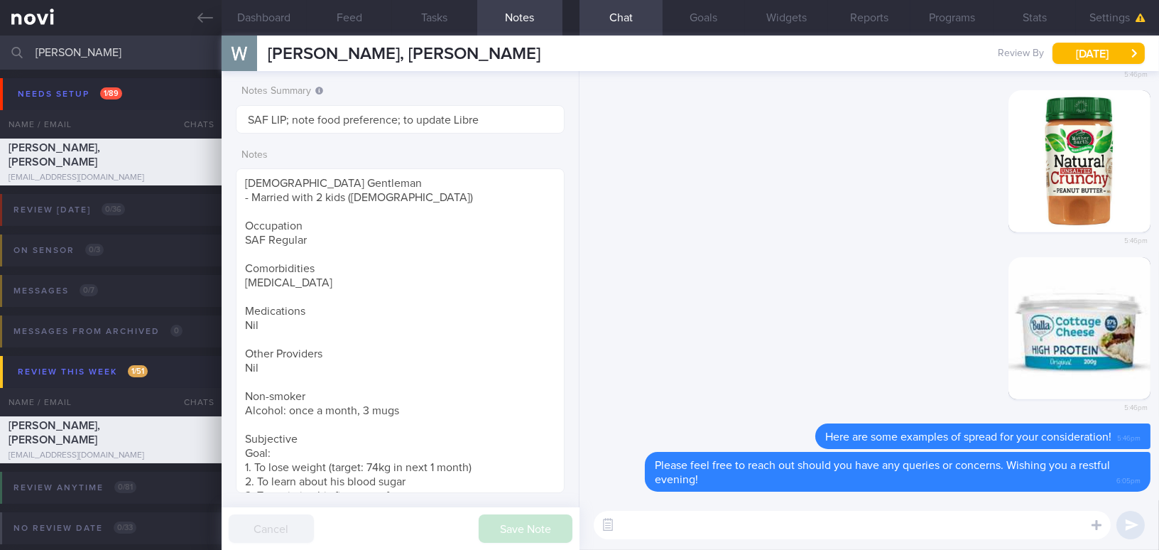
drag, startPoint x: 87, startPoint y: 48, endPoint x: 2, endPoint y: 50, distance: 84.5
click at [2, 50] on div "wilson Assigned patients Assigned patients All active patients Archived patients" at bounding box center [579, 53] width 1159 height 34
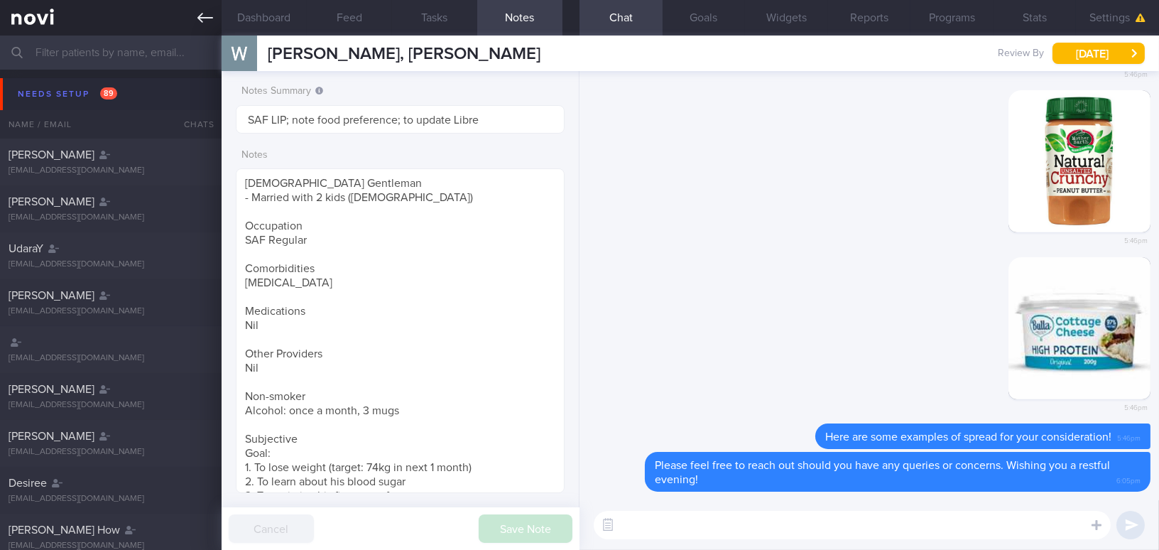
click at [207, 22] on icon at bounding box center [205, 18] width 16 height 16
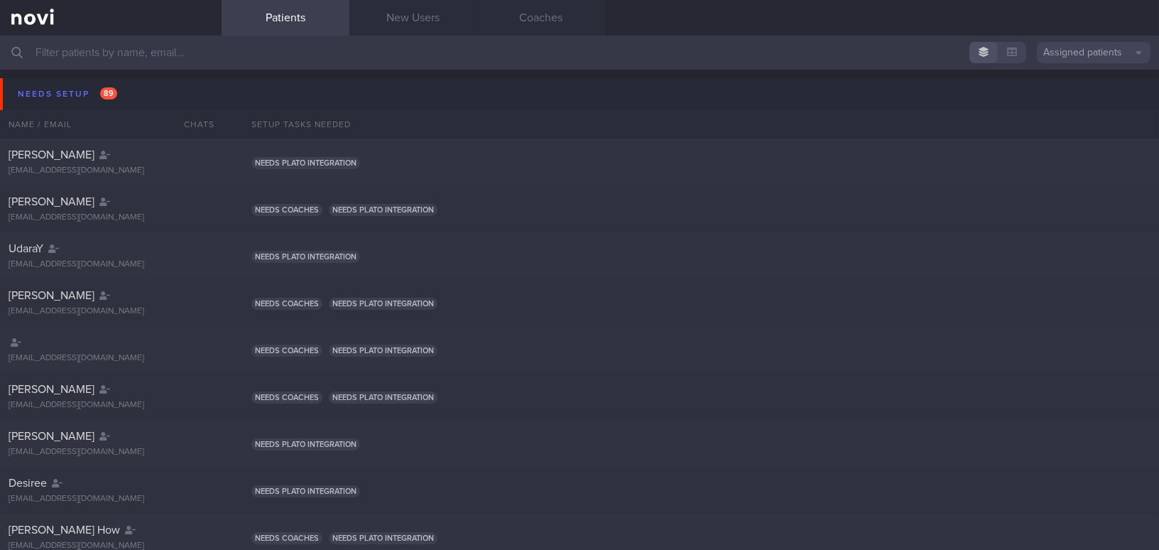
click at [131, 57] on input "text" at bounding box center [579, 53] width 1159 height 34
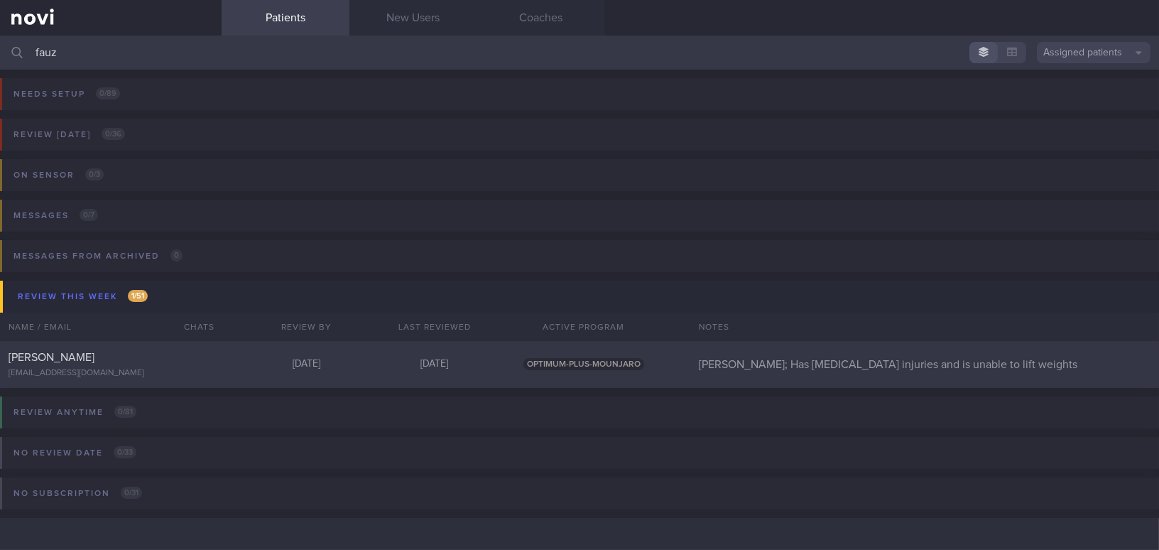
type input "fauz"
click at [133, 363] on div "[PERSON_NAME]" at bounding box center [109, 357] width 201 height 14
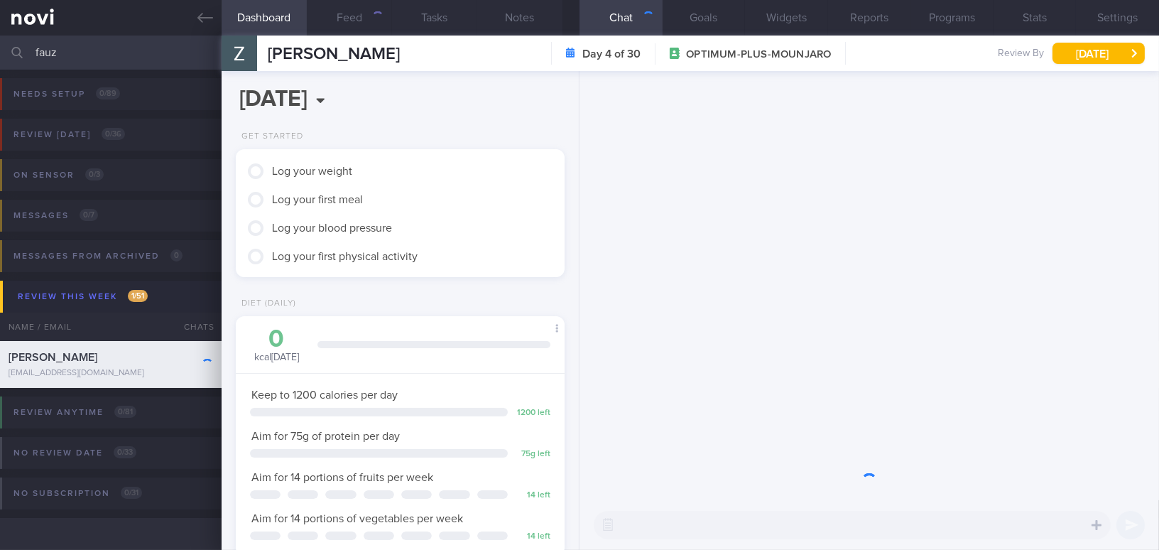
scroll to position [167, 293]
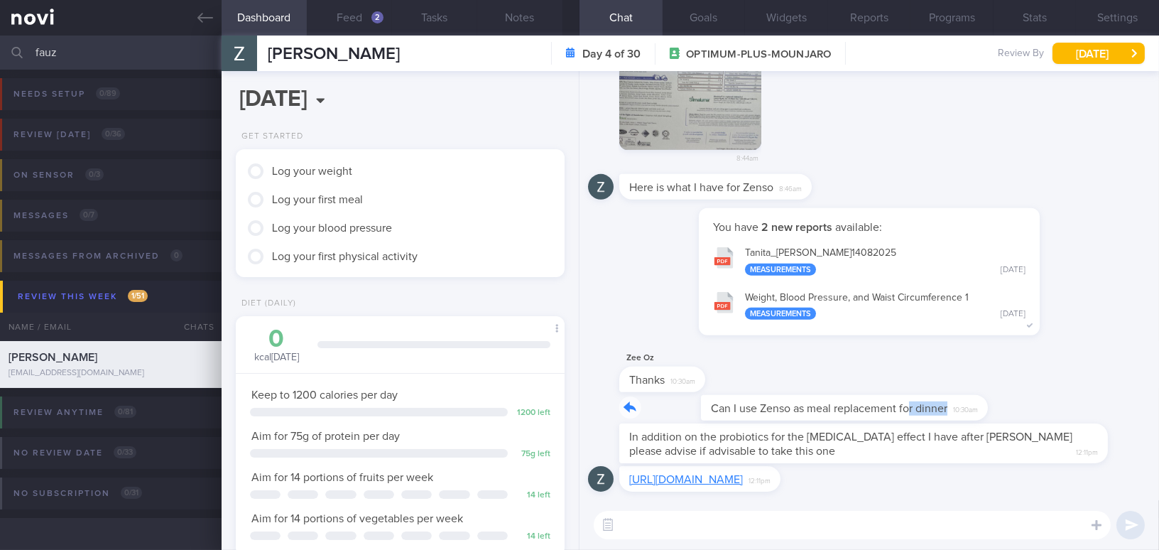
drag, startPoint x: 830, startPoint y: 383, endPoint x: 1089, endPoint y: 382, distance: 259.2
click at [1091, 395] on div "Can I use Zenso as meal replacement for dinner 10:30am" at bounding box center [869, 409] width 562 height 28
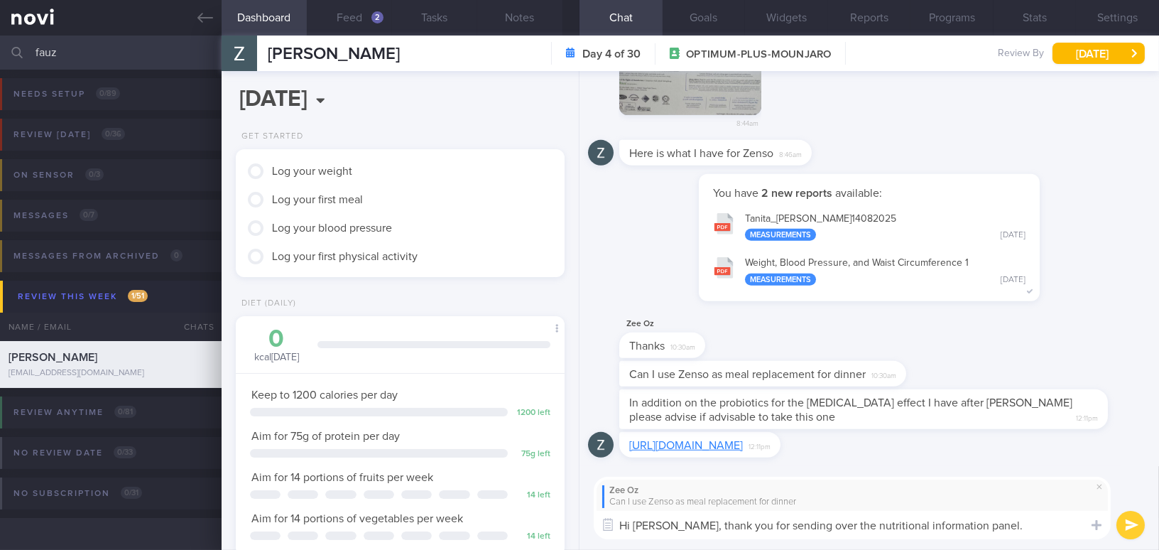
paste textarea "Looking at the nutritional value, this product is neither a protein shake nor a…"
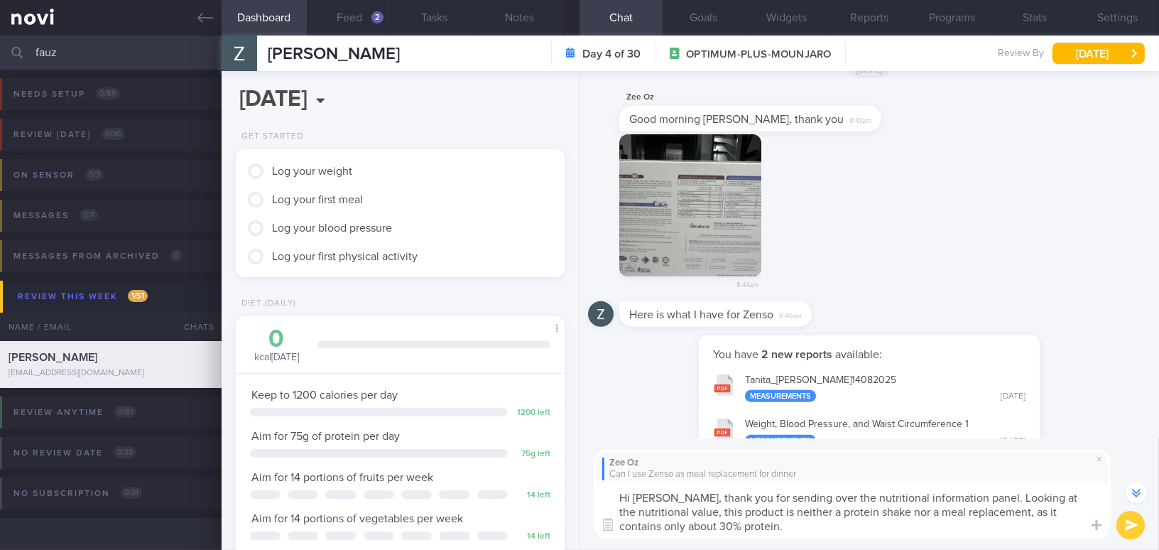
scroll to position [-193, 0]
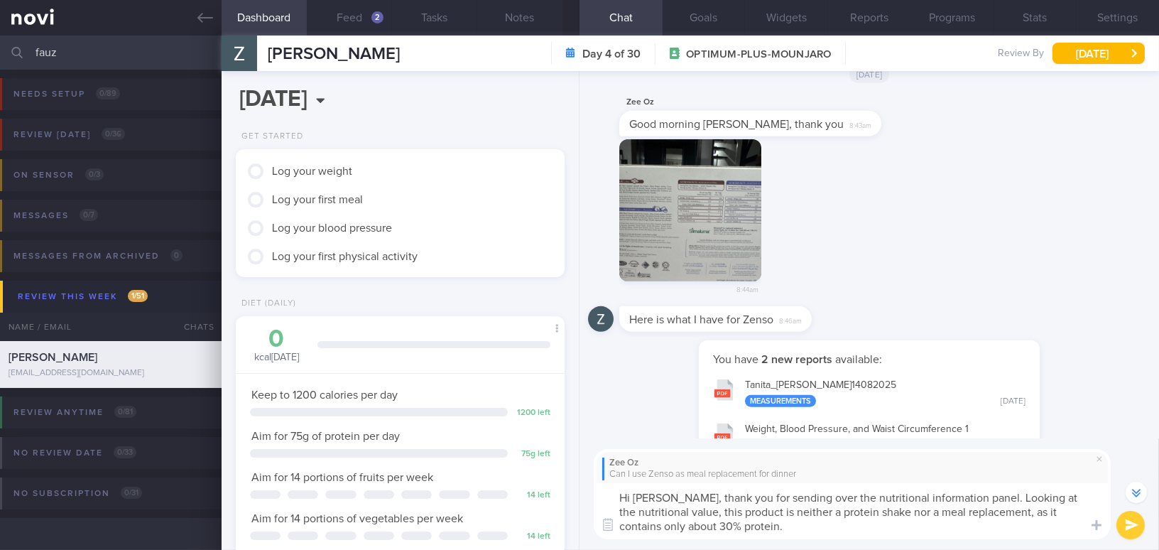
click at [709, 216] on button "button" at bounding box center [690, 210] width 142 height 142
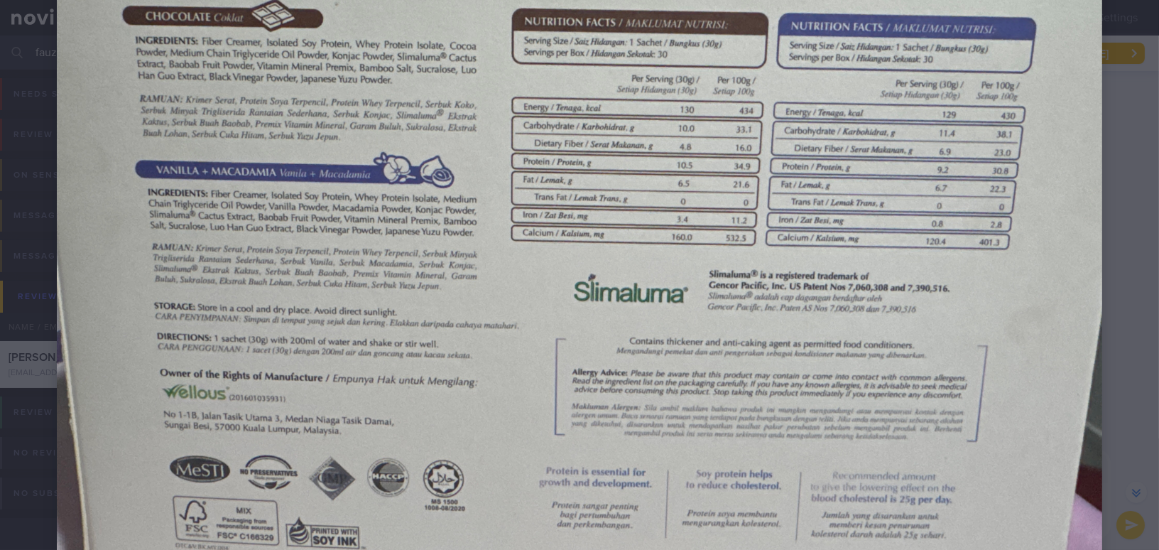
scroll to position [322, 0]
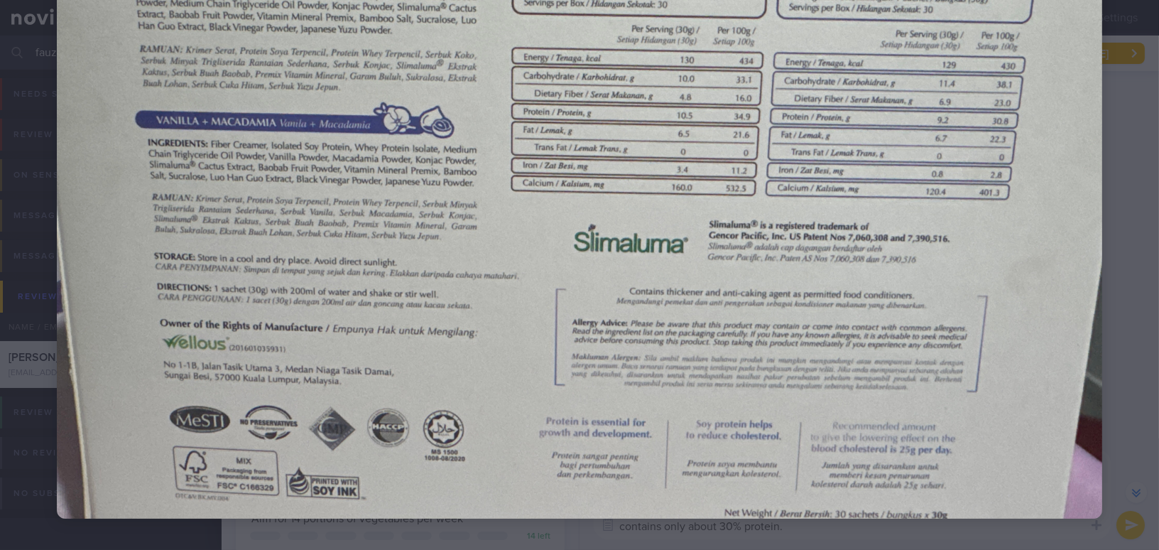
click at [651, 411] on img at bounding box center [579, 126] width 1045 height 784
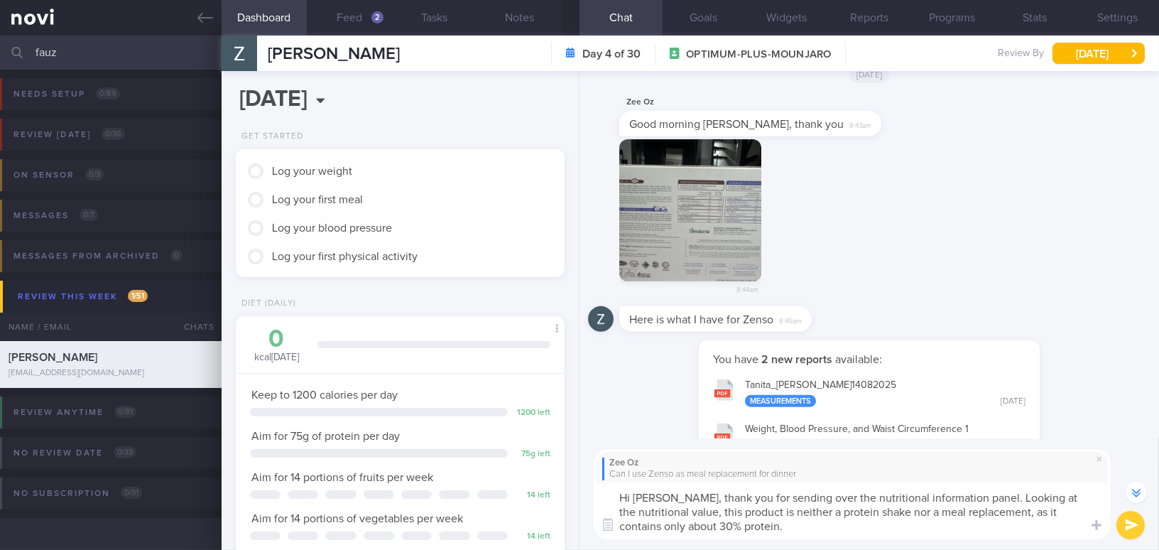
drag, startPoint x: 677, startPoint y: 495, endPoint x: 768, endPoint y: 519, distance: 93.4
click at [768, 519] on textarea "Hi Fauziah, thank you for sending over the nutritional information panel. Looki…" at bounding box center [852, 511] width 517 height 56
paste textarea "Looking at the nutritional value, this product is neither a protein shake nor a…"
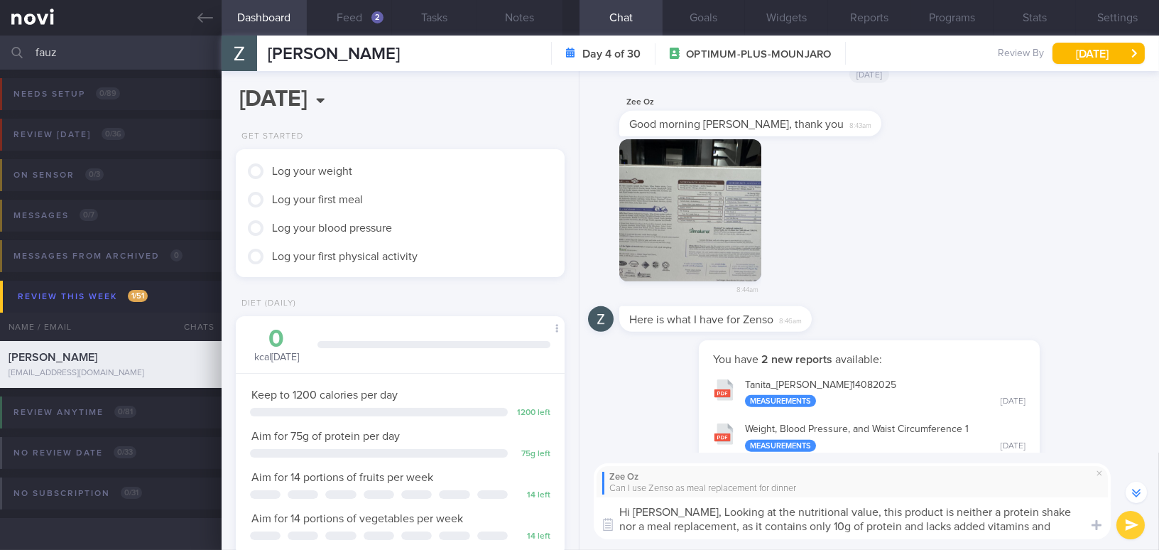
click at [677, 511] on textarea "Hi Fauziah, Looking at the nutritional value, this product is neither a protein…" at bounding box center [852, 518] width 517 height 42
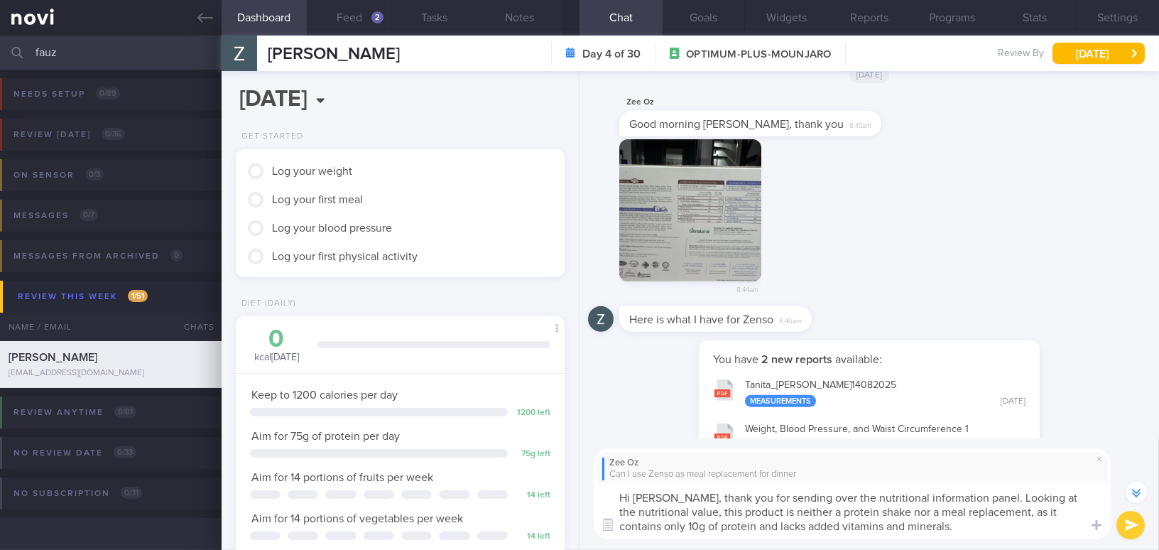
click at [964, 526] on textarea "Hi [PERSON_NAME], thank you for sending over the nutritional information panel.…" at bounding box center [852, 511] width 517 height 56
type textarea "Hi [PERSON_NAME], thank you for sending over the nutritional information panel.…"
click at [1135, 516] on button "submit" at bounding box center [1130, 525] width 28 height 28
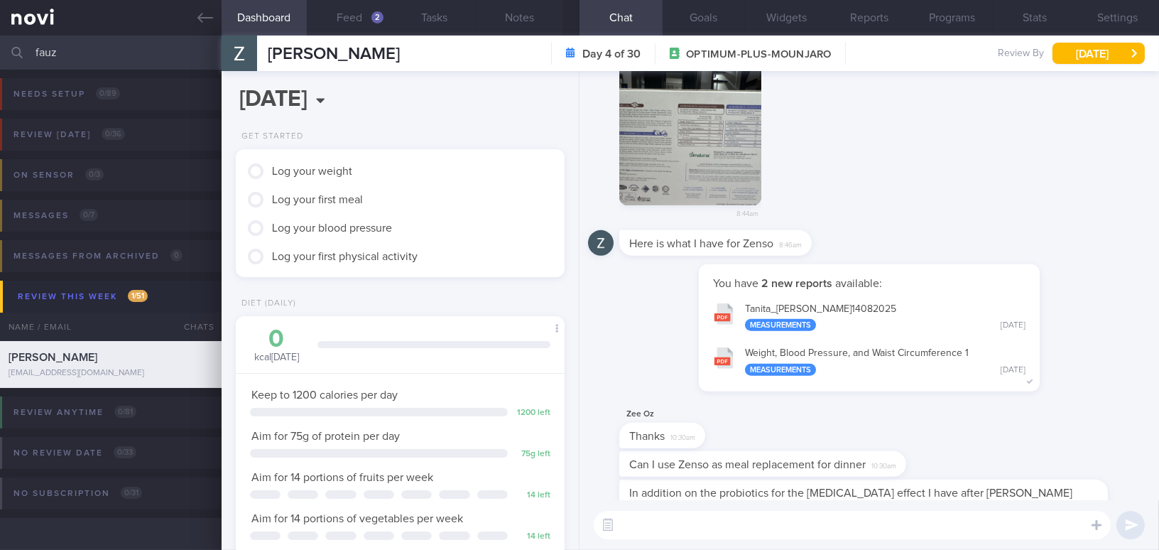
scroll to position [0, 0]
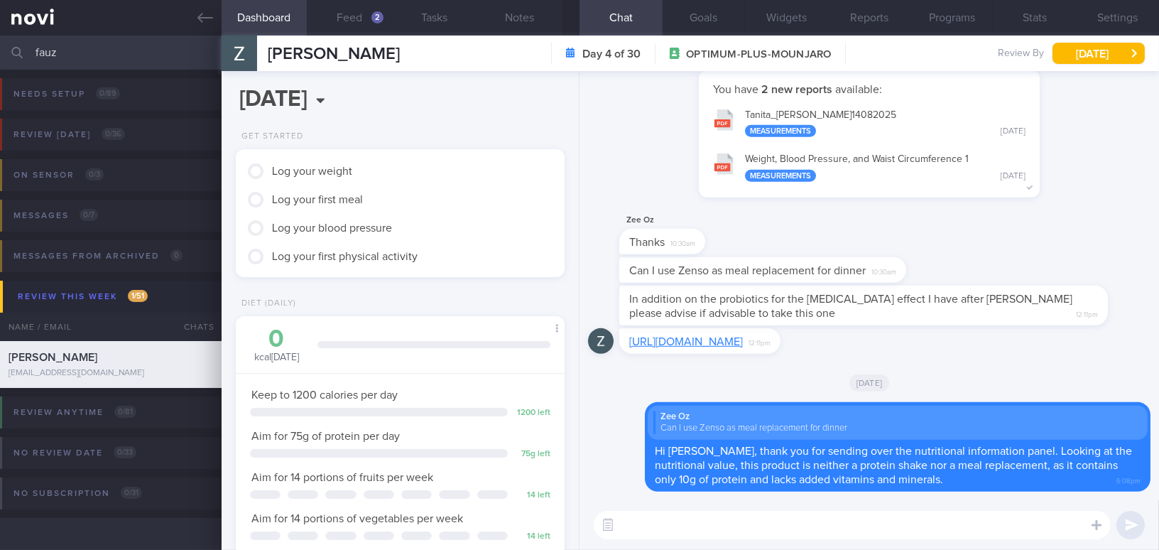
click at [663, 511] on textarea at bounding box center [852, 525] width 517 height 28
paste textarea "Here are some examples of meal replacements that you might consider trying out.…"
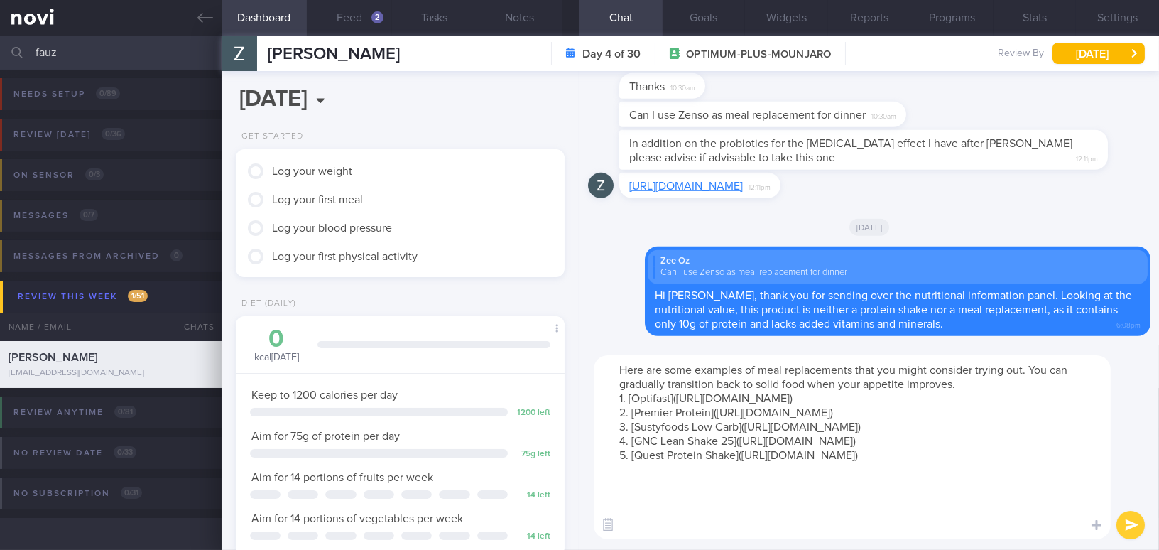
drag, startPoint x: 1030, startPoint y: 366, endPoint x: 1081, endPoint y: 387, distance: 54.5
click at [1081, 387] on textarea "Here are some examples of meal replacements that you might consider trying out.…" at bounding box center [852, 447] width 517 height 184
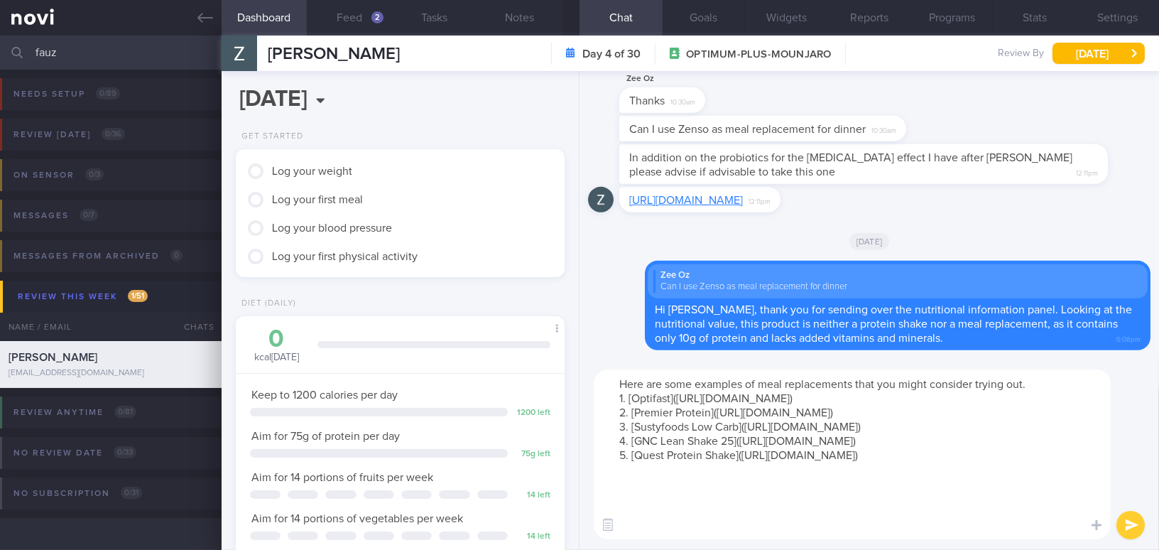
click at [672, 531] on textarea "Here are some examples of meal replacements that you might consider trying out.…" at bounding box center [852, 454] width 517 height 170
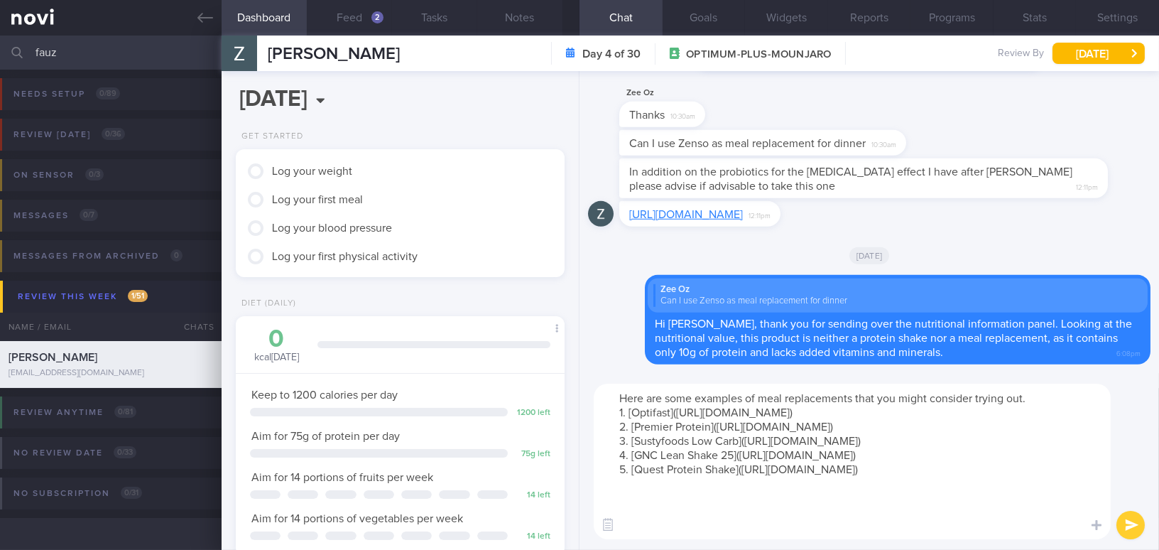
type textarea "Here are some examples of meal replacements that you might consider trying out.…"
click at [1140, 528] on button "submit" at bounding box center [1130, 525] width 28 height 28
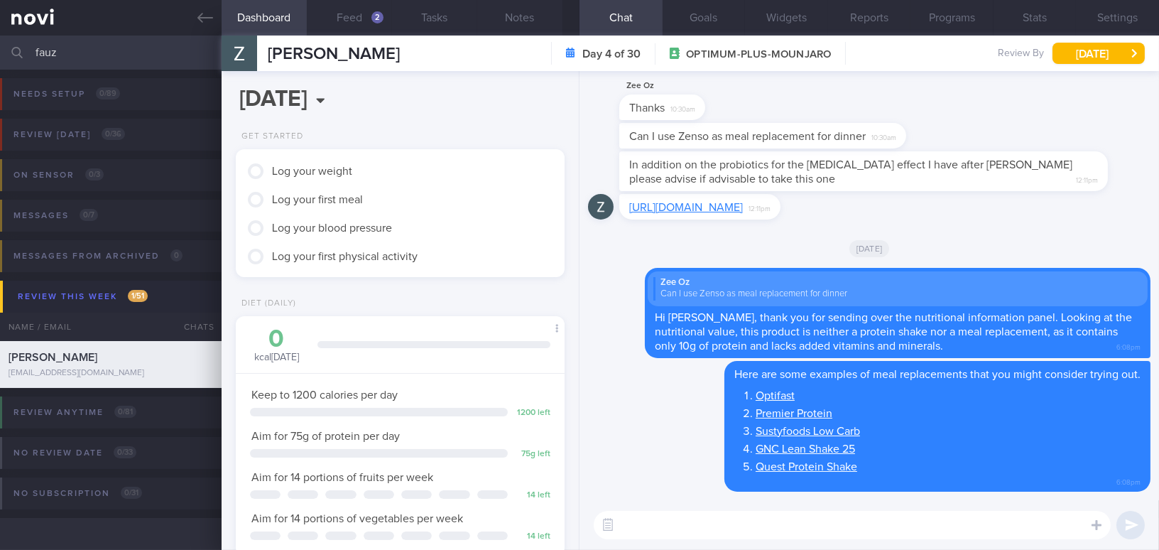
scroll to position [146, 293]
click at [694, 202] on link "[URL][DOMAIN_NAME]" at bounding box center [686, 207] width 114 height 11
drag, startPoint x: 743, startPoint y: 183, endPoint x: 950, endPoint y: 210, distance: 208.4
click at [823, 210] on div "[URL][DOMAIN_NAME] 12:11pm" at bounding box center [721, 207] width 204 height 26
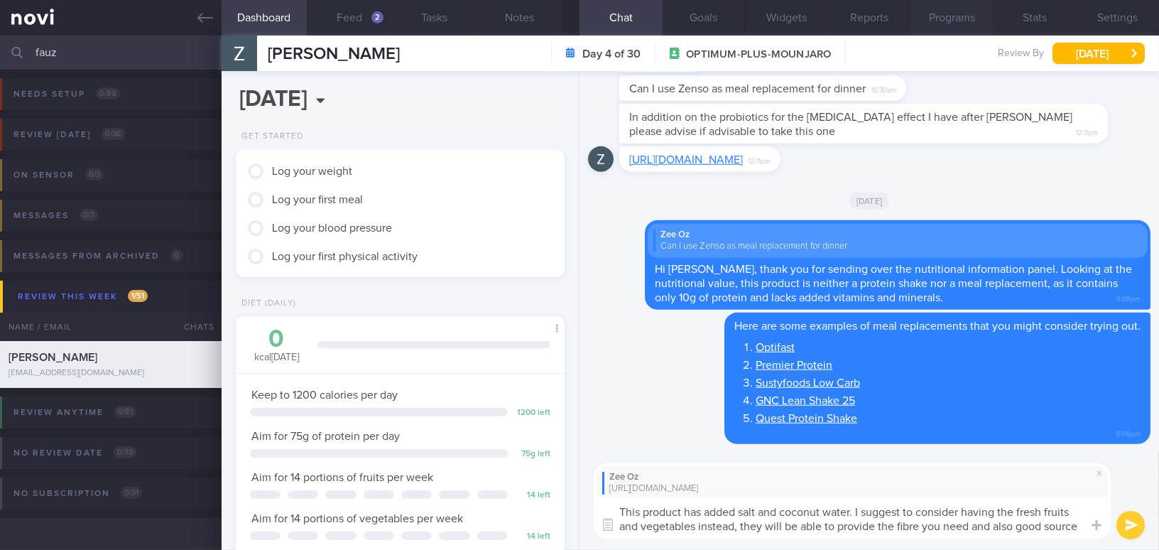
scroll to position [0, 0]
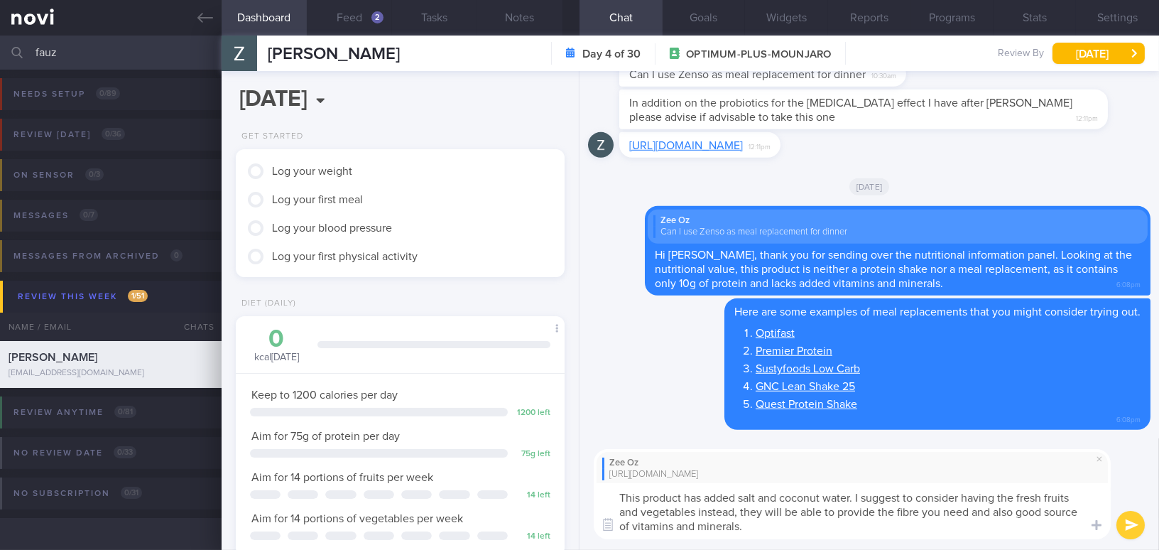
drag, startPoint x: 762, startPoint y: 528, endPoint x: 552, endPoint y: 492, distance: 213.3
click at [552, 492] on div "Dashboard Feed 2 Tasks Notes Chat Goals Widgets Reports Programs Stats Settings…" at bounding box center [690, 293] width 937 height 514
click at [658, 501] on textarea "This product has added salt and coconut water. I suggest to consider having the…" at bounding box center [852, 511] width 517 height 56
drag, startPoint x: 616, startPoint y: 495, endPoint x: 792, endPoint y: 531, distance: 179.1
click at [792, 531] on textarea "This product has added salt and coconut water. I suggest to consider having the…" at bounding box center [852, 511] width 517 height 56
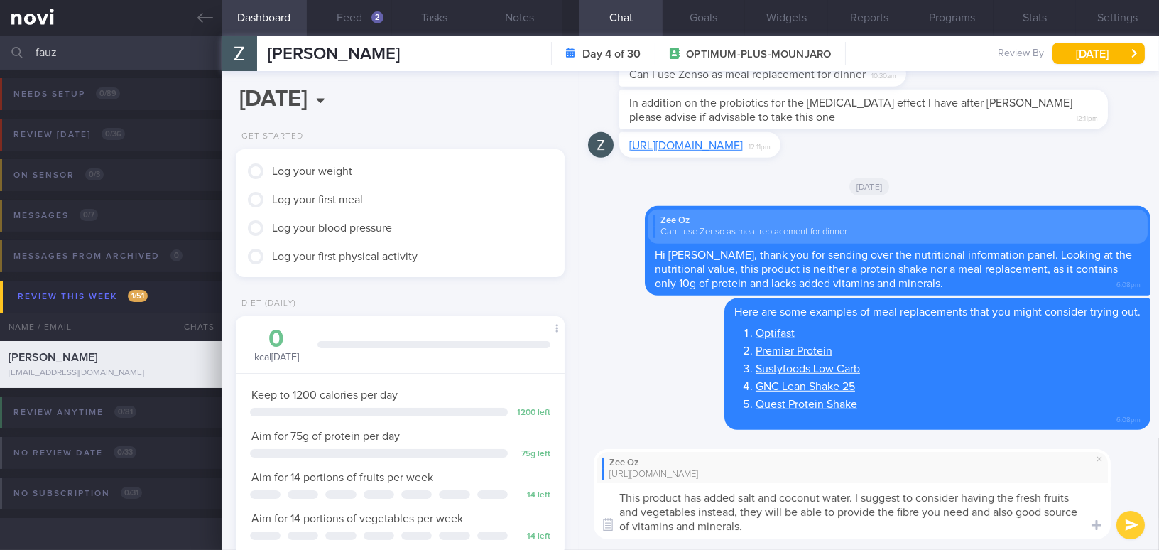
paste textarea "contains added salt and coconut water. I suggest opting for fresh fruits and ve…"
click at [821, 511] on textarea "This product contains added salt and coconut water. I suggest opting for fresh …" at bounding box center [852, 511] width 517 height 56
click at [1008, 511] on textarea "This product contains added salt and coconut water. I suggest opting for fresh …" at bounding box center [852, 511] width 517 height 56
click at [825, 528] on textarea "This product contains added salt and coconut water. I suggest opting for fresh …" at bounding box center [852, 511] width 517 height 56
type textarea "This product contains added salt and coconut water. I suggest opting for fresh …"
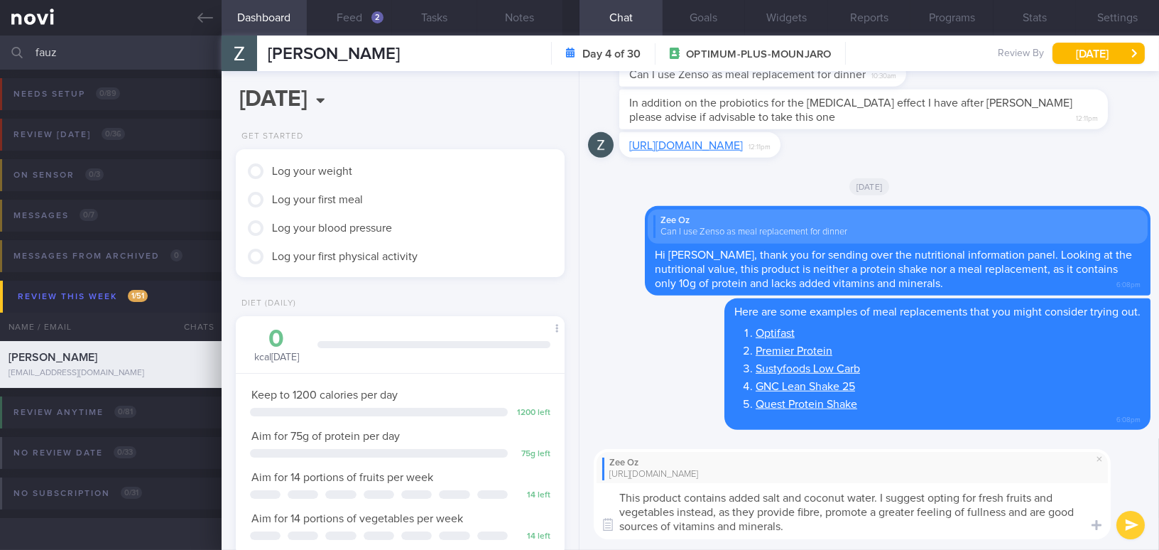
click at [1124, 525] on button "submit" at bounding box center [1130, 525] width 28 height 28
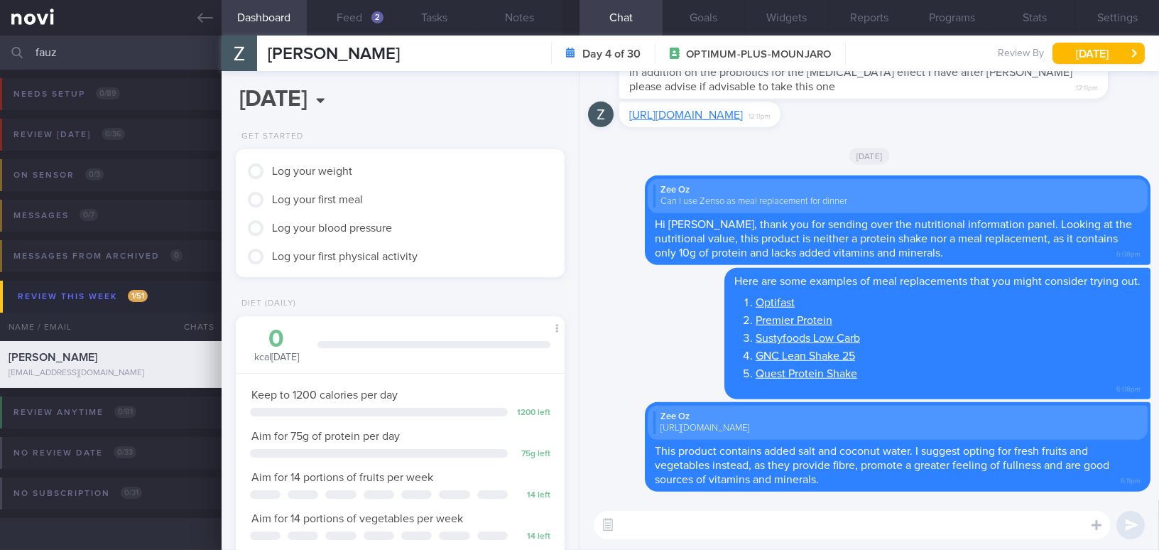
drag, startPoint x: 86, startPoint y: 45, endPoint x: -44, endPoint y: 38, distance: 130.1
click at [0, 38] on html "You are offline! Some functionality will be unavailable Patients New Users Coac…" at bounding box center [579, 275] width 1159 height 550
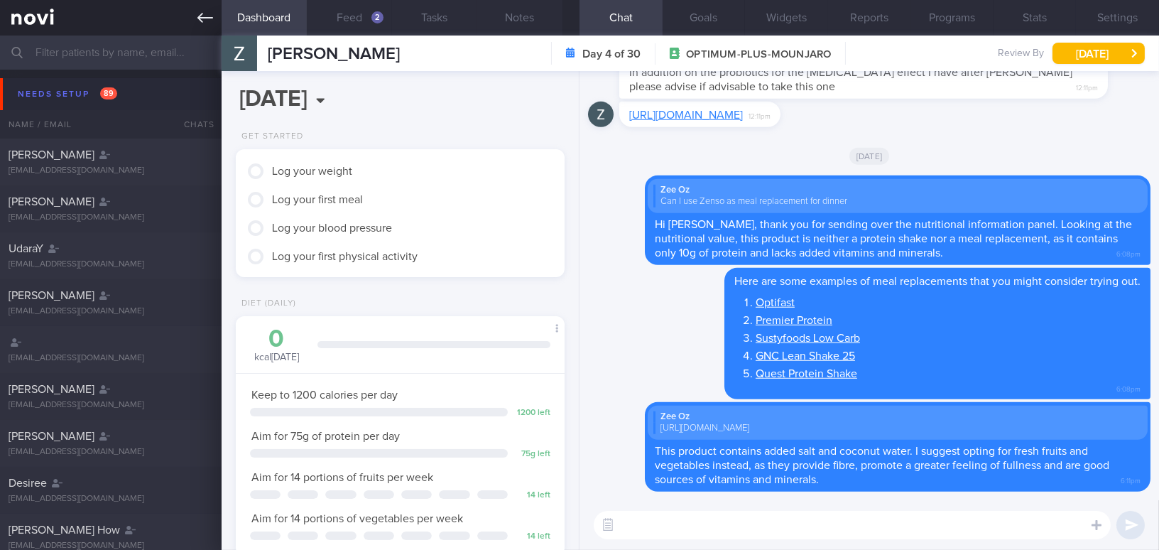
click at [193, 13] on link at bounding box center [111, 18] width 222 height 36
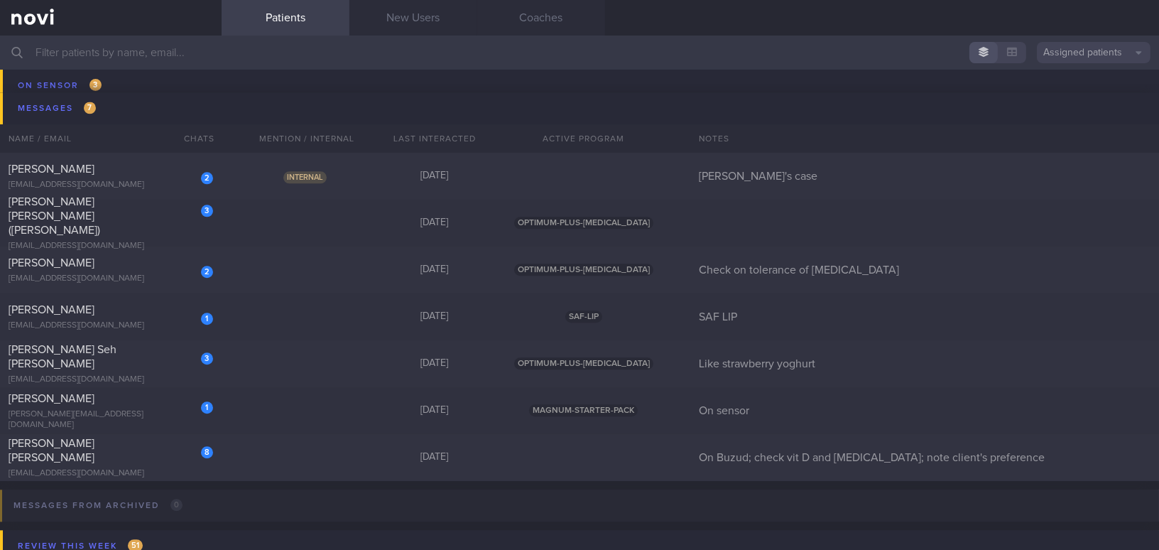
scroll to position [6198, 0]
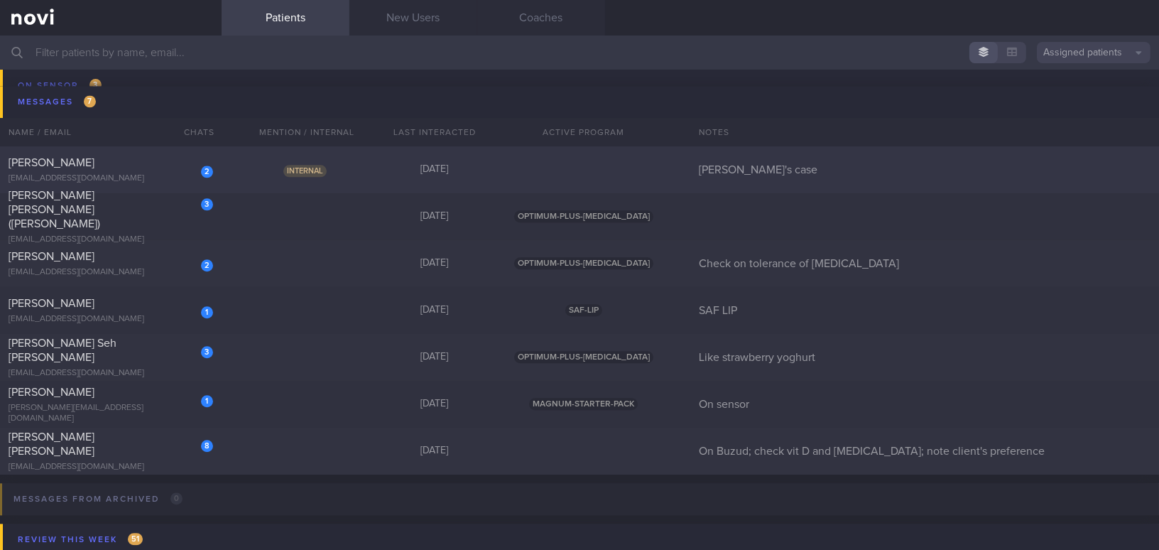
click at [133, 170] on div "[PERSON_NAME]" at bounding box center [109, 163] width 201 height 14
select select "7"
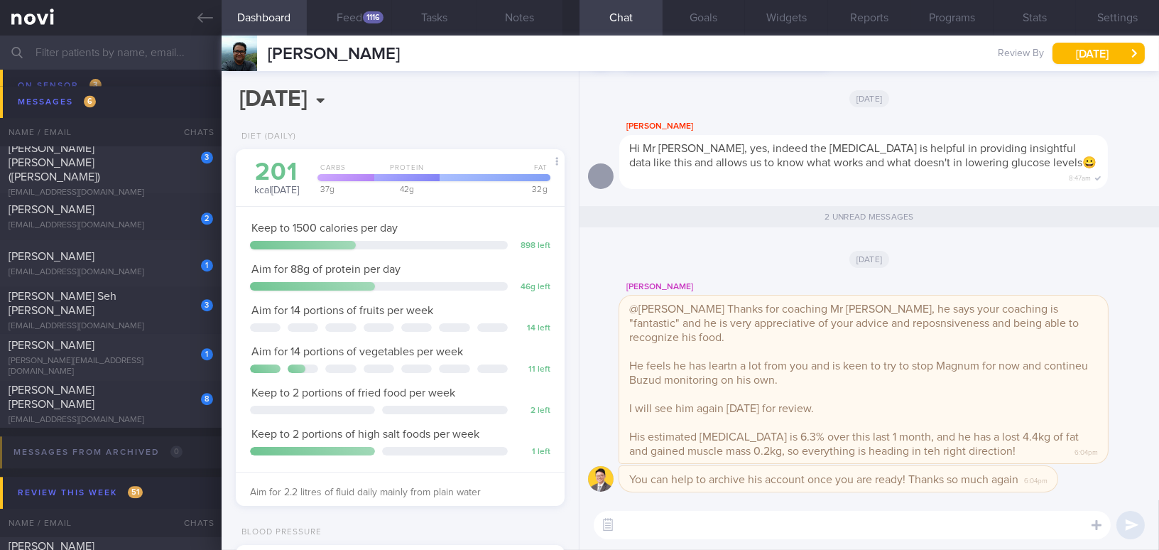
scroll to position [150, 299]
click at [344, 14] on button "Feed 1116" at bounding box center [349, 18] width 85 height 36
